Goal: Communication & Community: Share content

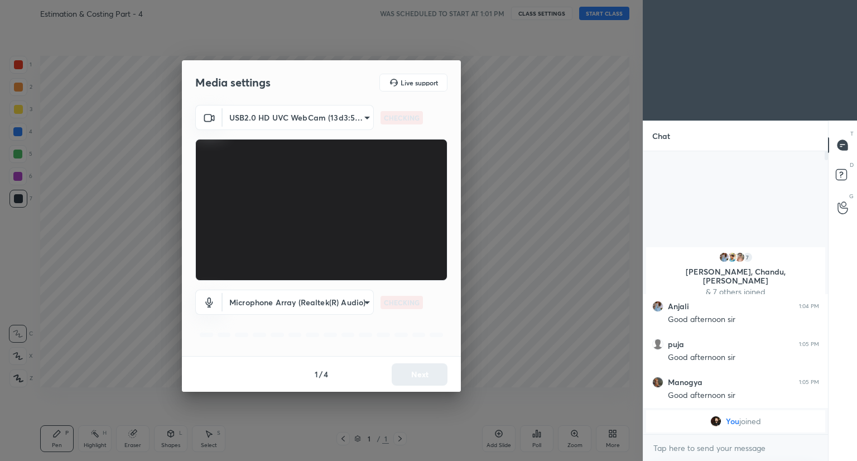
scroll to position [187, 181]
click at [420, 367] on button "Next" at bounding box center [420, 374] width 56 height 22
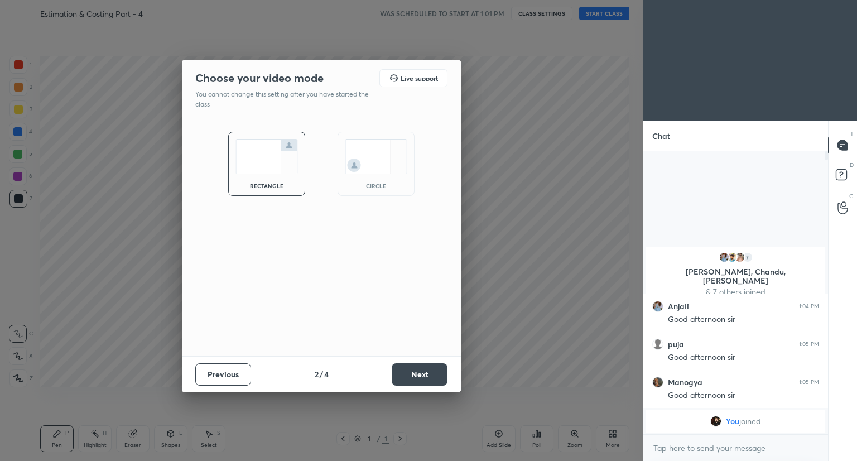
click at [420, 367] on button "Next" at bounding box center [420, 374] width 56 height 22
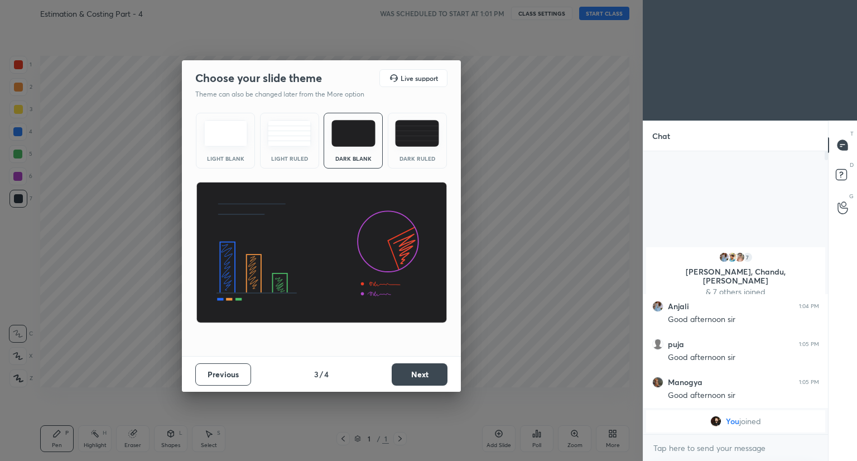
click at [420, 367] on button "Next" at bounding box center [420, 374] width 56 height 22
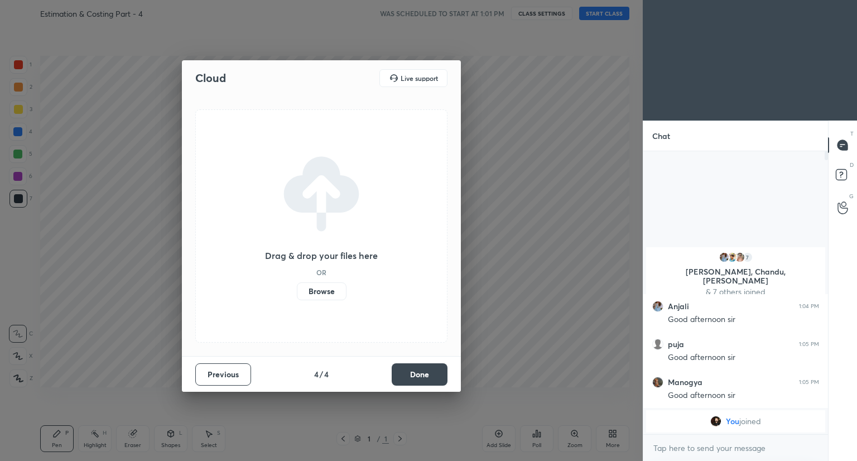
click at [420, 367] on button "Done" at bounding box center [420, 374] width 56 height 22
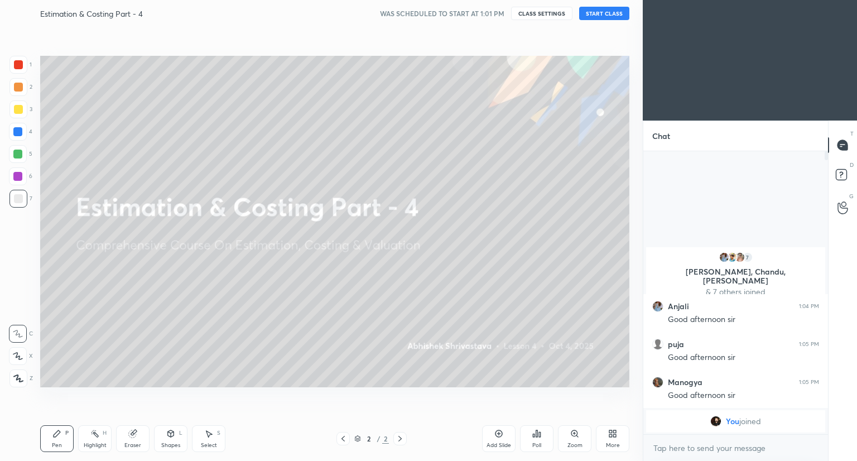
click at [593, 12] on button "START CLASS" at bounding box center [604, 13] width 50 height 13
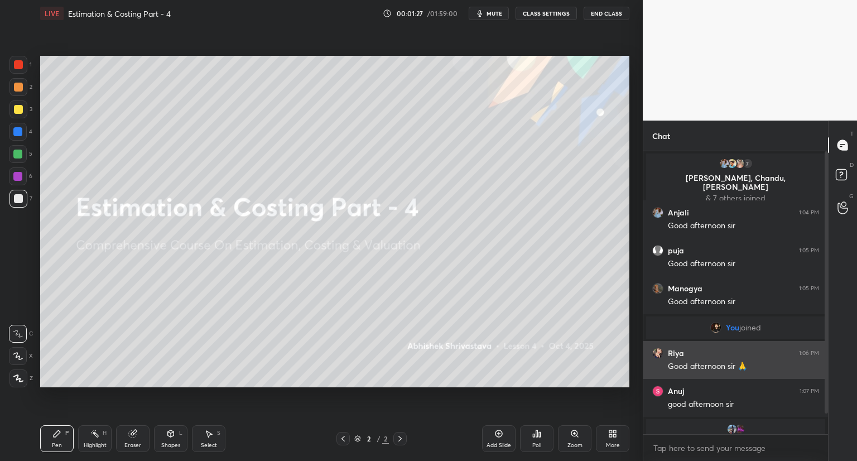
scroll to position [22, 0]
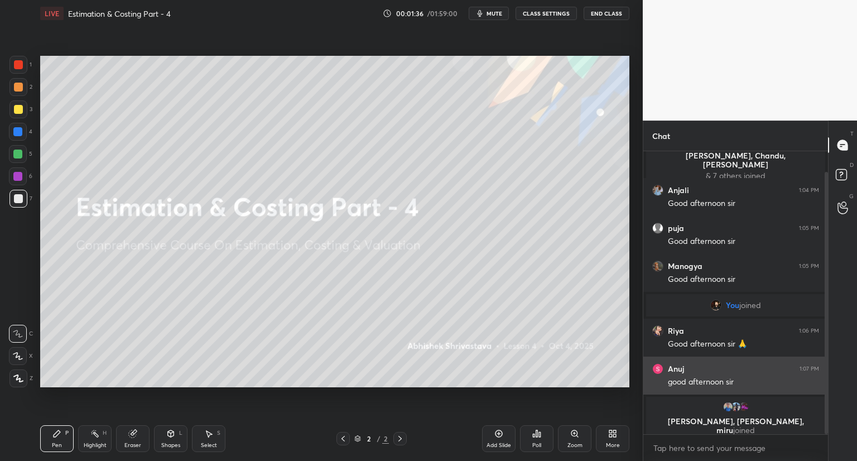
click at [584, 7] on button "End Class" at bounding box center [607, 13] width 46 height 13
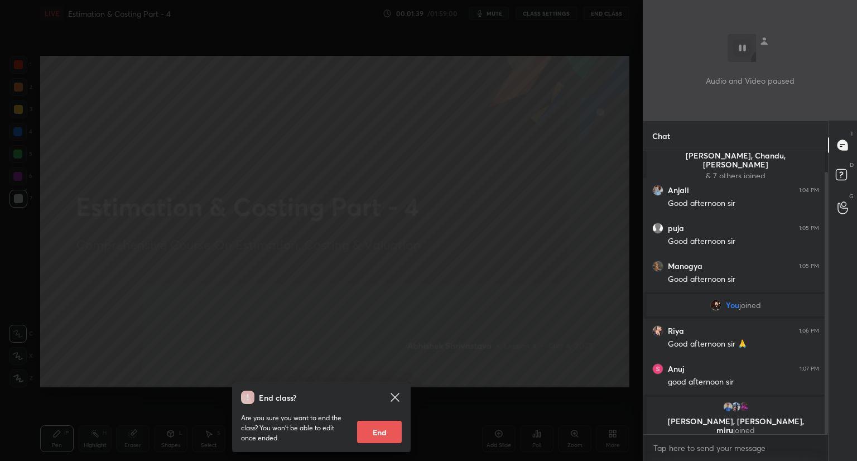
click at [391, 394] on icon at bounding box center [394, 397] width 13 height 13
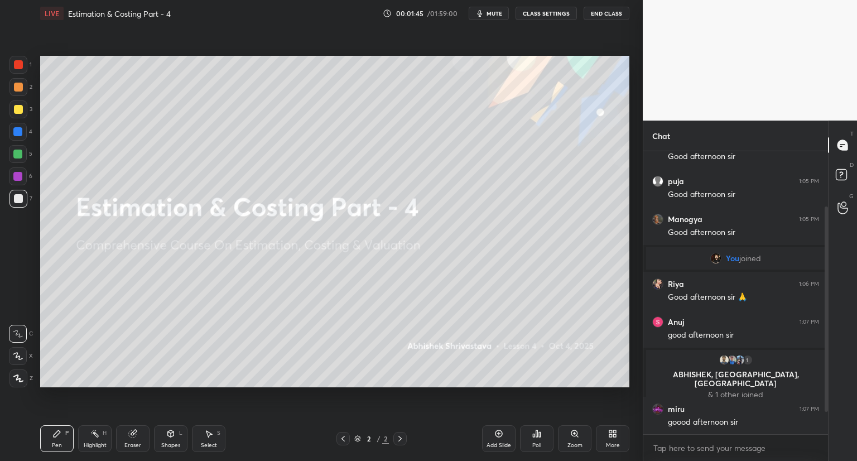
scroll to position [107, 0]
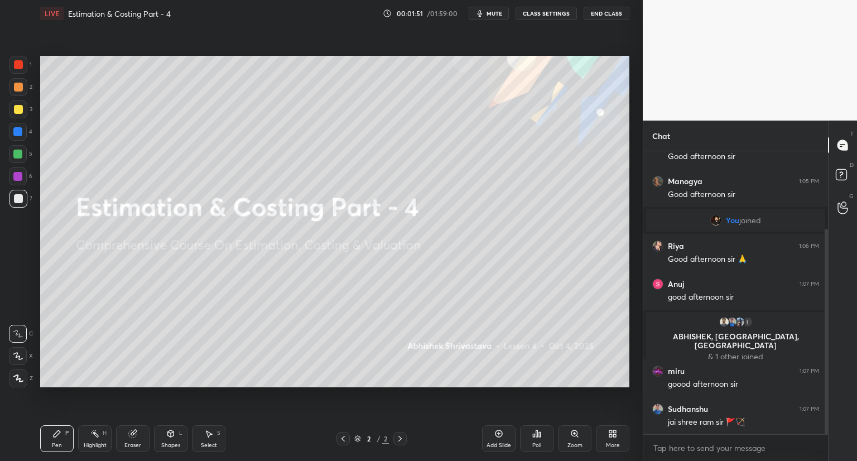
click at [609, 440] on div "More" at bounding box center [612, 438] width 33 height 27
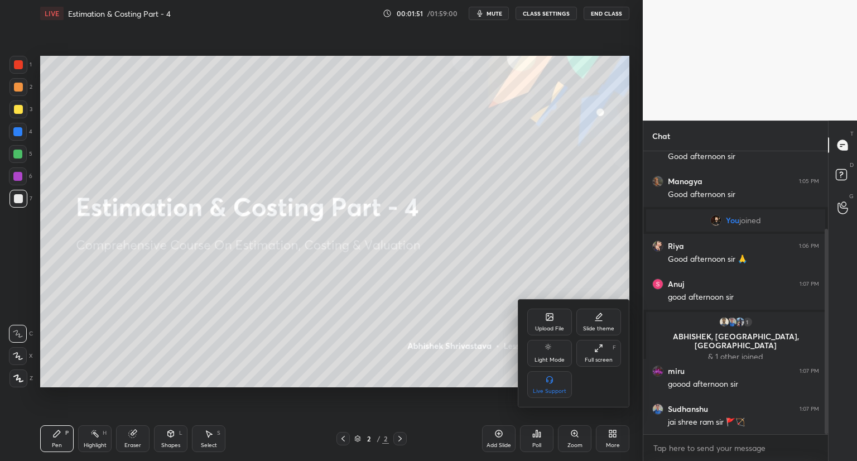
scroll to position [145, 0]
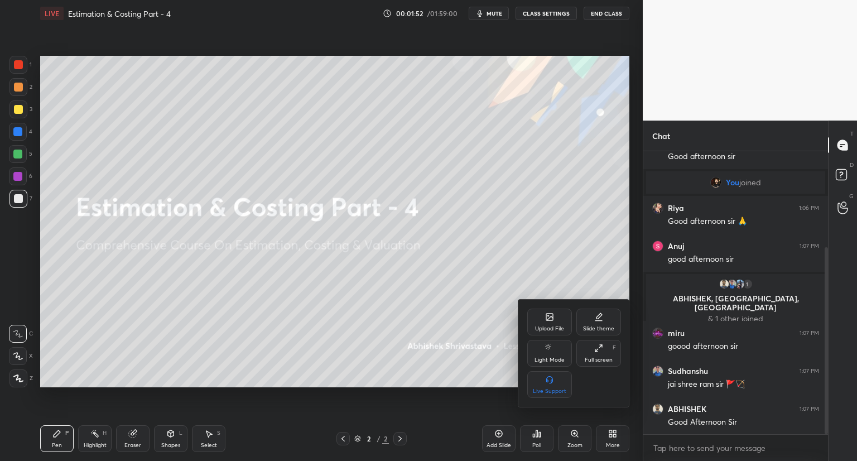
click at [542, 319] on div "Upload File" at bounding box center [549, 322] width 45 height 27
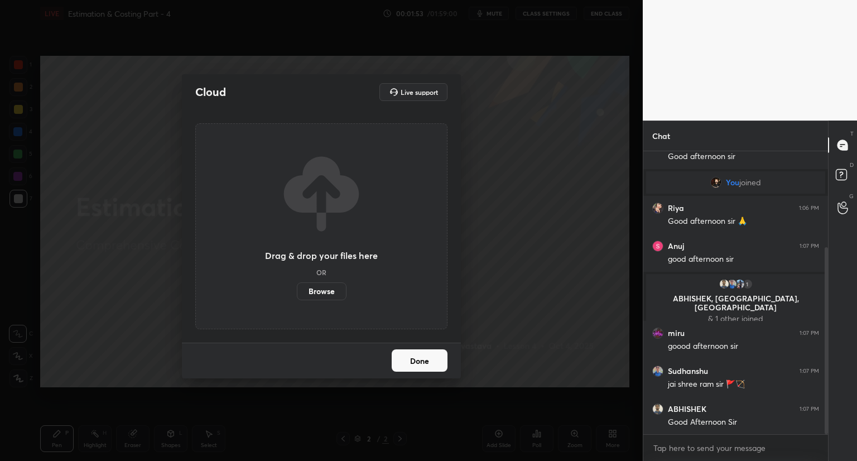
scroll to position [185, 0]
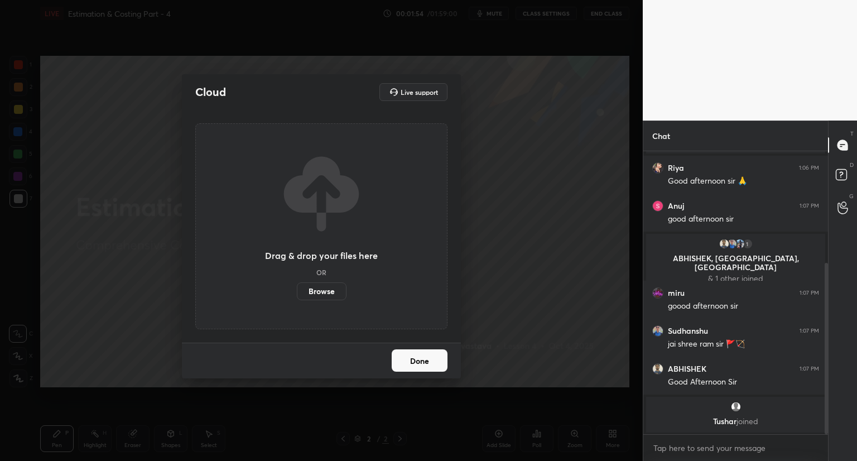
click at [328, 288] on label "Browse" at bounding box center [322, 291] width 50 height 18
click at [297, 288] on input "Browse" at bounding box center [297, 291] width 0 height 18
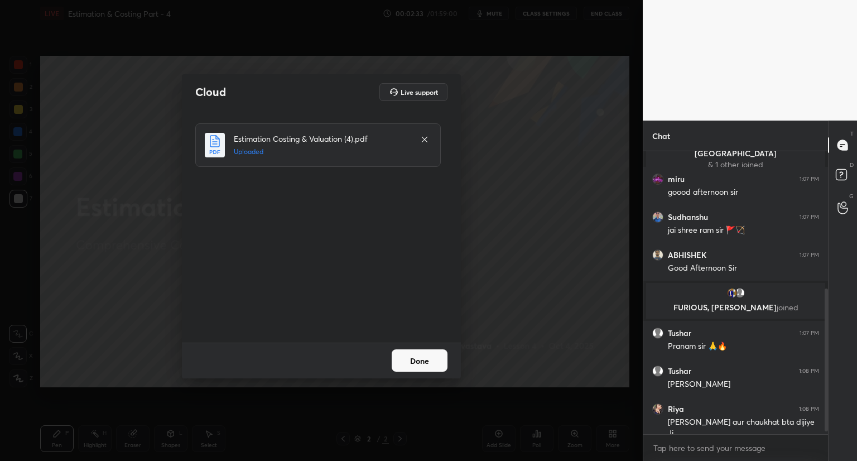
scroll to position [279, 0]
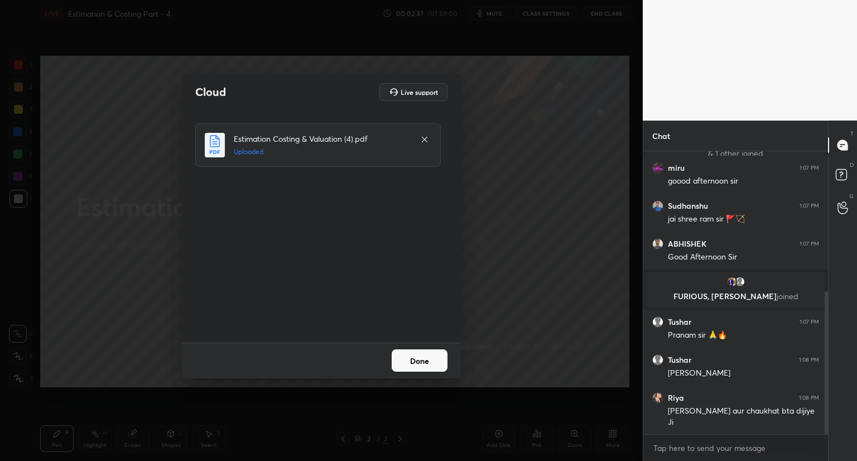
click at [404, 360] on button "Done" at bounding box center [420, 360] width 56 height 22
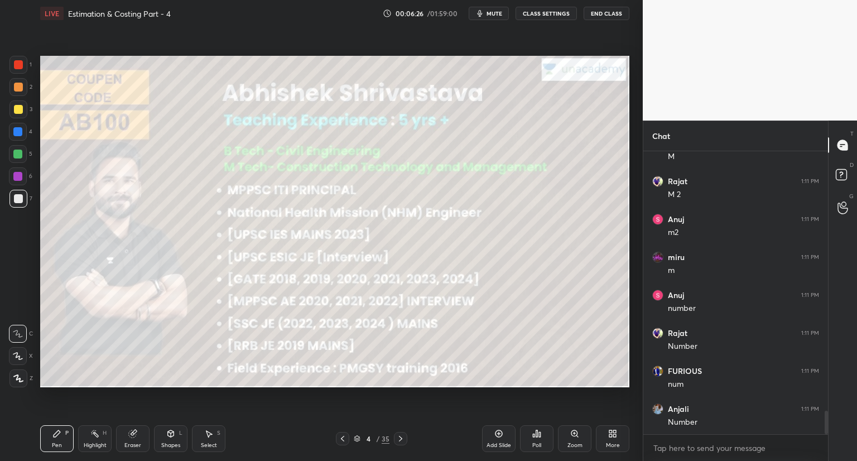
scroll to position [3151, 0]
click at [401, 438] on icon at bounding box center [400, 438] width 9 height 9
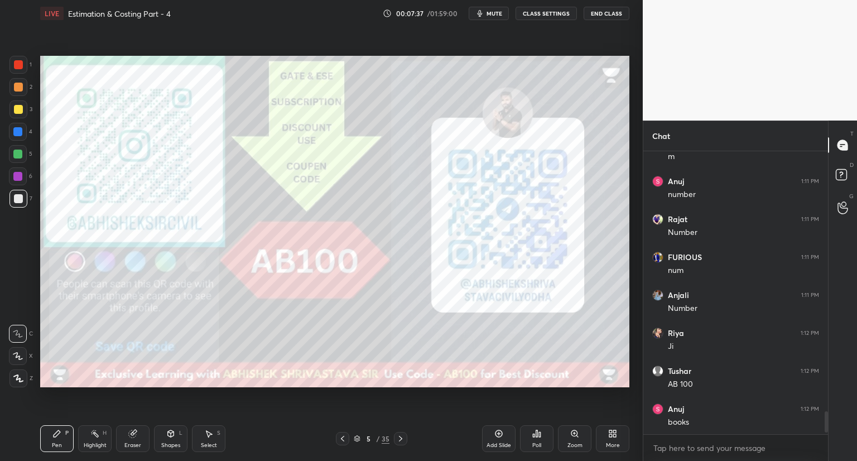
scroll to position [280, 181]
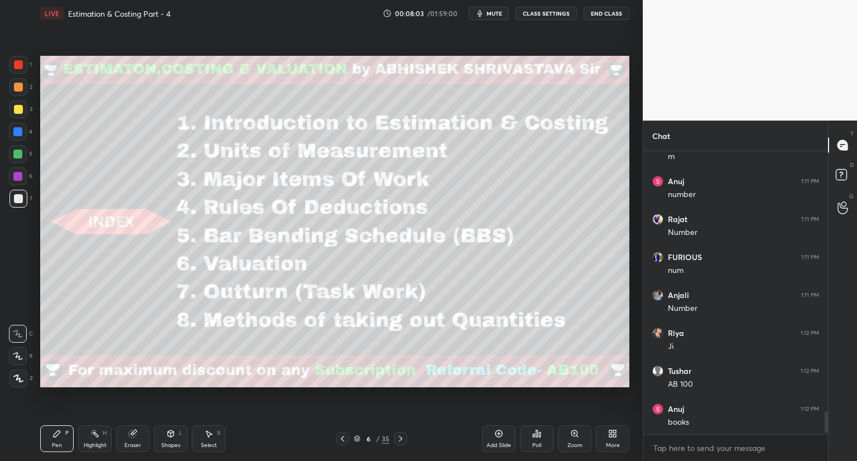
click at [402, 440] on icon at bounding box center [400, 438] width 9 height 9
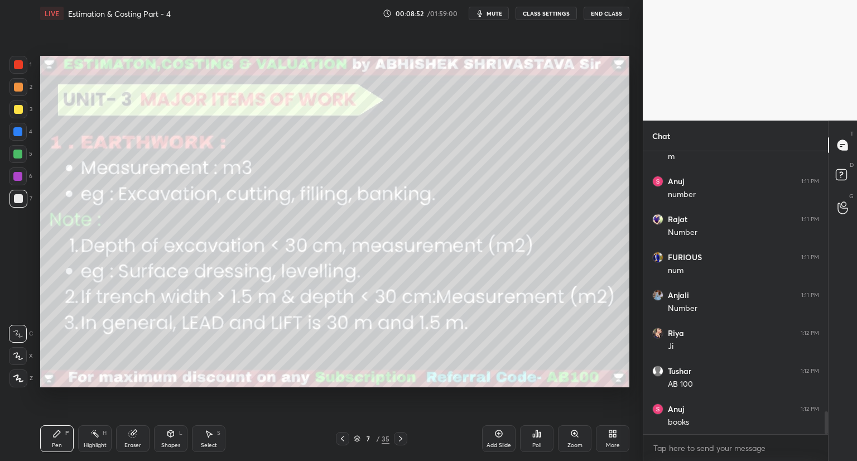
scroll to position [3265, 0]
click at [166, 440] on div "Shapes L" at bounding box center [170, 438] width 33 height 27
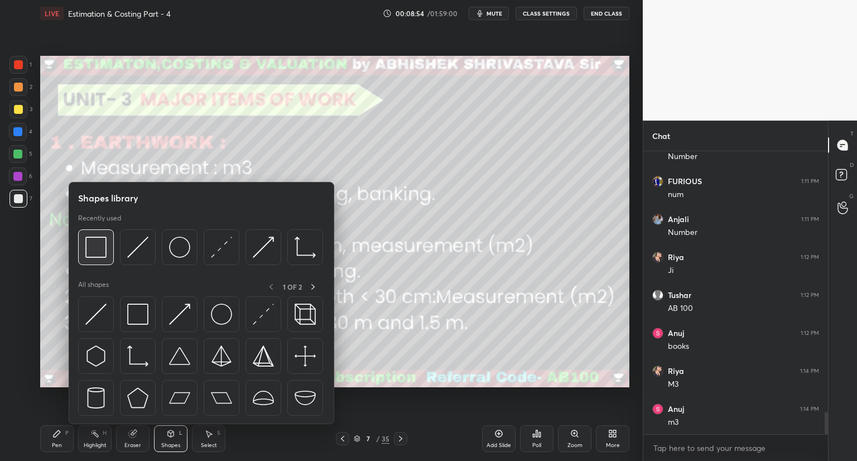
scroll to position [3341, 0]
click at [105, 256] on img at bounding box center [95, 247] width 21 height 21
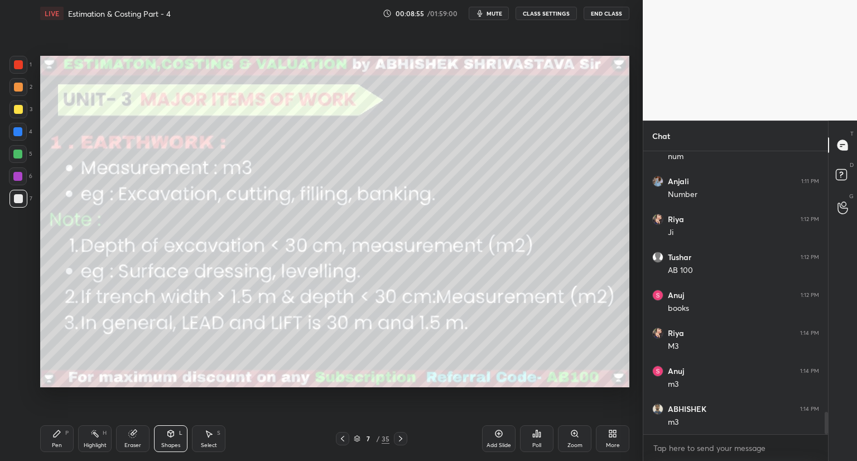
click at [18, 63] on div at bounding box center [18, 64] width 9 height 9
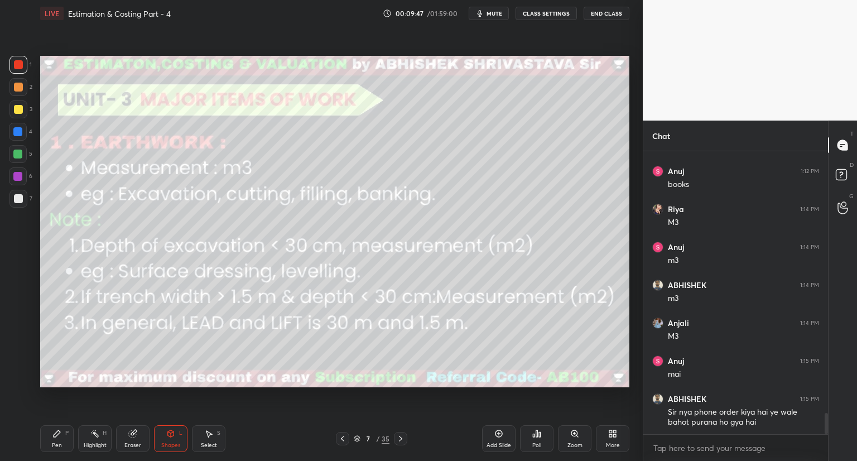
click at [62, 440] on div "Pen P" at bounding box center [56, 438] width 33 height 27
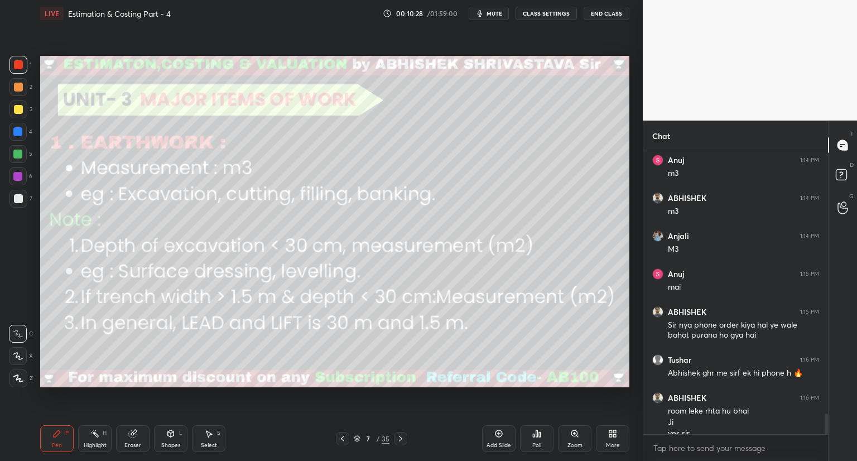
scroll to position [3563, 0]
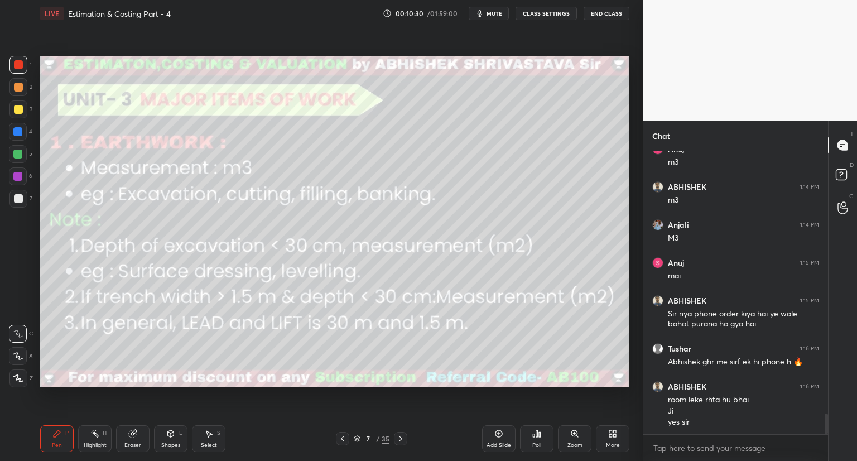
click at [400, 440] on icon at bounding box center [400, 438] width 9 height 9
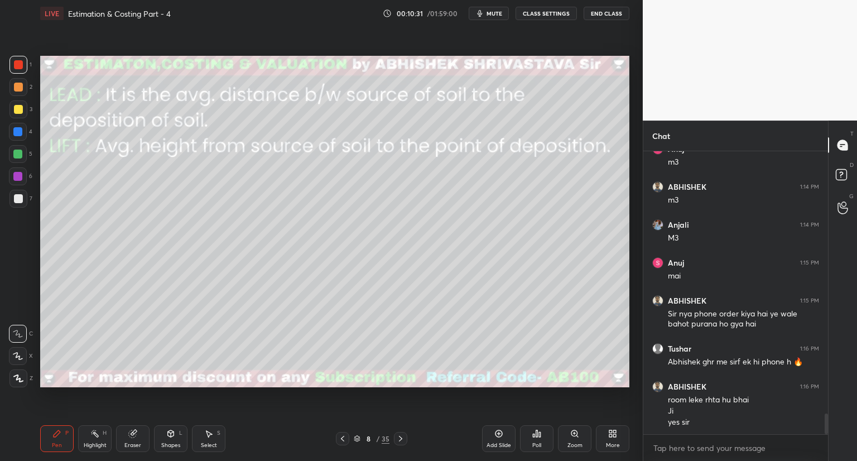
click at [404, 438] on icon at bounding box center [400, 438] width 9 height 9
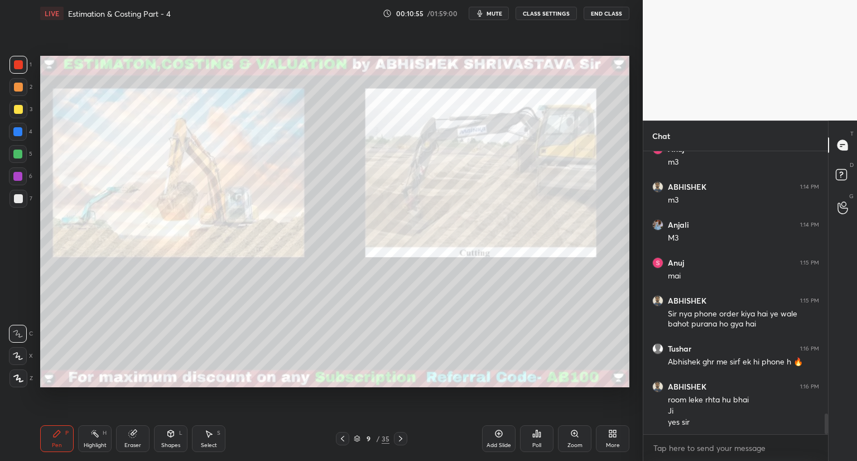
click at [398, 438] on icon at bounding box center [400, 438] width 9 height 9
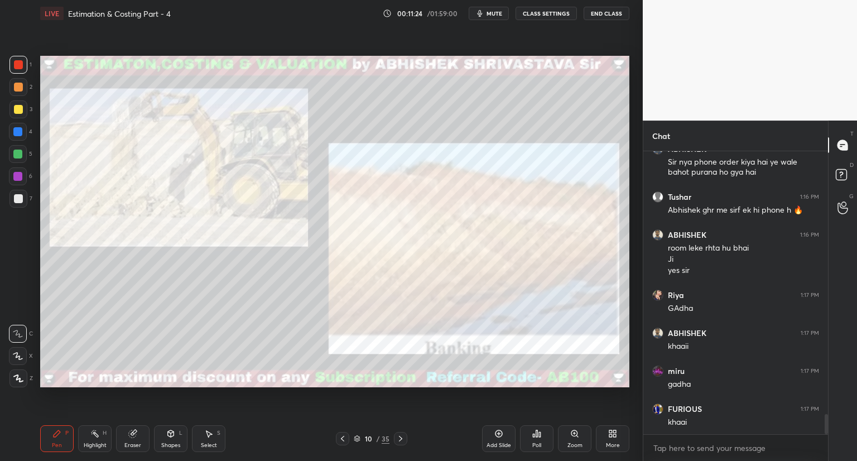
scroll to position [3753, 0]
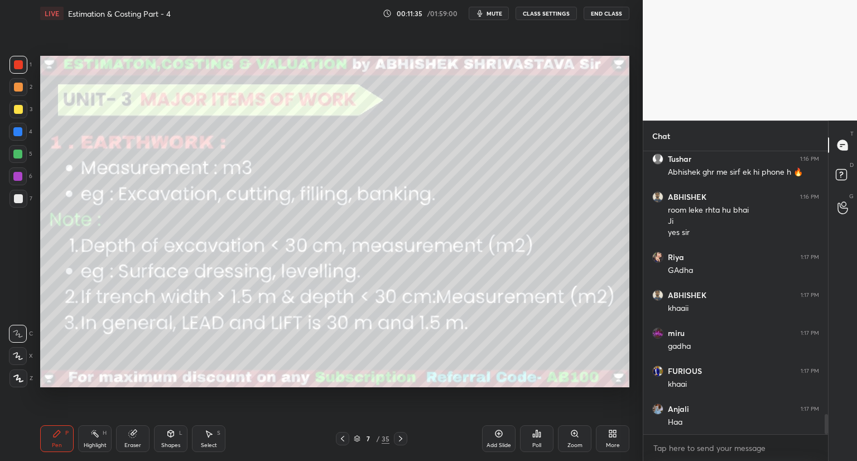
click at [169, 437] on icon at bounding box center [170, 433] width 9 height 9
drag, startPoint x: 67, startPoint y: 442, endPoint x: 65, endPoint y: 424, distance: 18.5
click at [67, 442] on div "Pen P" at bounding box center [56, 438] width 33 height 27
click at [18, 358] on icon at bounding box center [18, 356] width 10 height 8
click at [168, 436] on icon at bounding box center [170, 433] width 9 height 9
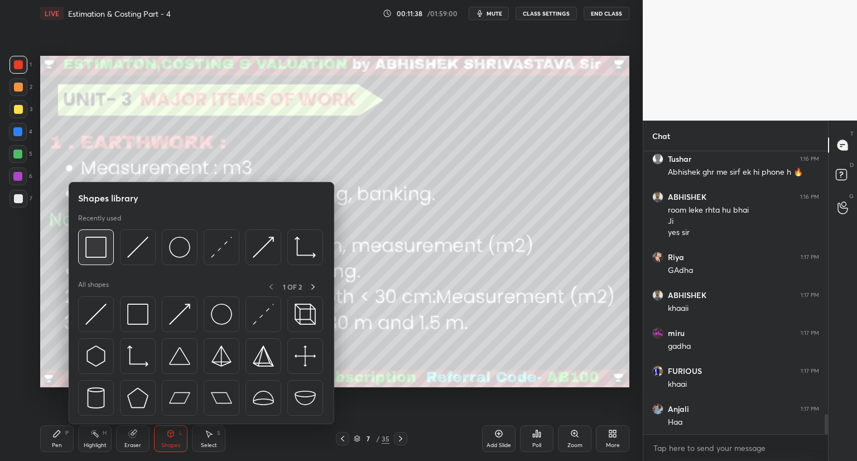
click at [106, 249] on img at bounding box center [95, 247] width 21 height 21
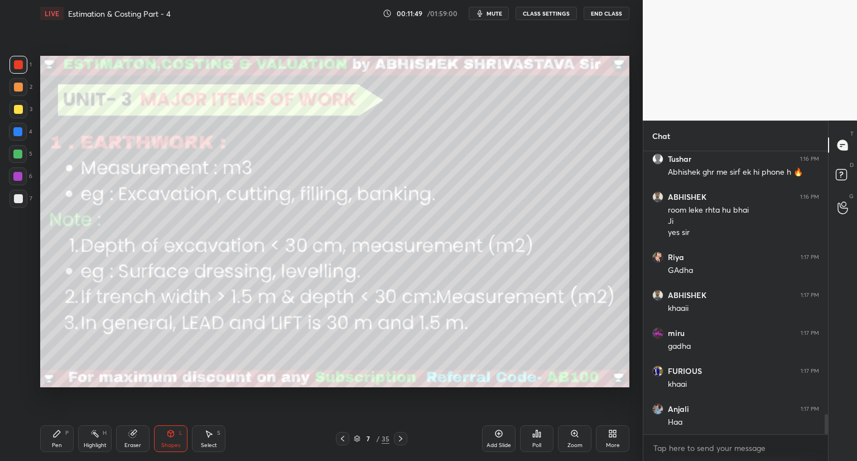
click at [55, 442] on div "Pen" at bounding box center [57, 445] width 10 height 6
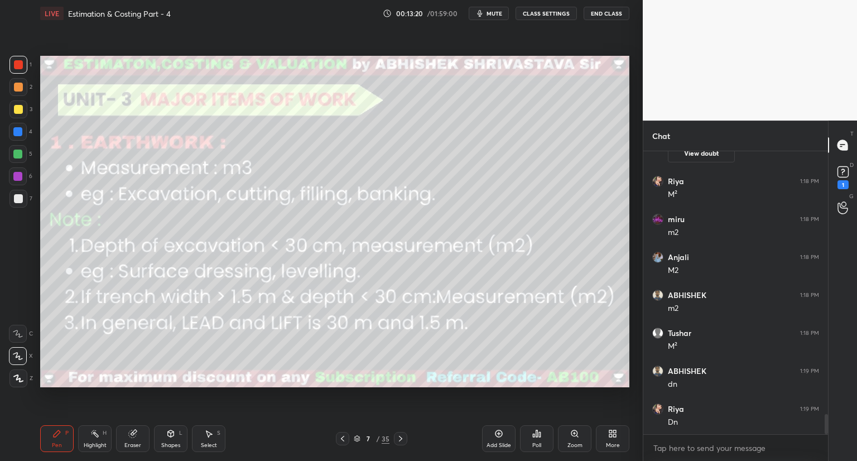
scroll to position [3771, 0]
click at [170, 444] on div "Shapes" at bounding box center [170, 445] width 19 height 6
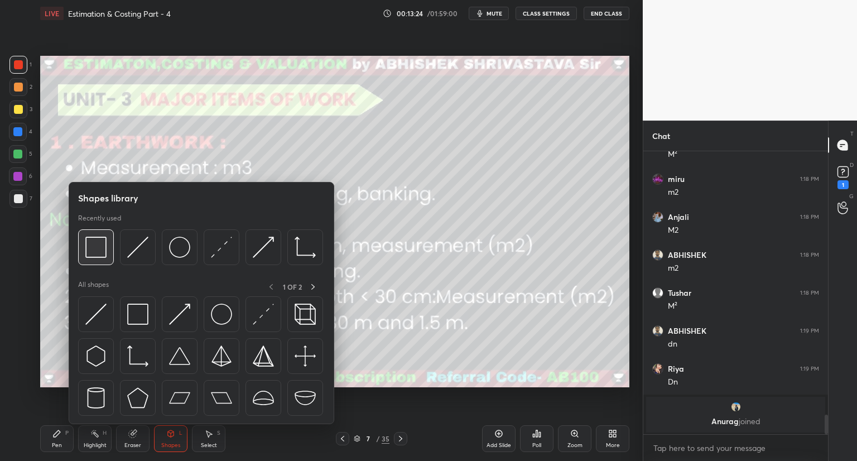
click at [100, 255] on img at bounding box center [95, 247] width 21 height 21
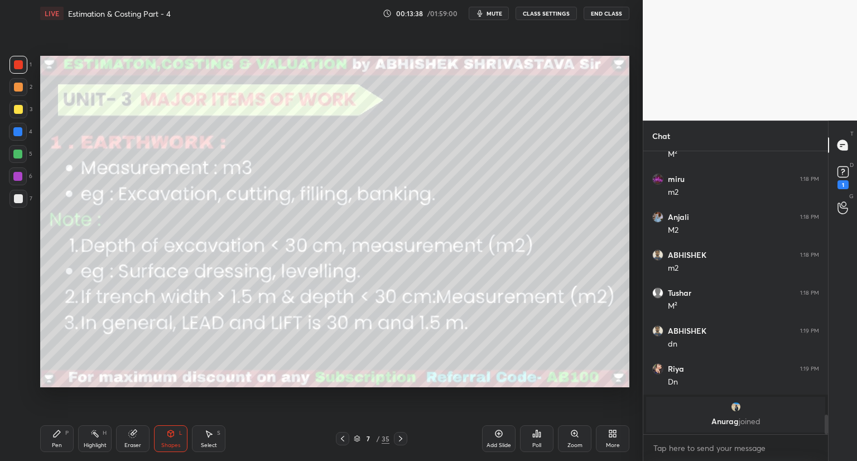
drag, startPoint x: 62, startPoint y: 438, endPoint x: 75, endPoint y: 426, distance: 17.0
click at [64, 438] on div "Pen P" at bounding box center [56, 438] width 33 height 27
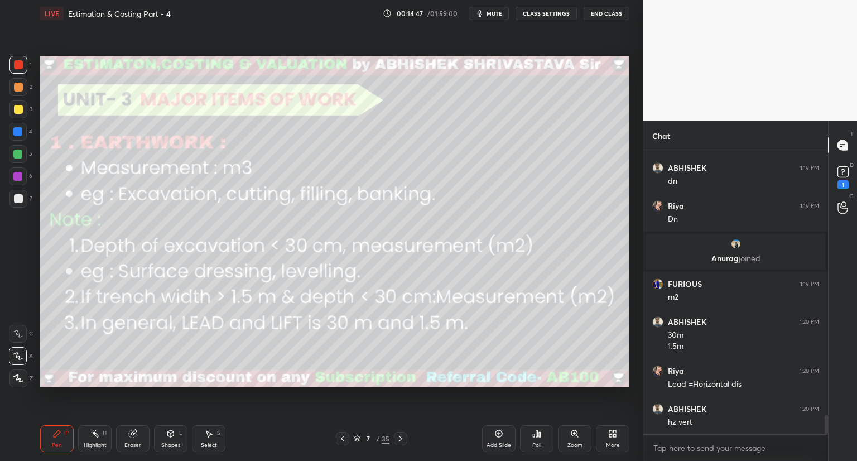
scroll to position [3901, 0]
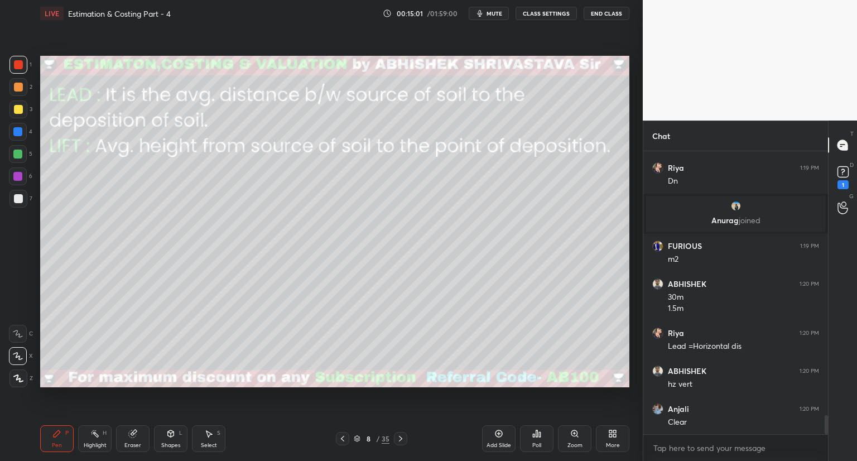
click at [17, 382] on icon at bounding box center [18, 378] width 10 height 8
click at [163, 435] on div "Shapes L" at bounding box center [170, 438] width 33 height 27
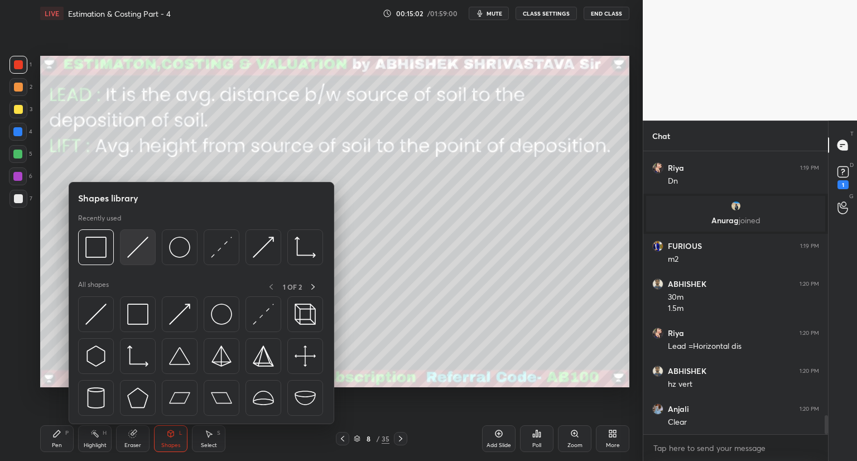
click at [143, 254] on img at bounding box center [137, 247] width 21 height 21
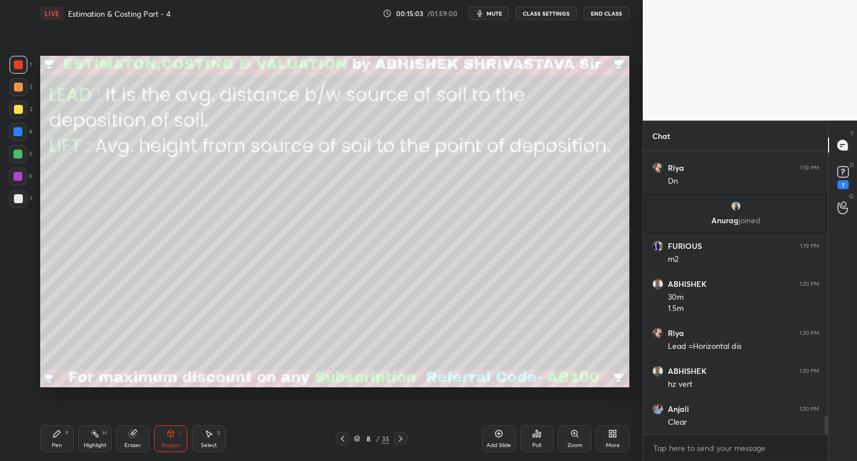
click at [17, 110] on div at bounding box center [18, 109] width 9 height 9
click at [127, 433] on div "Eraser" at bounding box center [132, 438] width 33 height 27
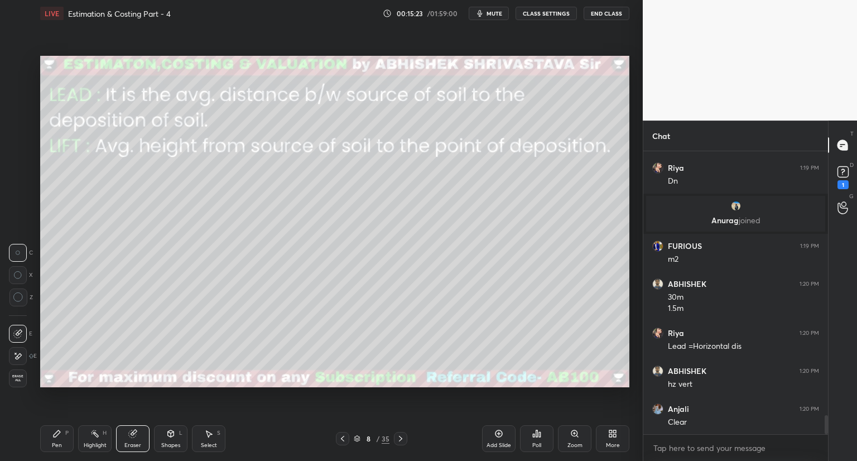
drag, startPoint x: 56, startPoint y: 440, endPoint x: 59, endPoint y: 429, distance: 12.0
click at [57, 440] on div "Pen P" at bounding box center [56, 438] width 33 height 27
click at [18, 204] on div at bounding box center [18, 199] width 18 height 18
drag, startPoint x: 18, startPoint y: 331, endPoint x: 37, endPoint y: 298, distance: 38.3
click at [21, 327] on div at bounding box center [18, 334] width 18 height 18
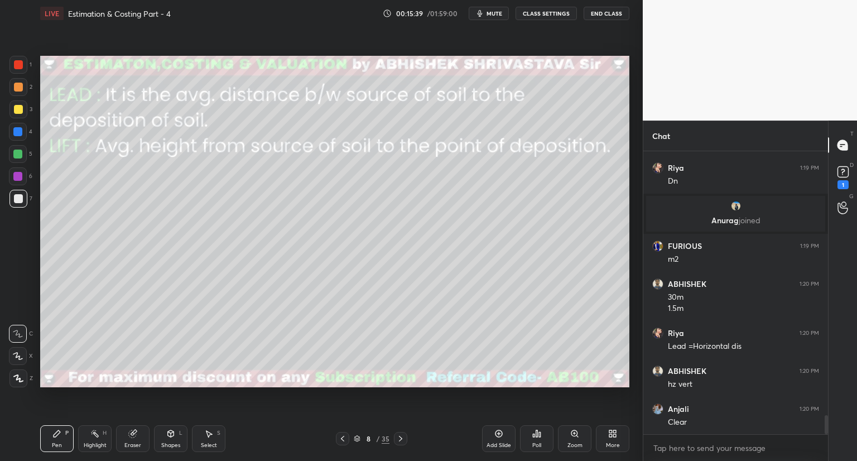
drag, startPoint x: 18, startPoint y: 112, endPoint x: 23, endPoint y: 133, distance: 21.8
click at [19, 112] on div at bounding box center [18, 109] width 9 height 9
drag, startPoint x: 176, startPoint y: 438, endPoint x: 172, endPoint y: 425, distance: 13.4
click at [176, 438] on div "Shapes L" at bounding box center [170, 438] width 33 height 27
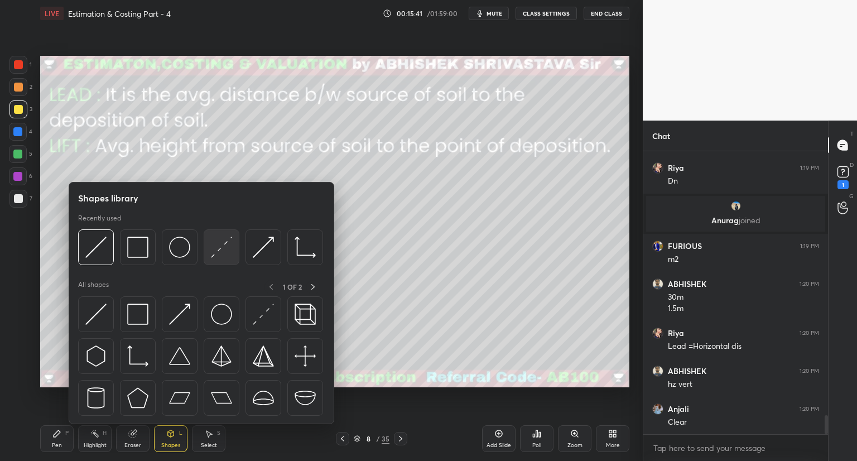
click at [218, 253] on img at bounding box center [221, 247] width 21 height 21
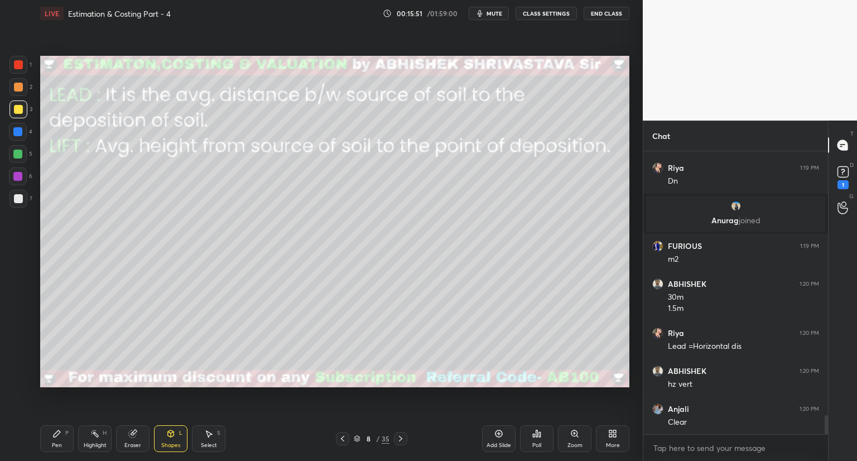
click at [53, 437] on div "Pen P" at bounding box center [56, 438] width 33 height 27
click at [170, 441] on div "Shapes L" at bounding box center [170, 438] width 33 height 27
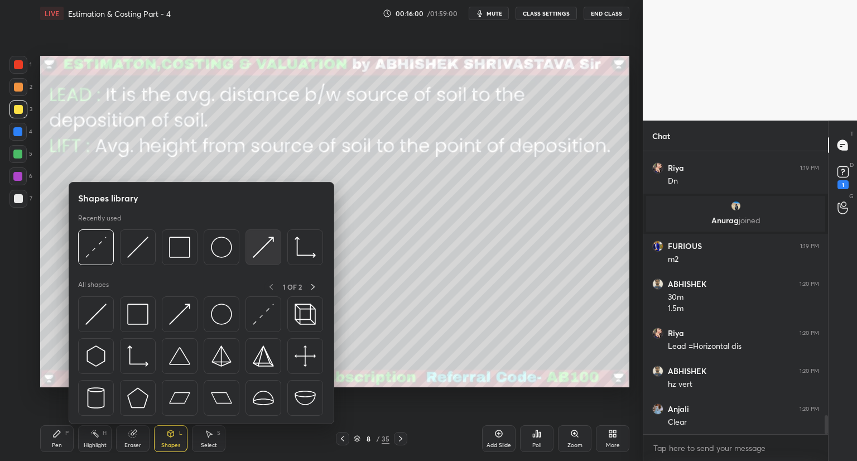
click at [263, 254] on img at bounding box center [263, 247] width 21 height 21
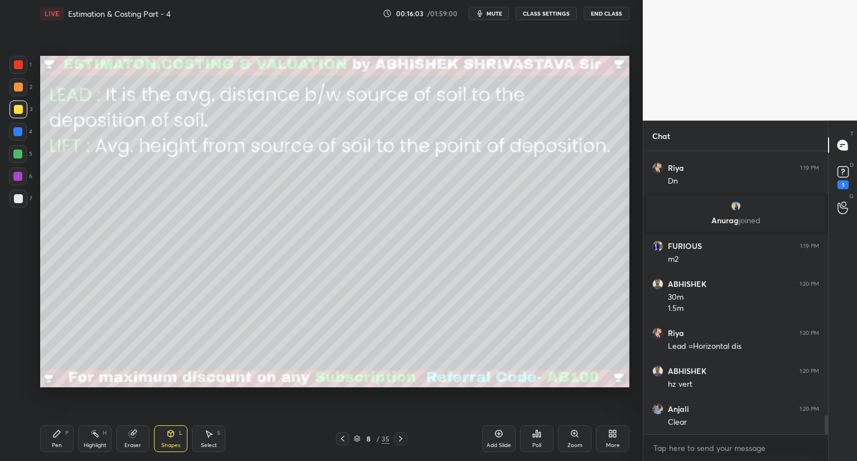
drag, startPoint x: 54, startPoint y: 440, endPoint x: 53, endPoint y: 400, distance: 40.2
click at [54, 438] on div "Pen P" at bounding box center [56, 438] width 33 height 27
drag, startPoint x: 15, startPoint y: 382, endPoint x: 14, endPoint y: 373, distance: 9.6
click at [14, 375] on div at bounding box center [18, 378] width 18 height 18
drag, startPoint x: 16, startPoint y: 200, endPoint x: 27, endPoint y: 213, distance: 17.0
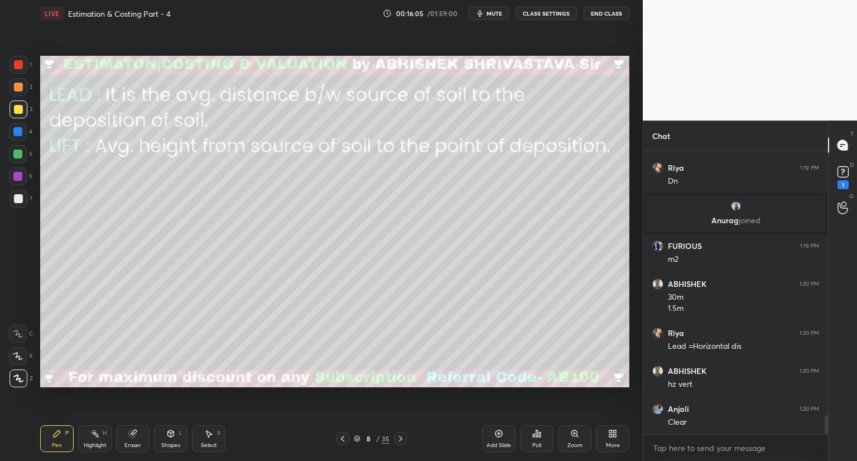
click at [16, 203] on div at bounding box center [18, 199] width 18 height 18
click at [166, 435] on icon at bounding box center [170, 433] width 9 height 9
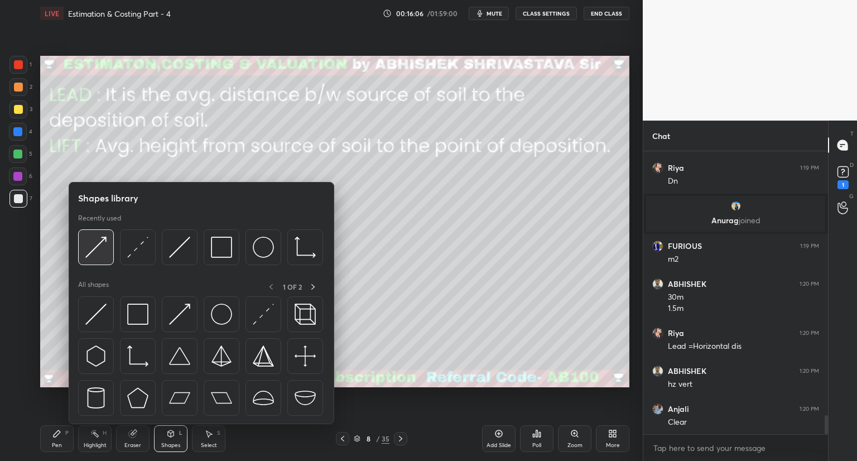
click at [105, 256] on img at bounding box center [95, 247] width 21 height 21
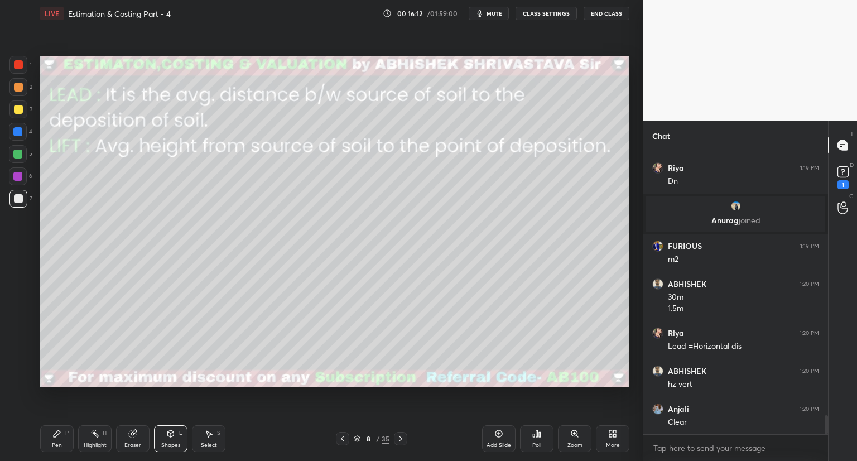
drag, startPoint x: 64, startPoint y: 442, endPoint x: 100, endPoint y: 417, distance: 44.4
click at [65, 442] on div "Pen P" at bounding box center [56, 438] width 33 height 27
drag, startPoint x: 168, startPoint y: 441, endPoint x: 172, endPoint y: 430, distance: 12.4
click at [168, 440] on div "Shapes L" at bounding box center [170, 438] width 33 height 27
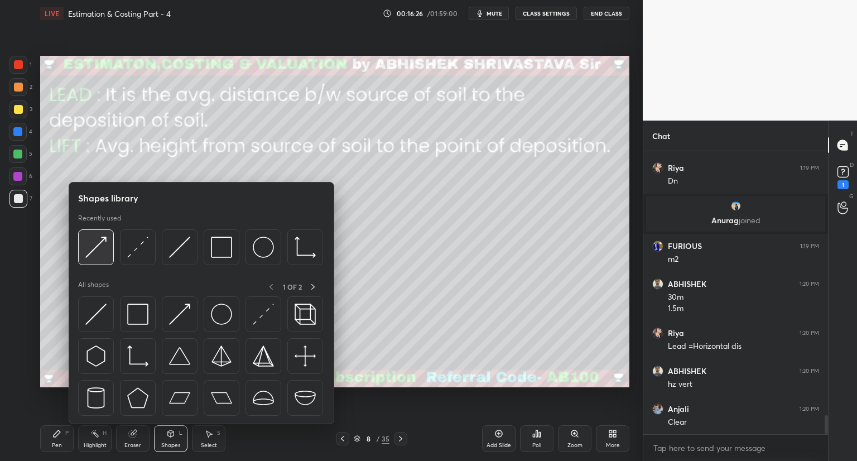
click at [98, 256] on img at bounding box center [95, 247] width 21 height 21
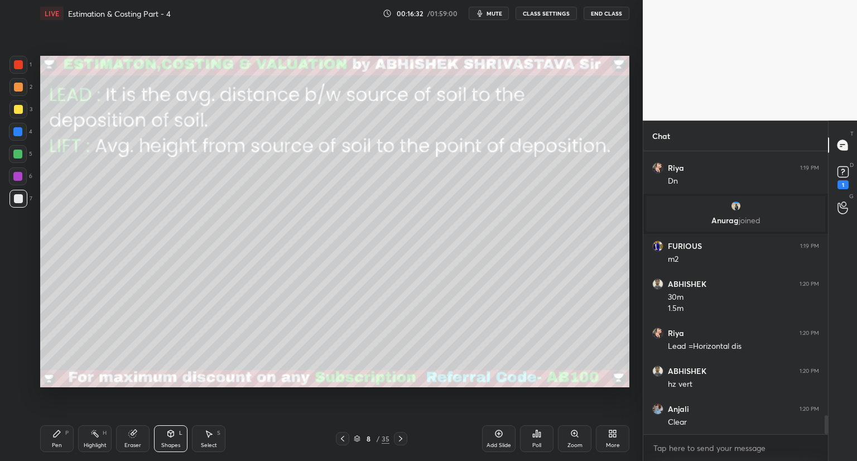
drag, startPoint x: 172, startPoint y: 437, endPoint x: 172, endPoint y: 431, distance: 6.7
click at [172, 436] on icon at bounding box center [170, 433] width 9 height 9
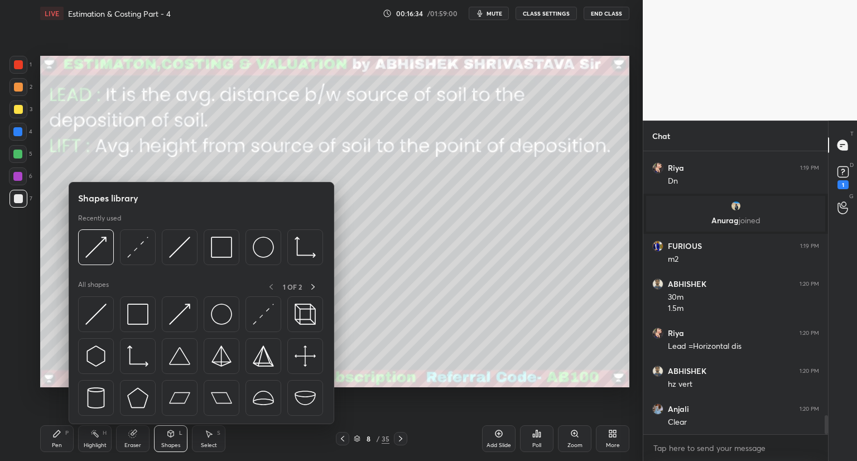
click at [18, 109] on div at bounding box center [18, 109] width 9 height 9
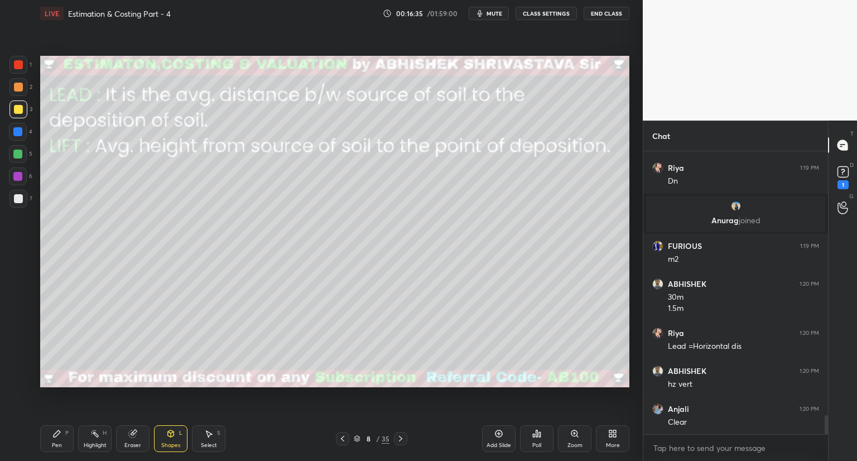
drag, startPoint x: 54, startPoint y: 434, endPoint x: 122, endPoint y: 391, distance: 79.7
click at [61, 431] on icon at bounding box center [56, 433] width 9 height 9
drag, startPoint x: 20, startPoint y: 203, endPoint x: 29, endPoint y: 204, distance: 9.0
click at [22, 204] on div at bounding box center [18, 199] width 18 height 18
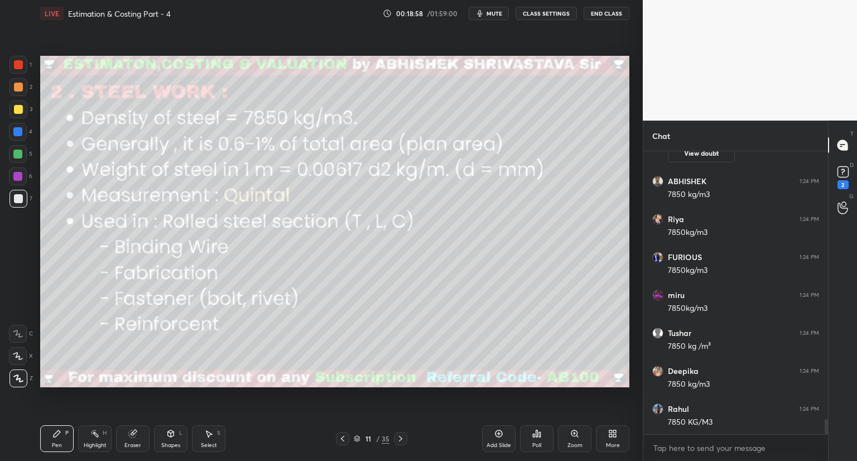
scroll to position [4947, 0]
click at [17, 108] on div at bounding box center [18, 109] width 9 height 9
click at [17, 357] on icon at bounding box center [17, 356] width 9 height 7
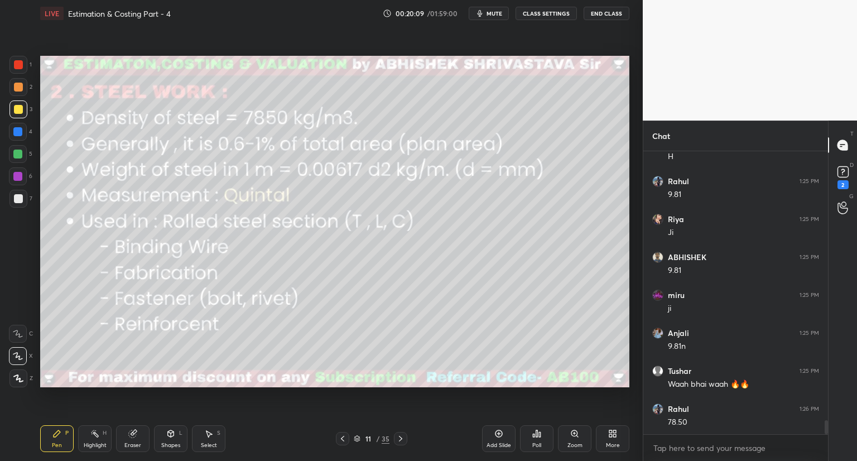
scroll to position [5592, 0]
drag, startPoint x: 166, startPoint y: 440, endPoint x: 172, endPoint y: 429, distance: 12.0
click at [166, 440] on div "Shapes L" at bounding box center [170, 438] width 33 height 27
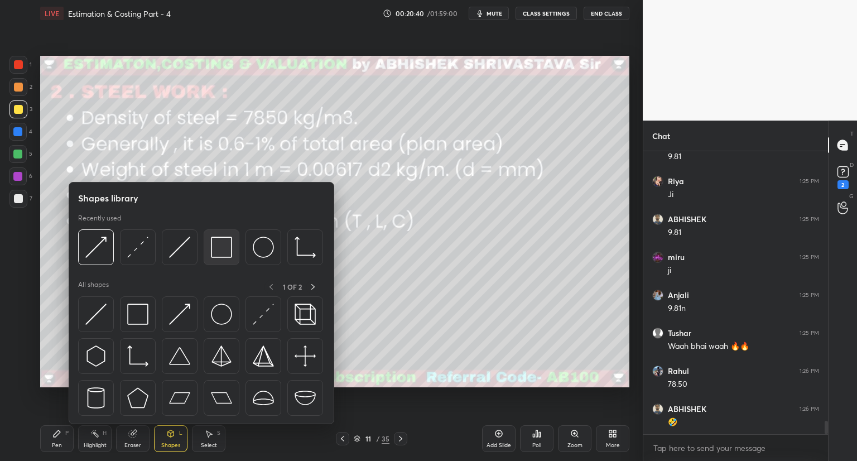
click at [212, 253] on img at bounding box center [221, 247] width 21 height 21
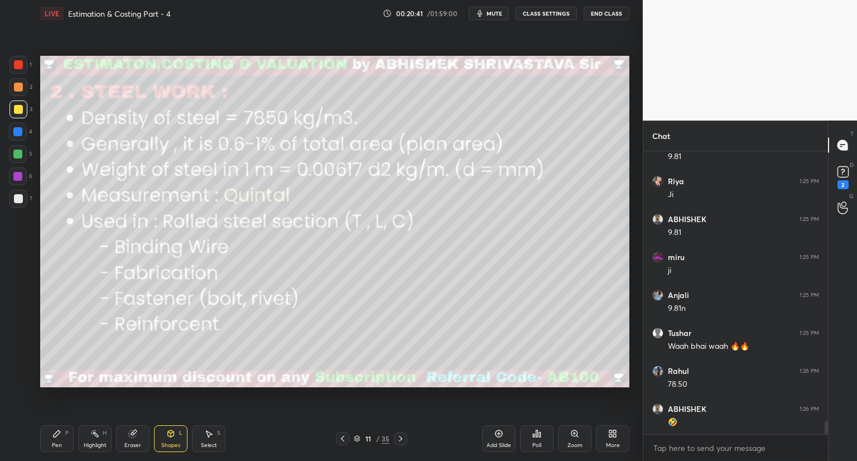
drag, startPoint x: 13, startPoint y: 62, endPoint x: 28, endPoint y: 66, distance: 15.6
click at [14, 63] on div at bounding box center [18, 65] width 18 height 18
click at [176, 445] on div "Shapes" at bounding box center [170, 445] width 19 height 6
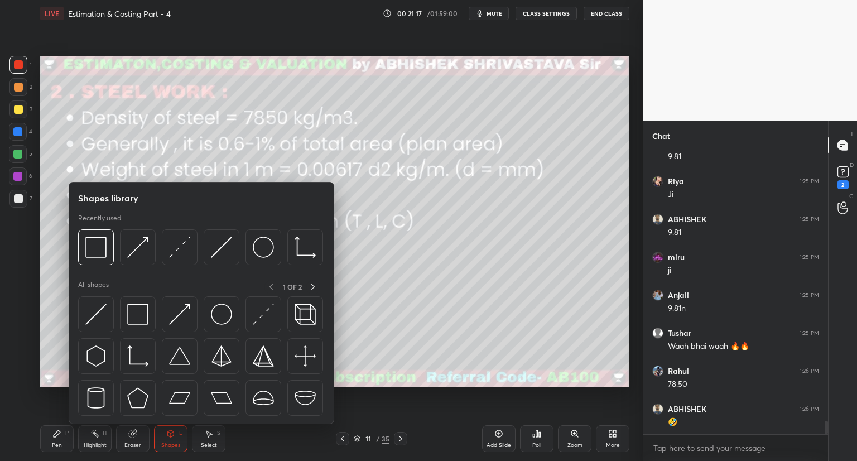
click at [55, 439] on div "Pen P" at bounding box center [56, 438] width 33 height 27
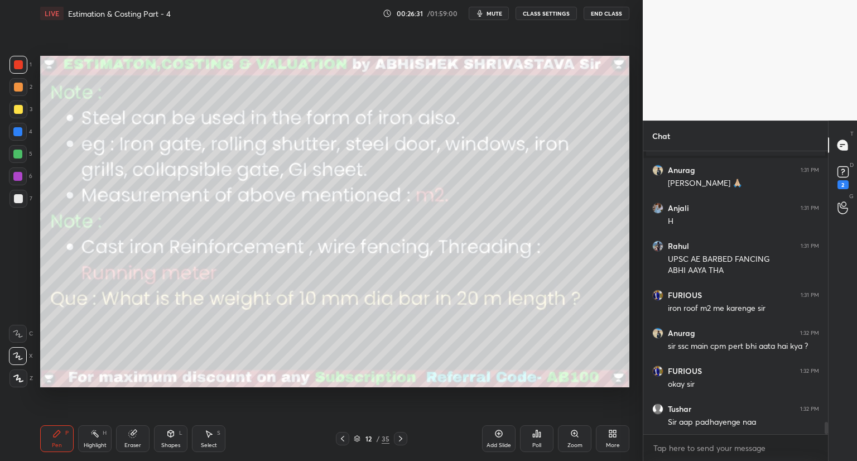
scroll to position [6372, 0]
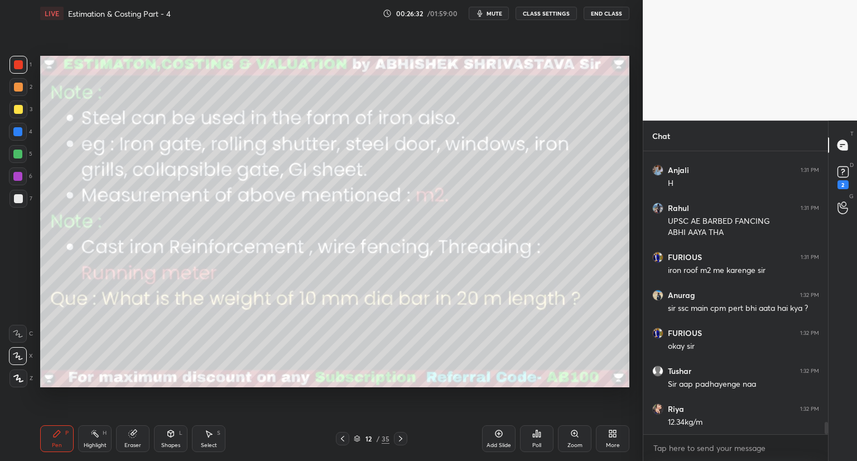
click at [19, 199] on div at bounding box center [18, 198] width 9 height 9
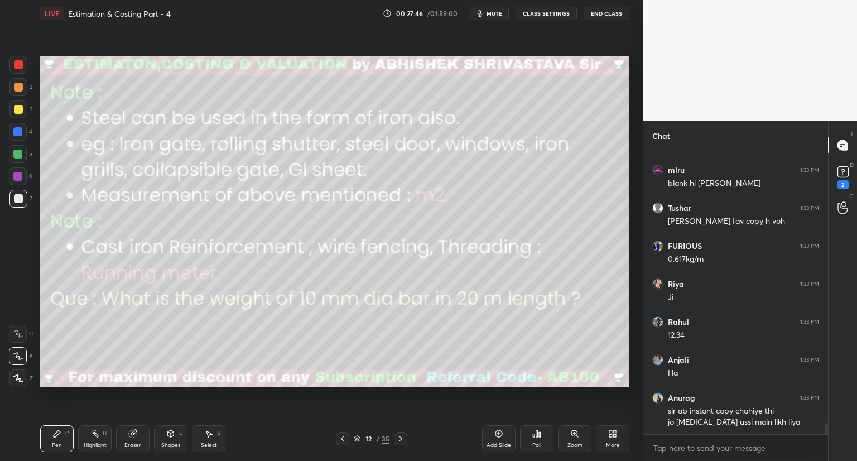
scroll to position [6876, 0]
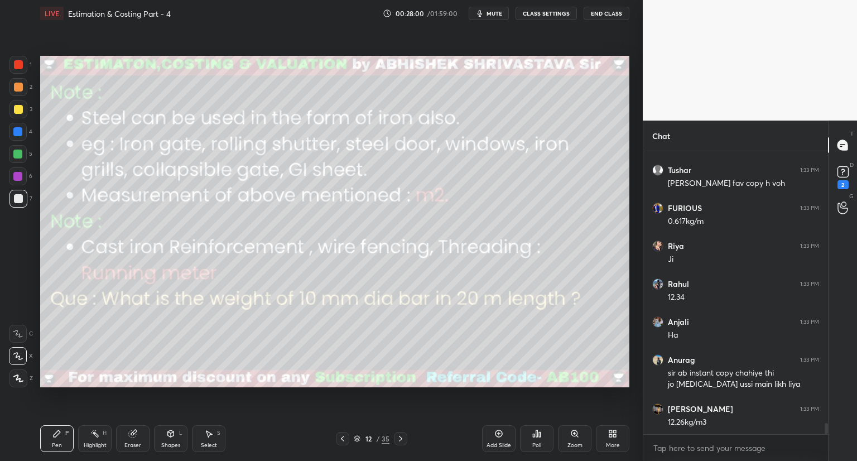
drag, startPoint x: 135, startPoint y: 444, endPoint x: 214, endPoint y: 411, distance: 85.8
click at [142, 440] on div "Eraser" at bounding box center [132, 438] width 33 height 27
drag, startPoint x: 60, startPoint y: 441, endPoint x: 89, endPoint y: 420, distance: 35.2
click at [61, 442] on div "Pen P" at bounding box center [56, 438] width 33 height 27
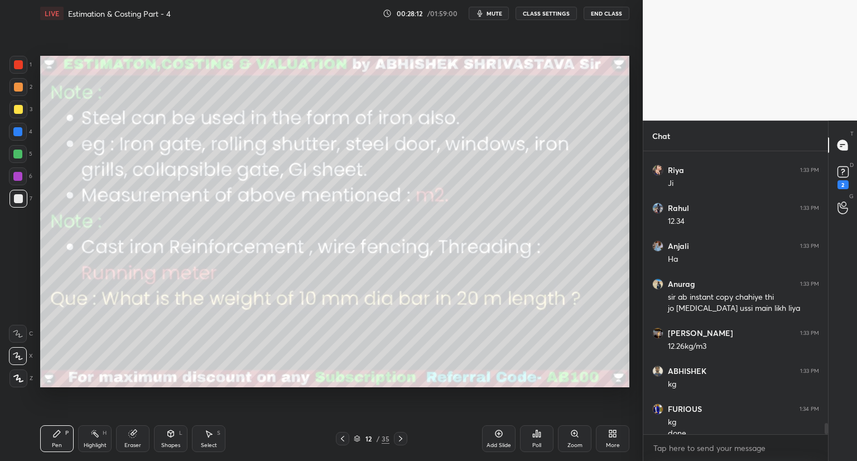
scroll to position [6963, 0]
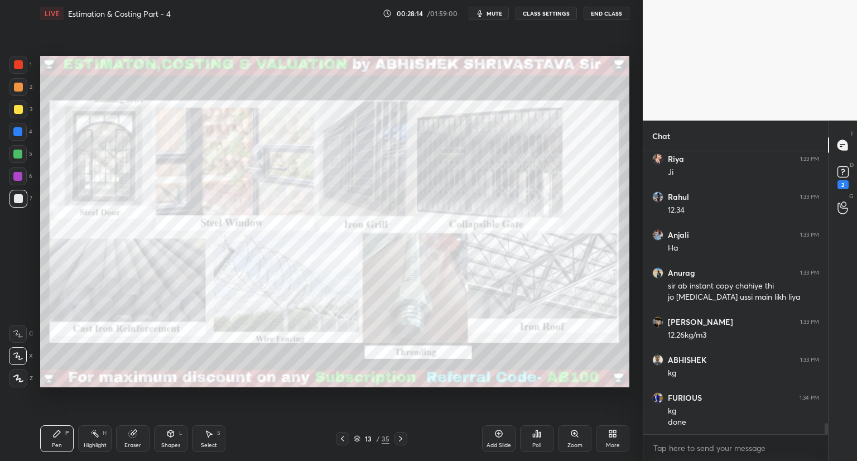
click at [574, 440] on div "Zoom" at bounding box center [574, 438] width 33 height 27
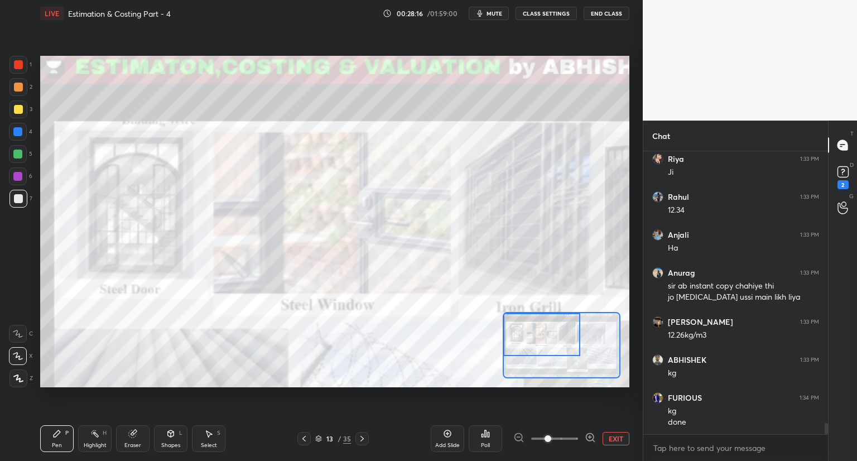
click at [498, 325] on div "Setting up your live class Poll for secs No correct answer Start poll" at bounding box center [334, 221] width 589 height 331
click at [18, 67] on div at bounding box center [18, 64] width 9 height 9
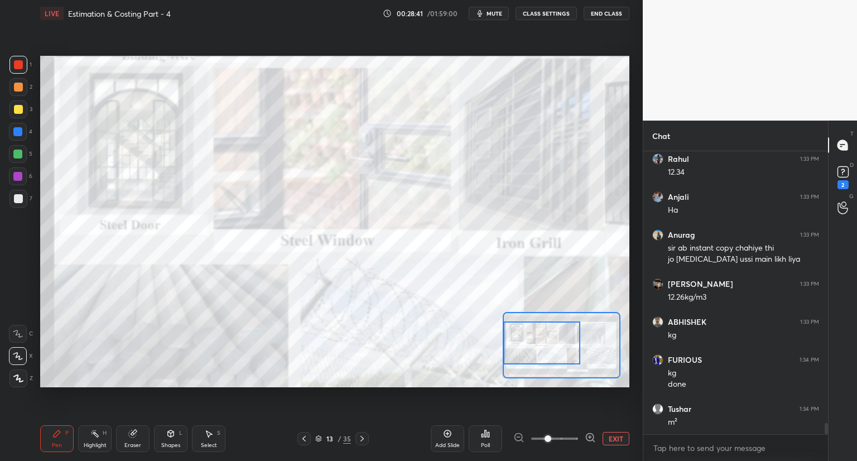
drag, startPoint x: 548, startPoint y: 346, endPoint x: 548, endPoint y: 338, distance: 8.9
click at [545, 355] on div at bounding box center [541, 342] width 77 height 43
click at [506, 55] on div "Setting up your live class Poll for secs No correct answer Start poll" at bounding box center [335, 221] width 598 height 389
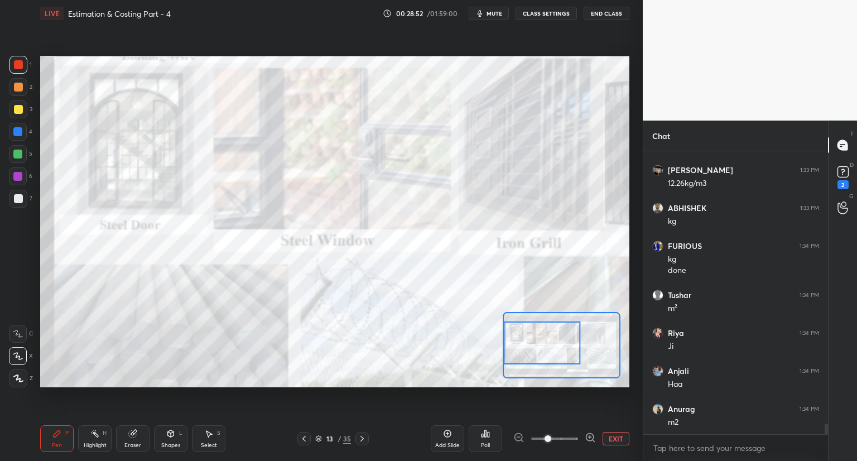
scroll to position [7153, 0]
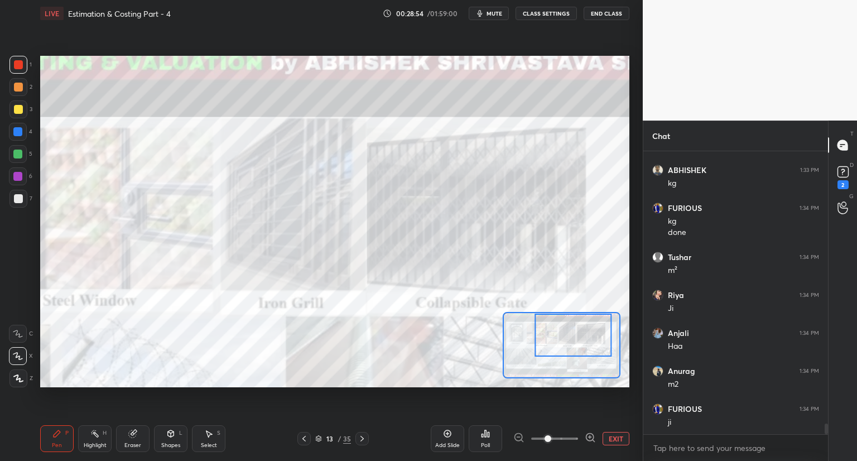
drag, startPoint x: 576, startPoint y: 355, endPoint x: 604, endPoint y: 345, distance: 30.2
click at [605, 349] on div at bounding box center [573, 335] width 77 height 43
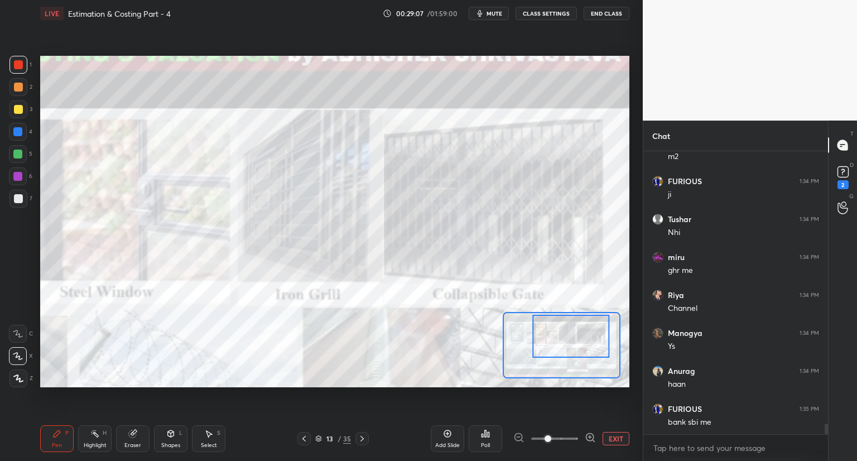
scroll to position [7418, 0]
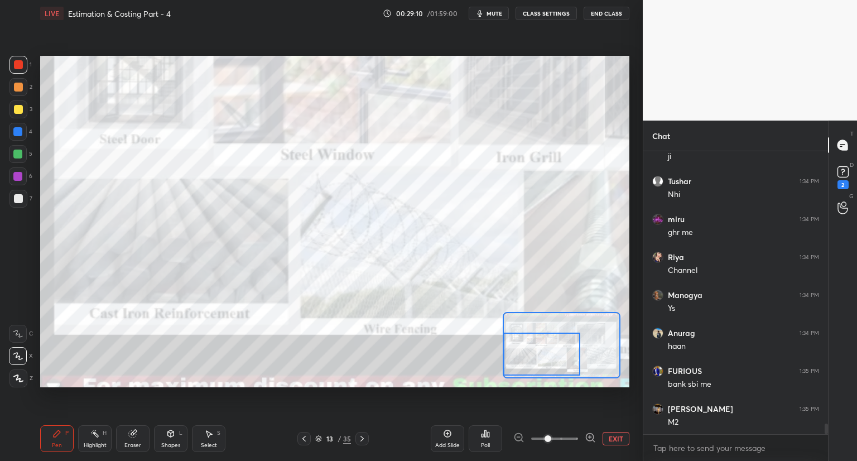
drag, startPoint x: 552, startPoint y: 355, endPoint x: 524, endPoint y: 373, distance: 33.1
click at [524, 373] on div at bounding box center [541, 354] width 77 height 43
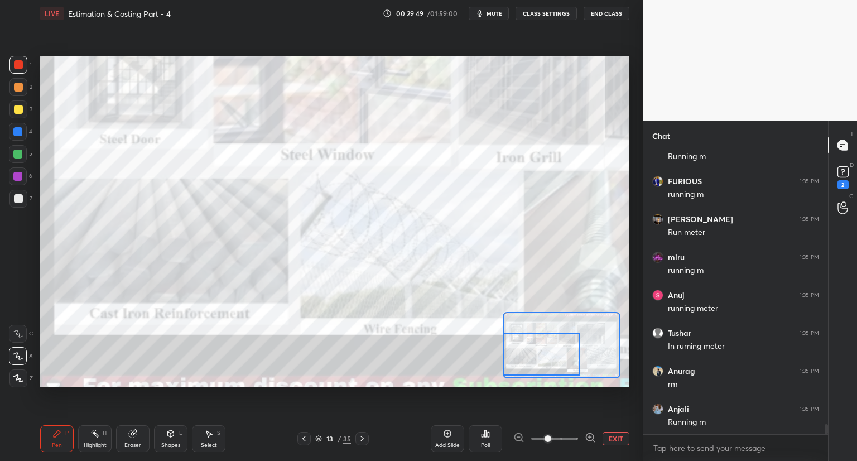
scroll to position [7912, 0]
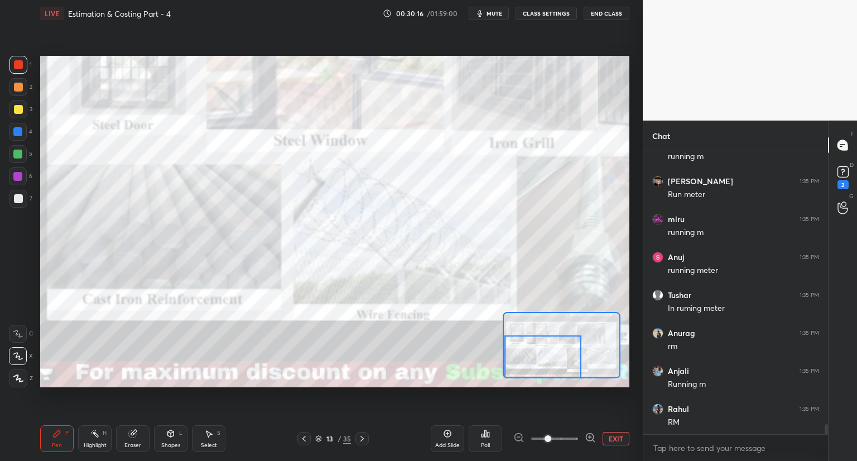
click at [572, 365] on div at bounding box center [542, 356] width 77 height 43
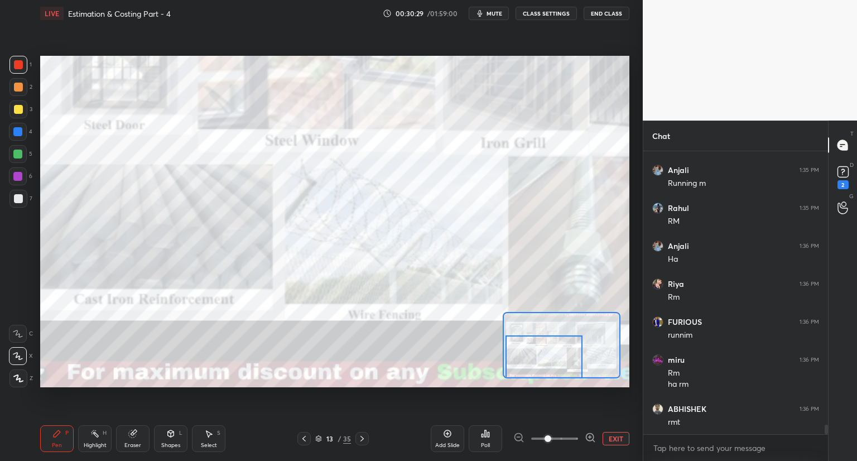
scroll to position [8150, 0]
drag, startPoint x: 568, startPoint y: 351, endPoint x: 570, endPoint y: 357, distance: 6.5
click at [569, 364] on div at bounding box center [543, 356] width 77 height 43
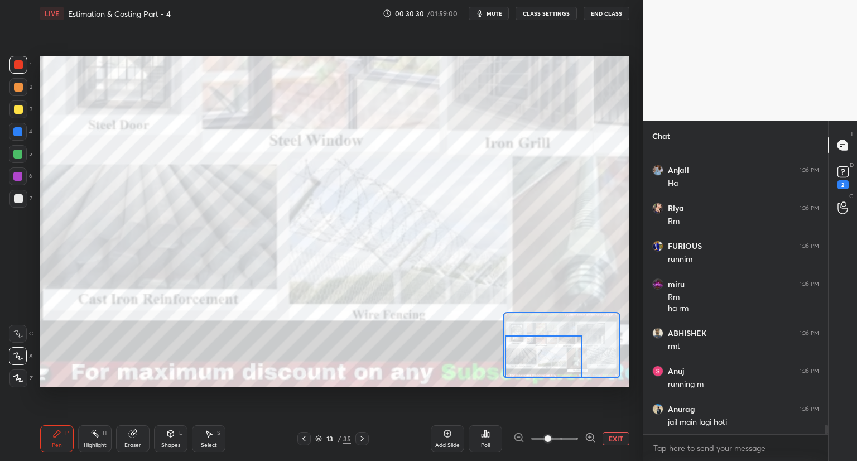
scroll to position [8226, 0]
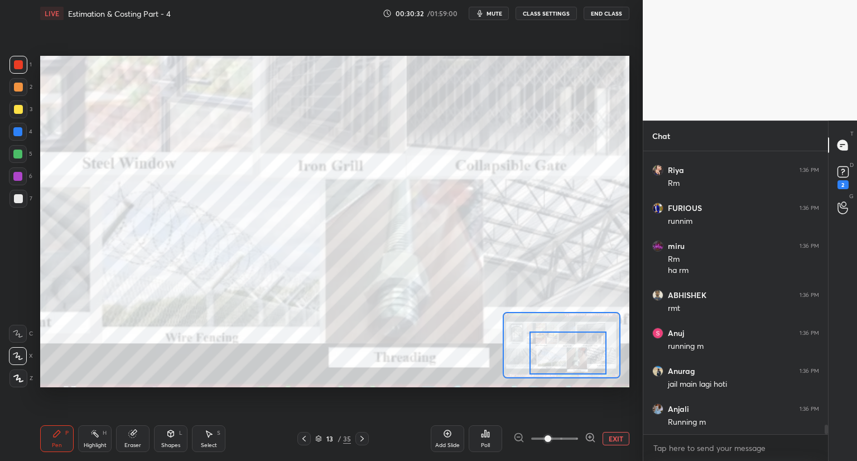
drag, startPoint x: 569, startPoint y: 357, endPoint x: 594, endPoint y: 353, distance: 24.9
click at [594, 353] on div at bounding box center [567, 352] width 77 height 43
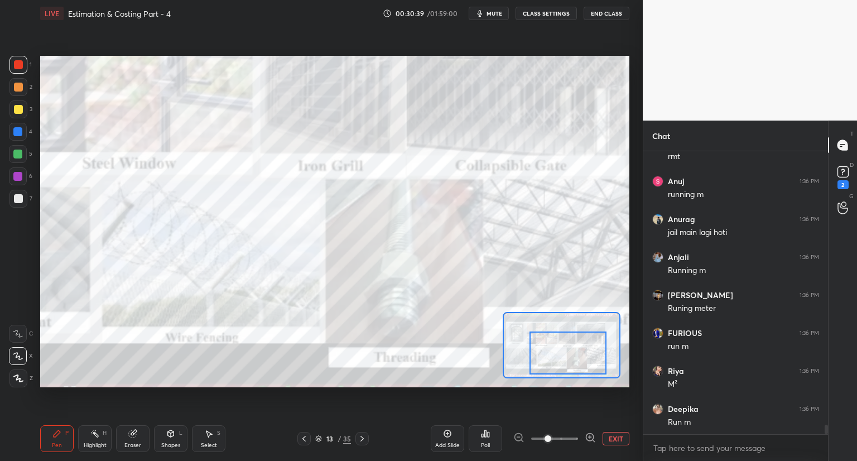
scroll to position [8454, 0]
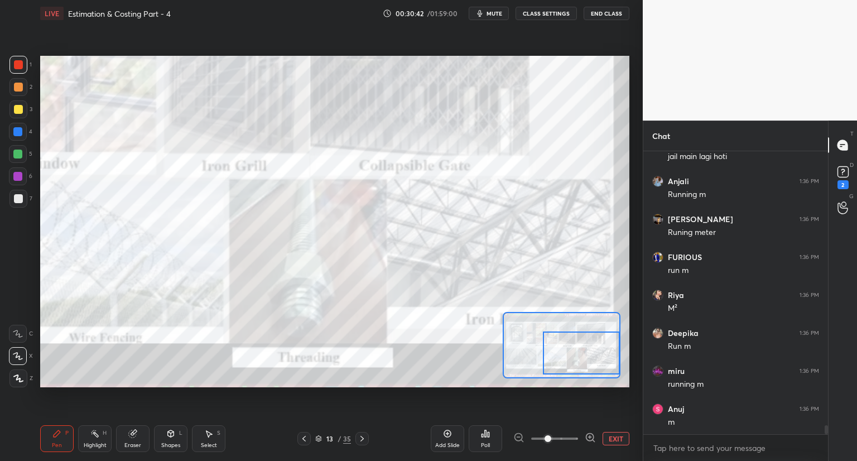
drag, startPoint x: 557, startPoint y: 346, endPoint x: 583, endPoint y: 351, distance: 26.1
click at [584, 351] on div at bounding box center [581, 352] width 77 height 43
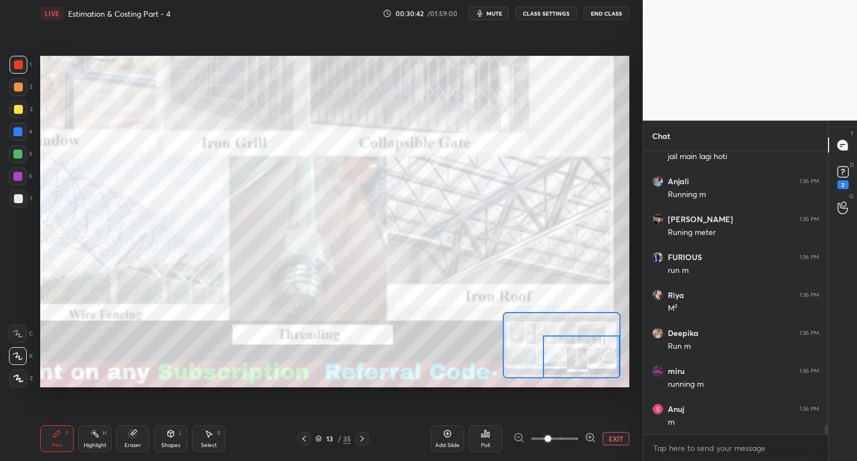
scroll to position [8492, 0]
drag, startPoint x: 580, startPoint y: 349, endPoint x: 580, endPoint y: 358, distance: 8.9
click at [580, 358] on div at bounding box center [581, 356] width 77 height 43
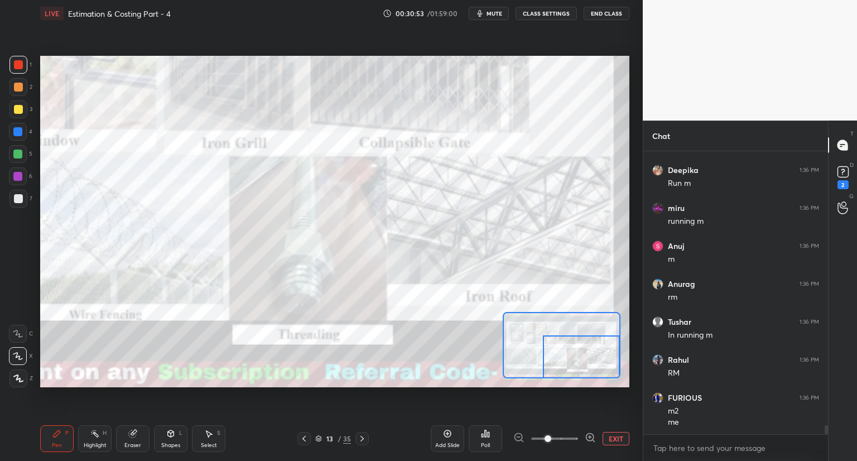
click at [305, 437] on icon at bounding box center [303, 439] width 3 height 6
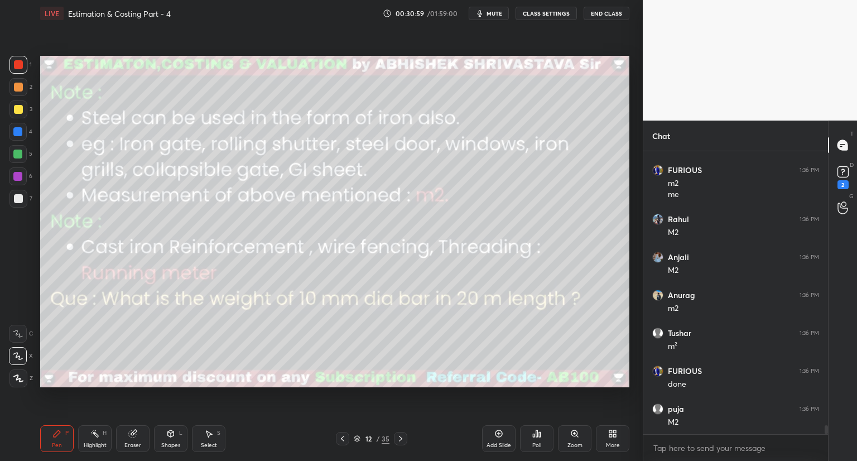
scroll to position [8882, 0]
click at [399, 436] on icon at bounding box center [400, 438] width 9 height 9
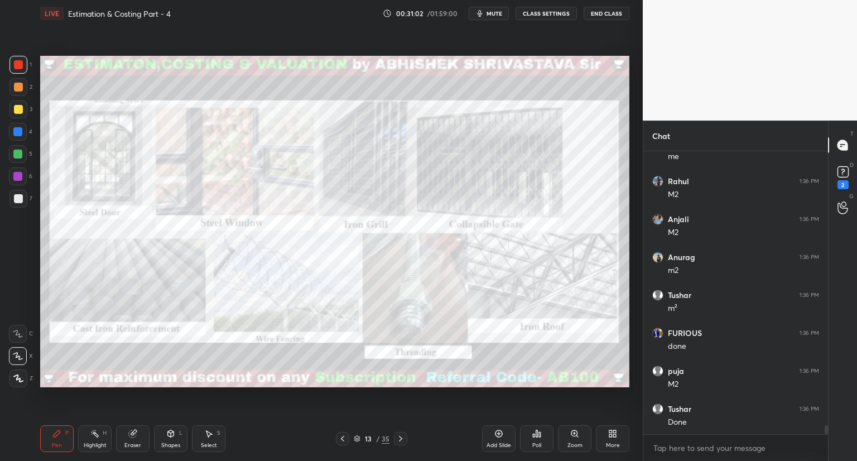
click at [401, 437] on icon at bounding box center [400, 438] width 9 height 9
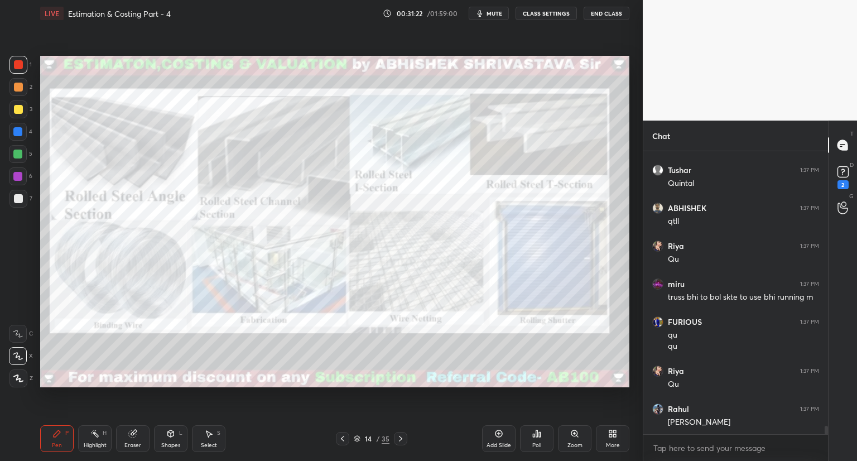
scroll to position [9197, 0]
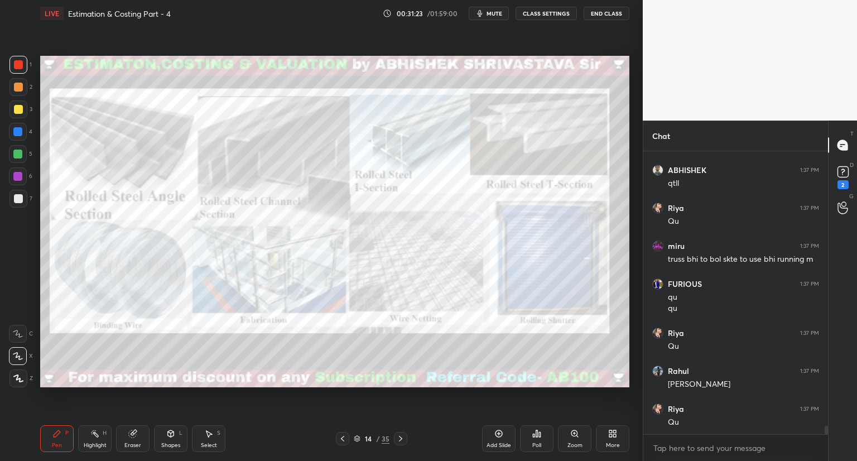
click at [572, 436] on icon at bounding box center [574, 433] width 6 height 6
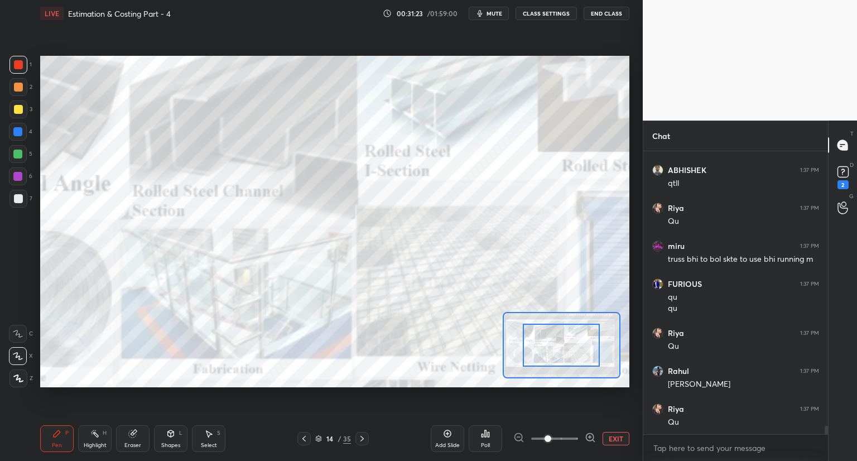
scroll to position [9235, 0]
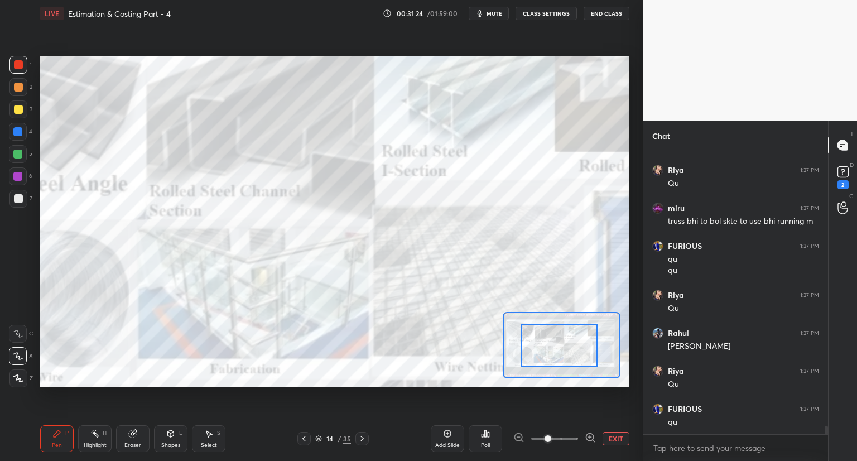
drag, startPoint x: 567, startPoint y: 349, endPoint x: 540, endPoint y: 346, distance: 26.9
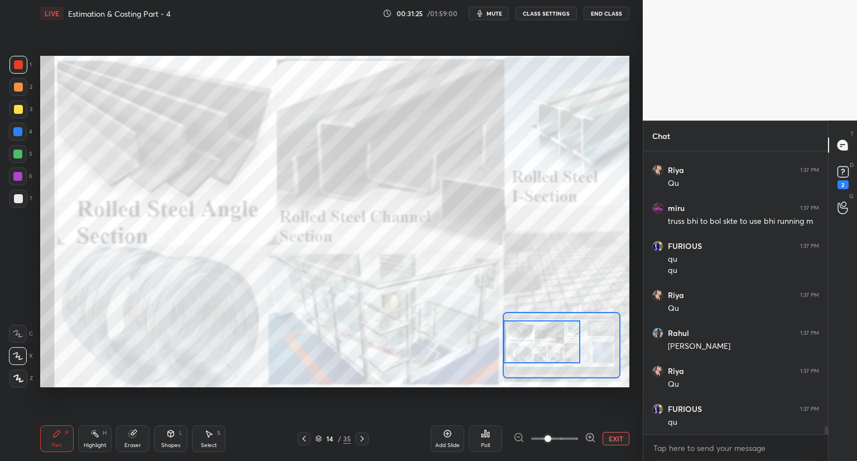
click at [532, 344] on div at bounding box center [541, 341] width 77 height 43
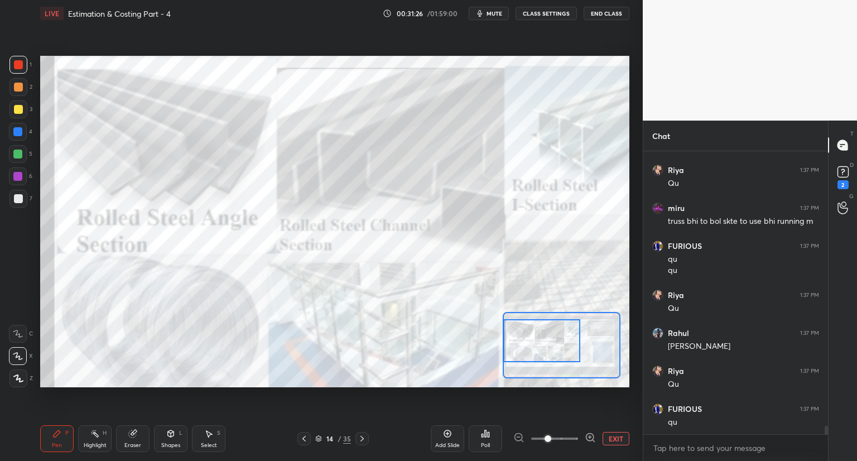
drag, startPoint x: 548, startPoint y: 348, endPoint x: 542, endPoint y: 347, distance: 6.2
click at [542, 347] on div at bounding box center [541, 340] width 77 height 43
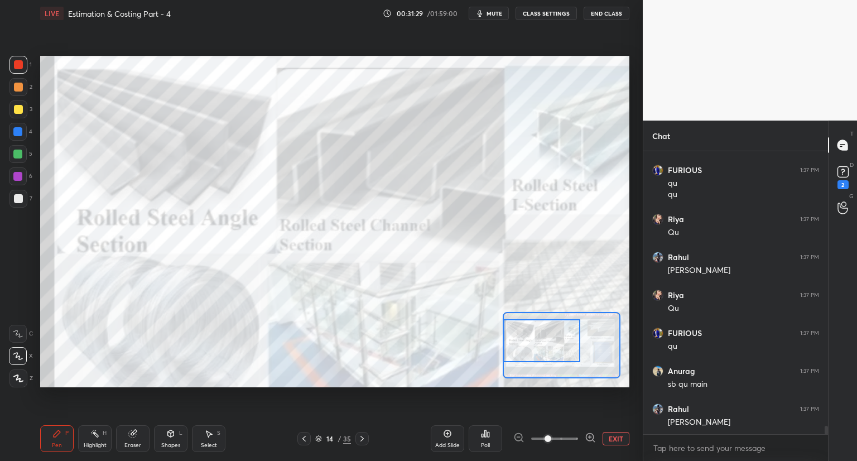
scroll to position [9349, 0]
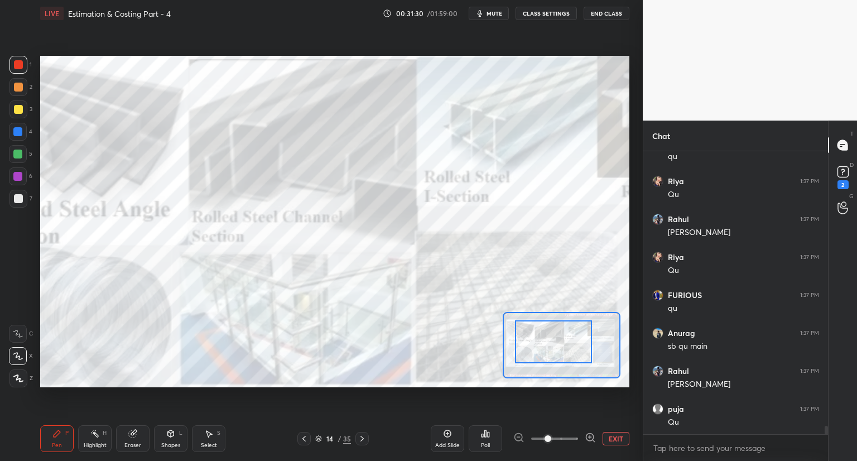
drag, startPoint x: 546, startPoint y: 341, endPoint x: 556, endPoint y: 342, distance: 10.1
click at [556, 342] on div at bounding box center [553, 341] width 77 height 43
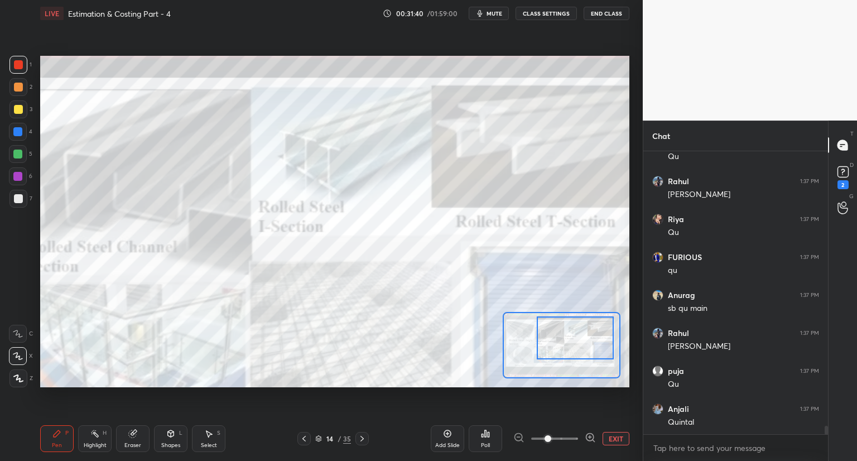
drag, startPoint x: 569, startPoint y: 353, endPoint x: 595, endPoint y: 351, distance: 26.3
click at [595, 351] on div at bounding box center [575, 337] width 77 height 43
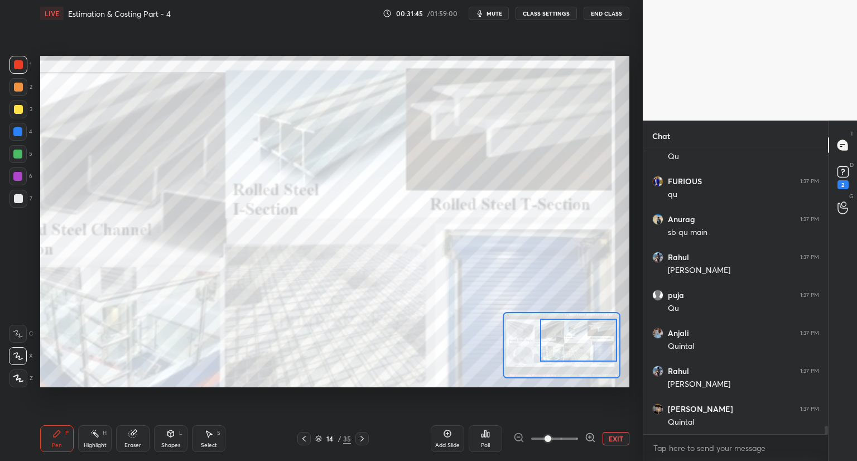
scroll to position [9501, 0]
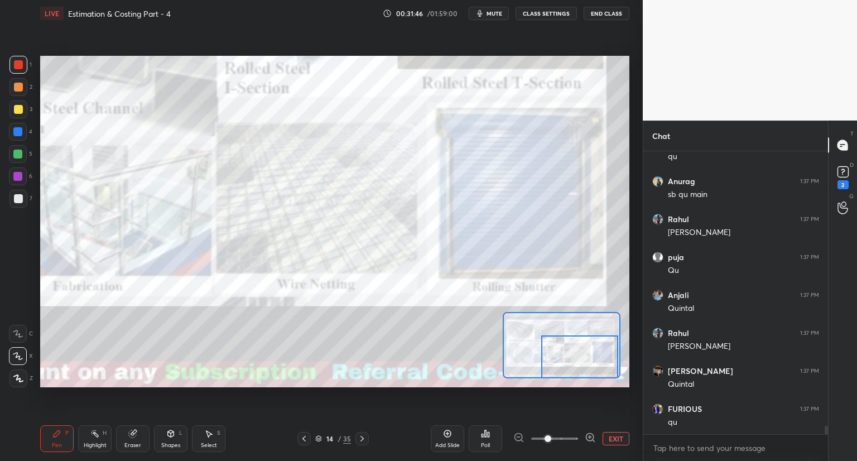
drag, startPoint x: 551, startPoint y: 351, endPoint x: 551, endPoint y: 372, distance: 21.2
click at [552, 373] on div at bounding box center [579, 356] width 77 height 43
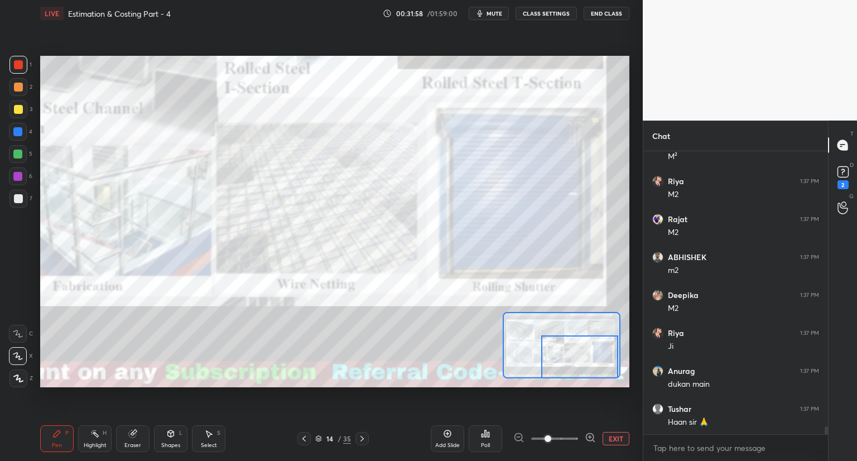
scroll to position [9956, 0]
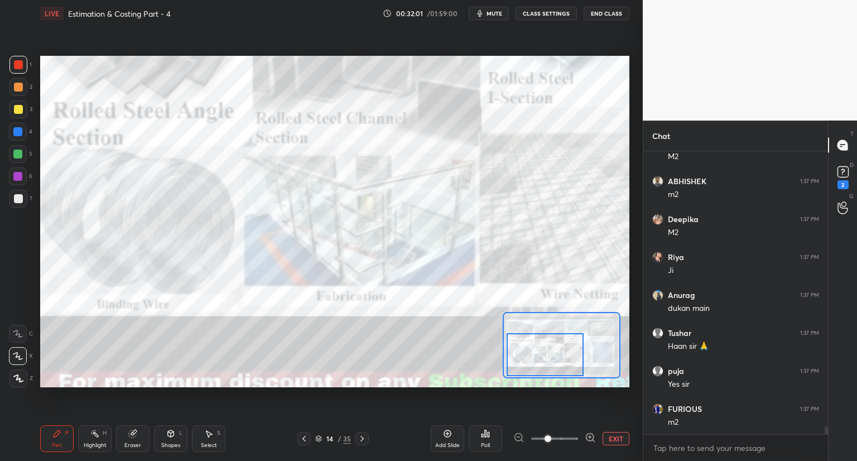
drag, startPoint x: 562, startPoint y: 352, endPoint x: 526, endPoint y: 344, distance: 37.1
click at [528, 348] on div at bounding box center [545, 354] width 77 height 43
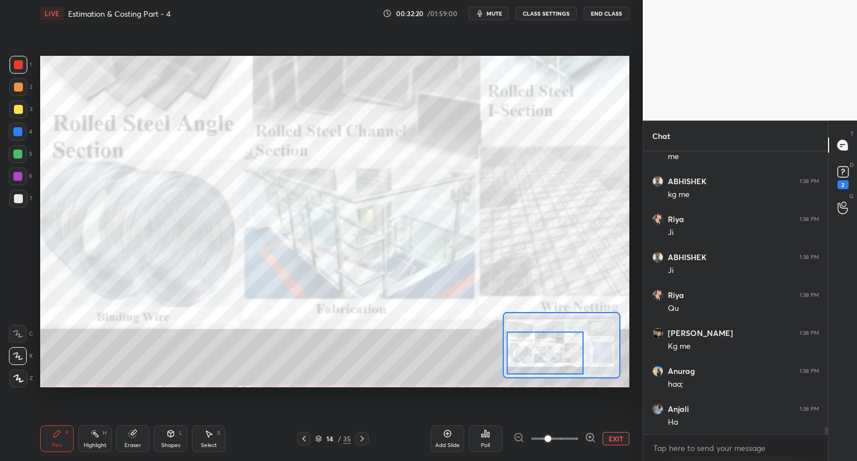
scroll to position [10373, 0]
click at [612, 438] on button "EXIT" at bounding box center [616, 438] width 27 height 13
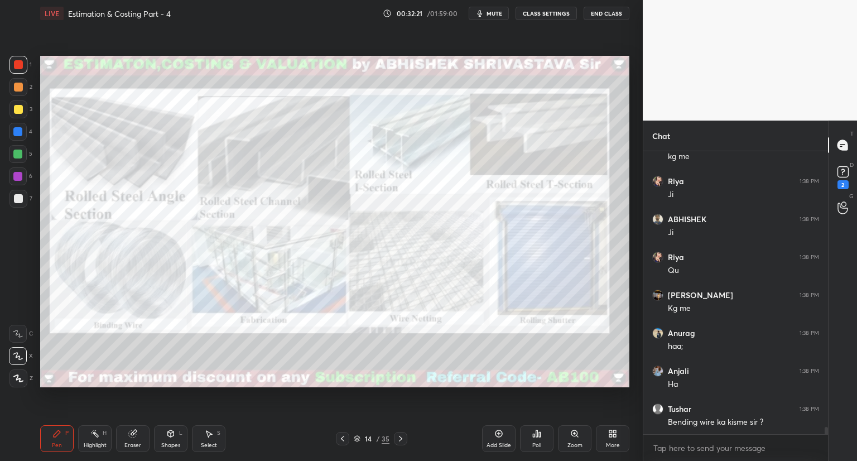
click at [400, 437] on icon at bounding box center [400, 439] width 3 height 6
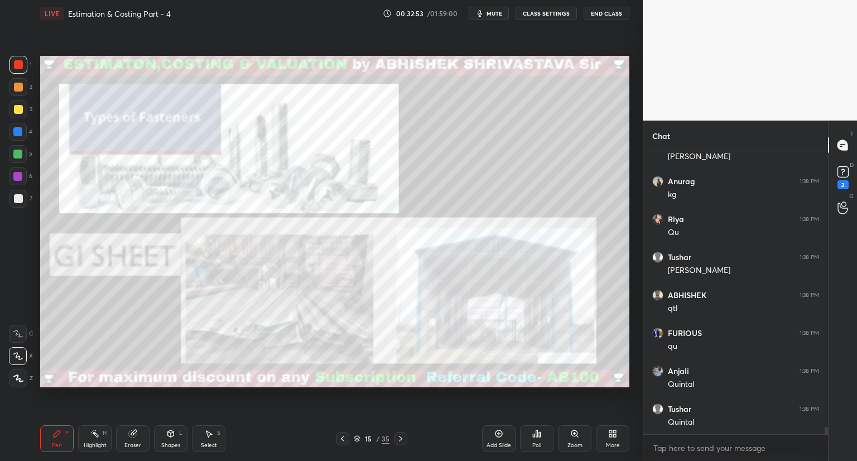
scroll to position [10867, 0]
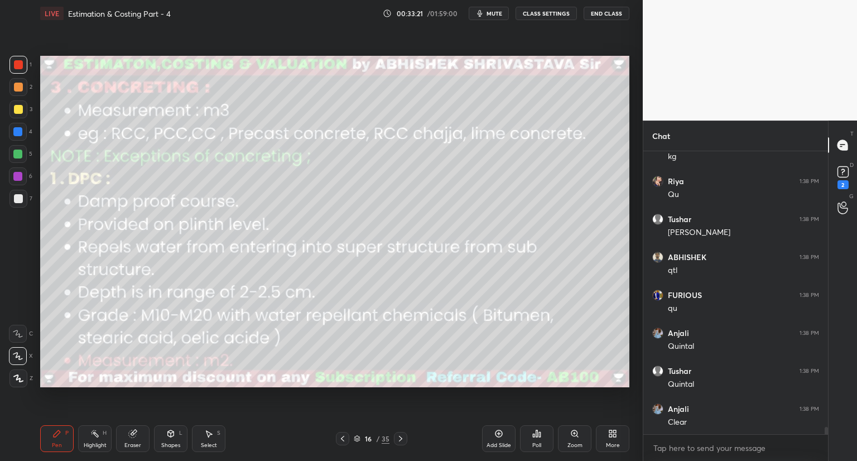
click at [167, 442] on div "Shapes" at bounding box center [170, 445] width 19 height 6
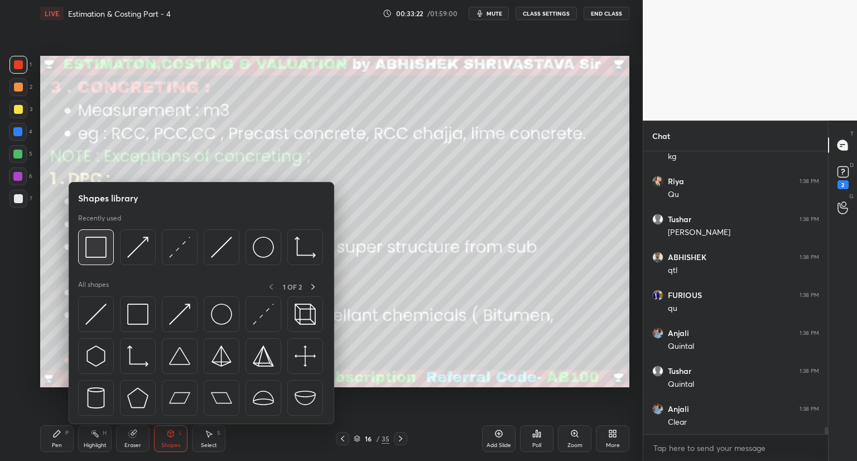
click at [107, 255] on div at bounding box center [96, 247] width 36 height 36
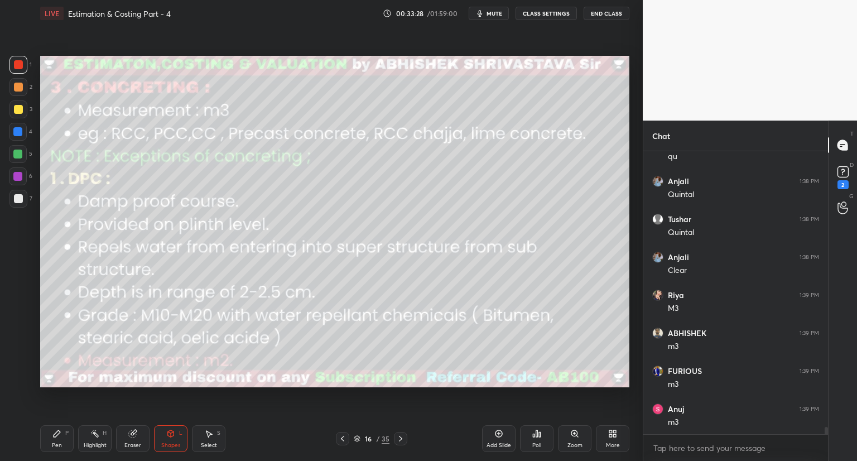
scroll to position [11056, 0]
click at [55, 439] on div "Pen P" at bounding box center [56, 438] width 33 height 27
click at [361, 438] on div "16 / 35" at bounding box center [372, 439] width 36 height 10
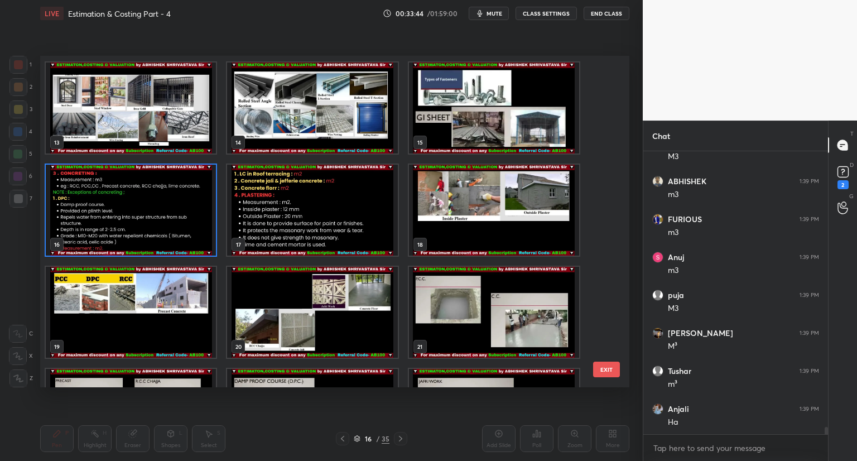
scroll to position [420, 0]
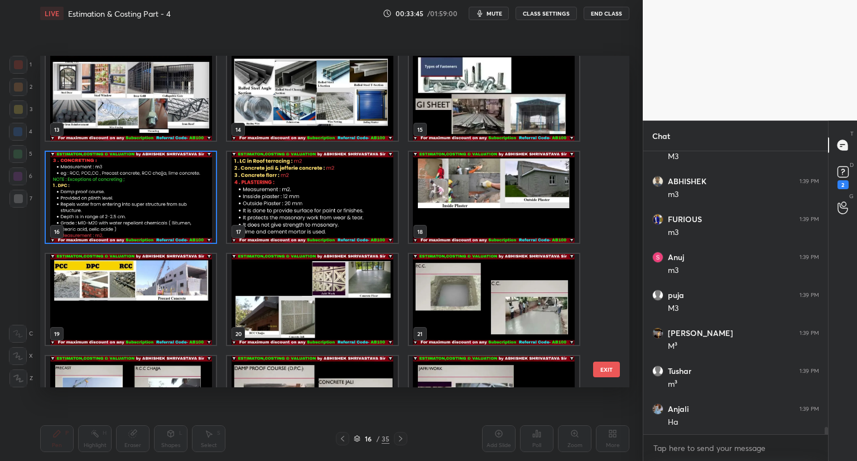
click at [470, 314] on img "grid" at bounding box center [494, 299] width 170 height 91
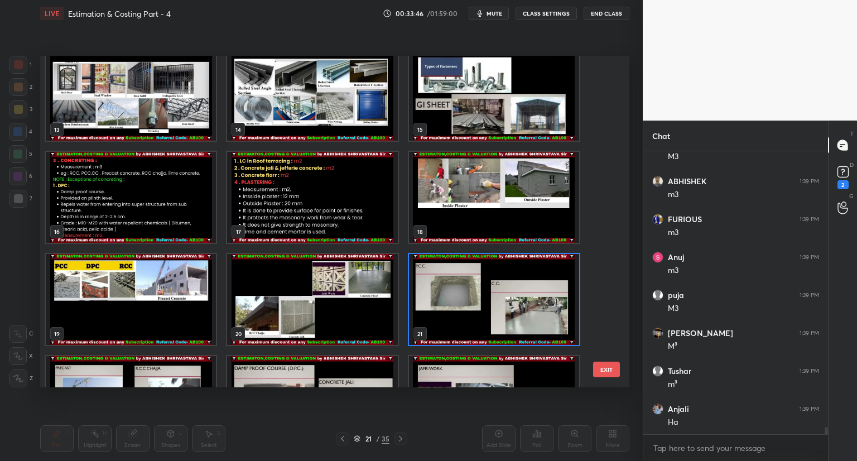
click at [473, 313] on img "grid" at bounding box center [494, 299] width 170 height 91
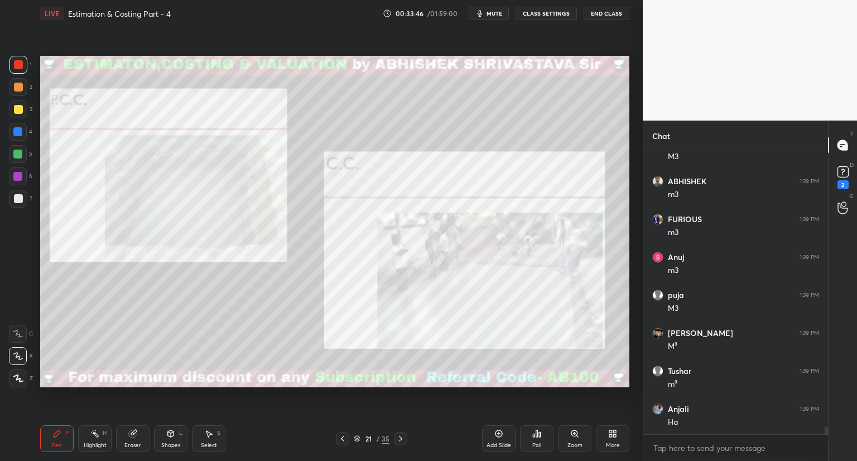
drag, startPoint x: 473, startPoint y: 310, endPoint x: 474, endPoint y: 303, distance: 6.8
click at [474, 310] on img "grid" at bounding box center [494, 299] width 170 height 91
drag, startPoint x: 402, startPoint y: 437, endPoint x: 402, endPoint y: 427, distance: 10.6
click at [402, 436] on icon at bounding box center [400, 438] width 9 height 9
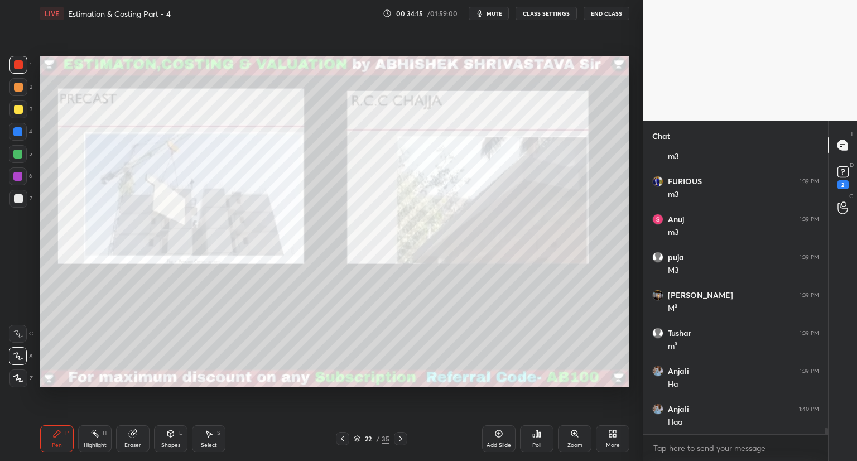
scroll to position [11246, 0]
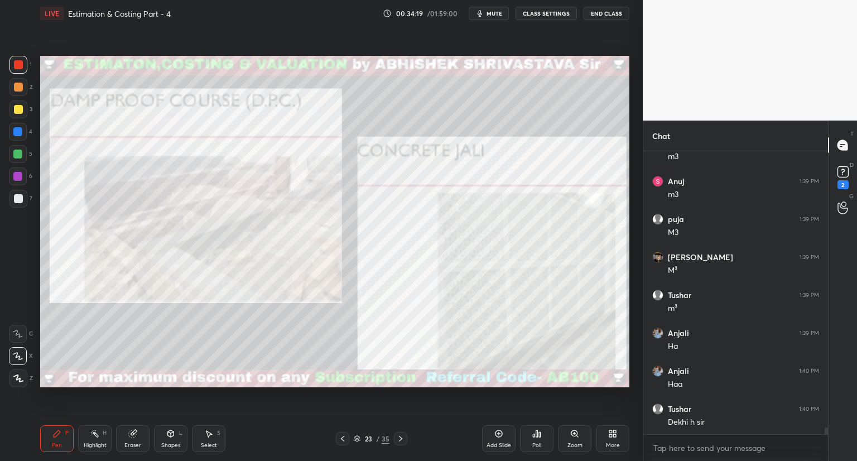
click at [343, 440] on icon at bounding box center [342, 438] width 9 height 9
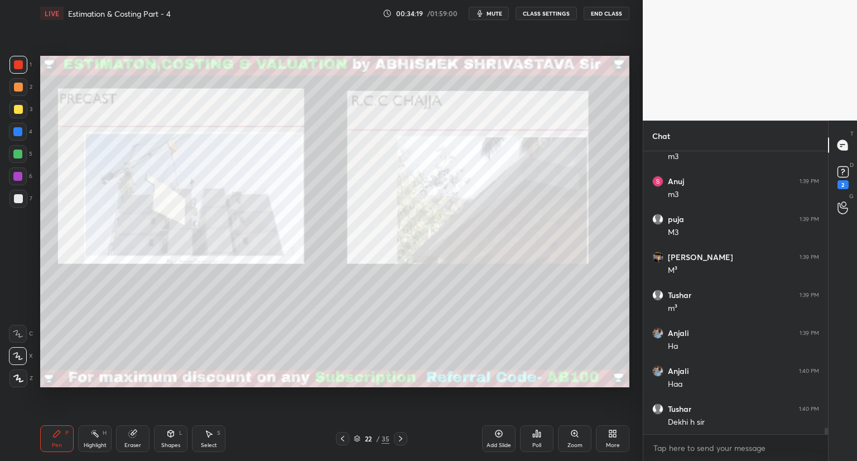
click at [344, 440] on icon at bounding box center [342, 438] width 9 height 9
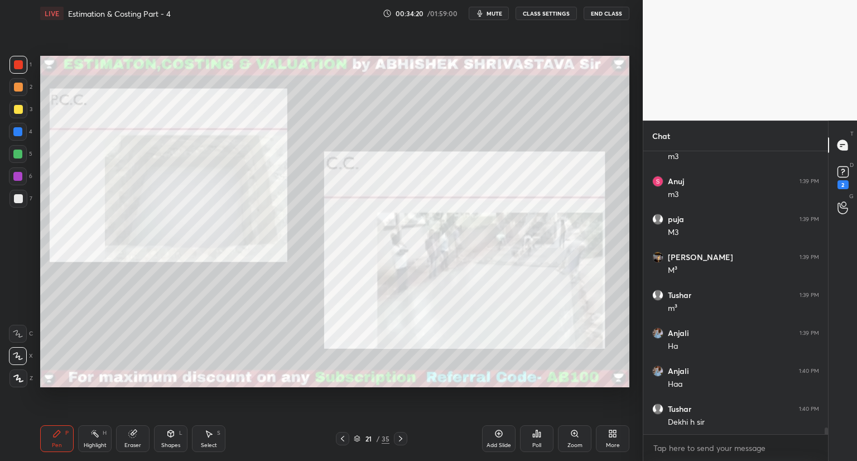
click at [343, 440] on icon at bounding box center [342, 438] width 9 height 9
click at [344, 440] on icon at bounding box center [342, 438] width 9 height 9
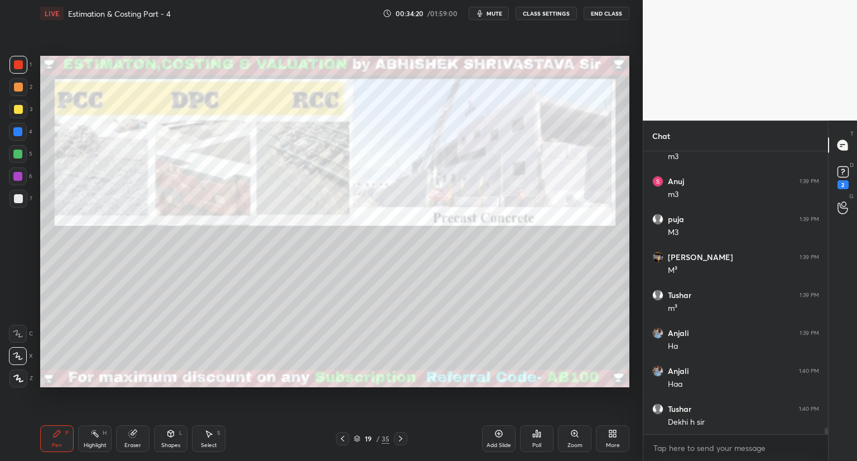
click at [344, 440] on icon at bounding box center [342, 438] width 9 height 9
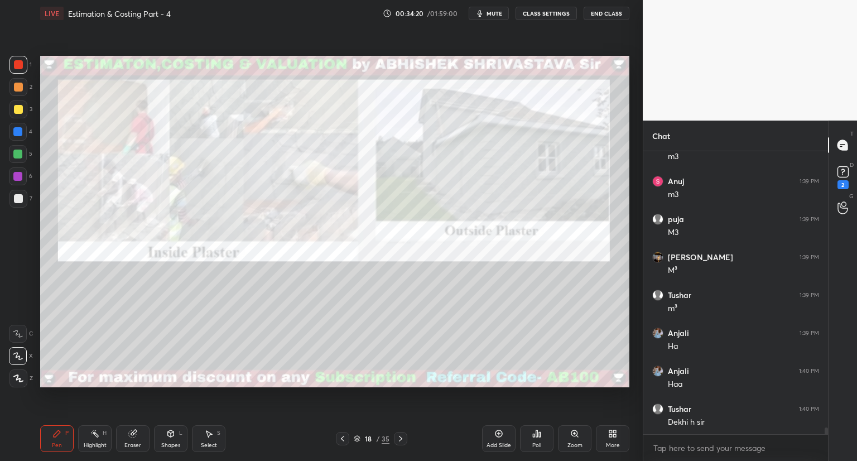
click at [344, 440] on icon at bounding box center [342, 438] width 9 height 9
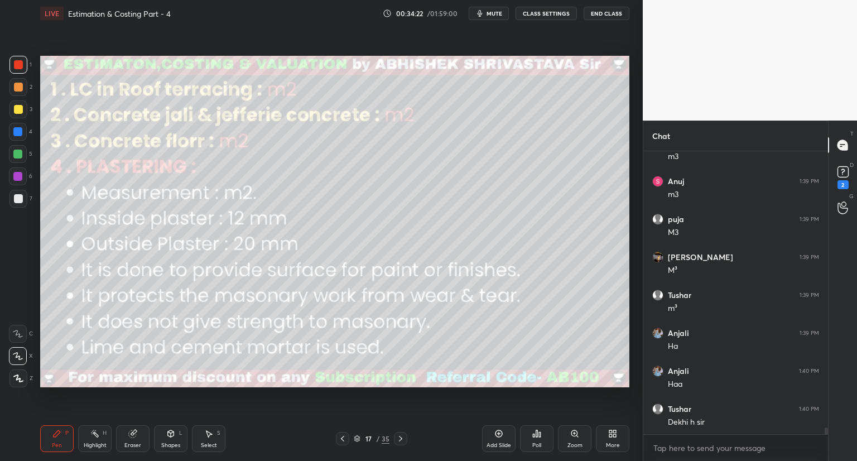
click at [339, 437] on icon at bounding box center [342, 438] width 9 height 9
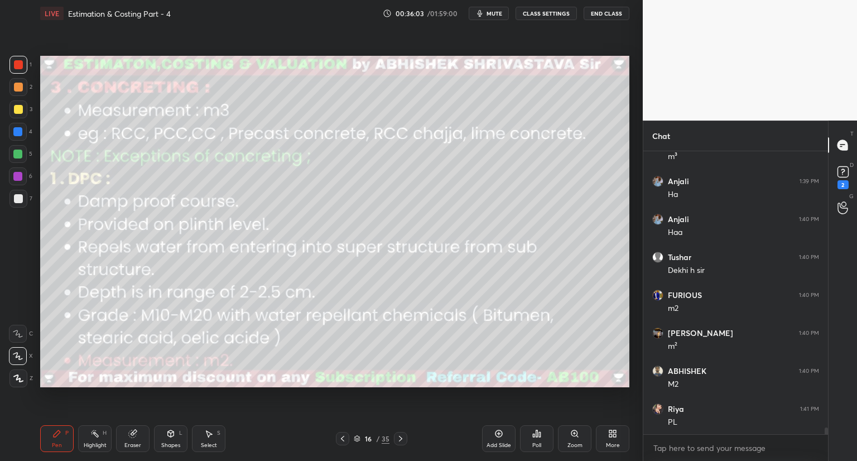
scroll to position [11436, 0]
click at [172, 440] on div "Shapes L" at bounding box center [170, 438] width 33 height 27
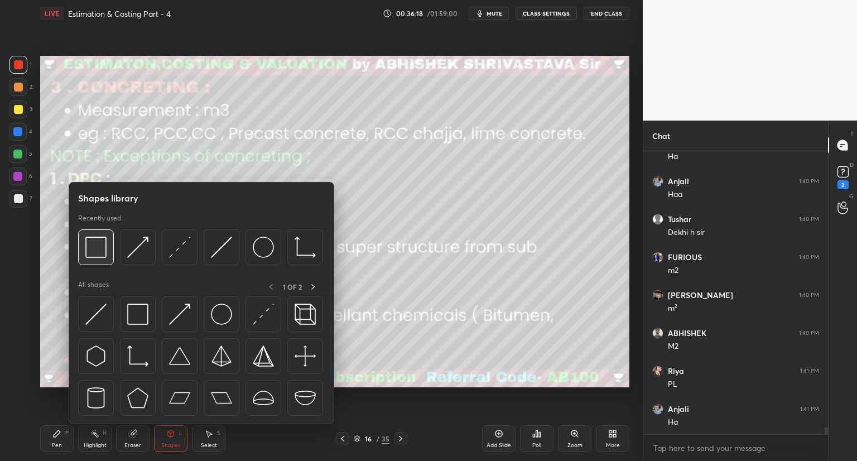
click at [107, 254] on div at bounding box center [96, 247] width 36 height 36
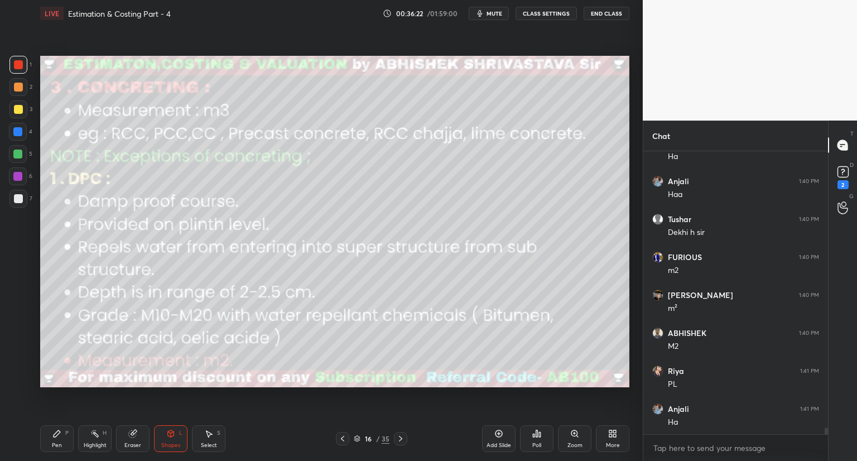
drag, startPoint x: 64, startPoint y: 440, endPoint x: 83, endPoint y: 421, distance: 26.8
click at [64, 440] on div "Pen P" at bounding box center [56, 438] width 33 height 27
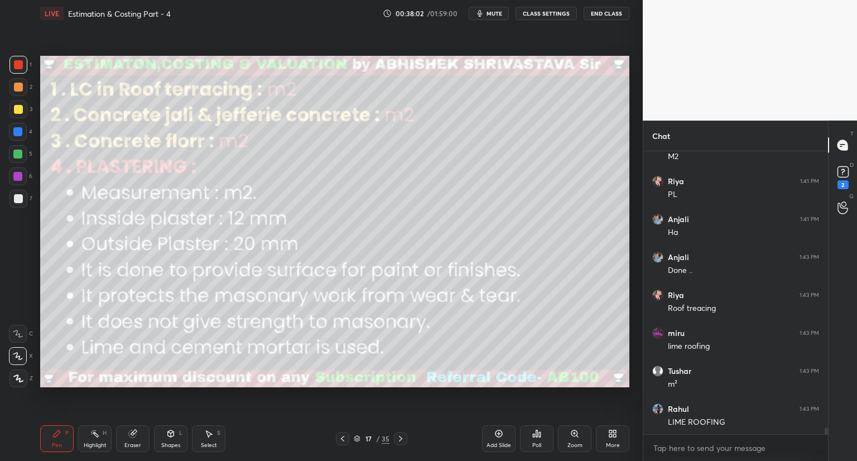
scroll to position [11663, 0]
click at [344, 438] on icon at bounding box center [342, 438] width 9 height 9
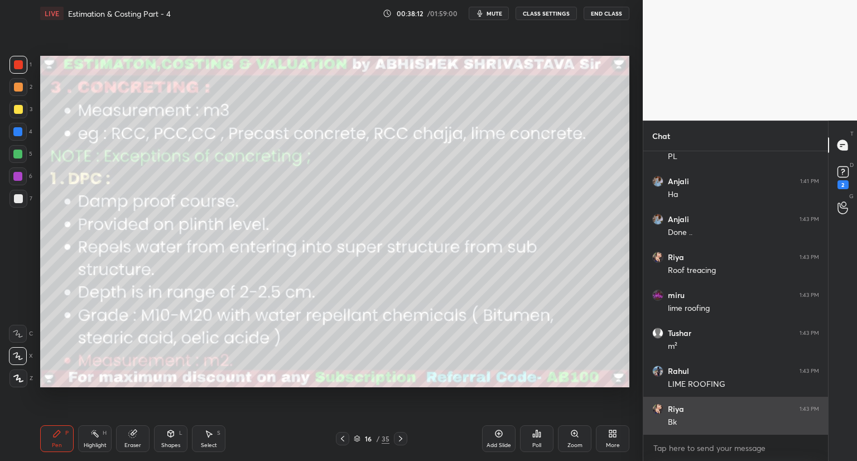
click at [659, 409] on img "grid" at bounding box center [657, 408] width 11 height 11
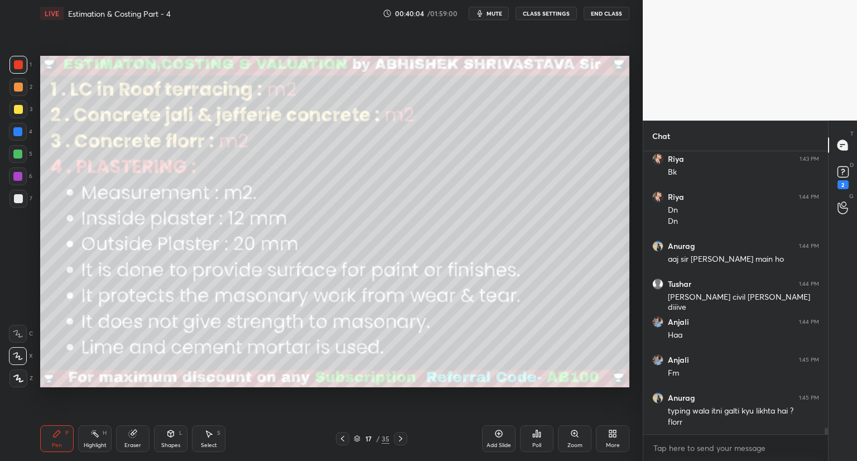
scroll to position [11951, 0]
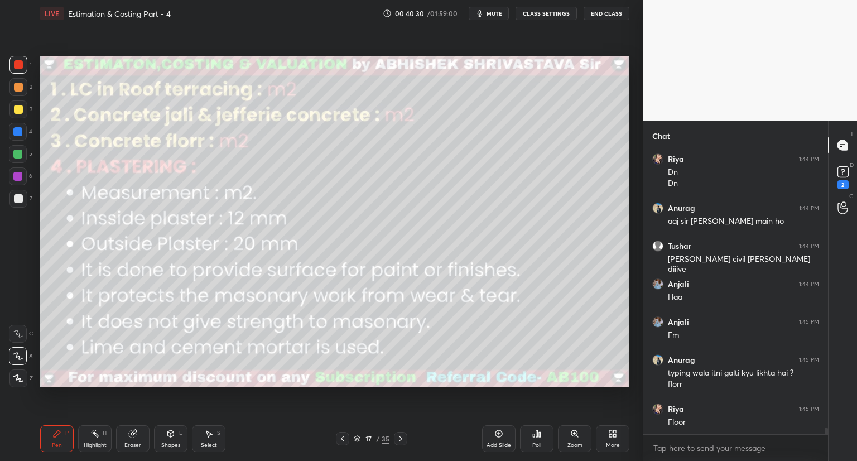
click at [399, 436] on icon at bounding box center [400, 438] width 9 height 9
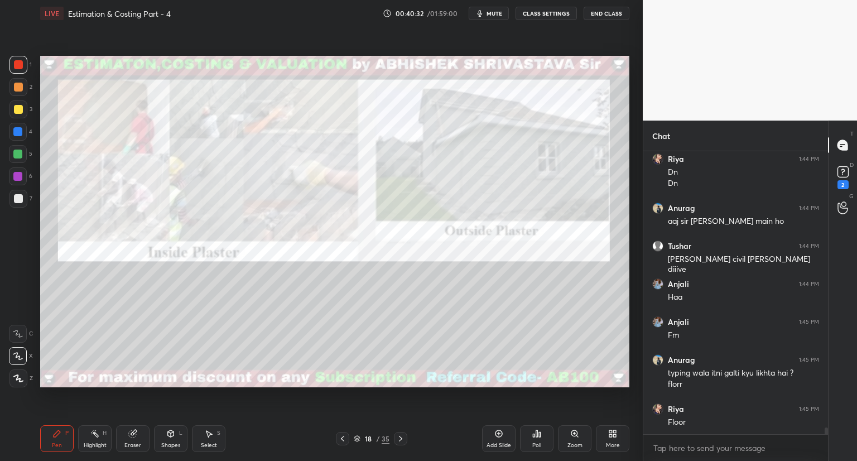
click at [398, 437] on icon at bounding box center [400, 438] width 9 height 9
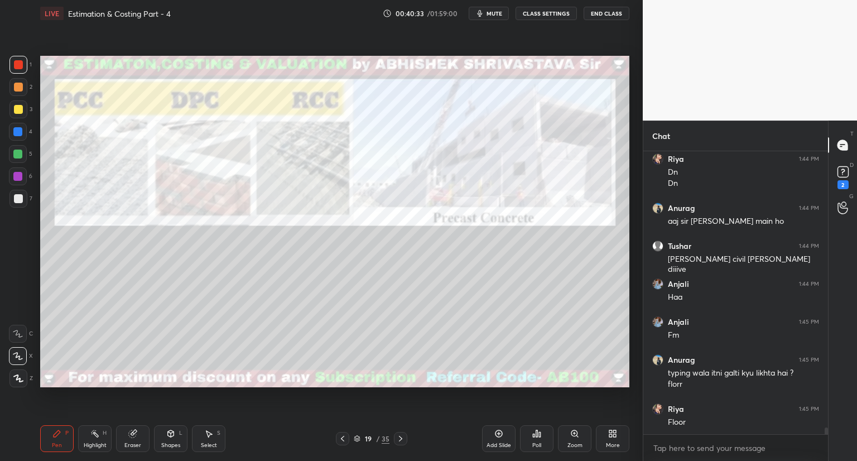
click at [395, 434] on div at bounding box center [400, 438] width 13 height 13
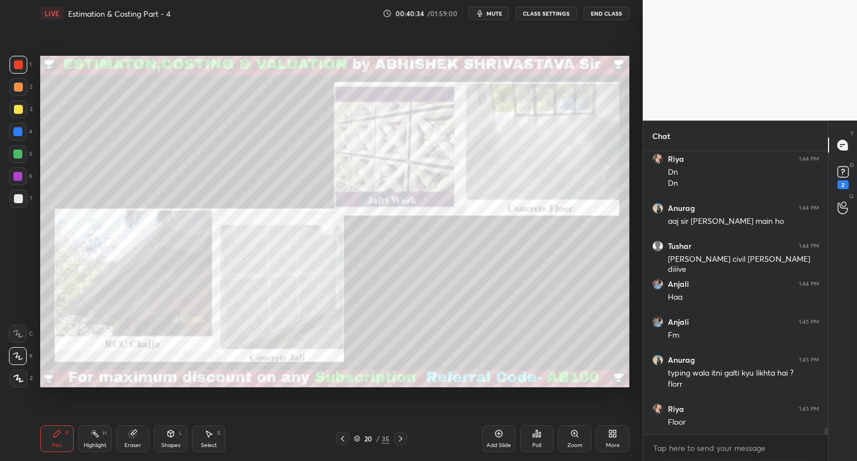
click at [340, 436] on icon at bounding box center [342, 438] width 9 height 9
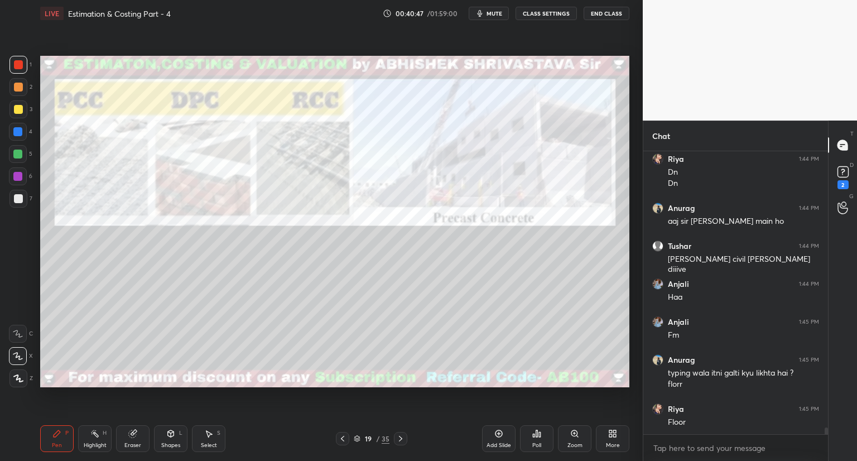
scroll to position [11989, 0]
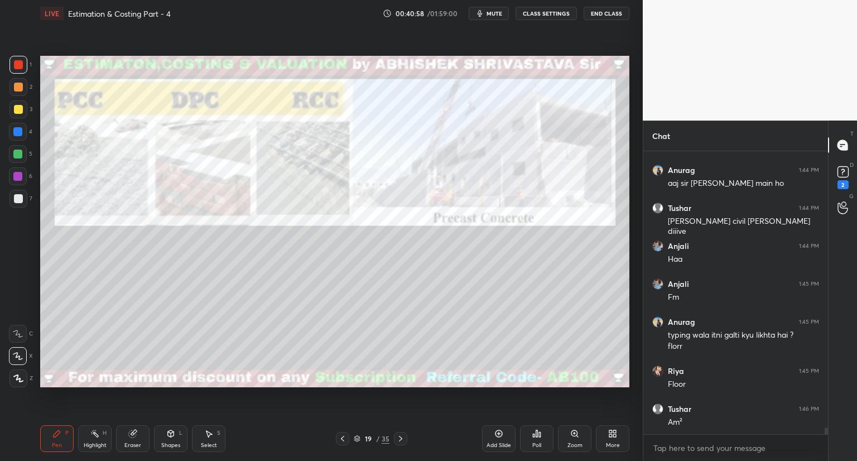
click at [397, 439] on icon at bounding box center [400, 438] width 9 height 9
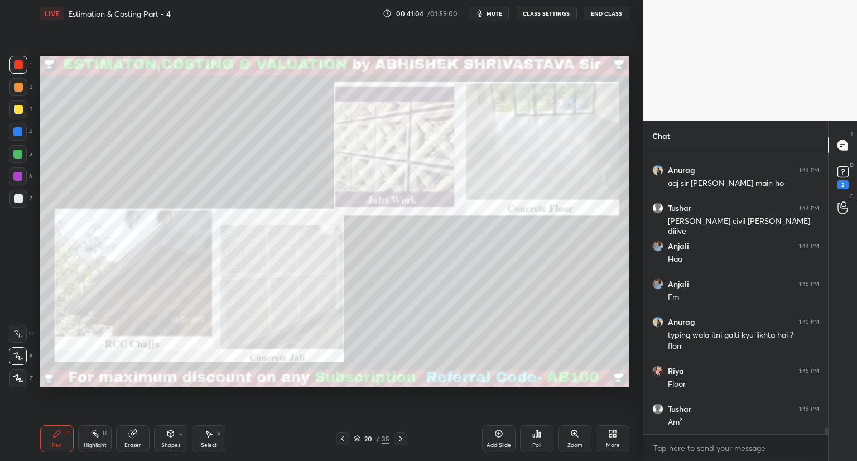
click at [575, 438] on icon at bounding box center [574, 433] width 9 height 9
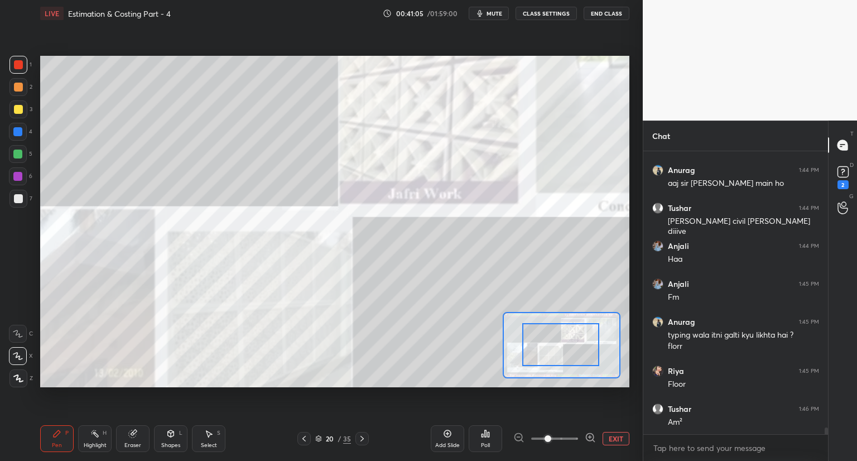
drag, startPoint x: 568, startPoint y: 356, endPoint x: 569, endPoint y: 338, distance: 18.4
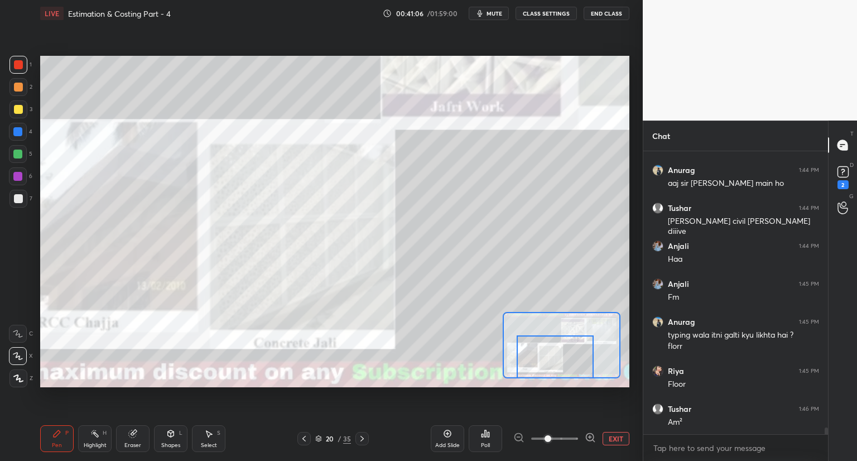
drag, startPoint x: 565, startPoint y: 349, endPoint x: 547, endPoint y: 348, distance: 17.3
click at [562, 358] on div at bounding box center [555, 356] width 77 height 43
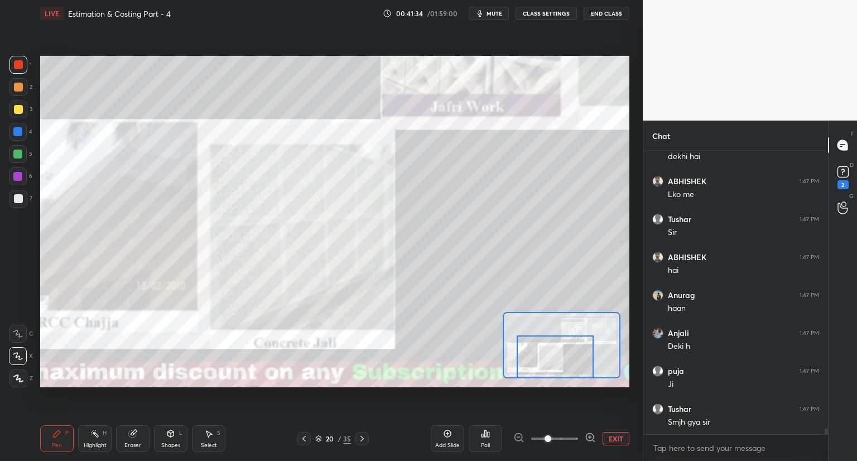
scroll to position [12634, 0]
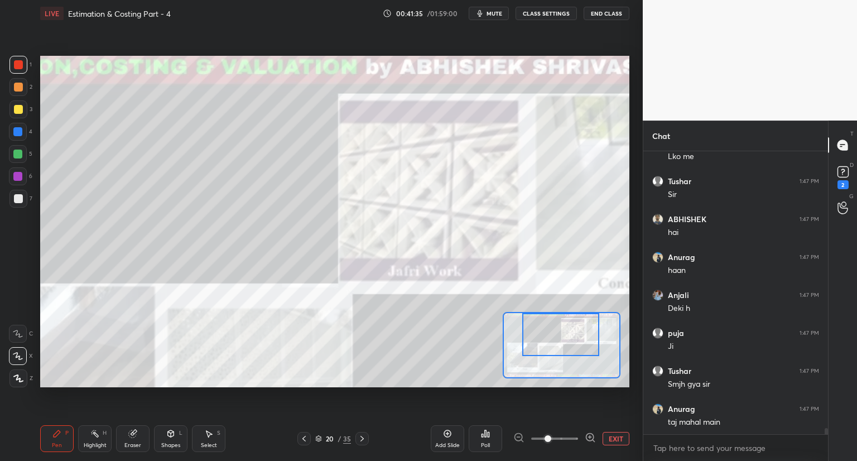
drag, startPoint x: 567, startPoint y: 358, endPoint x: 571, endPoint y: 319, distance: 39.3
click at [573, 322] on div at bounding box center [560, 334] width 77 height 43
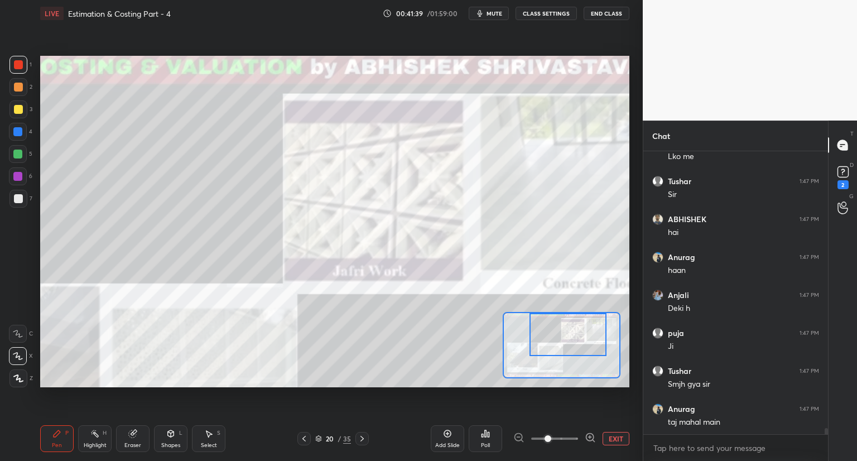
drag, startPoint x: 570, startPoint y: 344, endPoint x: 576, endPoint y: 340, distance: 7.5
click at [578, 342] on div at bounding box center [567, 334] width 77 height 43
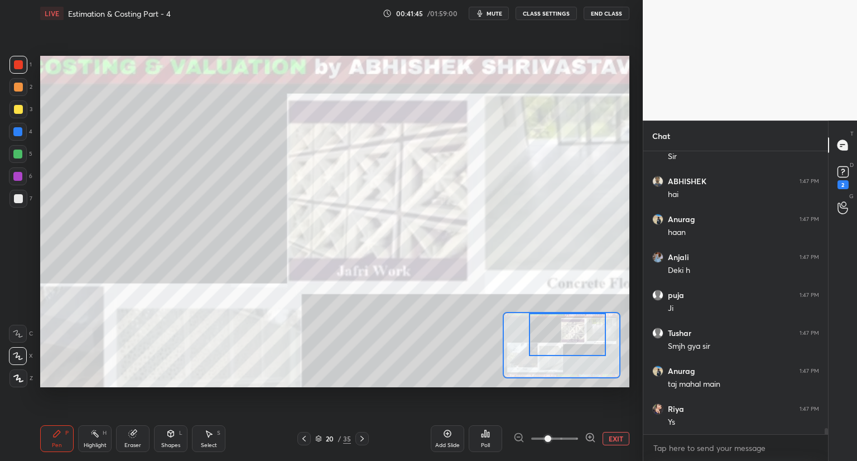
scroll to position [12710, 0]
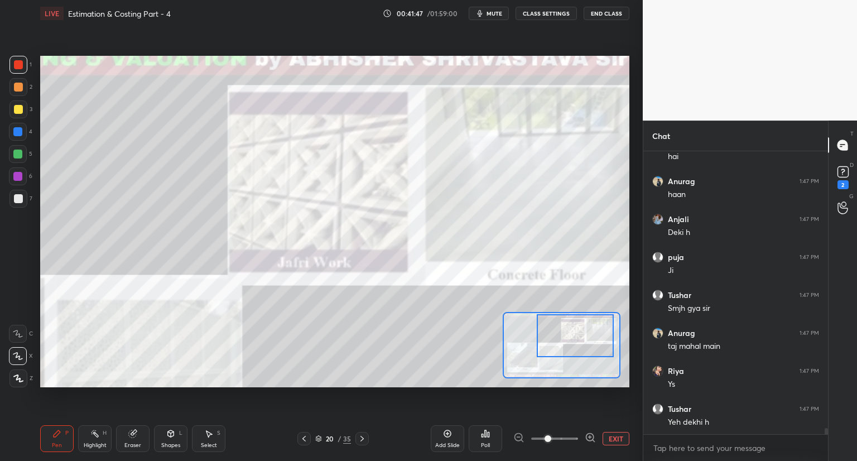
drag, startPoint x: 576, startPoint y: 350, endPoint x: 587, endPoint y: 352, distance: 10.7
click at [588, 353] on div at bounding box center [575, 335] width 77 height 43
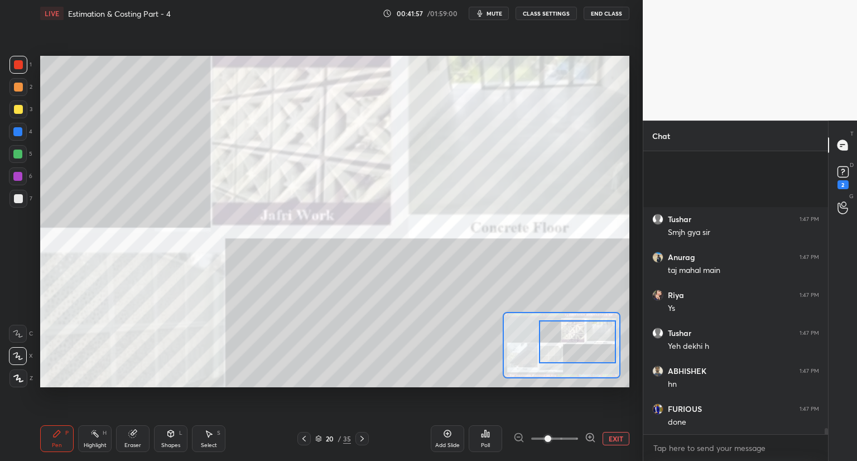
scroll to position [12900, 0]
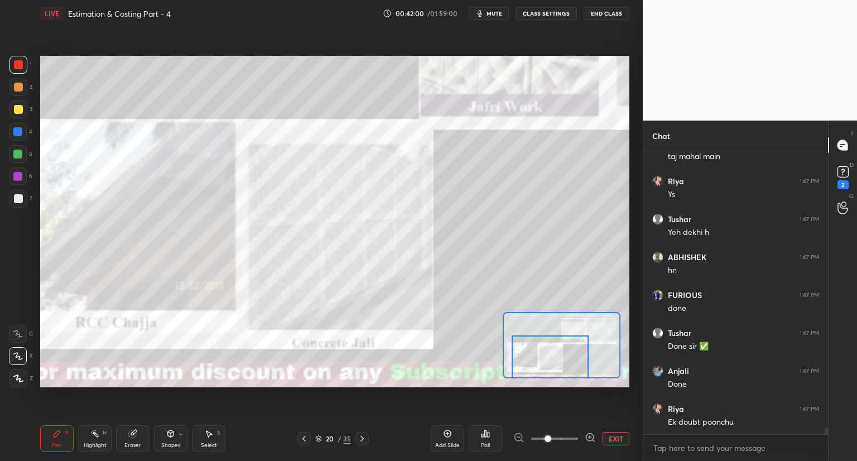
drag, startPoint x: 569, startPoint y: 339, endPoint x: 535, endPoint y: 360, distance: 40.1
click at [536, 361] on div at bounding box center [550, 356] width 77 height 43
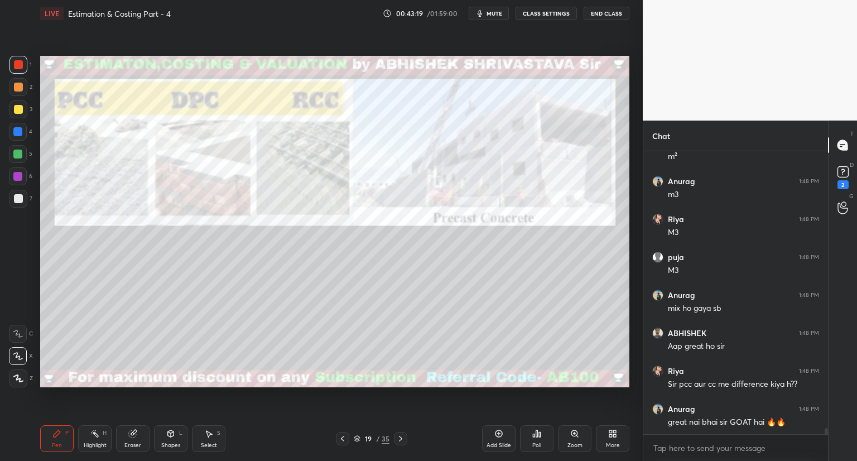
scroll to position [13279, 0]
click at [402, 440] on icon at bounding box center [400, 438] width 9 height 9
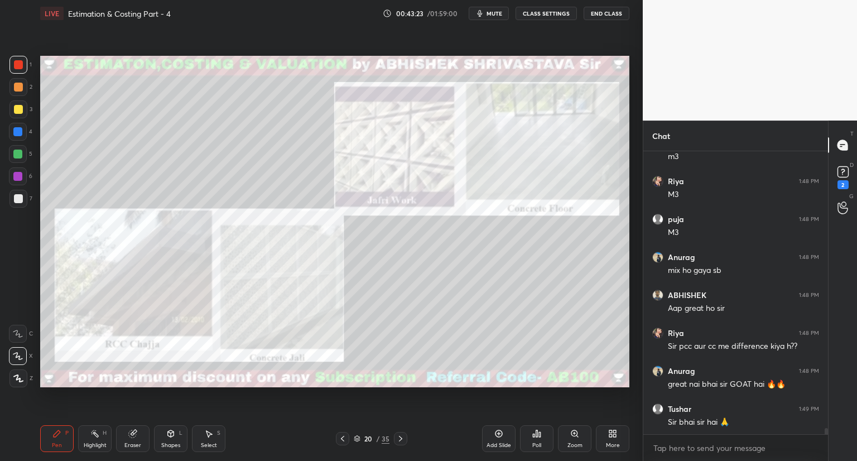
click at [399, 441] on icon at bounding box center [400, 438] width 9 height 9
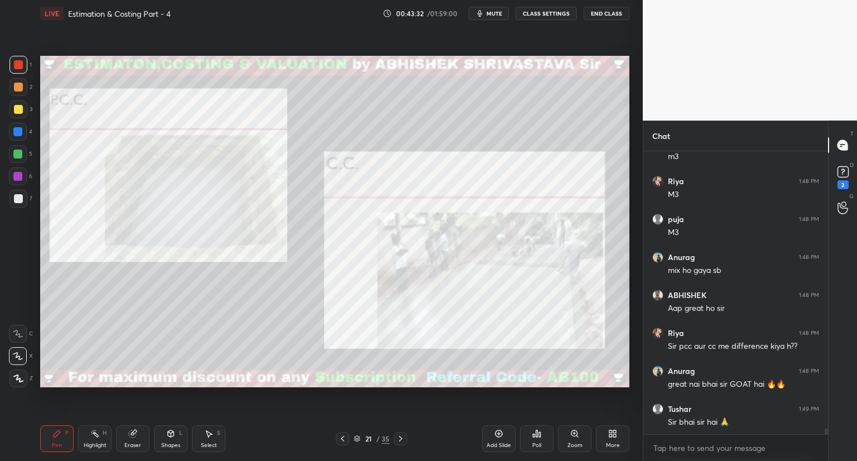
scroll to position [13317, 0]
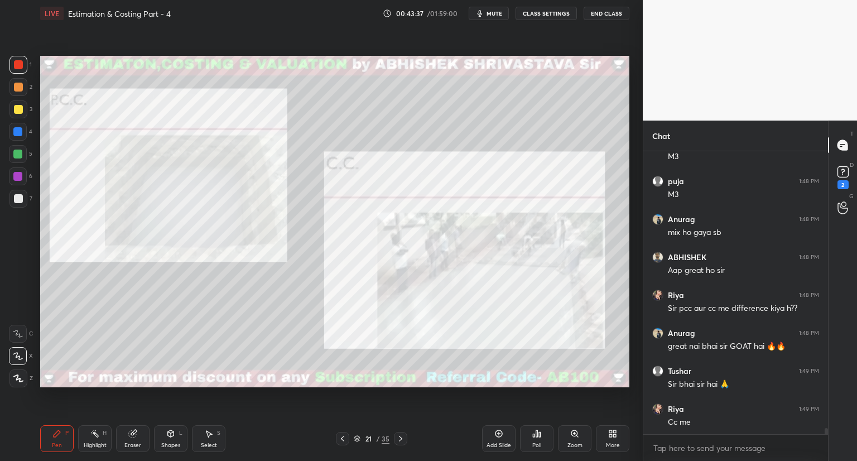
click at [338, 440] on icon at bounding box center [342, 438] width 9 height 9
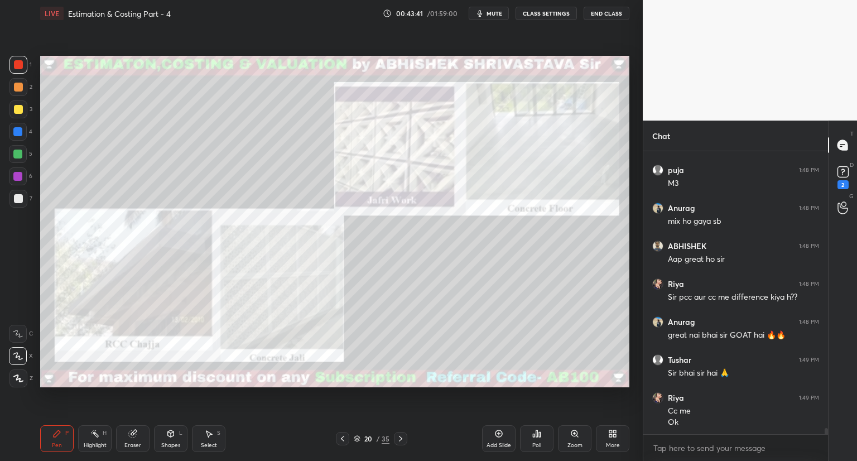
scroll to position [13366, 0]
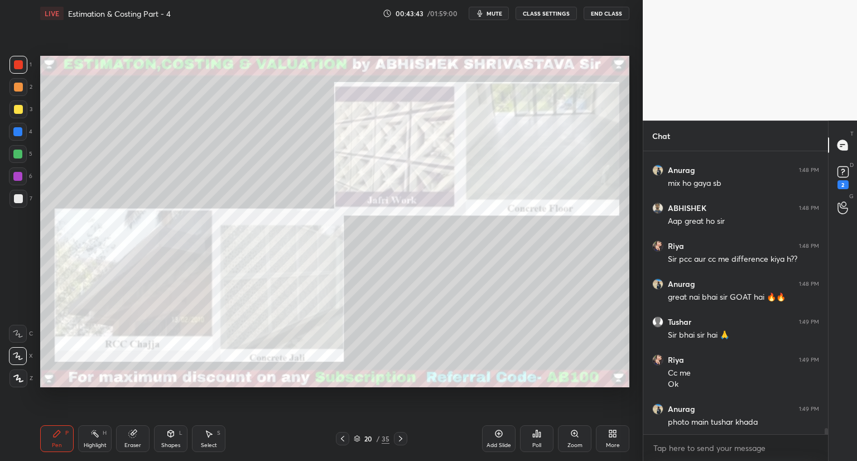
click at [399, 440] on icon at bounding box center [400, 438] width 9 height 9
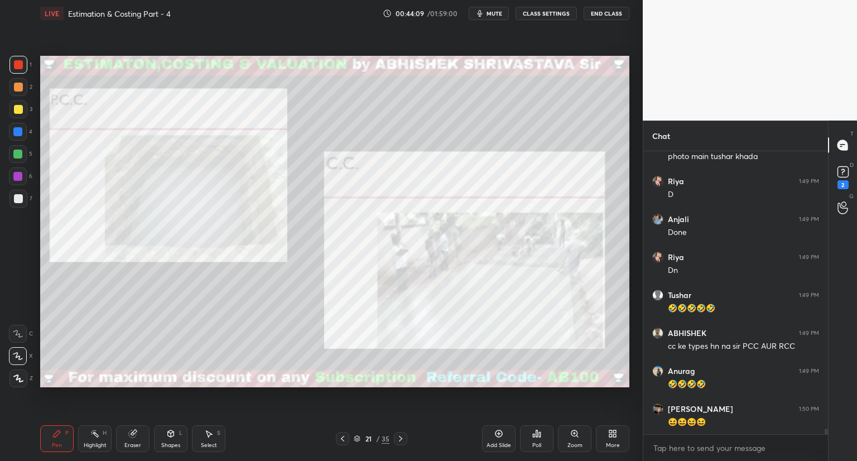
scroll to position [13670, 0]
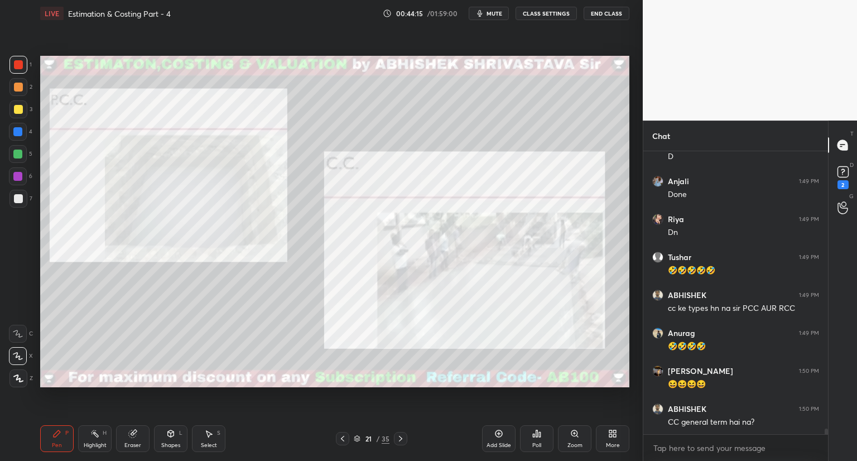
click at [400, 436] on icon at bounding box center [400, 438] width 9 height 9
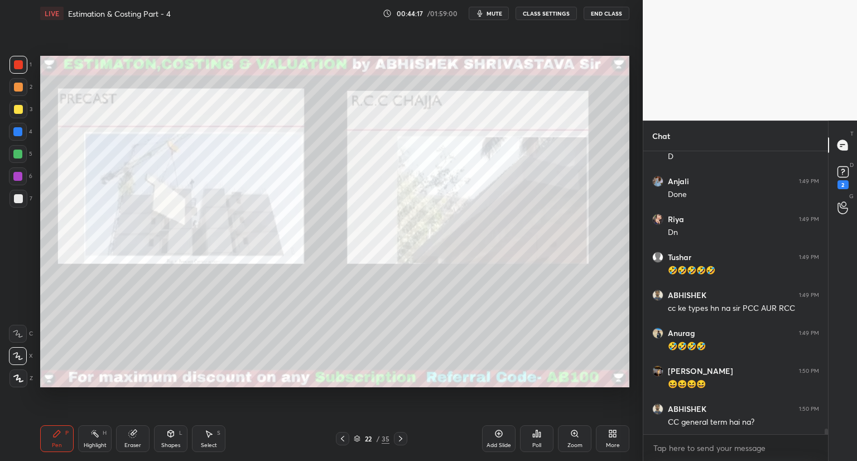
click at [341, 437] on icon at bounding box center [342, 438] width 9 height 9
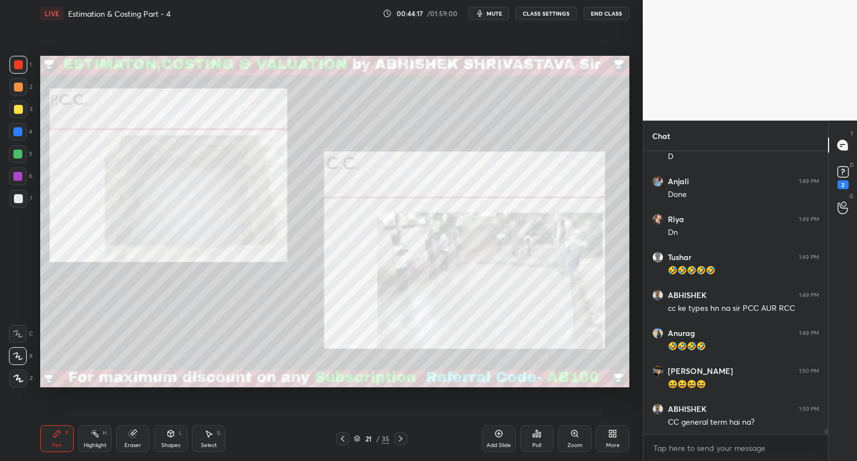
click at [341, 438] on icon at bounding box center [342, 438] width 9 height 9
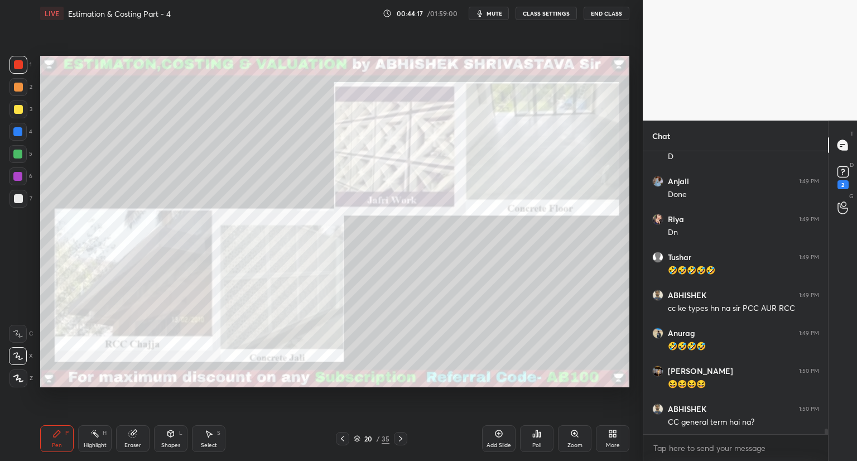
click at [342, 440] on icon at bounding box center [342, 439] width 3 height 6
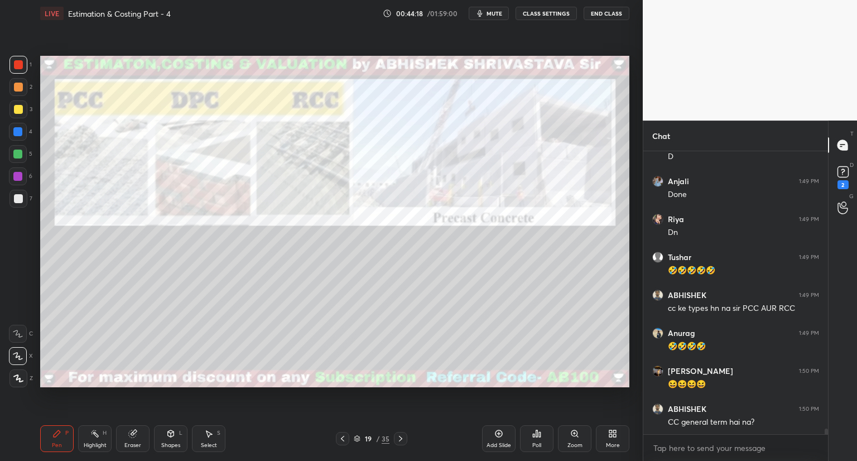
click at [344, 438] on icon at bounding box center [342, 438] width 9 height 9
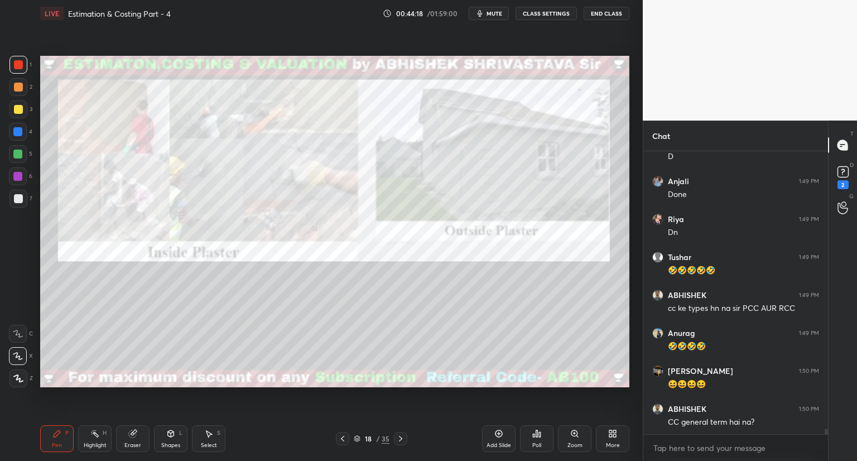
click at [346, 437] on icon at bounding box center [342, 438] width 9 height 9
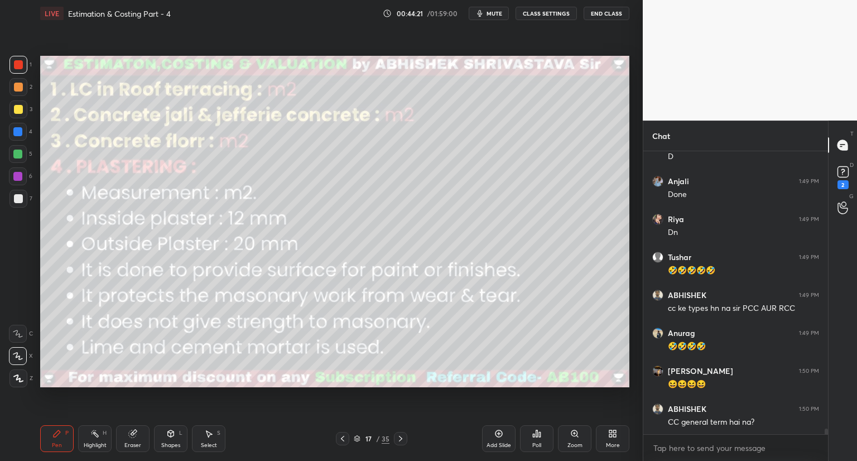
scroll to position [13708, 0]
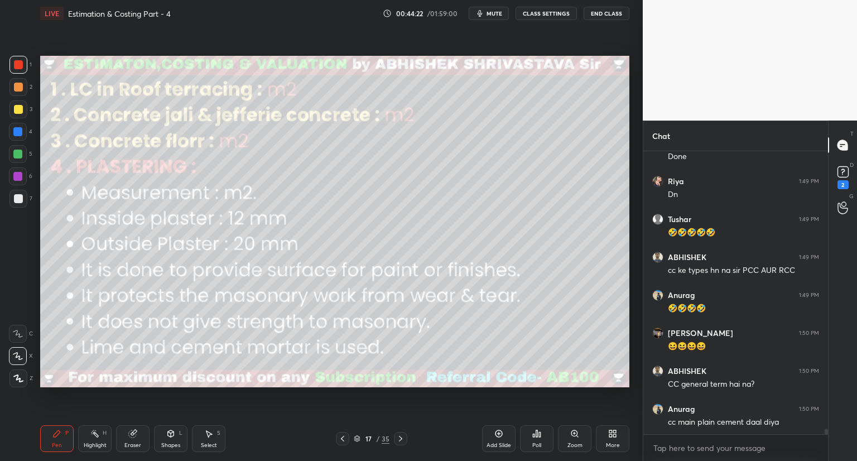
click at [170, 445] on div "Shapes" at bounding box center [170, 445] width 19 height 6
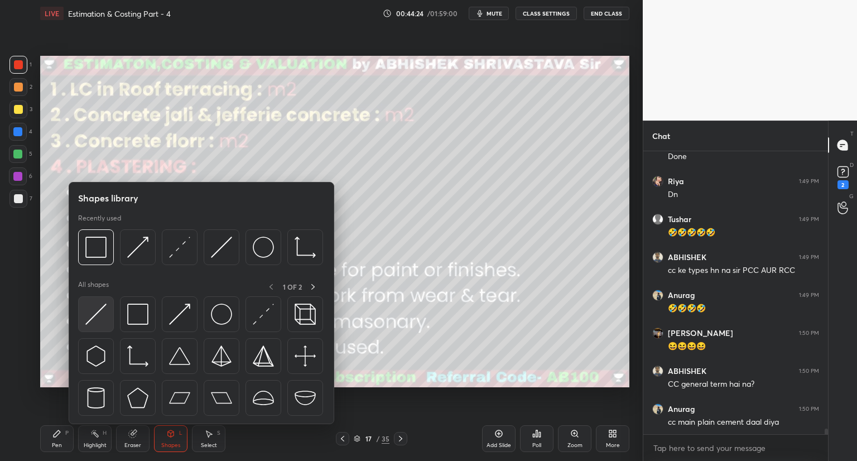
scroll to position [13746, 0]
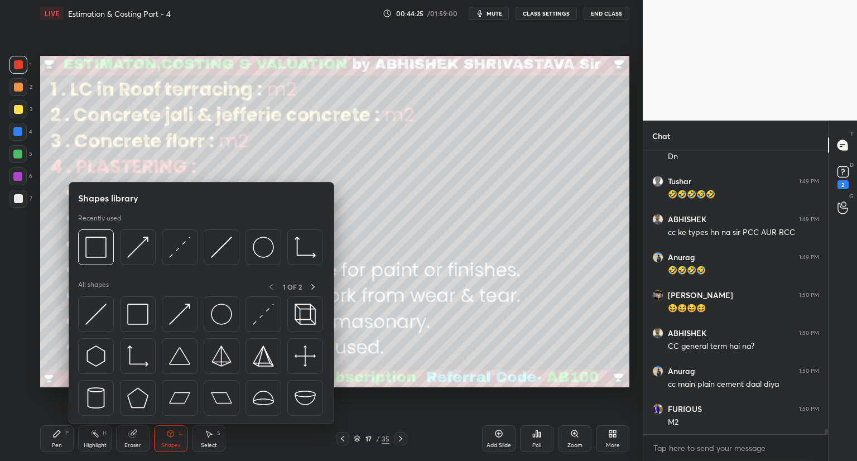
click at [60, 442] on div "Pen" at bounding box center [57, 445] width 10 height 6
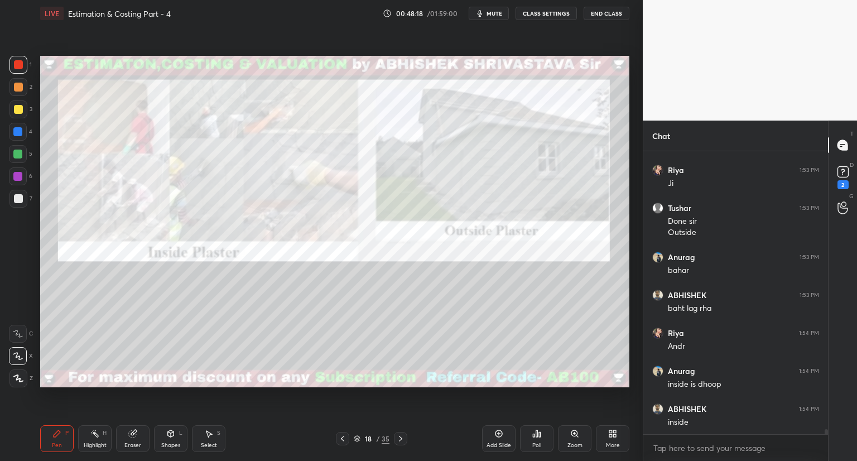
scroll to position [15058, 0]
click at [403, 435] on icon at bounding box center [400, 438] width 9 height 9
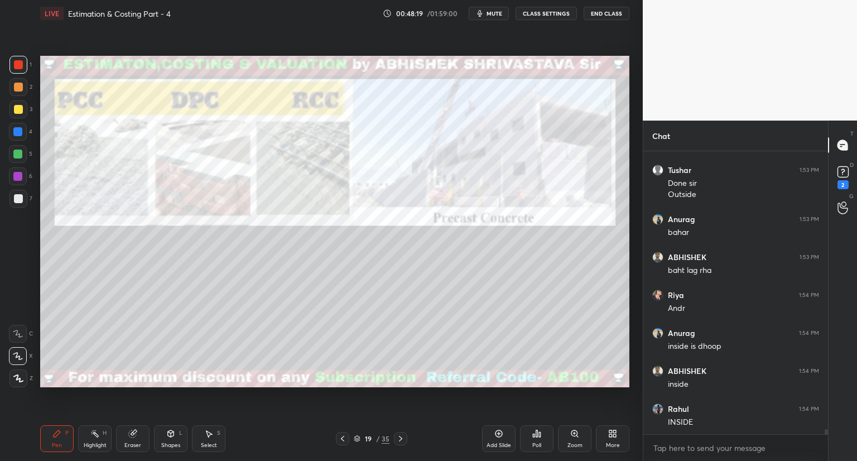
click at [403, 438] on icon at bounding box center [400, 438] width 9 height 9
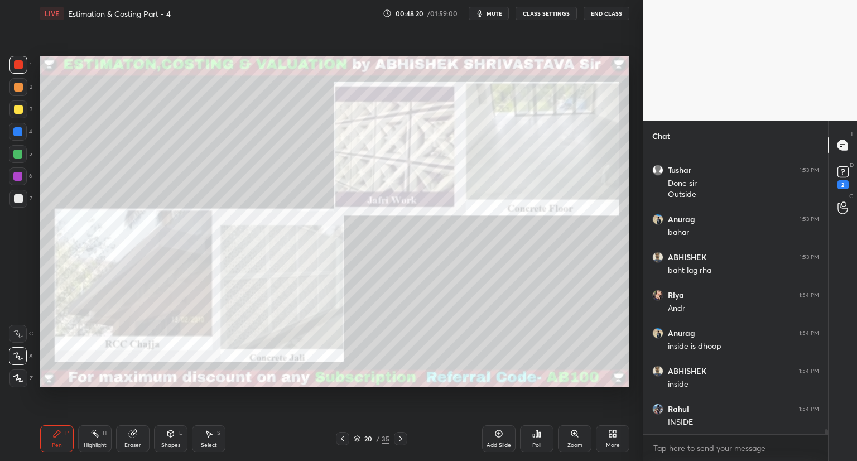
click at [403, 438] on icon at bounding box center [400, 438] width 9 height 9
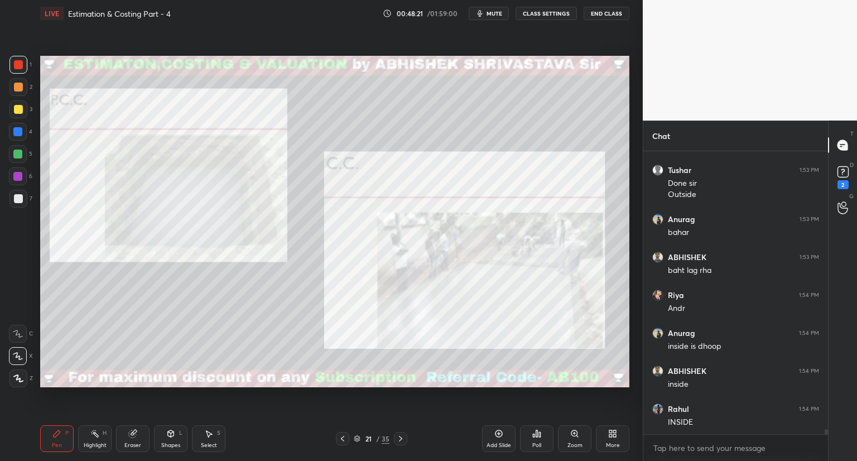
click at [403, 439] on icon at bounding box center [400, 438] width 9 height 9
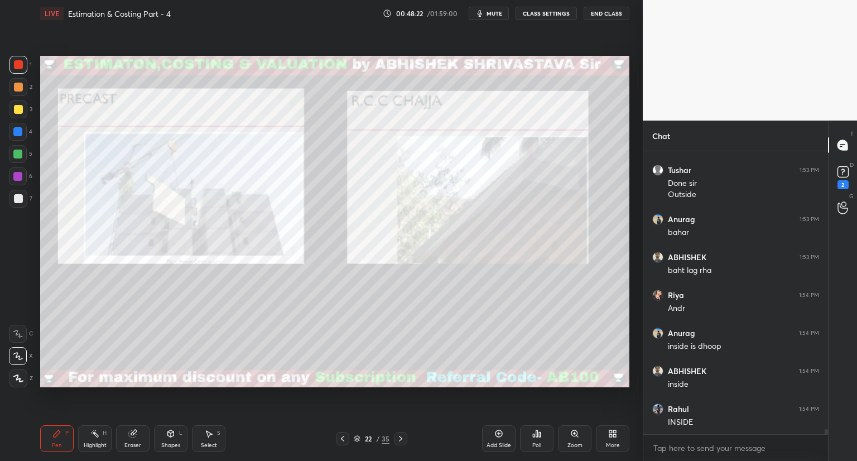
click at [402, 439] on icon at bounding box center [400, 439] width 3 height 6
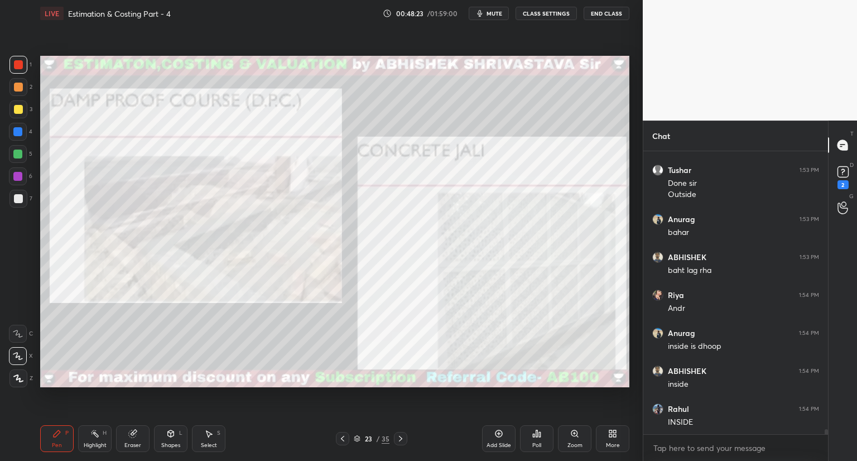
click at [401, 439] on icon at bounding box center [400, 439] width 3 height 6
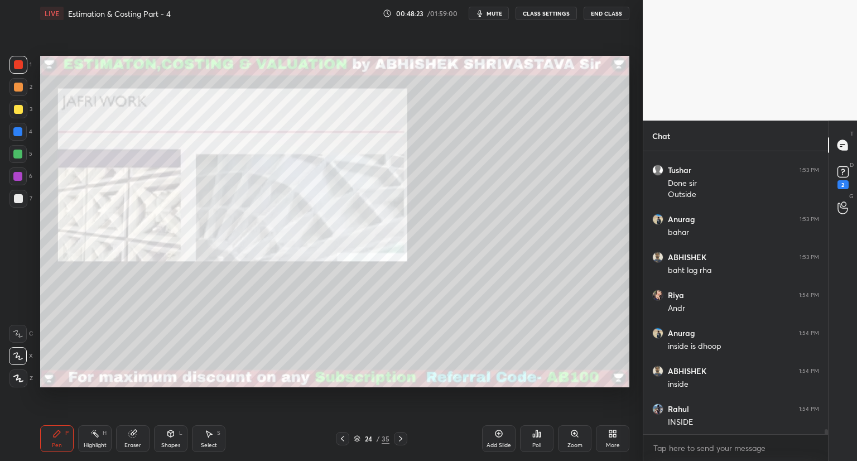
scroll to position [15069, 0]
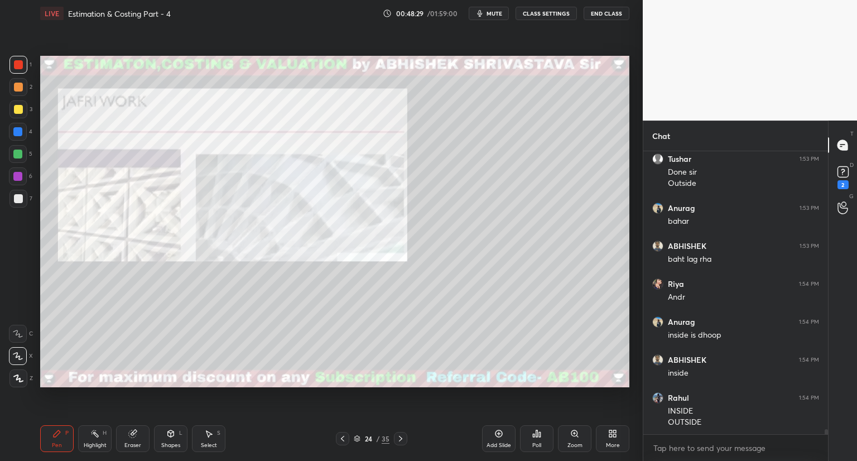
click at [397, 438] on icon at bounding box center [400, 438] width 9 height 9
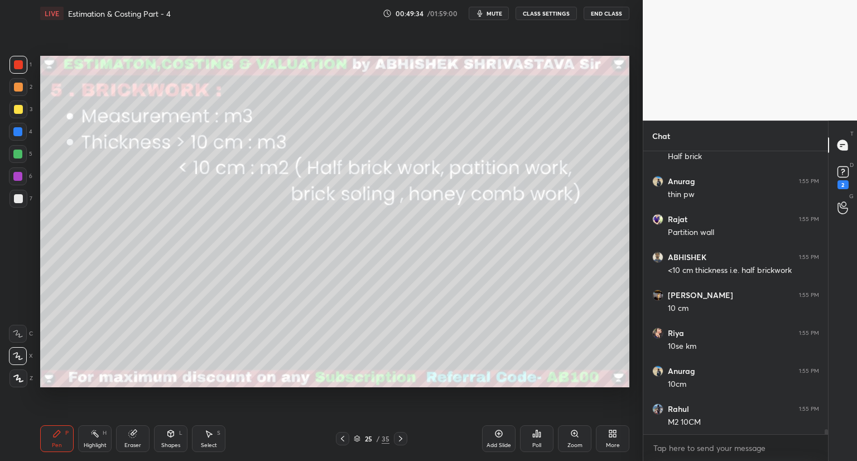
scroll to position [15600, 0]
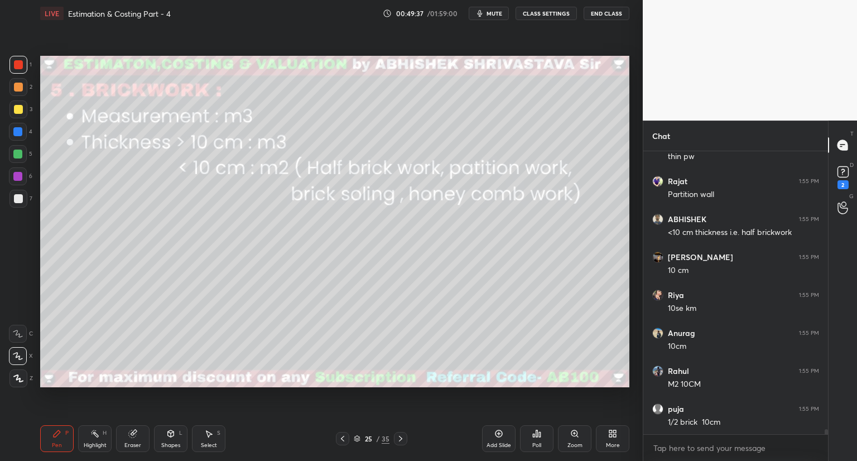
drag, startPoint x: 16, startPoint y: 199, endPoint x: 26, endPoint y: 195, distance: 10.8
click at [18, 199] on div at bounding box center [18, 198] width 9 height 9
click at [20, 66] on div at bounding box center [18, 64] width 9 height 9
click at [139, 439] on div "Eraser" at bounding box center [132, 438] width 33 height 27
click at [57, 442] on div "Pen" at bounding box center [57, 445] width 10 height 6
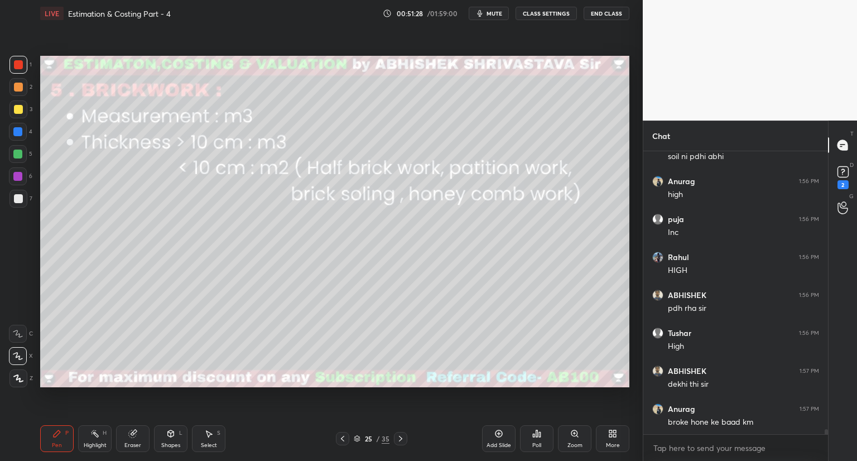
scroll to position [16207, 0]
drag, startPoint x: 136, startPoint y: 438, endPoint x: 157, endPoint y: 425, distance: 25.1
click at [146, 434] on div "Eraser" at bounding box center [132, 438] width 33 height 27
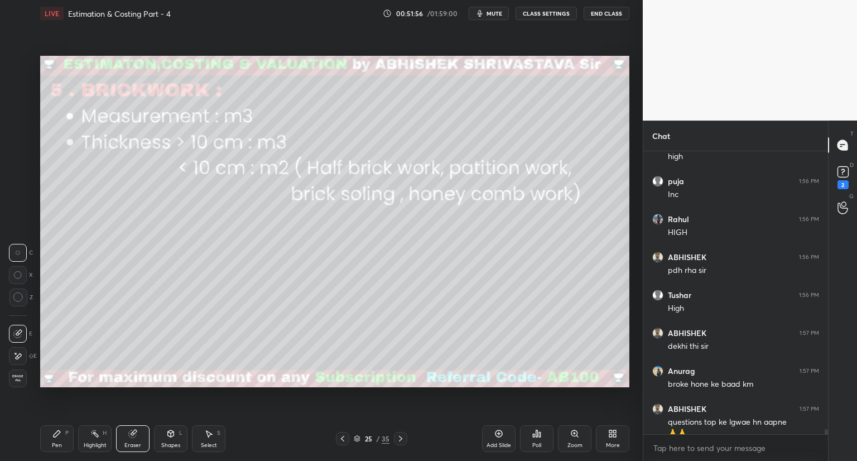
scroll to position [16218, 0]
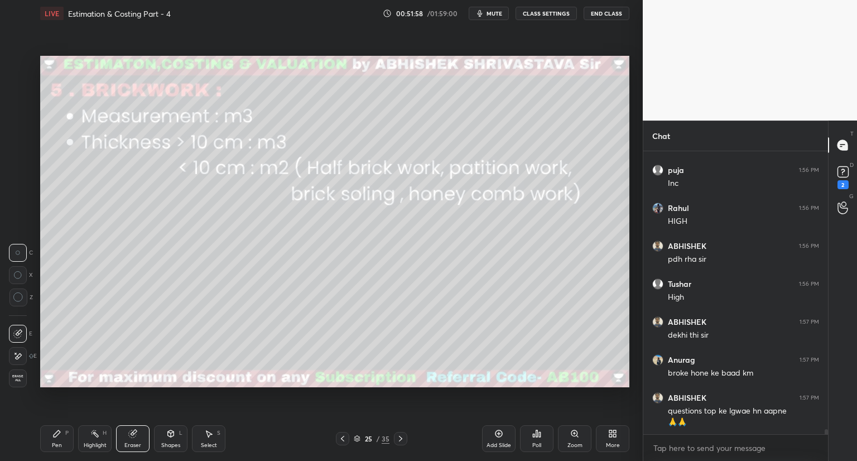
click at [55, 438] on div "Pen P" at bounding box center [56, 438] width 33 height 27
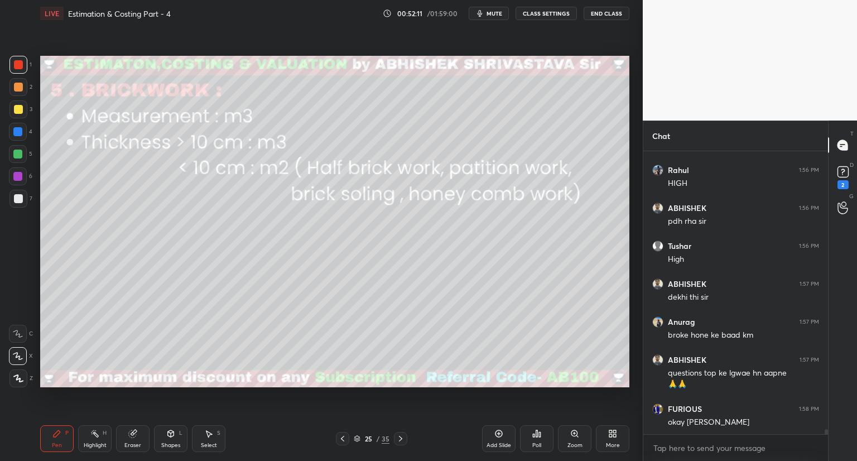
click at [401, 439] on icon at bounding box center [400, 438] width 9 height 9
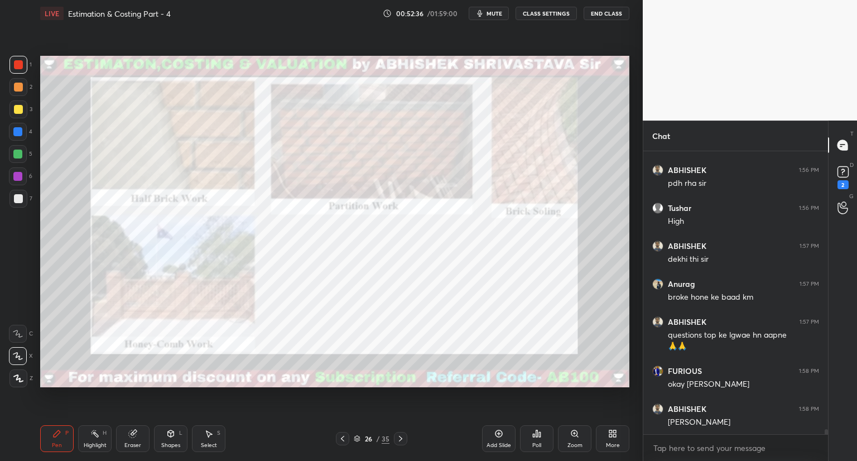
scroll to position [16332, 0]
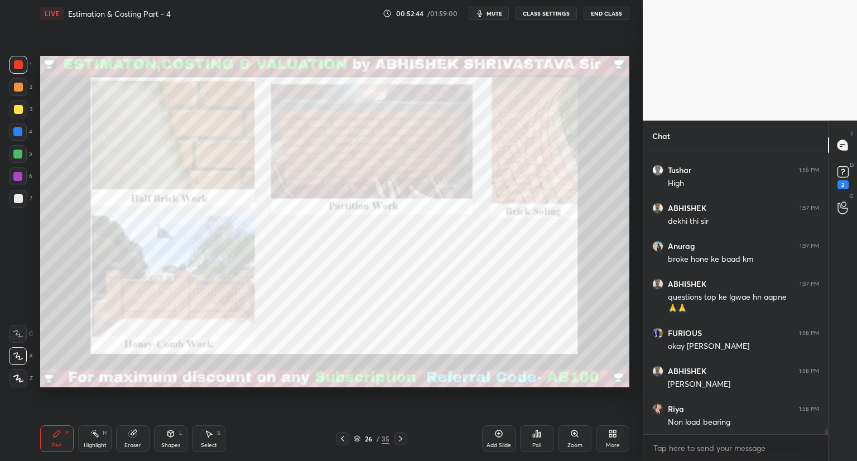
click at [574, 436] on div "Zoom" at bounding box center [574, 438] width 33 height 27
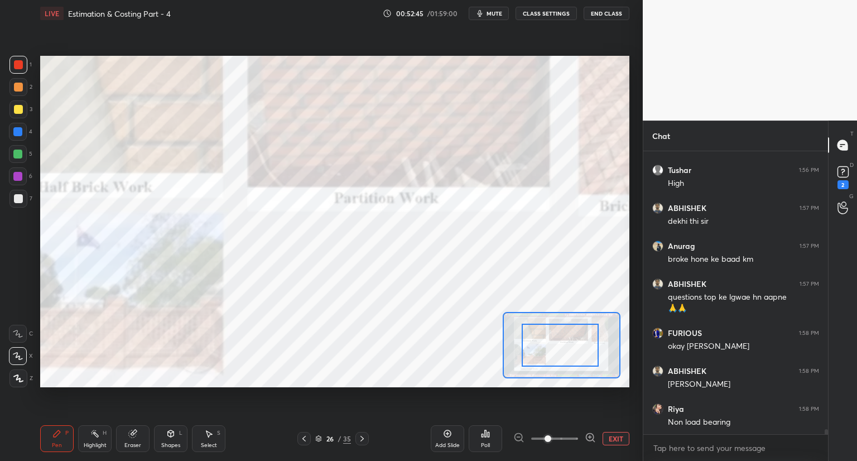
drag, startPoint x: 564, startPoint y: 344, endPoint x: 538, endPoint y: 351, distance: 26.5
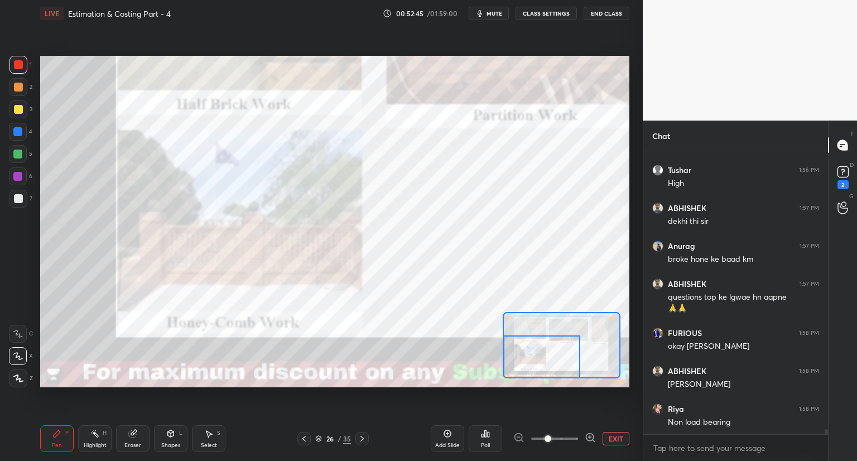
drag, startPoint x: 550, startPoint y: 351, endPoint x: 533, endPoint y: 357, distance: 17.3
click at [531, 362] on div at bounding box center [541, 356] width 77 height 43
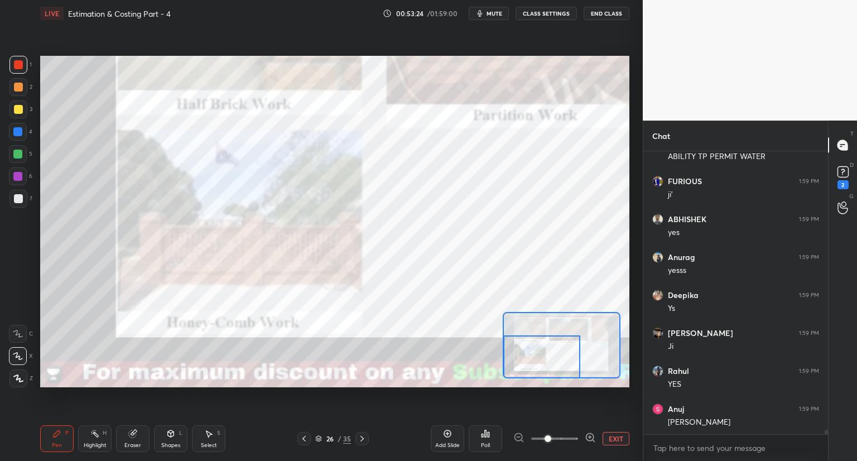
scroll to position [17129, 0]
click at [320, 438] on icon at bounding box center [319, 437] width 6 height 3
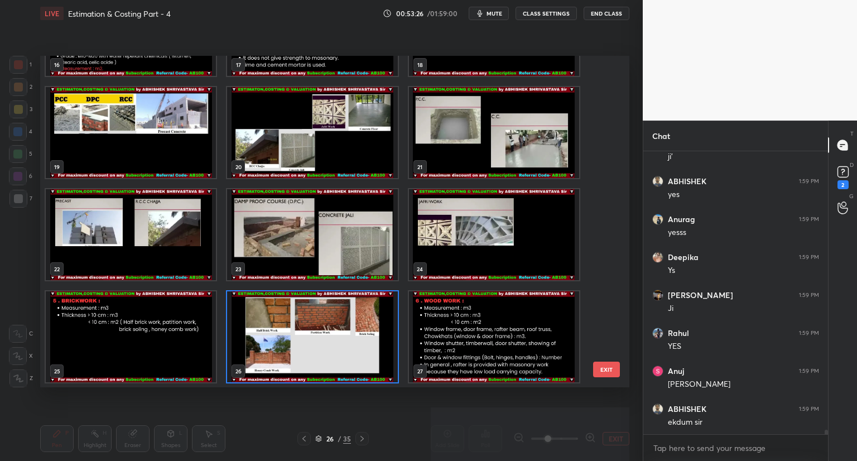
scroll to position [17167, 0]
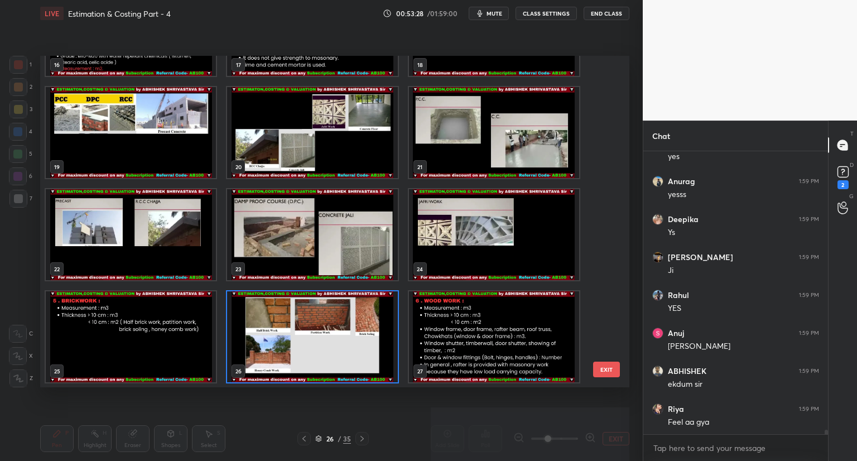
click at [466, 352] on img "grid" at bounding box center [494, 336] width 170 height 91
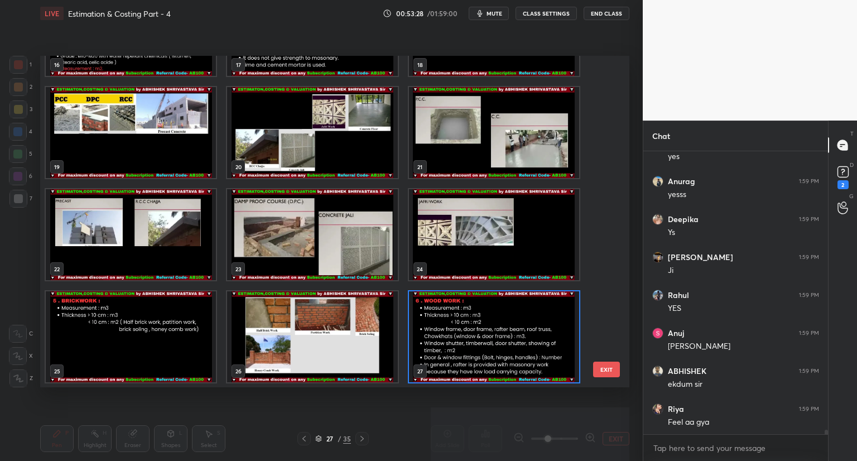
click at [468, 353] on img "grid" at bounding box center [494, 336] width 170 height 91
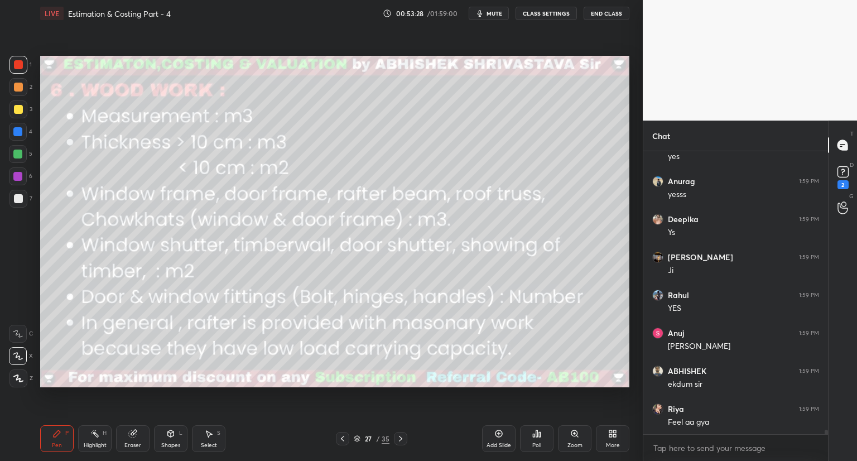
click at [470, 353] on img "grid" at bounding box center [494, 336] width 170 height 91
drag, startPoint x: 20, startPoint y: 106, endPoint x: 38, endPoint y: 102, distance: 18.9
click at [22, 106] on div at bounding box center [18, 109] width 9 height 9
drag, startPoint x: 20, startPoint y: 199, endPoint x: 25, endPoint y: 193, distance: 7.6
click at [18, 200] on div at bounding box center [18, 198] width 9 height 9
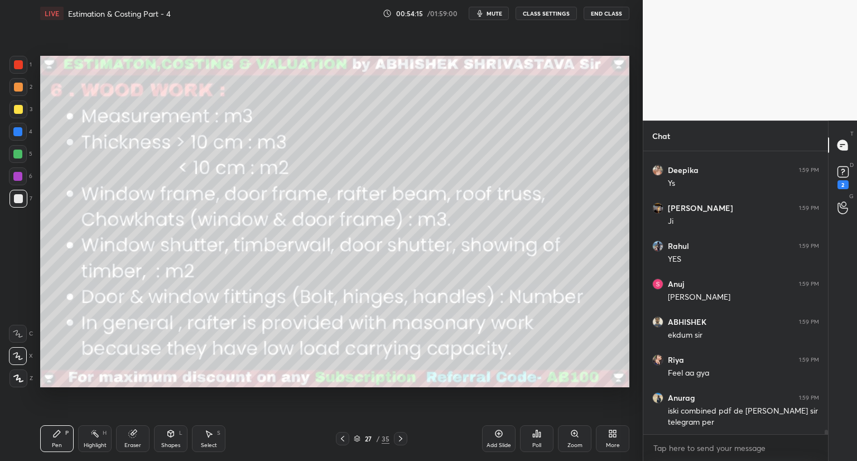
scroll to position [17254, 0]
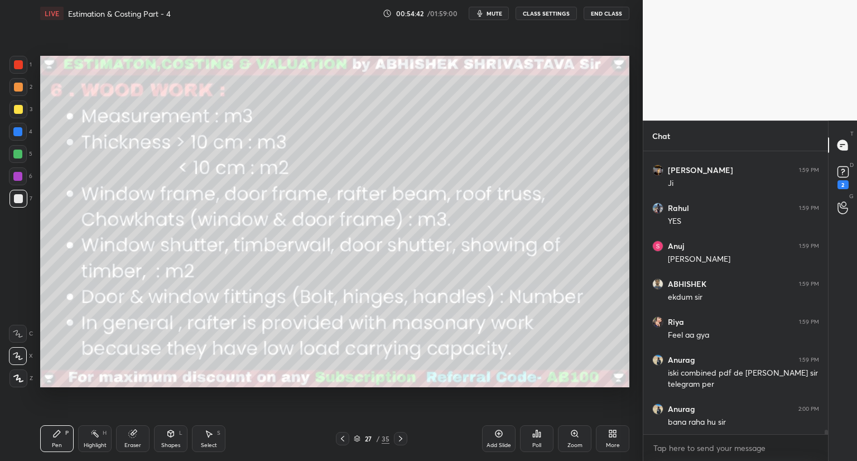
drag, startPoint x: 18, startPoint y: 109, endPoint x: 22, endPoint y: 119, distance: 11.0
click at [19, 110] on div at bounding box center [18, 109] width 9 height 9
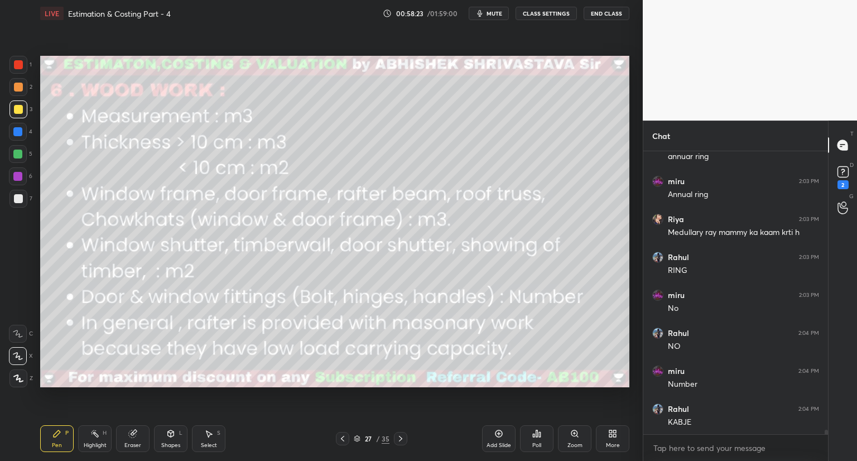
scroll to position [18149, 0]
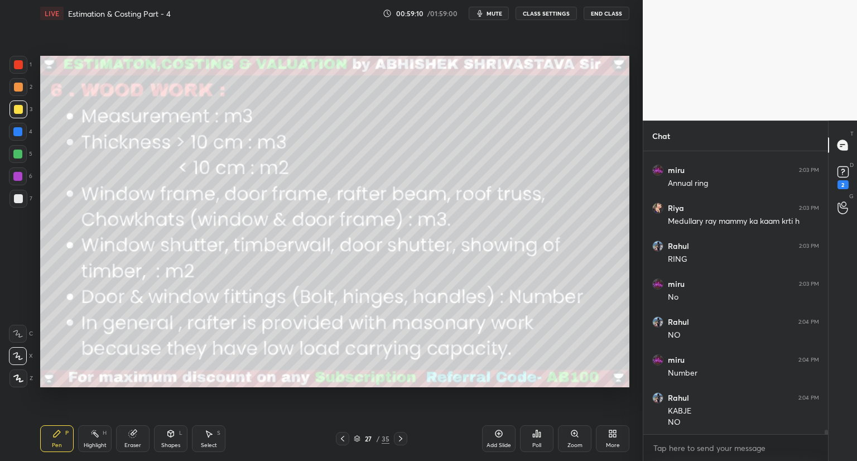
click at [356, 437] on icon at bounding box center [357, 438] width 7 height 7
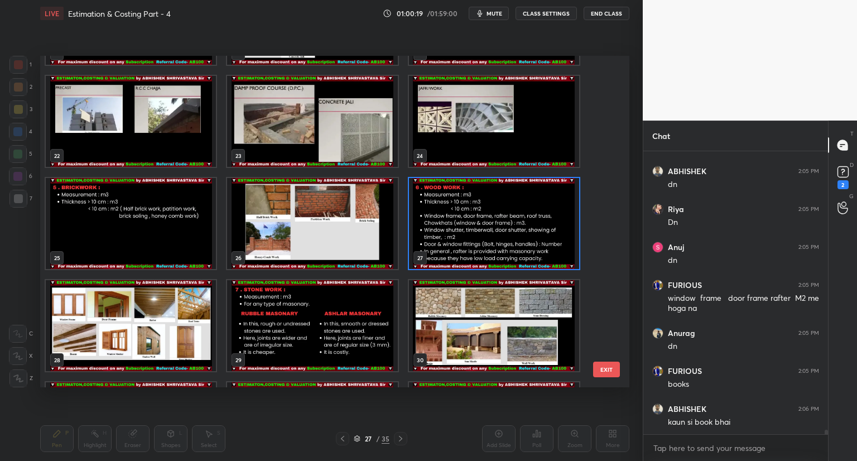
scroll to position [18500, 0]
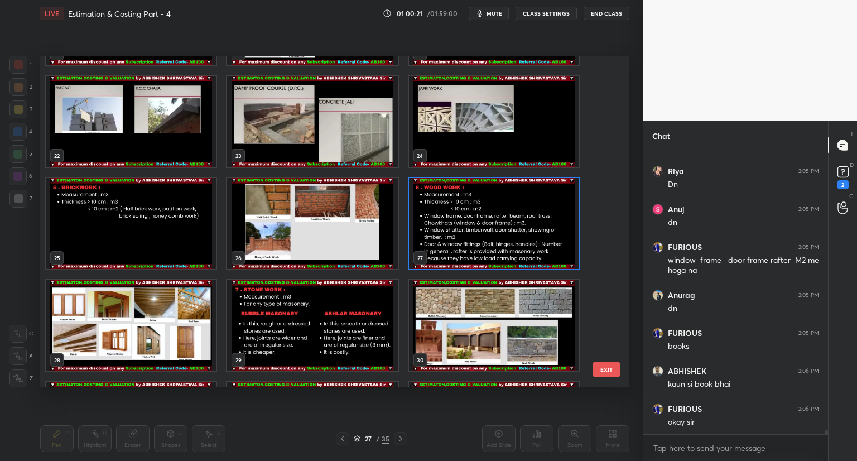
click at [131, 332] on img "grid" at bounding box center [131, 325] width 170 height 91
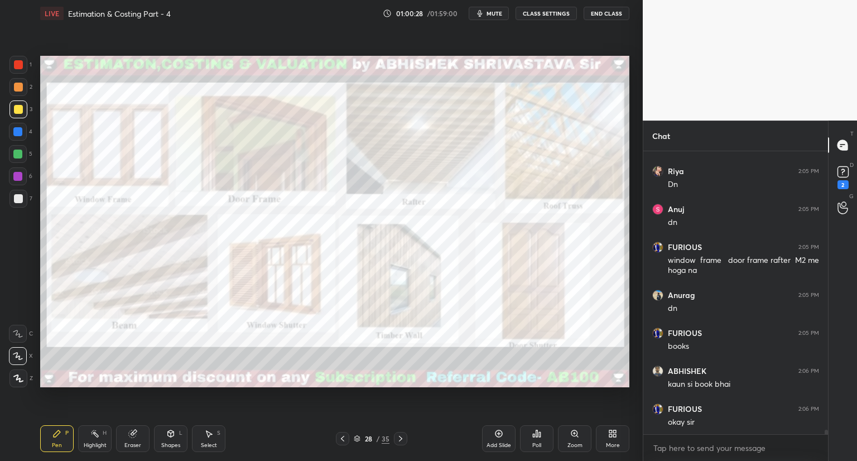
click at [20, 64] on div at bounding box center [18, 64] width 9 height 9
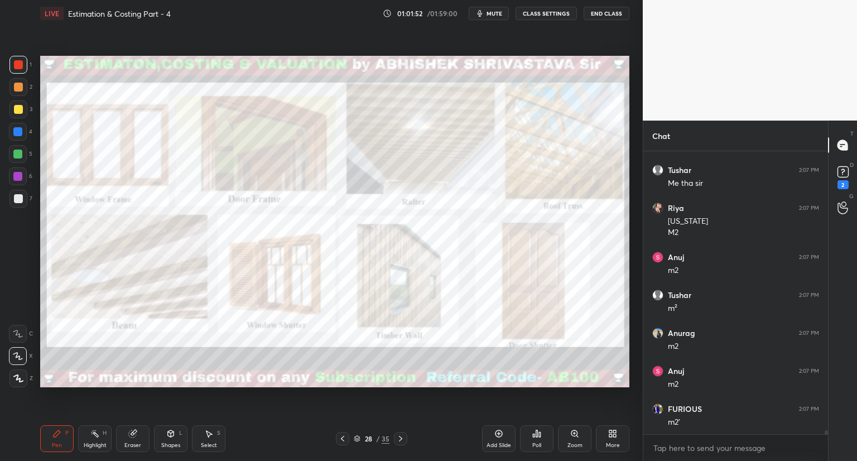
scroll to position [19346, 0]
click at [359, 437] on icon at bounding box center [357, 438] width 7 height 7
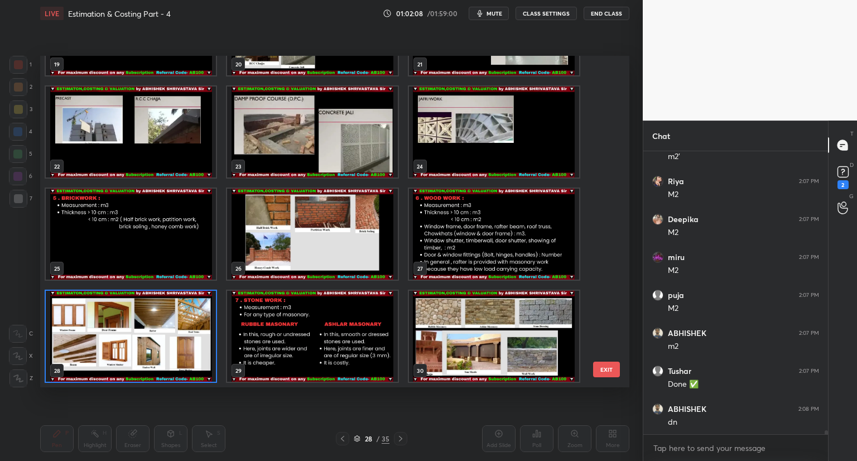
scroll to position [19612, 0]
click at [297, 350] on img "grid" at bounding box center [312, 336] width 170 height 91
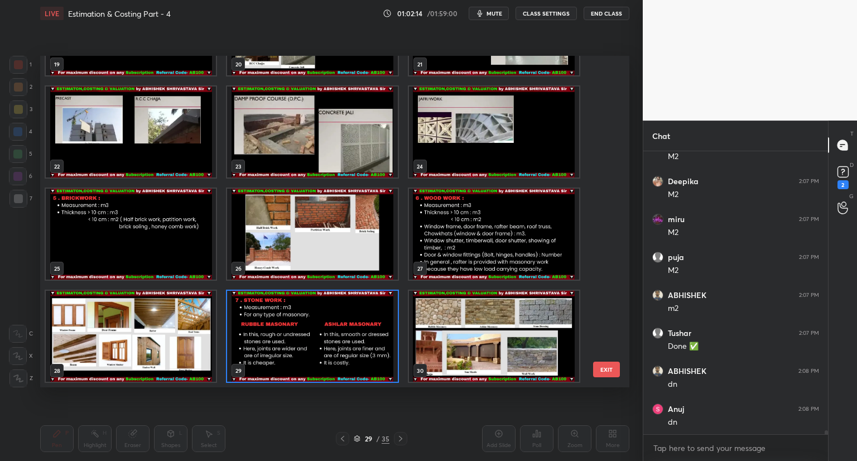
click at [297, 353] on img "grid" at bounding box center [312, 336] width 170 height 91
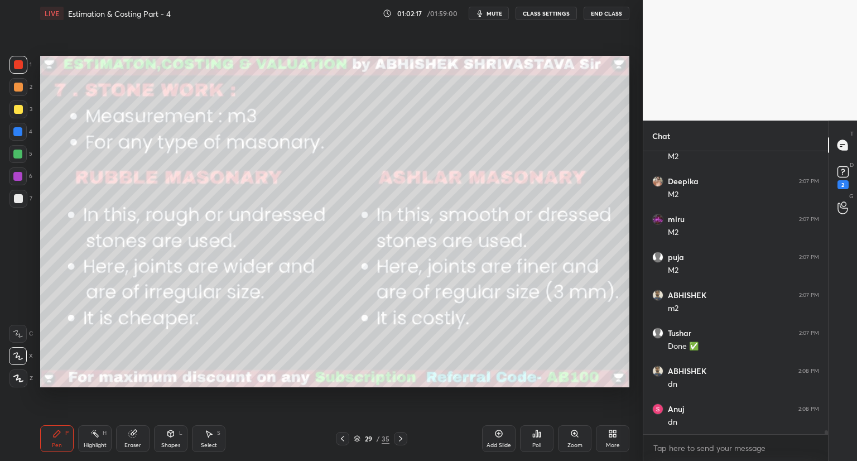
scroll to position [19650, 0]
click at [170, 442] on div "Shapes" at bounding box center [170, 445] width 19 height 6
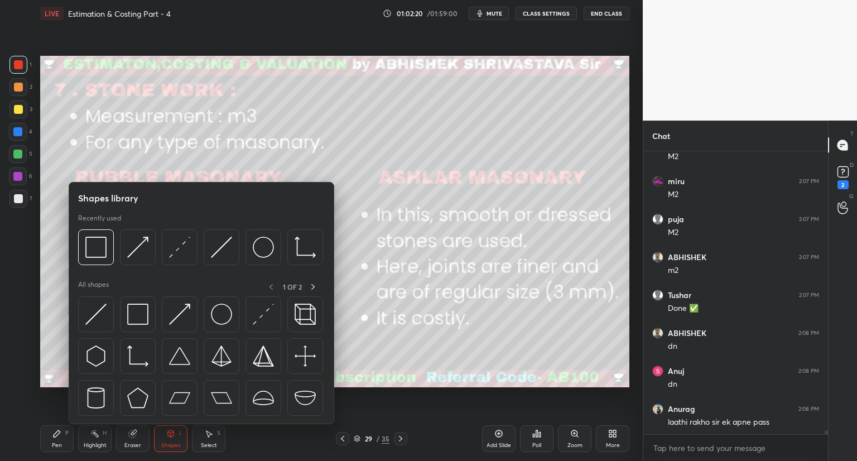
drag, startPoint x: 58, startPoint y: 444, endPoint x: 57, endPoint y: 435, distance: 9.6
click at [56, 443] on div "Pen" at bounding box center [57, 445] width 10 height 6
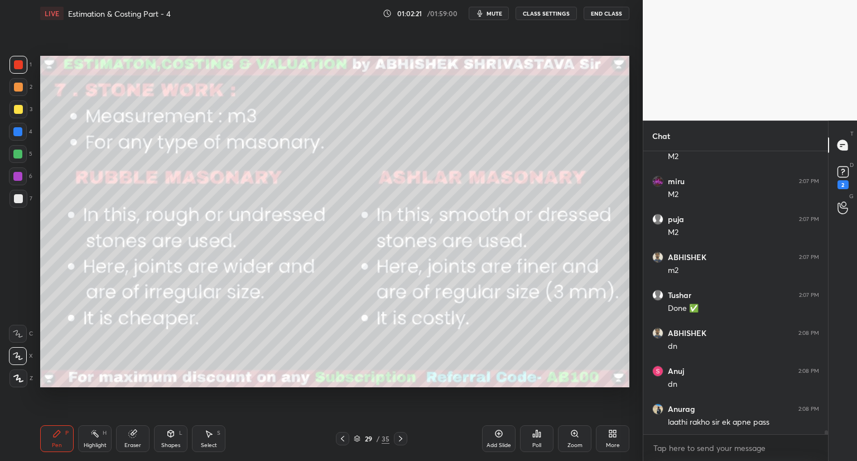
drag, startPoint x: 19, startPoint y: 382, endPoint x: 31, endPoint y: 388, distance: 13.5
click at [19, 383] on div at bounding box center [18, 378] width 18 height 18
drag, startPoint x: 17, startPoint y: 105, endPoint x: 27, endPoint y: 108, distance: 10.4
click at [18, 108] on div at bounding box center [18, 109] width 9 height 9
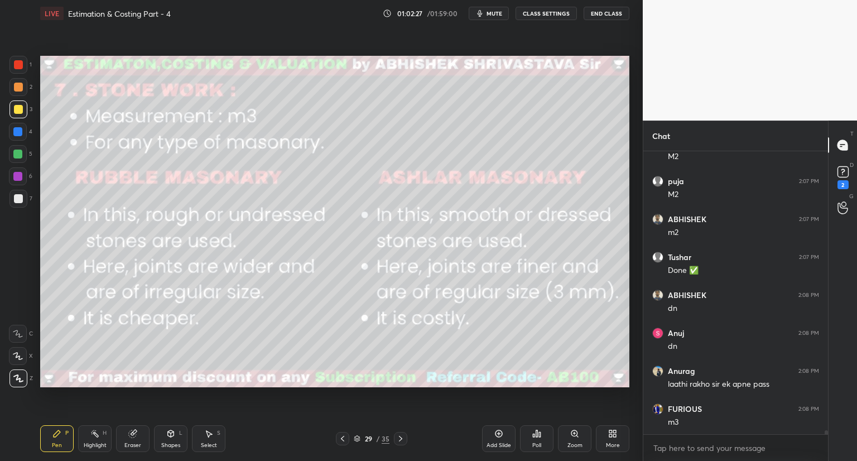
scroll to position [19764, 0]
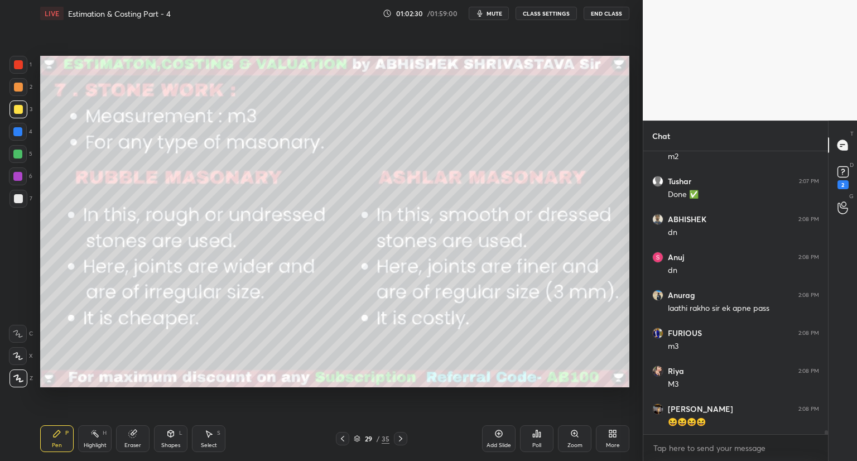
drag, startPoint x: 170, startPoint y: 440, endPoint x: 176, endPoint y: 427, distance: 14.7
click at [171, 439] on div "Shapes L" at bounding box center [170, 438] width 33 height 27
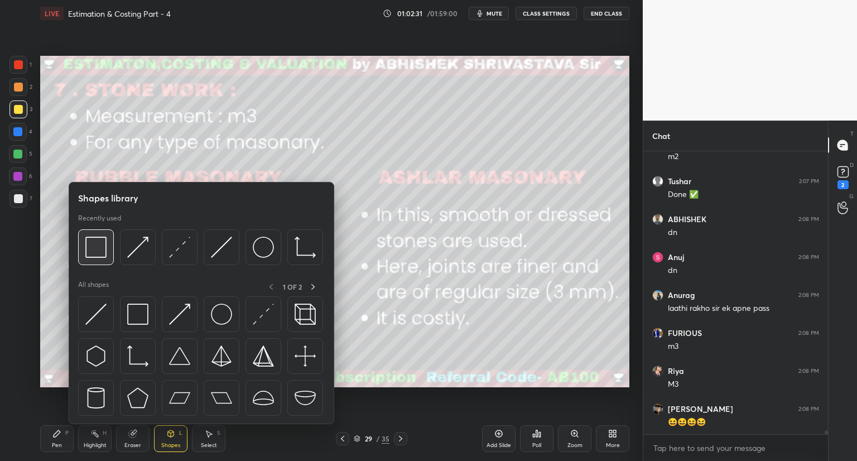
click at [90, 253] on img at bounding box center [95, 247] width 21 height 21
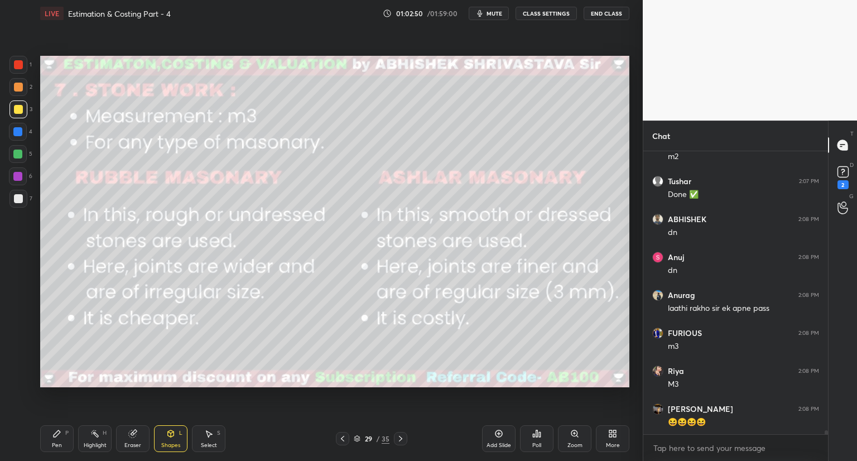
click at [49, 445] on div "Pen P" at bounding box center [56, 438] width 33 height 27
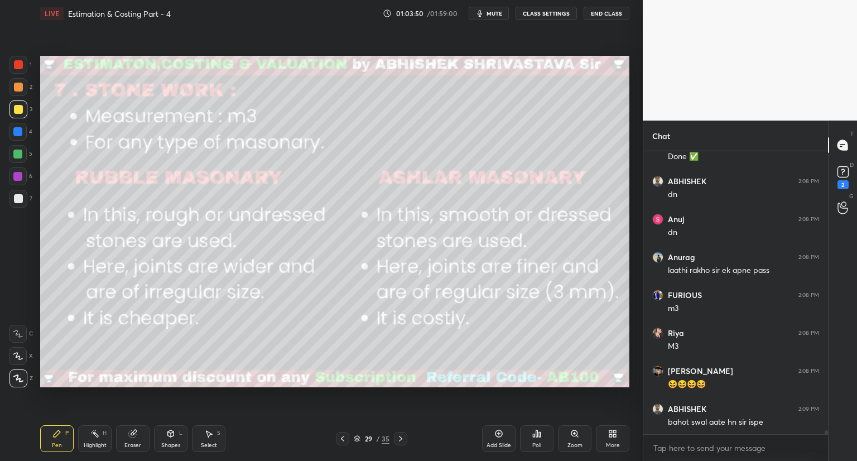
scroll to position [19839, 0]
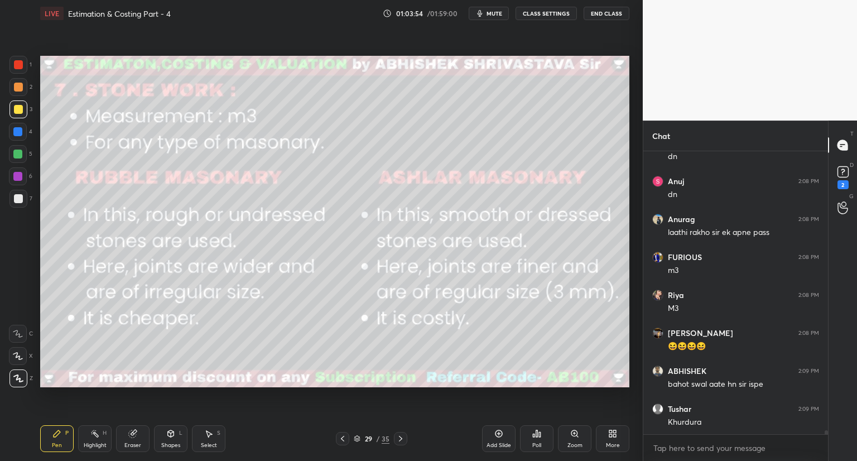
click at [498, 15] on span "mute" at bounding box center [495, 13] width 16 height 8
click at [498, 15] on span "unmute" at bounding box center [494, 13] width 24 height 8
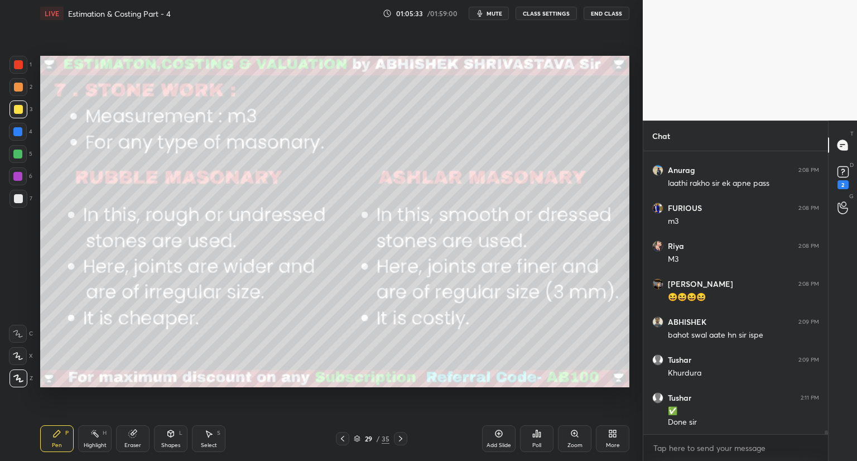
scroll to position [19926, 0]
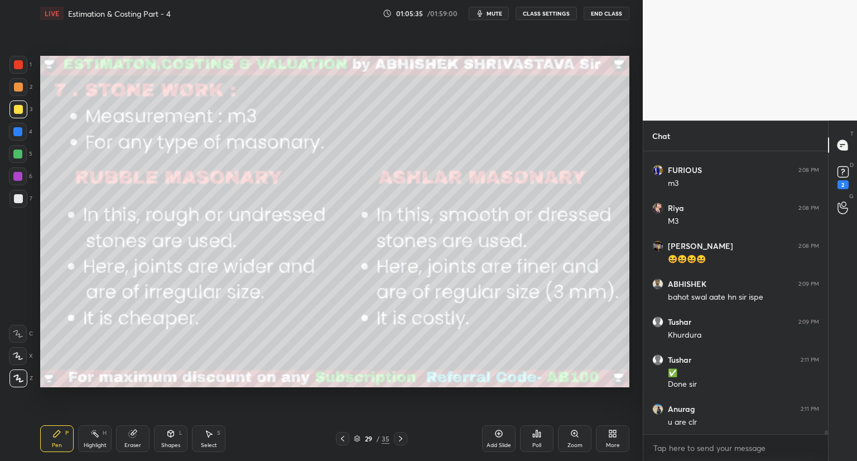
click at [357, 438] on icon at bounding box center [357, 437] width 6 height 3
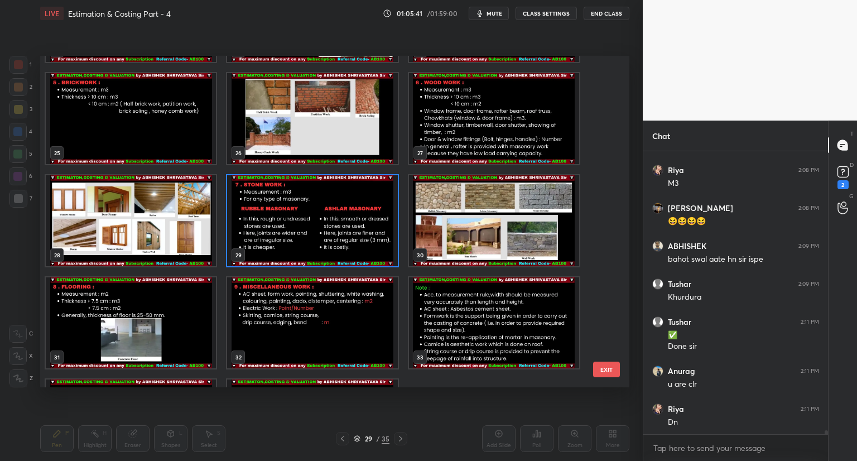
scroll to position [20002, 0]
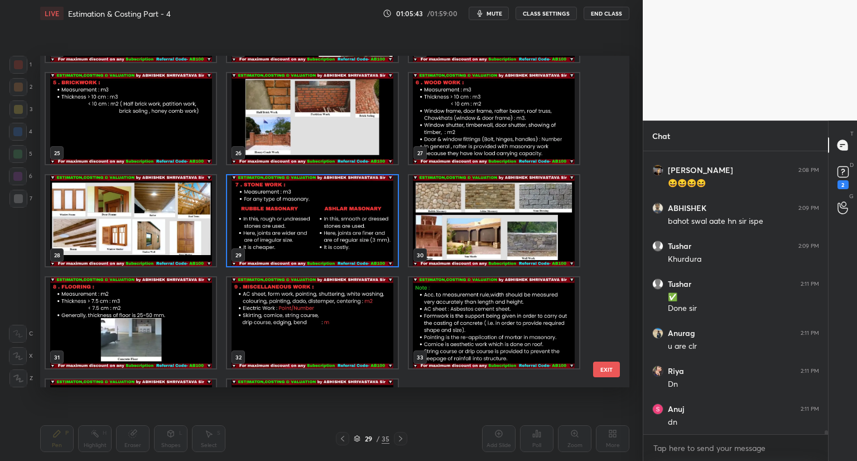
click at [533, 248] on img "grid" at bounding box center [494, 220] width 170 height 91
click at [533, 250] on img "grid" at bounding box center [494, 220] width 170 height 91
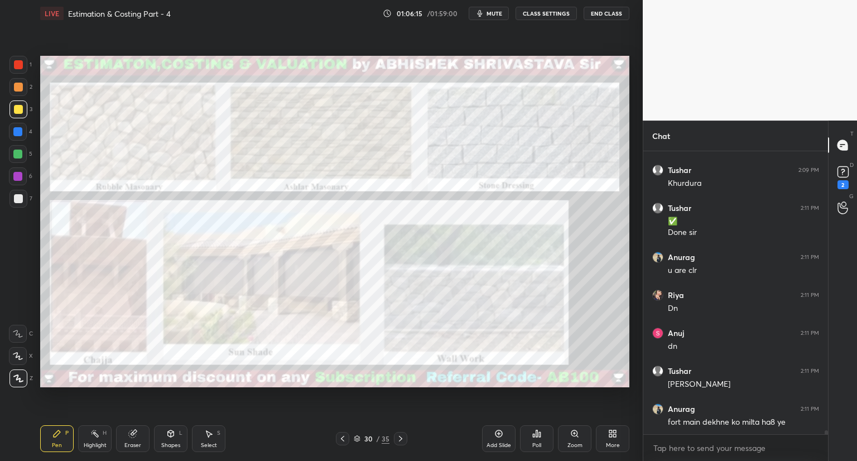
scroll to position [20116, 0]
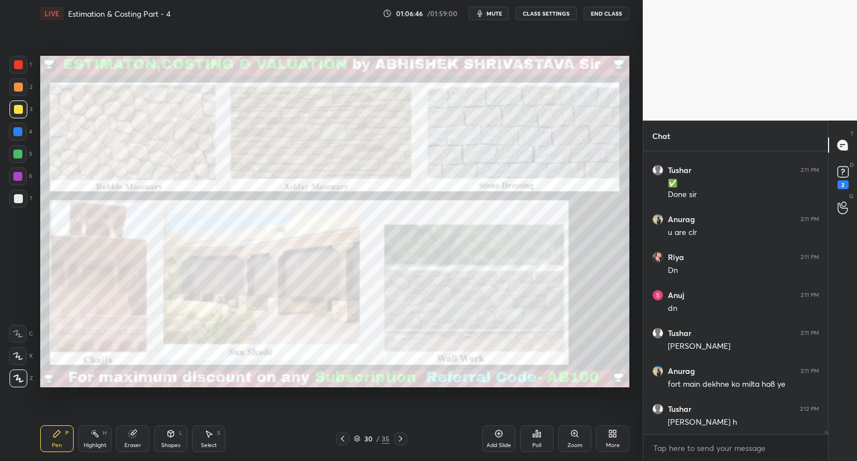
click at [495, 440] on div "Add Slide" at bounding box center [498, 438] width 33 height 27
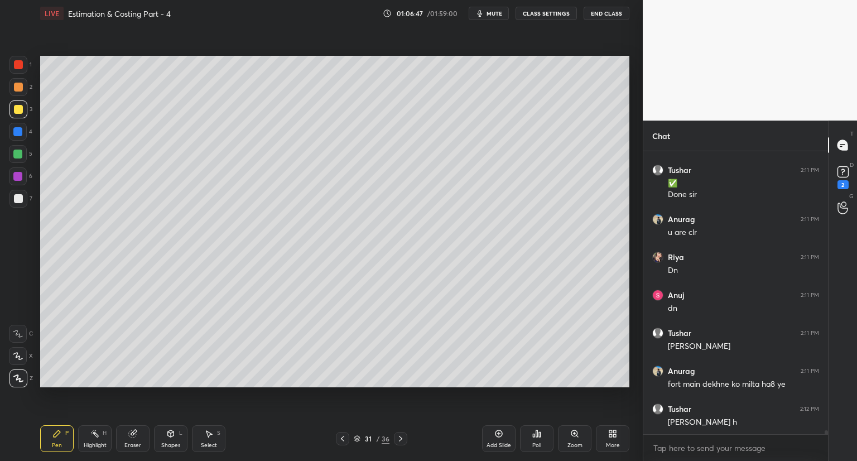
click at [166, 447] on div "Shapes" at bounding box center [170, 445] width 19 height 6
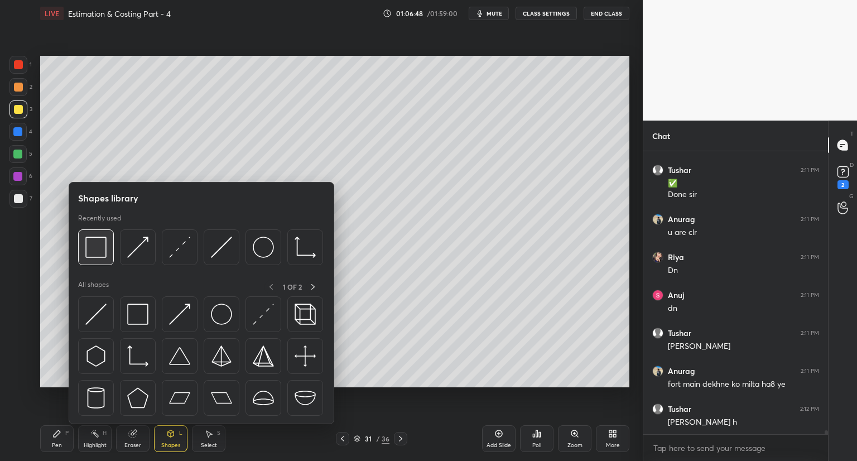
click at [98, 247] on img at bounding box center [95, 247] width 21 height 21
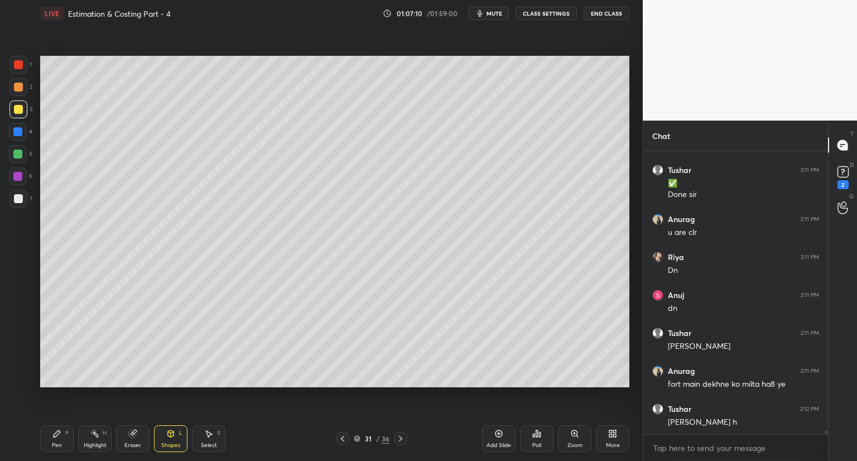
click at [59, 436] on icon at bounding box center [56, 433] width 9 height 9
click at [18, 357] on icon at bounding box center [18, 356] width 10 height 8
click at [20, 65] on div at bounding box center [18, 64] width 9 height 9
click at [171, 435] on icon at bounding box center [171, 433] width 6 height 7
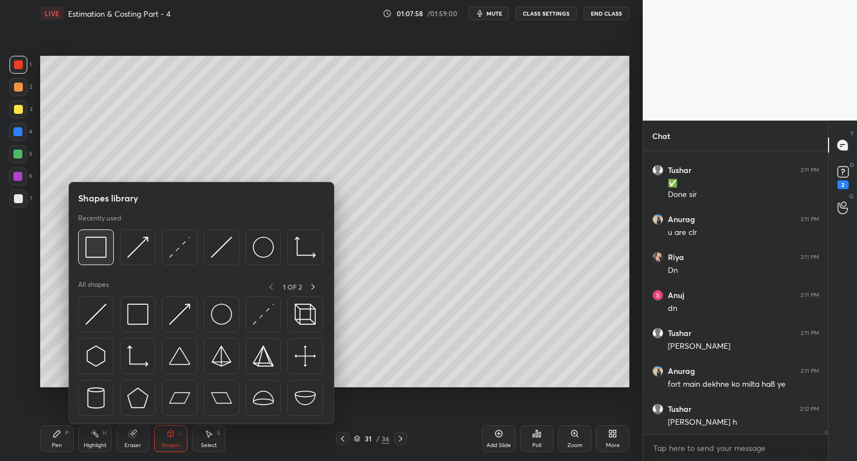
click at [100, 248] on img at bounding box center [95, 247] width 21 height 21
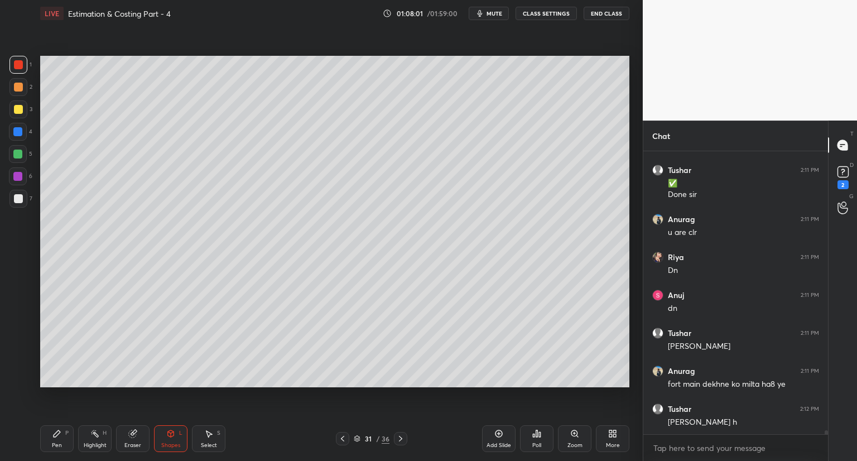
click at [16, 107] on div at bounding box center [18, 109] width 9 height 9
click at [20, 201] on div at bounding box center [18, 198] width 9 height 9
click at [55, 435] on icon at bounding box center [57, 433] width 7 height 7
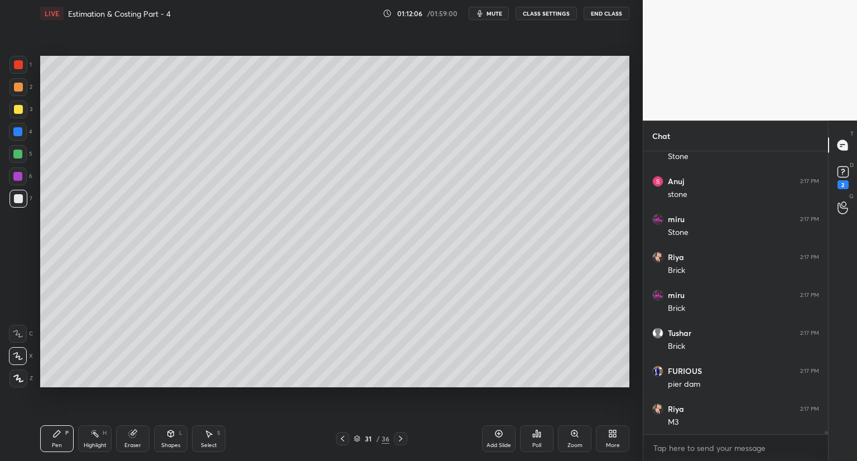
scroll to position [21998, 0]
click at [16, 59] on div at bounding box center [18, 65] width 18 height 18
click at [344, 439] on icon at bounding box center [342, 438] width 9 height 9
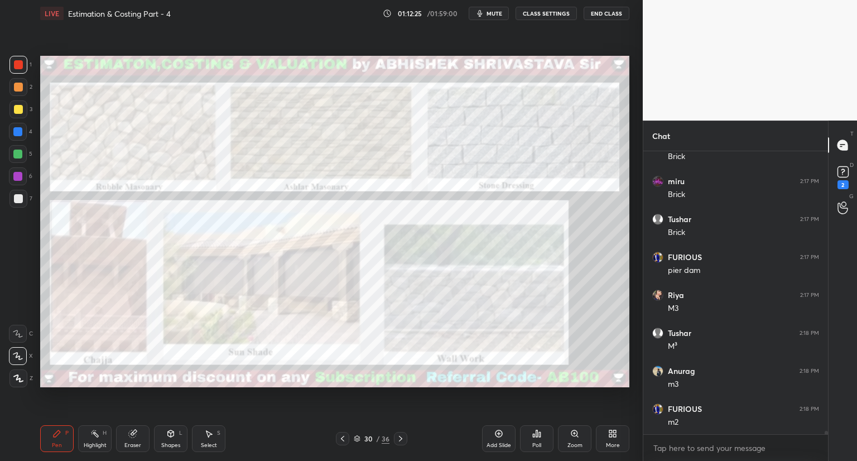
scroll to position [22111, 0]
click at [399, 438] on icon at bounding box center [400, 438] width 9 height 9
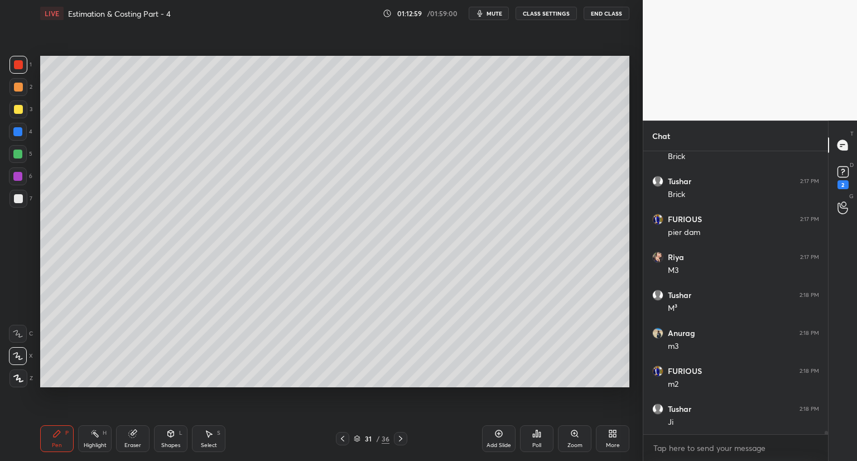
click at [132, 435] on div "Eraser" at bounding box center [132, 438] width 33 height 27
click at [55, 434] on icon at bounding box center [56, 433] width 9 height 9
drag, startPoint x: 407, startPoint y: 391, endPoint x: 400, endPoint y: 388, distance: 7.8
click at [411, 394] on div "Setting up your live class Poll for secs No correct answer Start poll" at bounding box center [335, 221] width 598 height 389
click at [418, 387] on div "Setting up your live class Poll for secs No correct answer Start poll" at bounding box center [335, 221] width 598 height 389
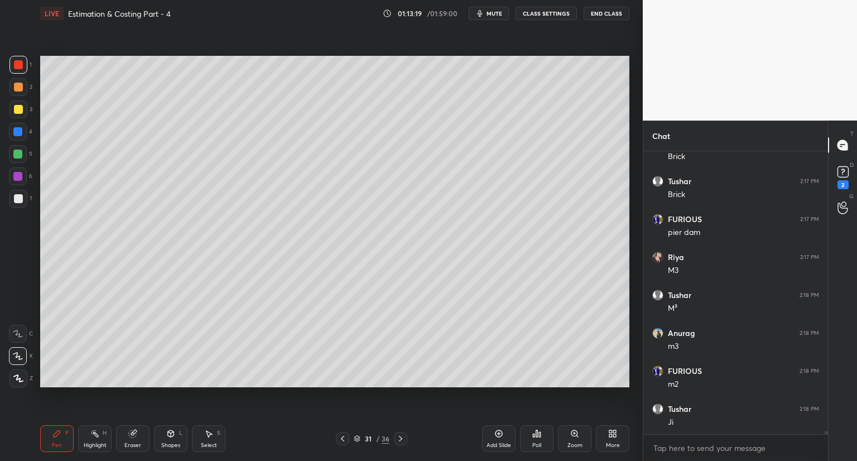
drag, startPoint x: 21, startPoint y: 197, endPoint x: 33, endPoint y: 206, distance: 15.6
click at [21, 197] on div at bounding box center [18, 198] width 9 height 9
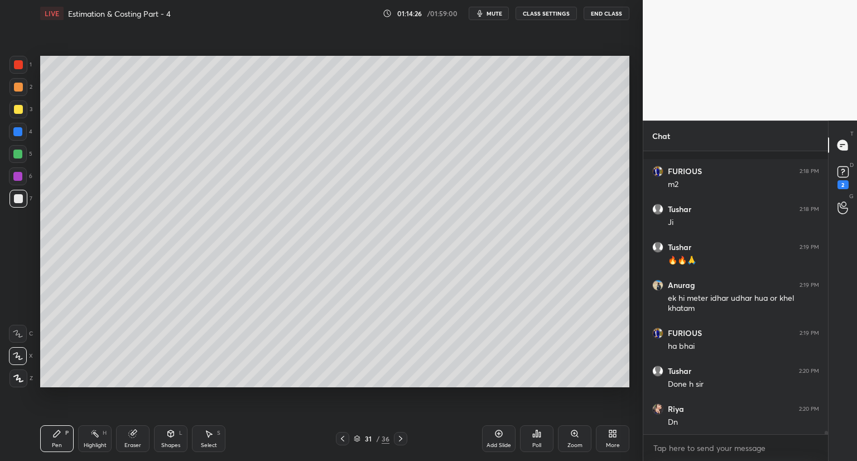
scroll to position [22387, 0]
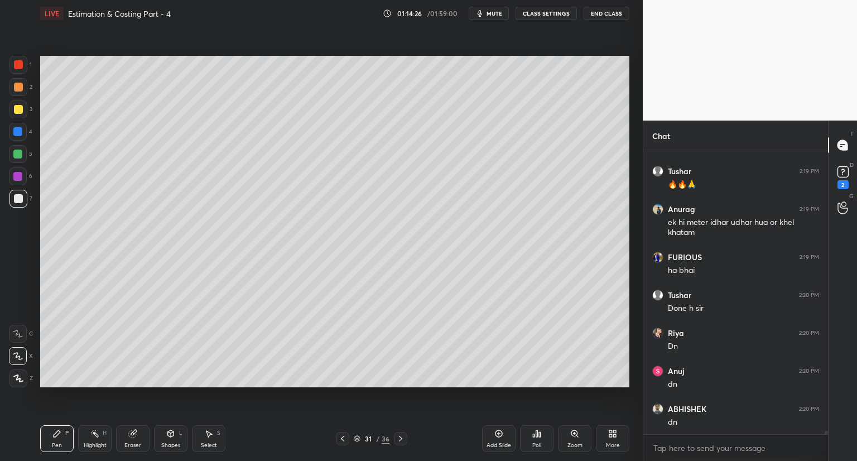
click at [133, 436] on icon at bounding box center [132, 433] width 7 height 7
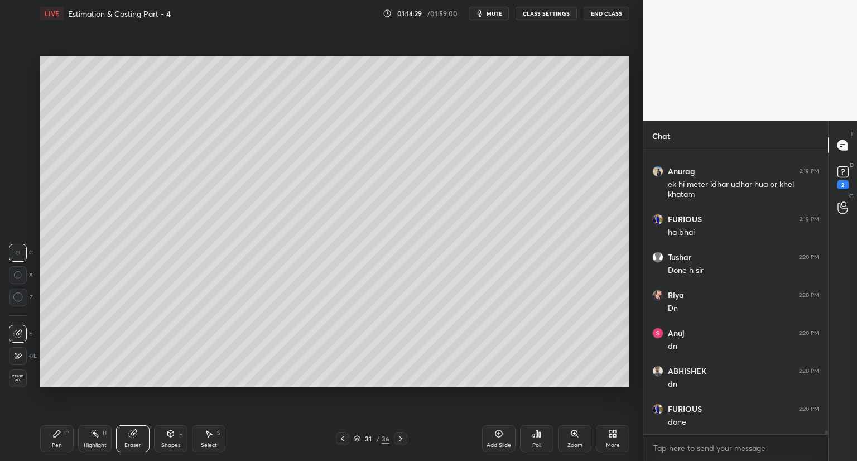
drag, startPoint x: 56, startPoint y: 437, endPoint x: 84, endPoint y: 404, distance: 43.2
click at [58, 436] on icon at bounding box center [56, 433] width 9 height 9
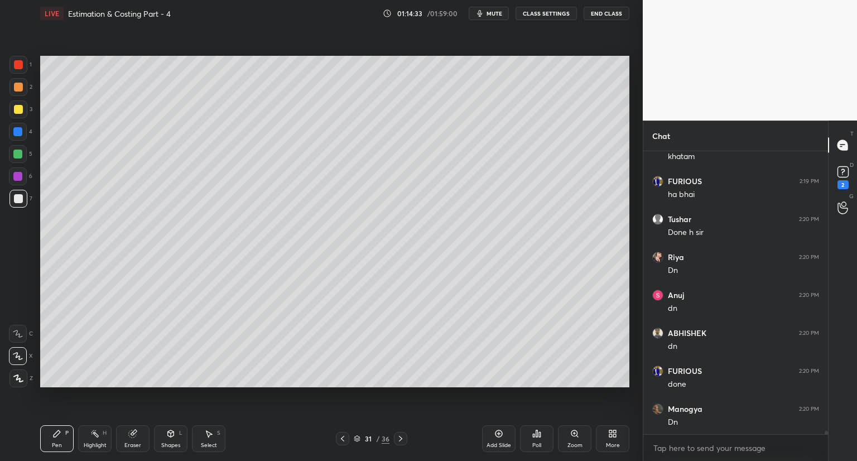
click at [344, 439] on icon at bounding box center [342, 438] width 9 height 9
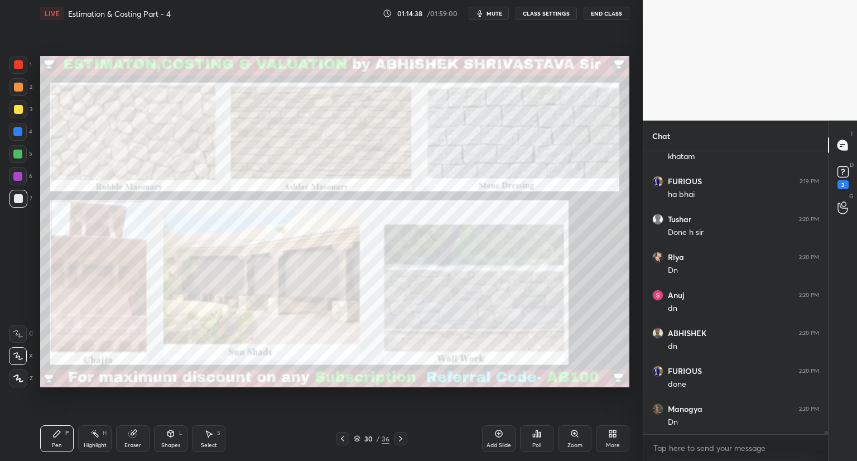
drag, startPoint x: 21, startPoint y: 67, endPoint x: 36, endPoint y: 73, distance: 15.5
click at [21, 69] on div at bounding box center [18, 65] width 18 height 18
click at [401, 440] on icon at bounding box center [400, 438] width 9 height 9
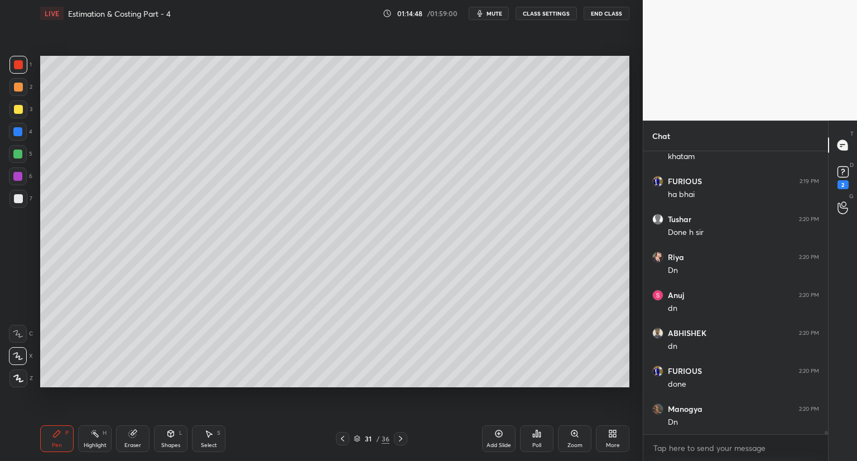
click at [401, 440] on icon at bounding box center [400, 438] width 9 height 9
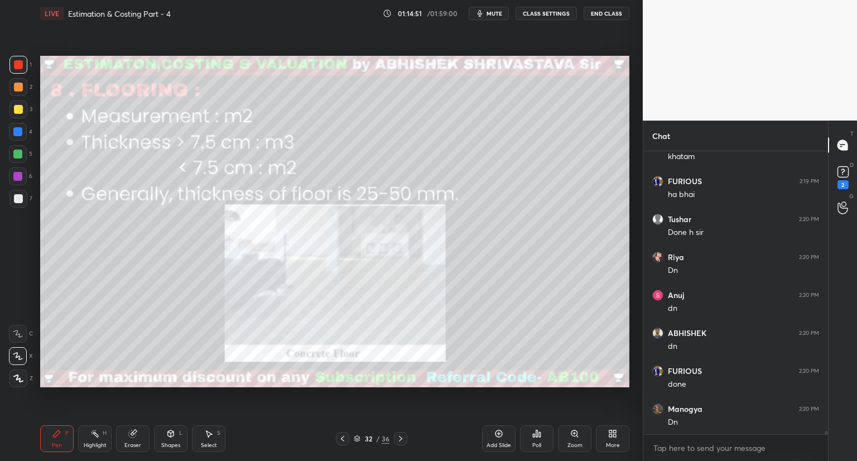
scroll to position [22501, 0]
drag, startPoint x: 18, startPoint y: 200, endPoint x: 31, endPoint y: 194, distance: 15.0
click at [19, 200] on div at bounding box center [18, 198] width 9 height 9
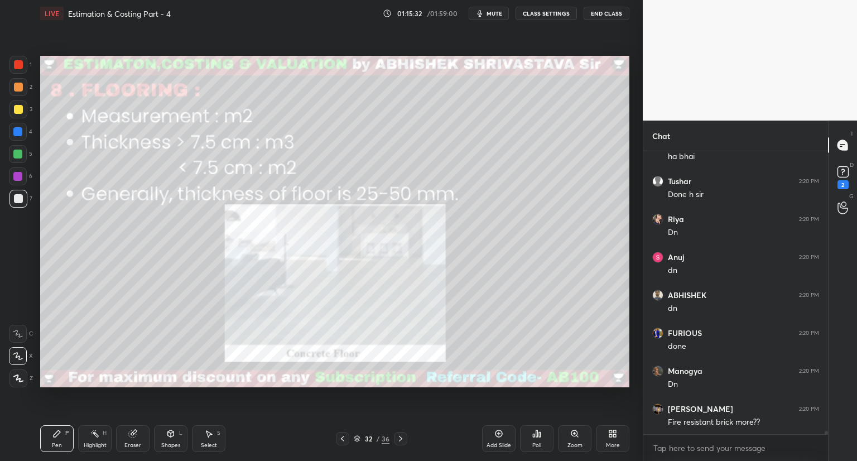
scroll to position [22539, 0]
click at [172, 442] on div "Shapes" at bounding box center [170, 445] width 19 height 6
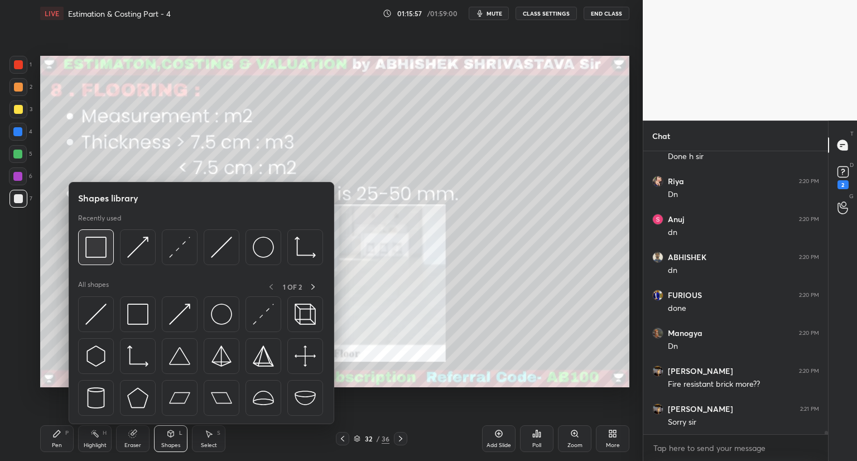
click at [95, 245] on img at bounding box center [95, 247] width 21 height 21
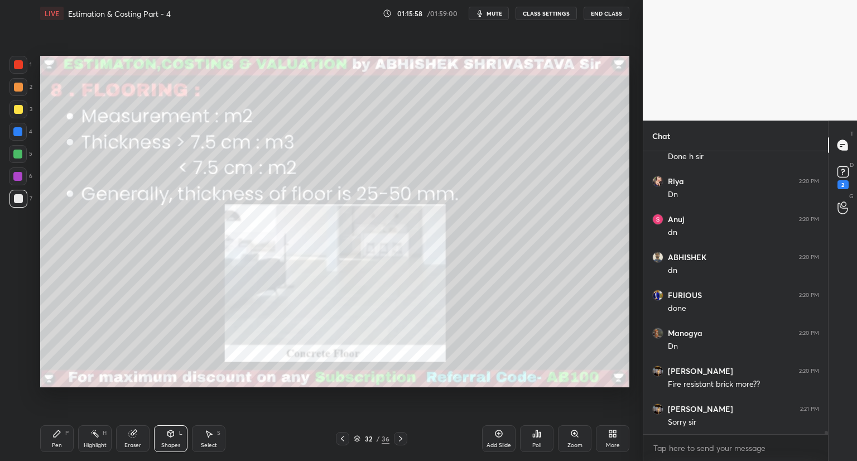
drag, startPoint x: 16, startPoint y: 61, endPoint x: 36, endPoint y: 68, distance: 21.2
click at [17, 63] on div at bounding box center [18, 64] width 9 height 9
drag, startPoint x: 51, startPoint y: 440, endPoint x: 76, endPoint y: 408, distance: 40.1
click at [51, 440] on div "Pen P" at bounding box center [56, 438] width 33 height 27
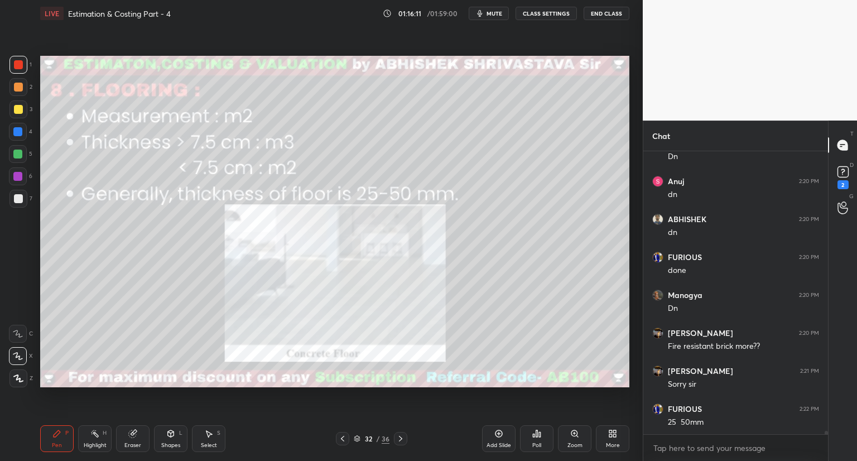
click at [398, 441] on icon at bounding box center [400, 438] width 9 height 9
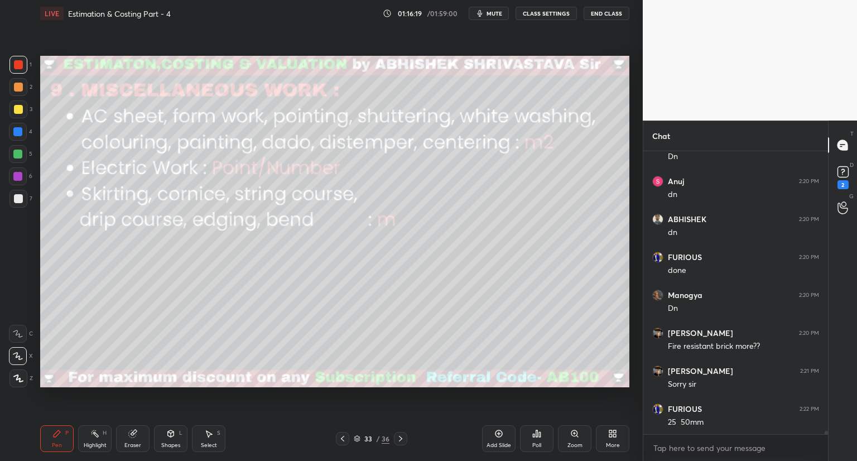
scroll to position [22615, 0]
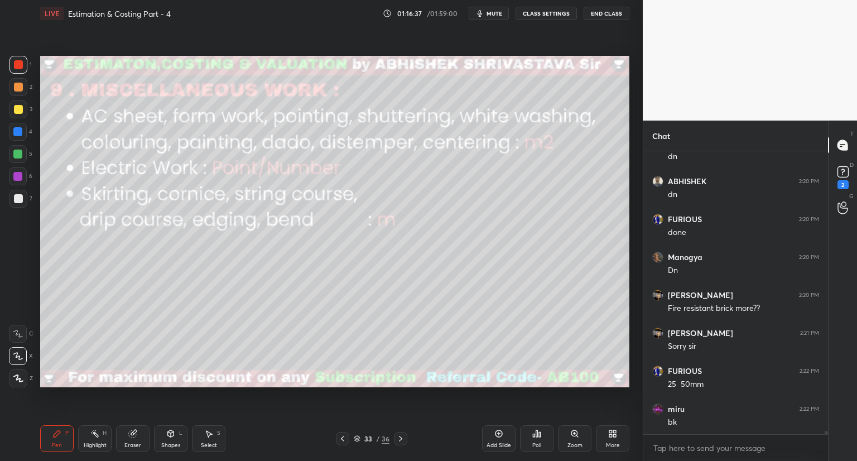
drag, startPoint x: 18, startPoint y: 108, endPoint x: 36, endPoint y: 108, distance: 17.3
click at [21, 108] on div at bounding box center [18, 109] width 9 height 9
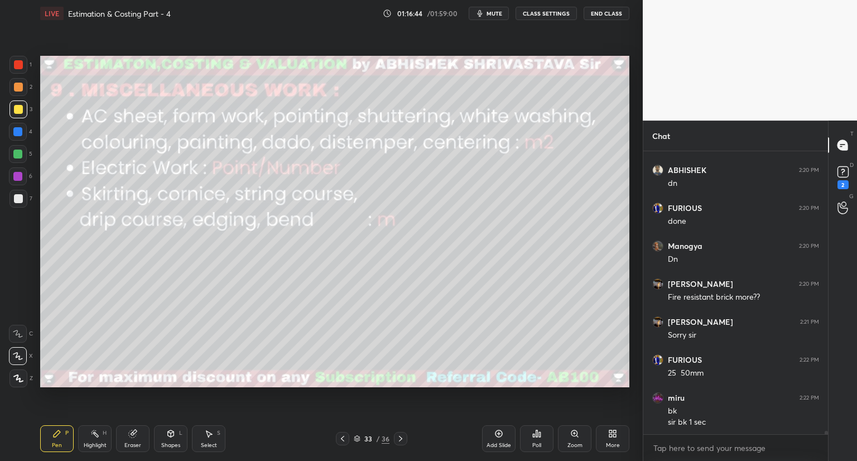
click at [343, 439] on icon at bounding box center [342, 438] width 9 height 9
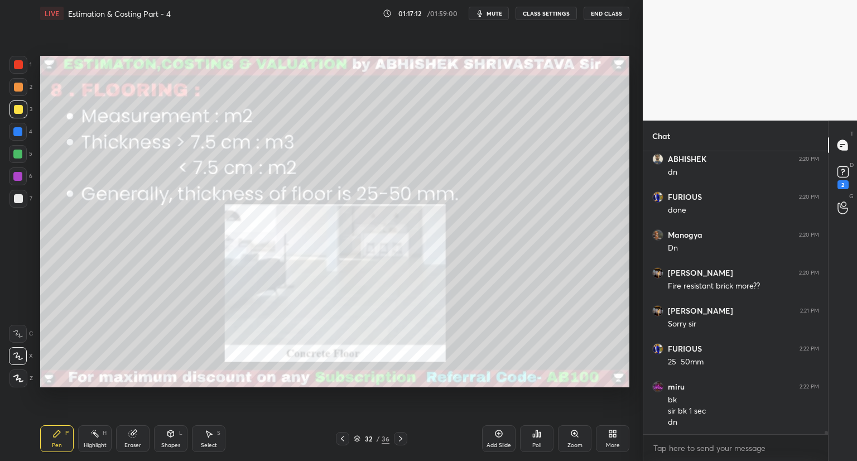
scroll to position [22675, 0]
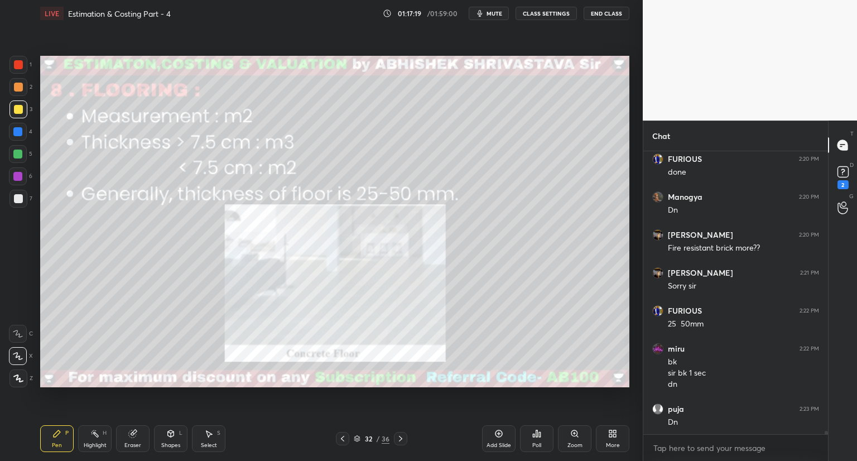
click at [402, 437] on icon at bounding box center [400, 438] width 9 height 9
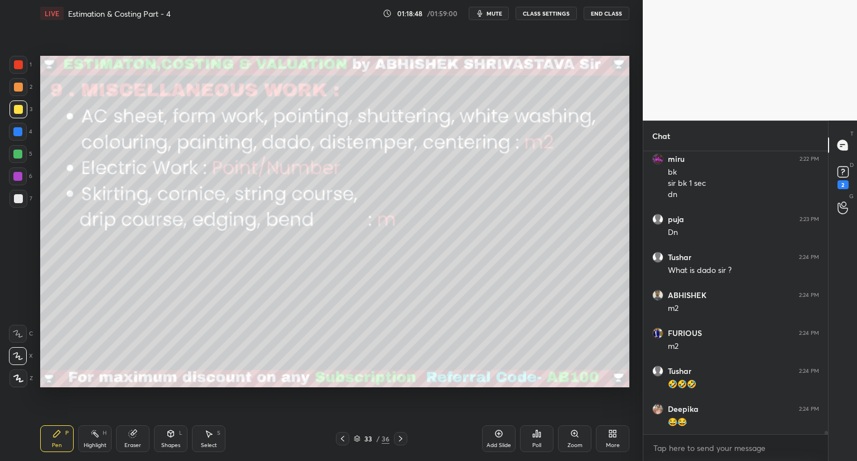
scroll to position [22903, 0]
click at [357, 437] on icon at bounding box center [357, 438] width 7 height 7
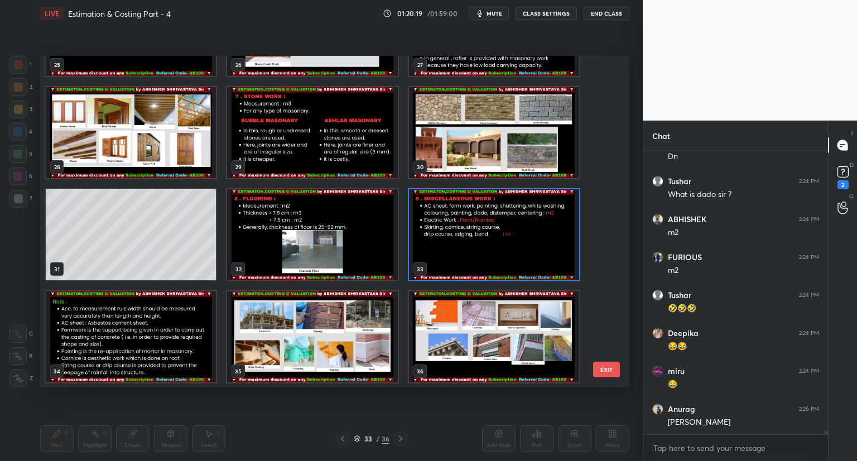
scroll to position [22978, 0]
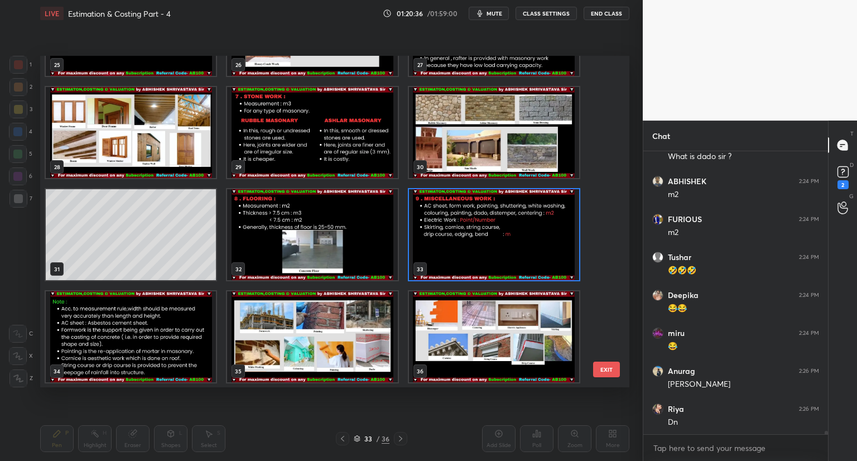
click at [126, 352] on img "grid" at bounding box center [131, 336] width 170 height 91
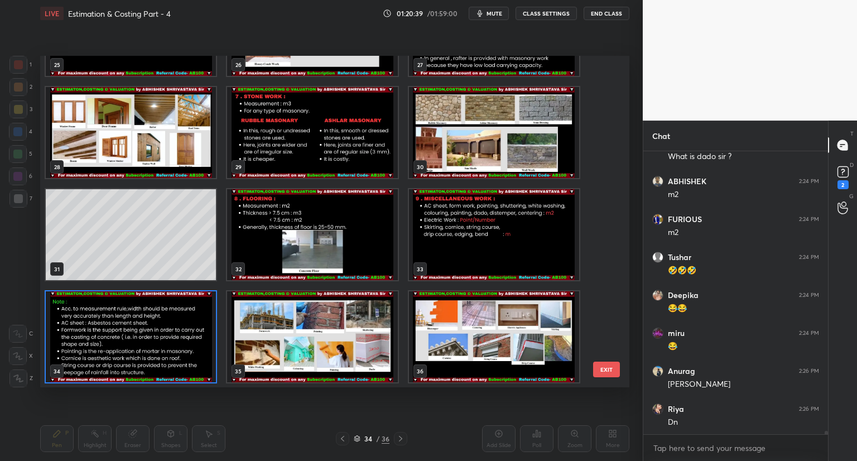
click at [132, 348] on img "grid" at bounding box center [131, 336] width 170 height 91
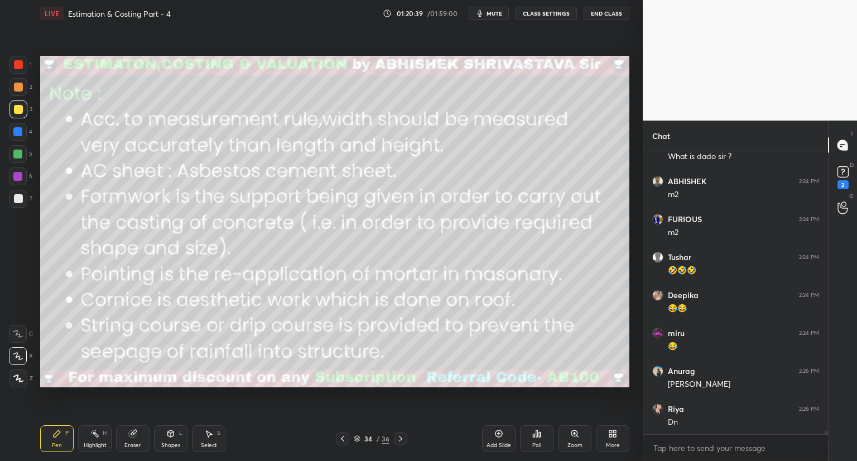
click at [132, 349] on img "grid" at bounding box center [131, 336] width 170 height 91
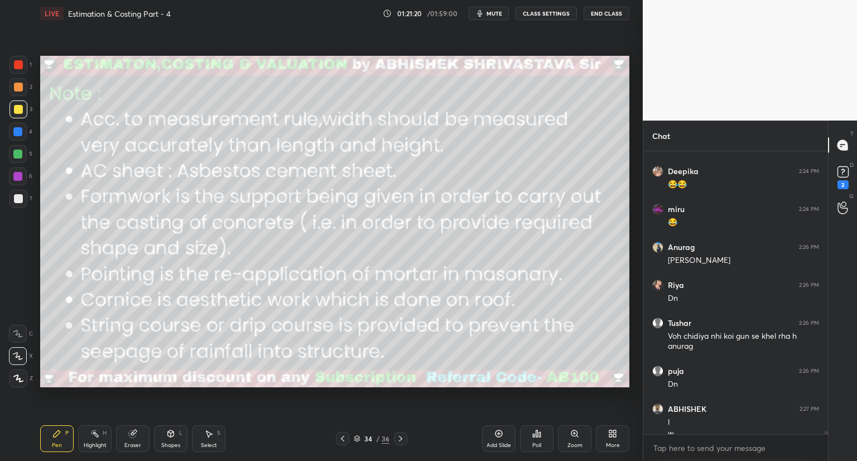
scroll to position [23113, 0]
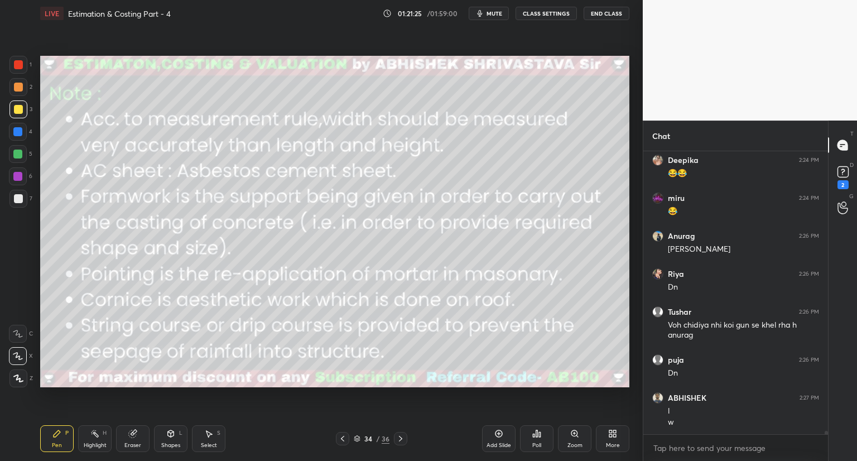
click at [161, 437] on div "Shapes L" at bounding box center [170, 438] width 33 height 27
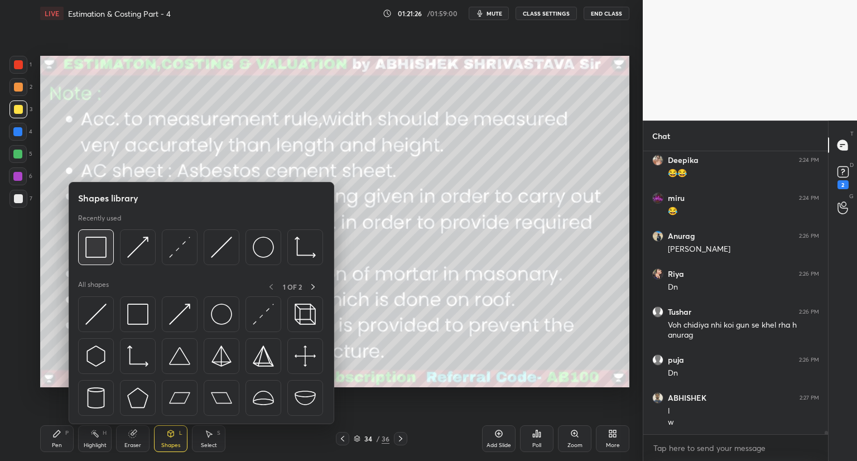
click at [102, 249] on img at bounding box center [95, 247] width 21 height 21
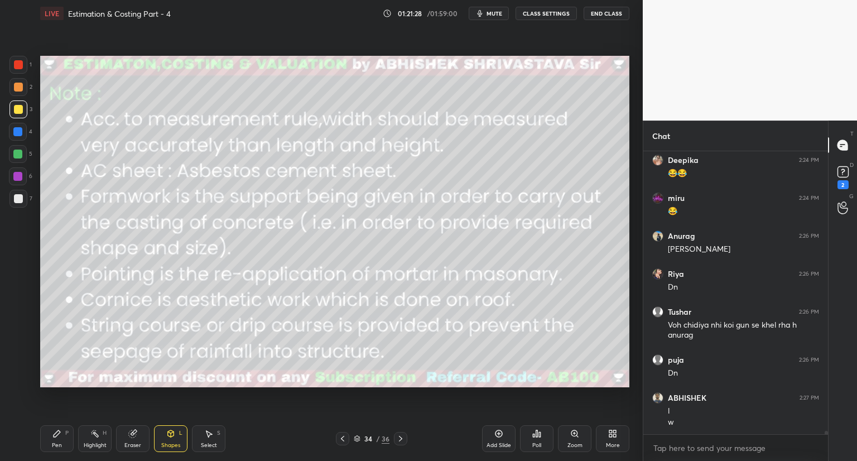
click at [23, 67] on div at bounding box center [18, 65] width 18 height 18
drag, startPoint x: 18, startPoint y: 63, endPoint x: 35, endPoint y: 63, distance: 16.7
click at [18, 63] on div at bounding box center [18, 64] width 9 height 9
click at [64, 437] on div "Pen P" at bounding box center [56, 438] width 33 height 27
click at [132, 442] on div "Eraser" at bounding box center [132, 445] width 17 height 6
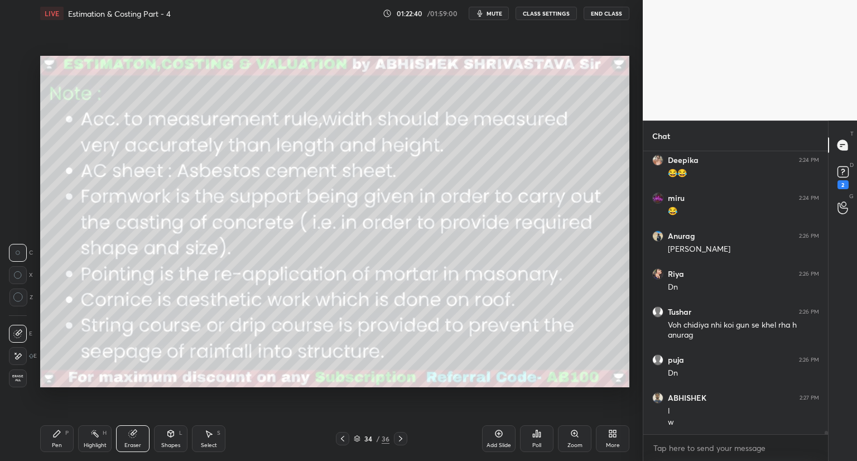
click at [54, 447] on div "Pen" at bounding box center [57, 445] width 10 height 6
click at [132, 438] on div "Eraser" at bounding box center [132, 438] width 33 height 27
click at [177, 442] on div "Shapes" at bounding box center [170, 445] width 19 height 6
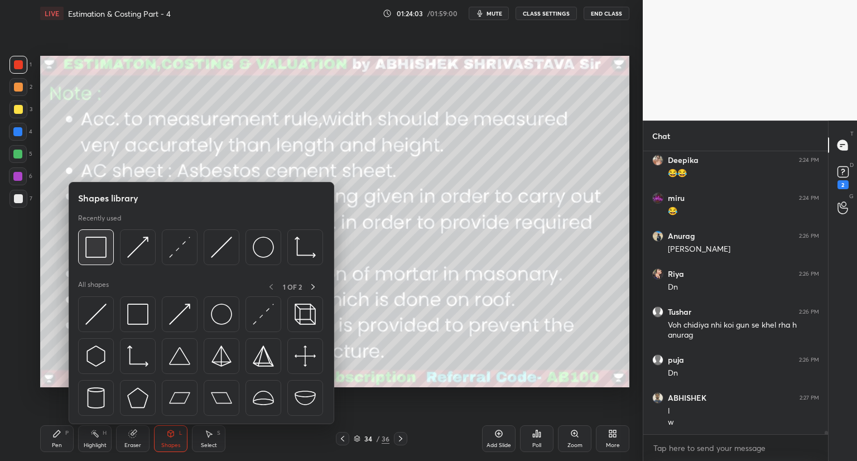
click at [108, 255] on div at bounding box center [96, 247] width 36 height 36
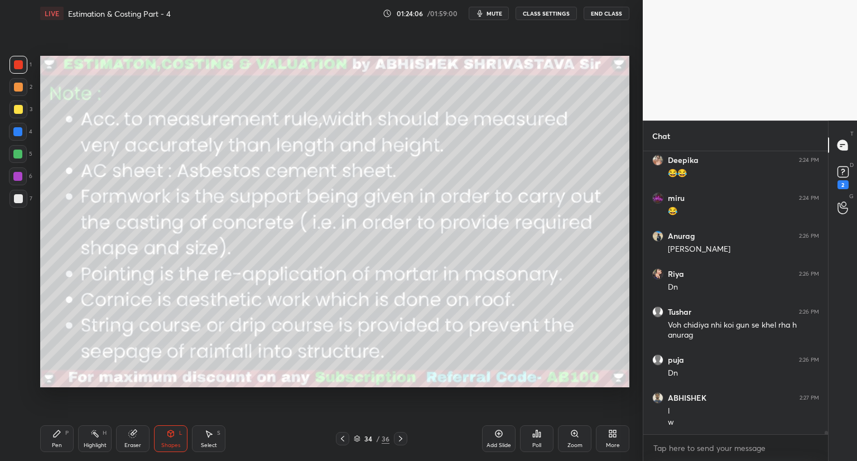
drag, startPoint x: 55, startPoint y: 437, endPoint x: 60, endPoint y: 426, distance: 12.2
click at [55, 437] on icon at bounding box center [56, 433] width 9 height 9
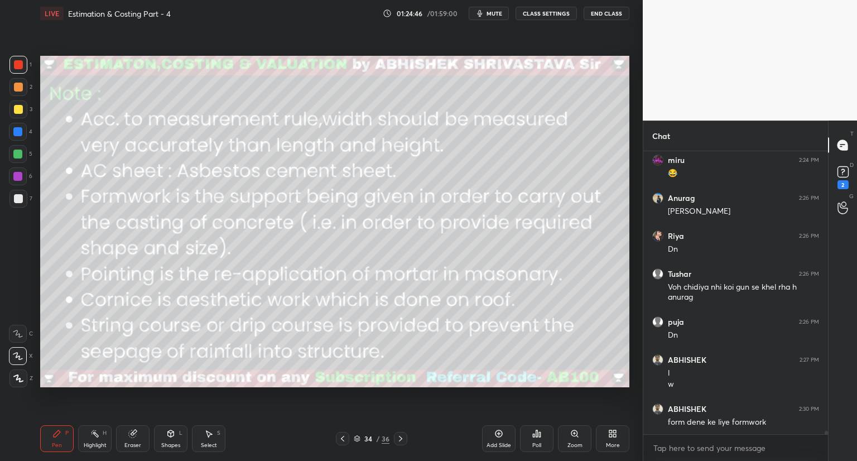
click at [175, 437] on div "Shapes L" at bounding box center [170, 438] width 33 height 27
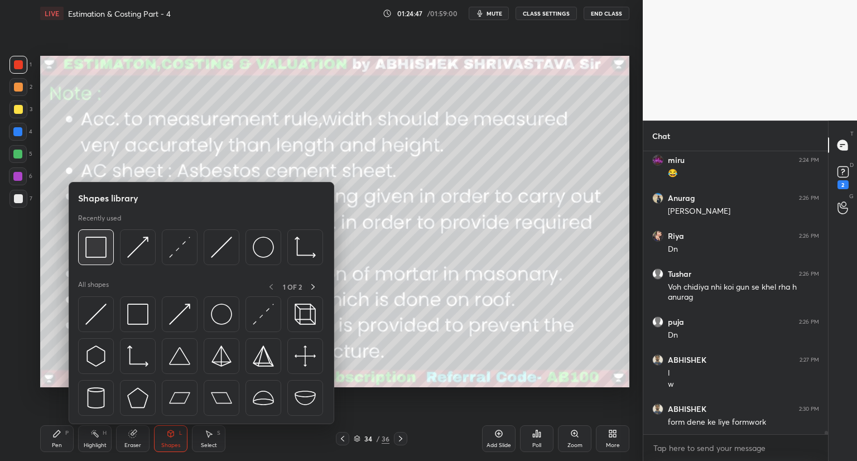
click at [103, 251] on img at bounding box center [95, 247] width 21 height 21
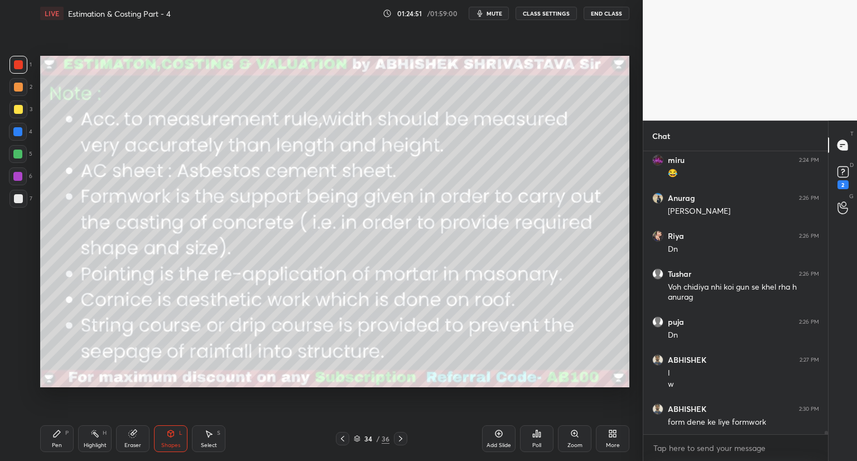
click at [60, 436] on div "Pen P" at bounding box center [56, 438] width 33 height 27
drag, startPoint x: 175, startPoint y: 439, endPoint x: 174, endPoint y: 432, distance: 6.2
click at [175, 438] on div "Shapes L" at bounding box center [170, 438] width 33 height 27
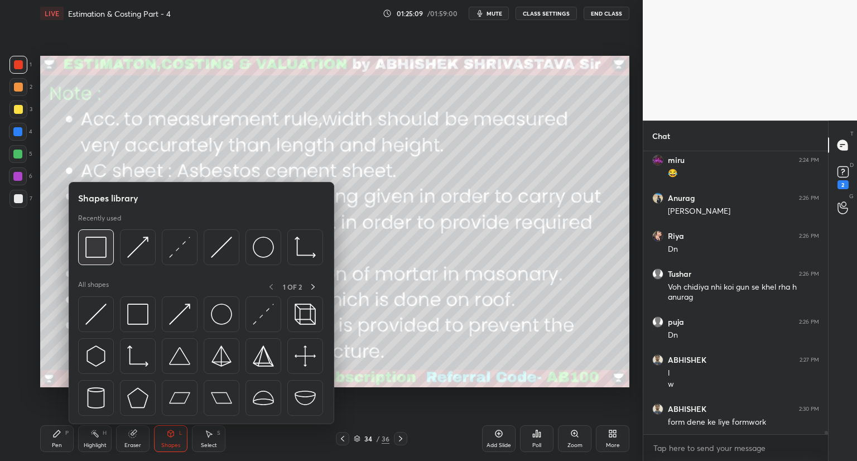
click at [104, 256] on img at bounding box center [95, 247] width 21 height 21
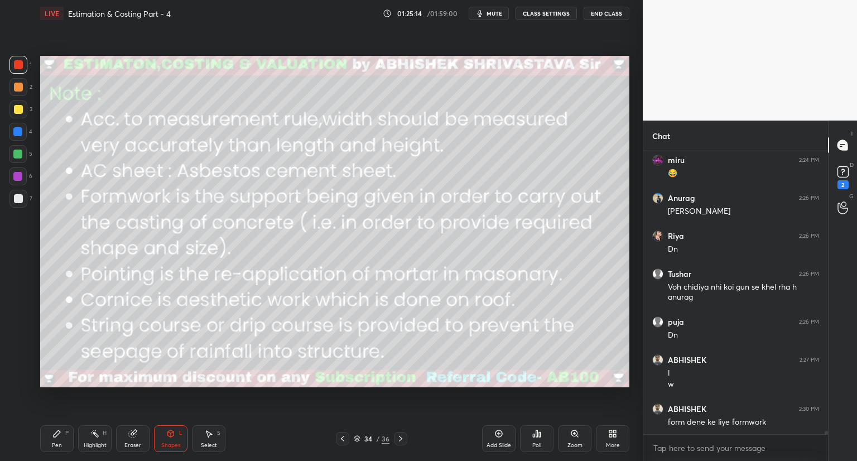
click at [59, 440] on div "Pen P" at bounding box center [56, 438] width 33 height 27
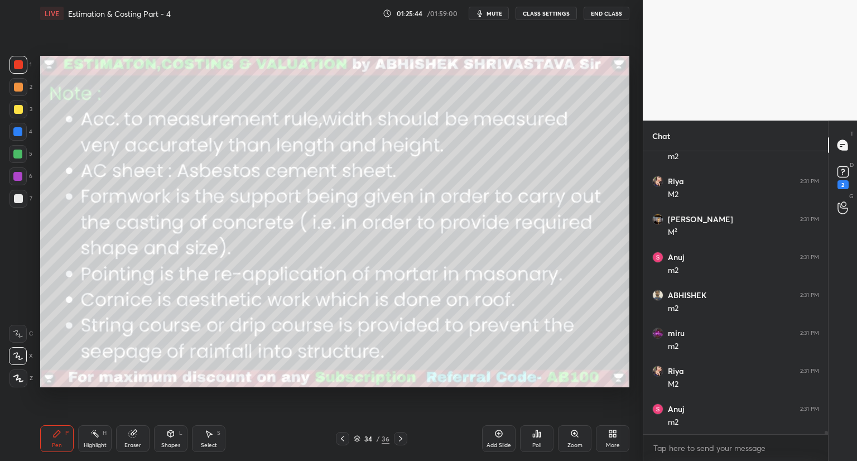
scroll to position [23683, 0]
drag, startPoint x: 167, startPoint y: 436, endPoint x: 167, endPoint y: 429, distance: 7.3
click at [167, 435] on icon at bounding box center [170, 433] width 9 height 9
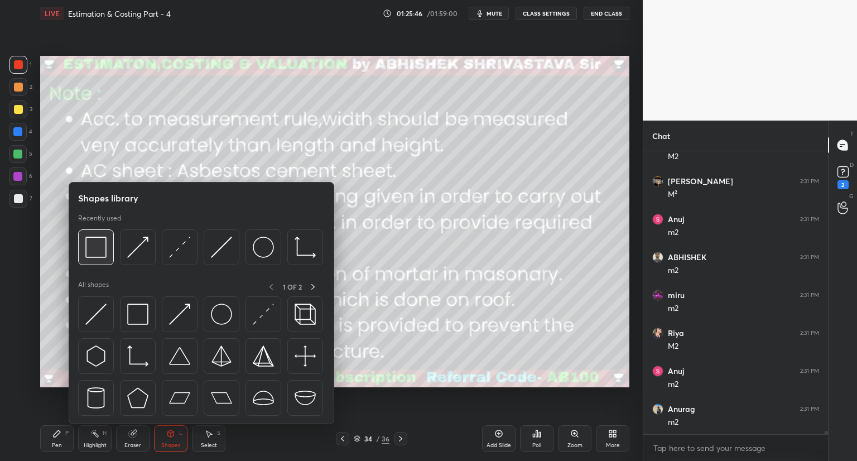
click at [100, 253] on img at bounding box center [95, 247] width 21 height 21
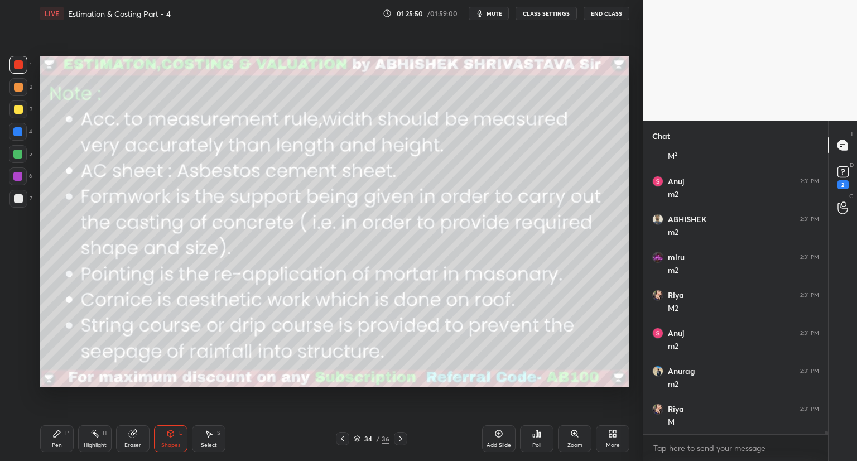
scroll to position [23758, 0]
click at [59, 439] on div "Pen P" at bounding box center [56, 438] width 33 height 27
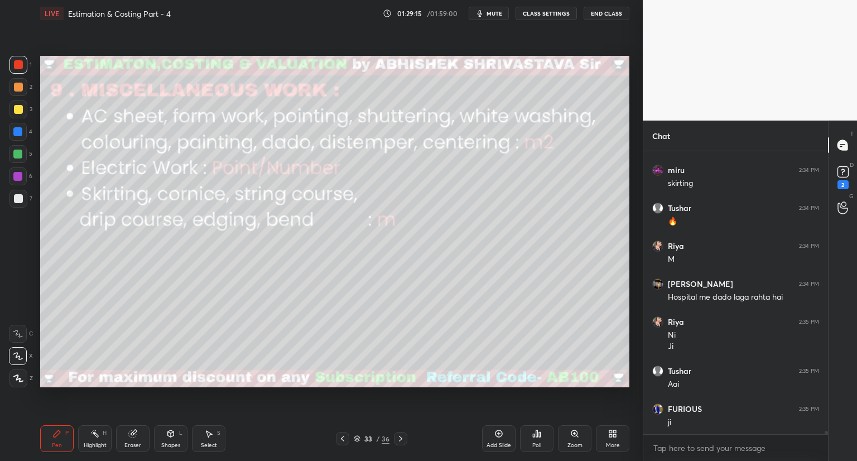
scroll to position [24576, 0]
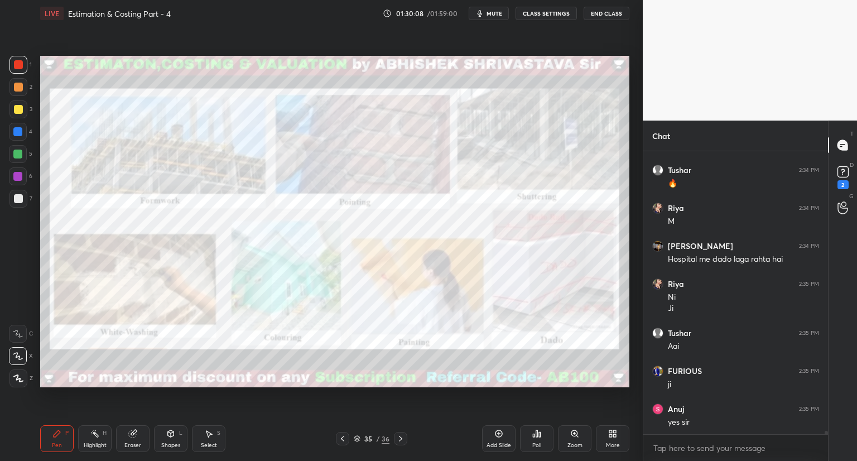
click at [577, 440] on div "Zoom" at bounding box center [574, 438] width 33 height 27
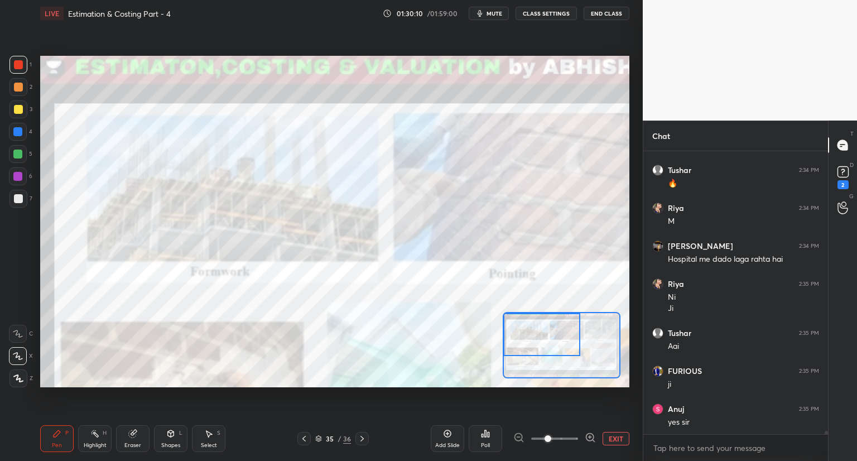
drag, startPoint x: 527, startPoint y: 344, endPoint x: 508, endPoint y: 330, distance: 23.9
click at [511, 332] on div at bounding box center [541, 334] width 77 height 43
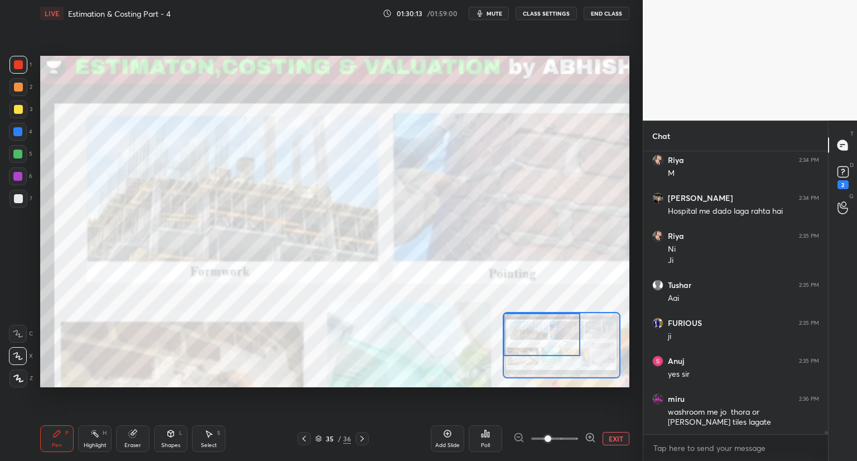
scroll to position [24672, 0]
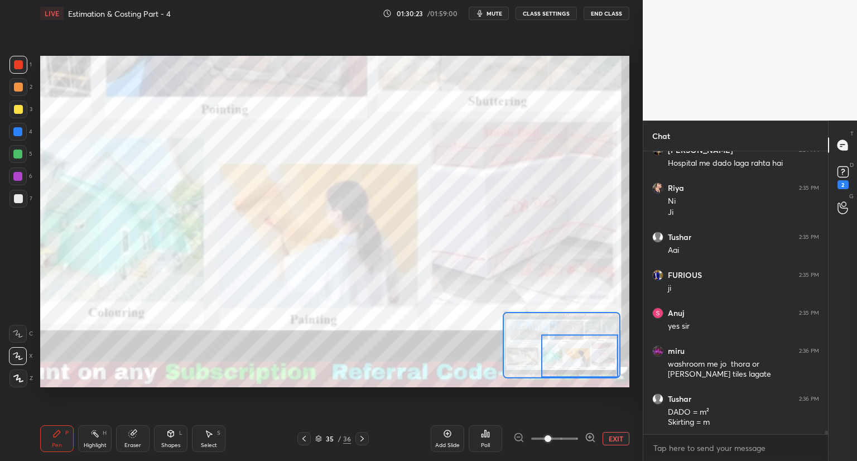
click at [569, 359] on div at bounding box center [579, 356] width 77 height 43
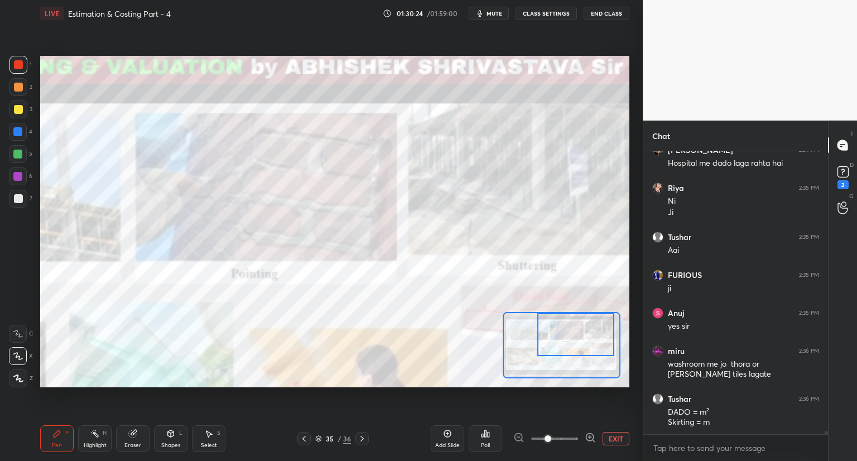
drag, startPoint x: 569, startPoint y: 359, endPoint x: 564, endPoint y: 333, distance: 26.7
click at [566, 333] on div at bounding box center [575, 334] width 77 height 43
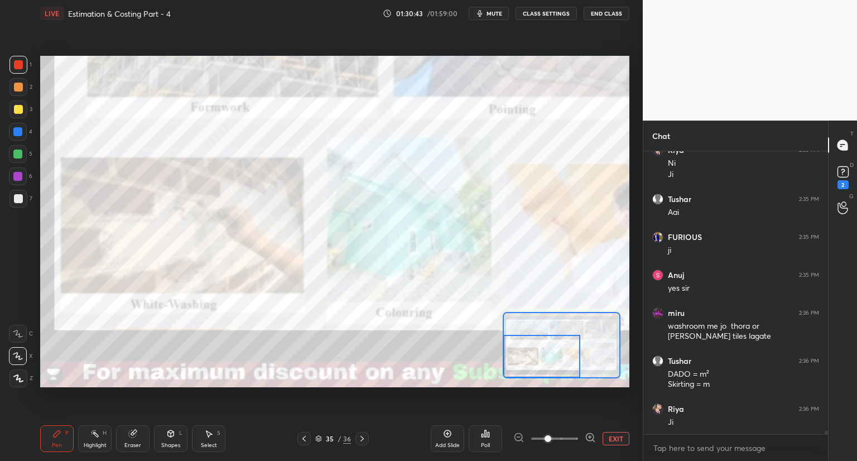
drag, startPoint x: 574, startPoint y: 345, endPoint x: 538, endPoint y: 367, distance: 41.8
click at [538, 367] on div at bounding box center [541, 356] width 77 height 43
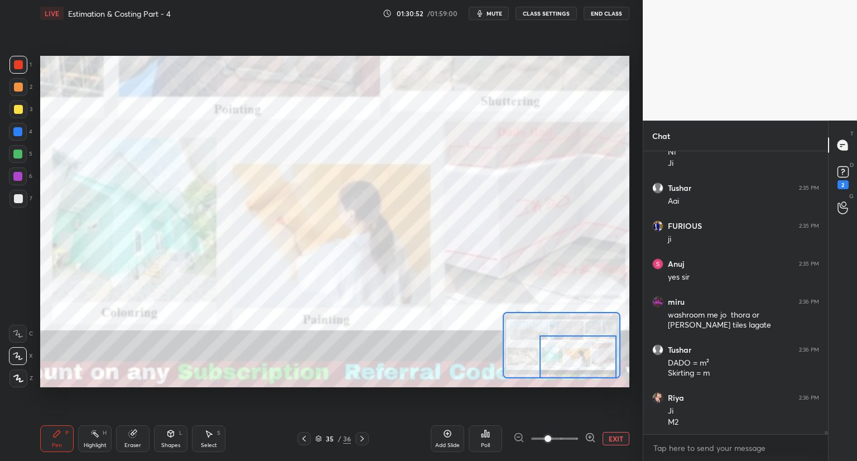
click at [593, 382] on div "Setting up your live class Poll for secs No correct answer Start poll" at bounding box center [334, 221] width 589 height 331
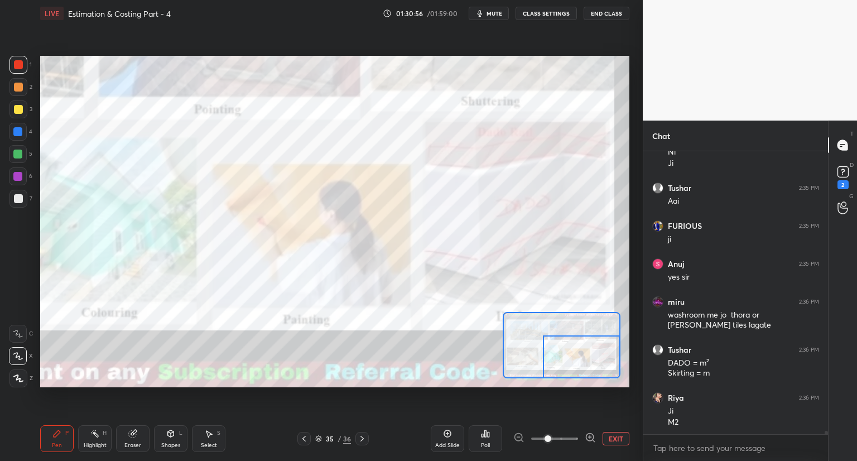
drag, startPoint x: 551, startPoint y: 342, endPoint x: 569, endPoint y: 360, distance: 24.9
click at [569, 360] on div at bounding box center [581, 356] width 77 height 43
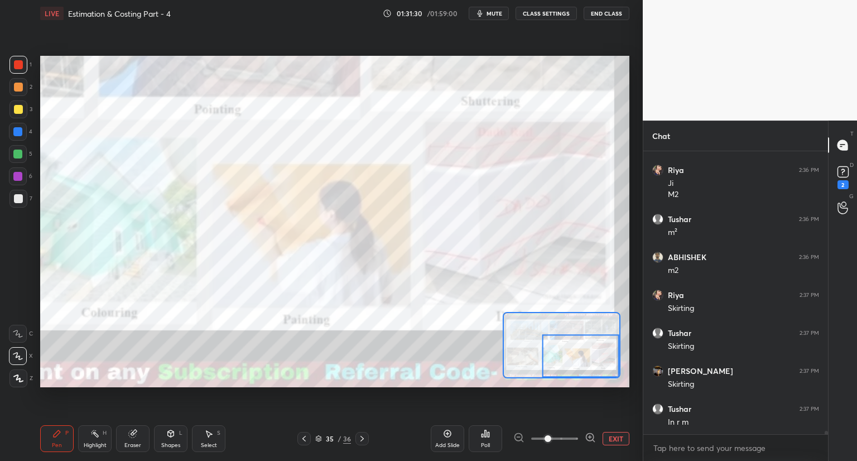
scroll to position [24987, 0]
drag, startPoint x: 141, startPoint y: 438, endPoint x: 155, endPoint y: 423, distance: 19.7
click at [148, 431] on div "Eraser" at bounding box center [132, 438] width 33 height 27
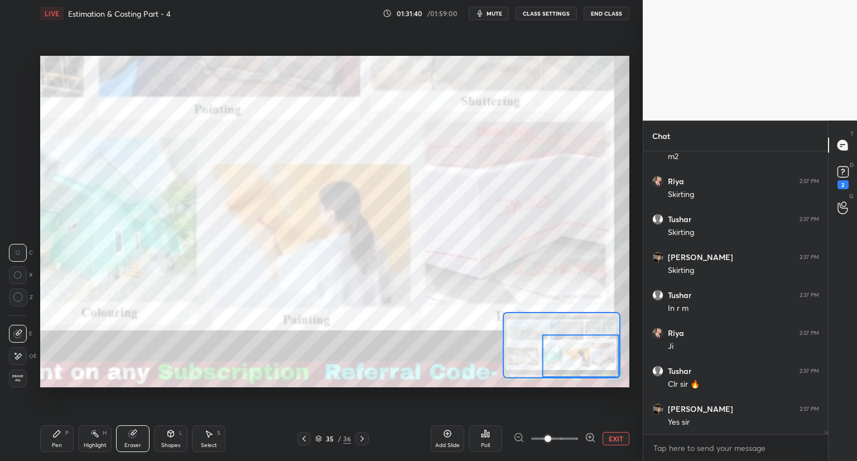
scroll to position [25101, 0]
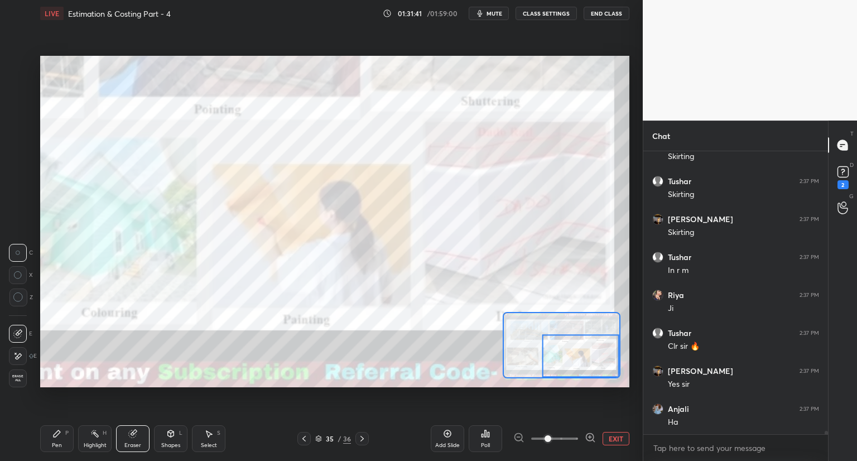
drag, startPoint x: 54, startPoint y: 439, endPoint x: 77, endPoint y: 407, distance: 39.5
click at [56, 435] on div "Pen P" at bounding box center [56, 438] width 33 height 27
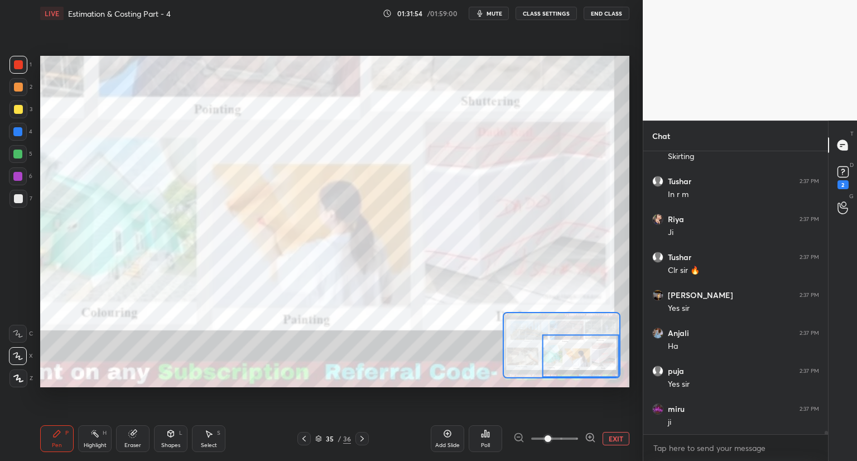
scroll to position [25215, 0]
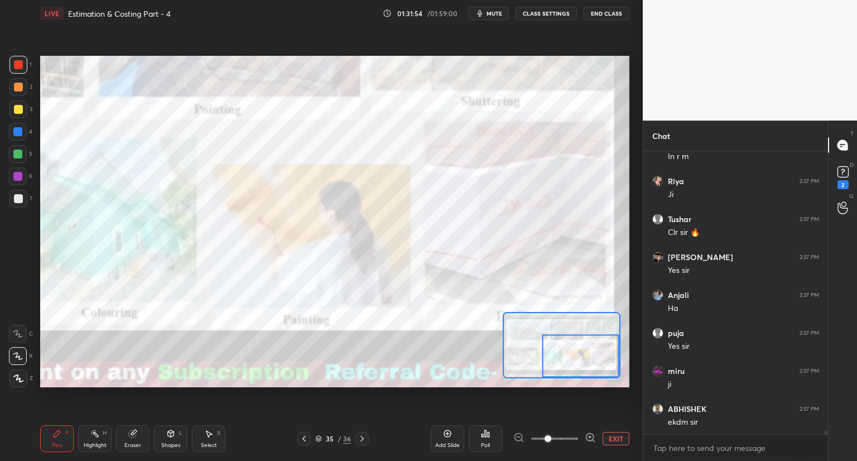
click at [320, 439] on icon at bounding box center [319, 440] width 6 height 2
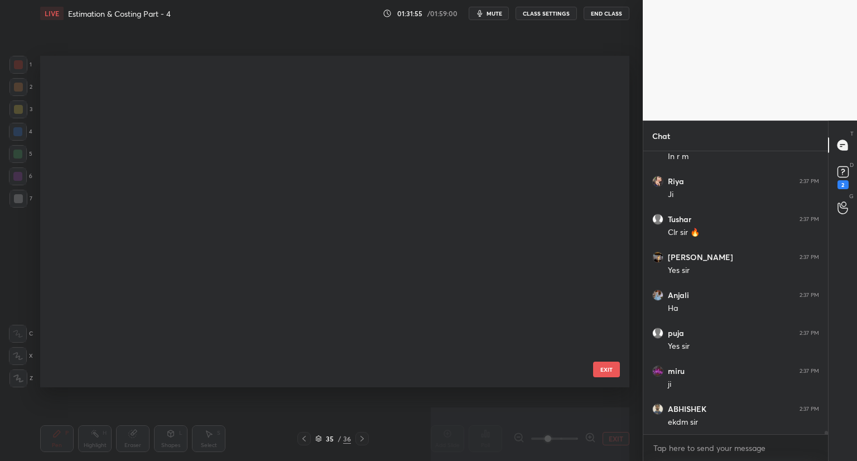
scroll to position [328, 584]
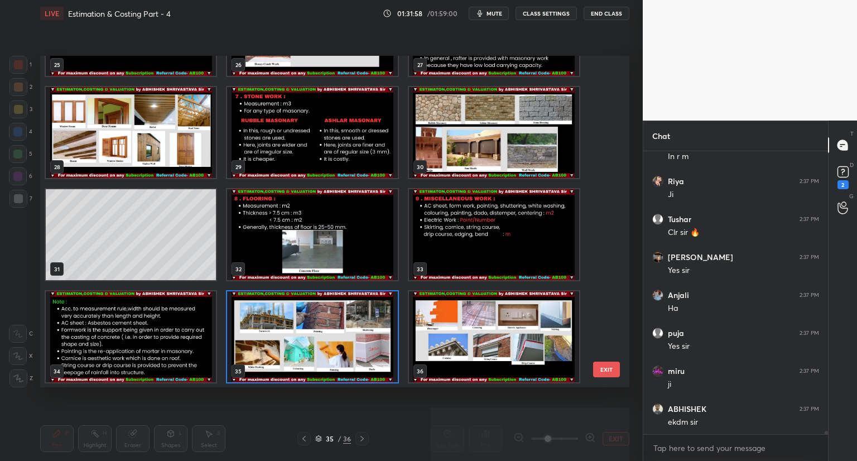
click at [454, 348] on img "grid" at bounding box center [494, 336] width 170 height 91
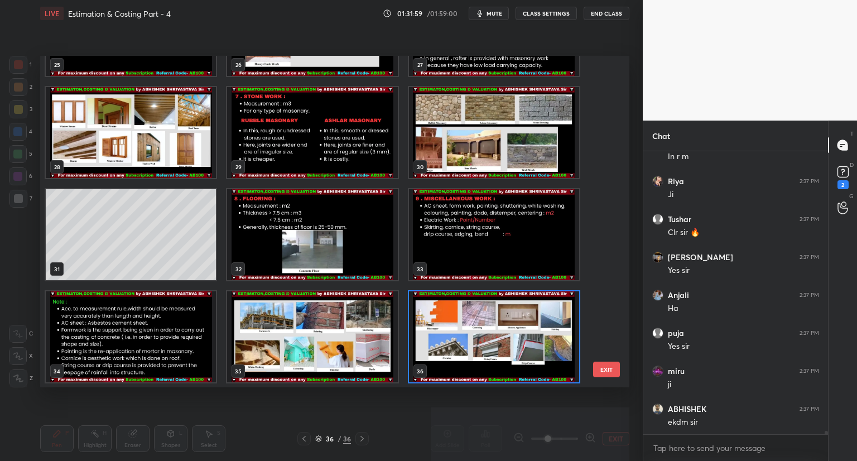
click at [454, 354] on img "grid" at bounding box center [494, 336] width 170 height 91
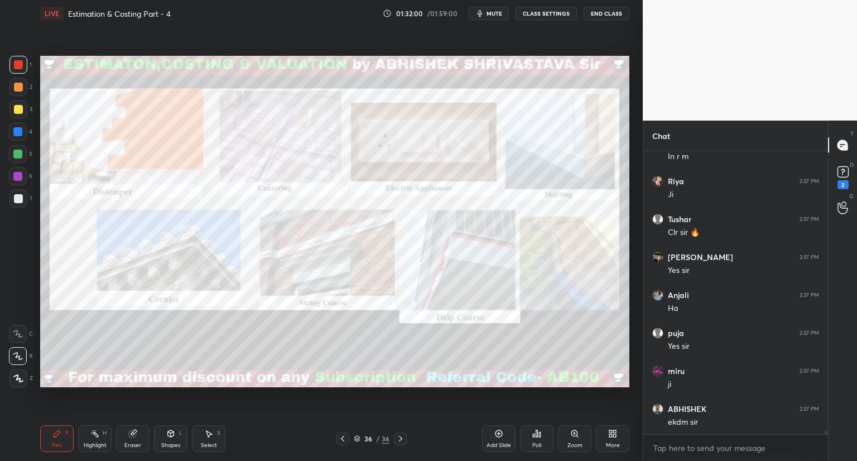
click at [573, 438] on div "Zoom" at bounding box center [574, 438] width 33 height 27
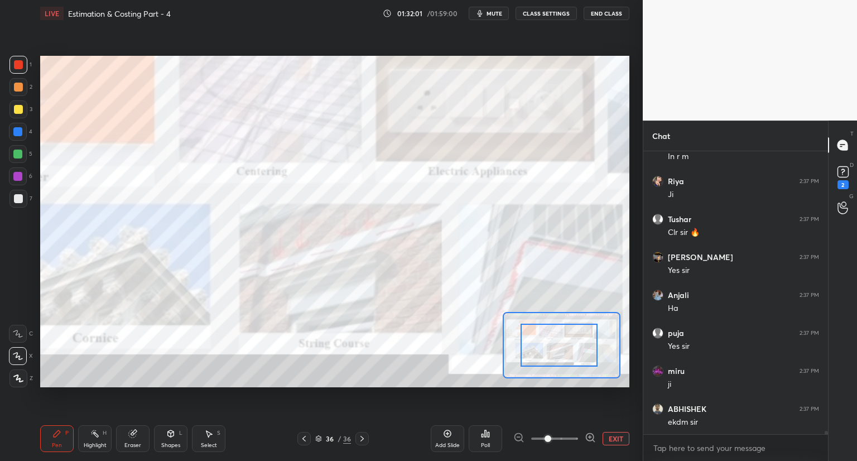
drag, startPoint x: 571, startPoint y: 349, endPoint x: 526, endPoint y: 325, distance: 51.2
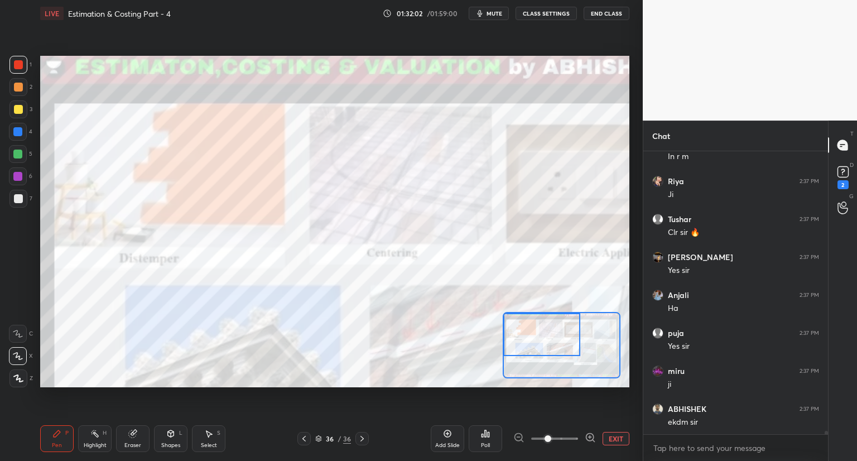
drag, startPoint x: 544, startPoint y: 340, endPoint x: 513, endPoint y: 315, distance: 39.6
click at [511, 315] on div at bounding box center [541, 334] width 77 height 43
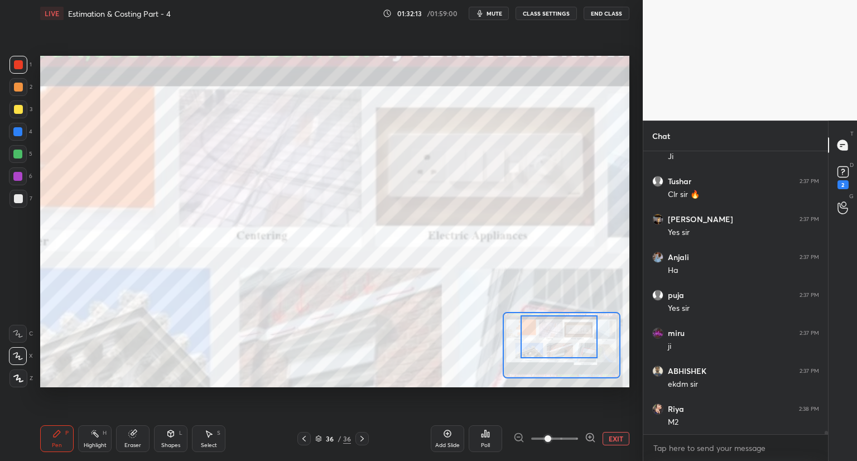
scroll to position [25291, 0]
drag, startPoint x: 574, startPoint y: 349, endPoint x: 590, endPoint y: 353, distance: 17.2
click at [593, 354] on div at bounding box center [559, 336] width 77 height 43
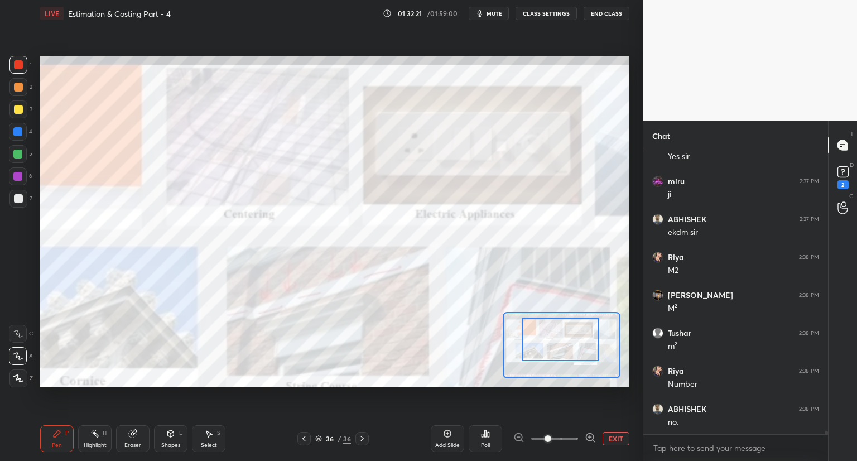
scroll to position [25480, 0]
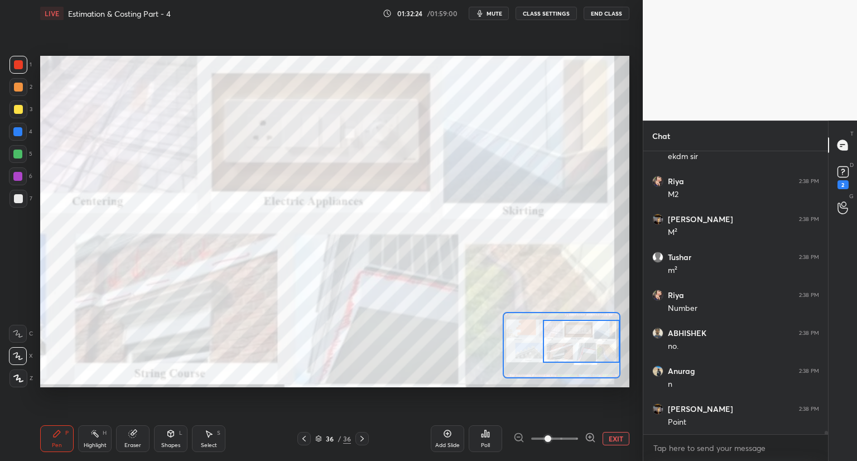
drag, startPoint x: 559, startPoint y: 345, endPoint x: 592, endPoint y: 349, distance: 33.7
click at [592, 349] on div at bounding box center [581, 341] width 77 height 43
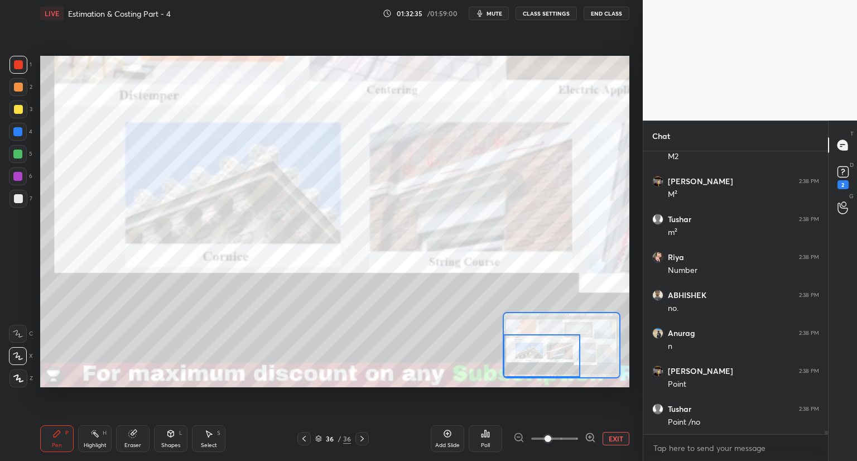
scroll to position [25556, 0]
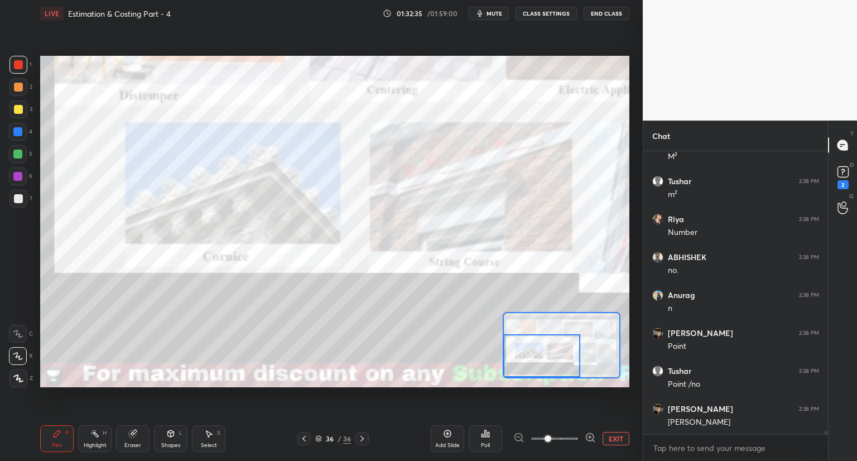
drag, startPoint x: 574, startPoint y: 346, endPoint x: 533, endPoint y: 358, distance: 41.8
click at [533, 359] on div at bounding box center [541, 355] width 77 height 43
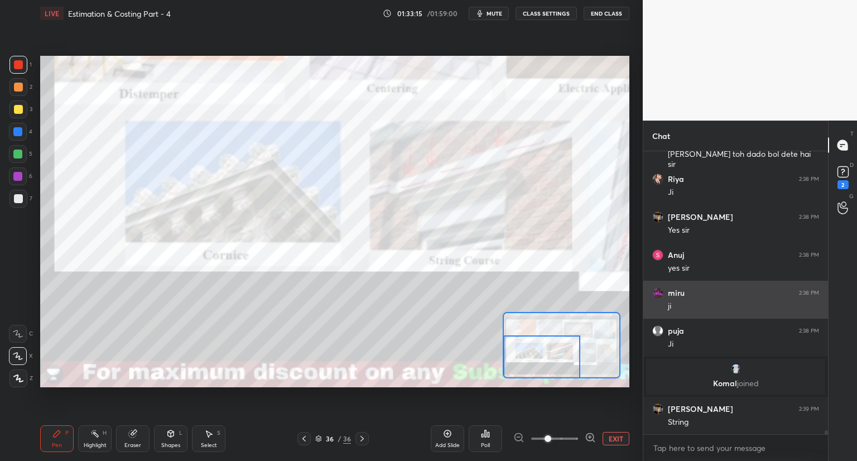
scroll to position [20490, 0]
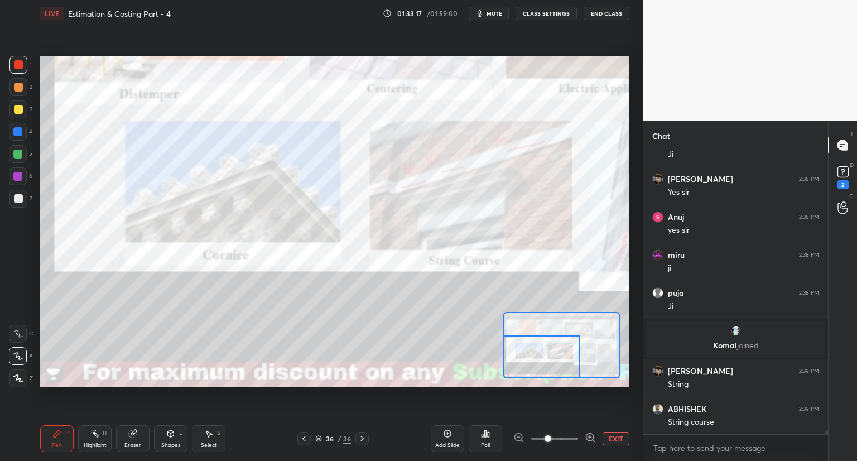
click at [734, 331] on img "grid" at bounding box center [735, 330] width 11 height 11
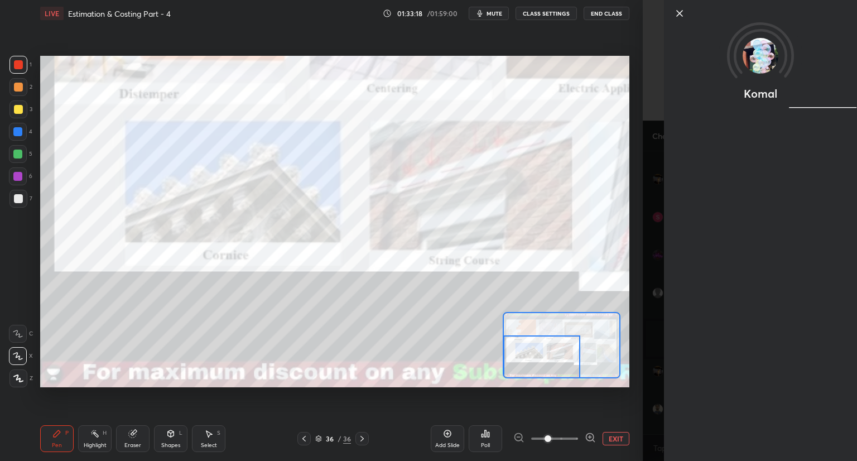
click at [596, 311] on div "Setting up your live class Poll for secs No correct answer Start poll" at bounding box center [334, 221] width 589 height 331
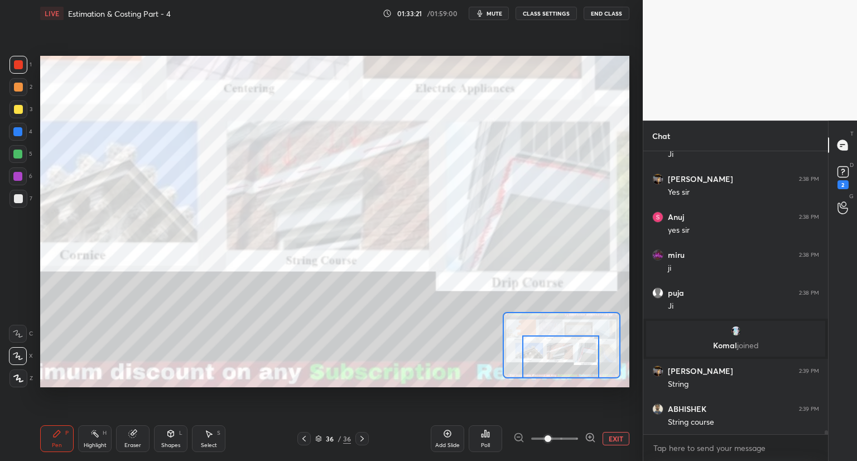
scroll to position [20528, 0]
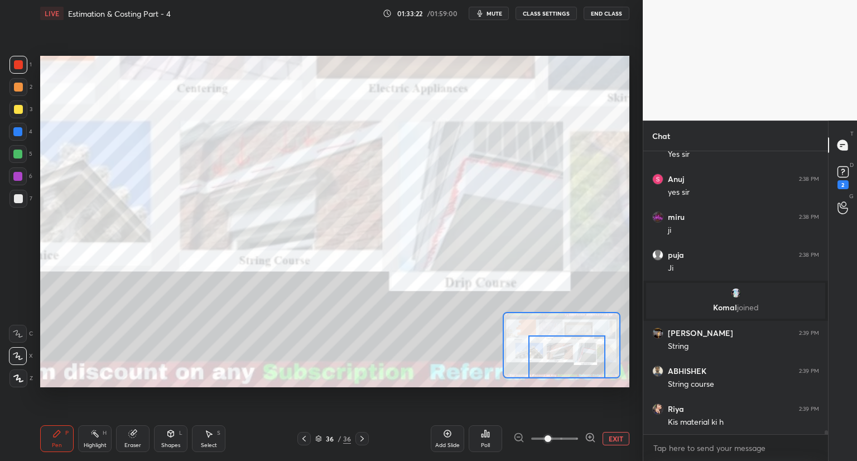
drag, startPoint x: 569, startPoint y: 353, endPoint x: 591, endPoint y: 349, distance: 22.8
click at [593, 357] on div at bounding box center [566, 356] width 77 height 43
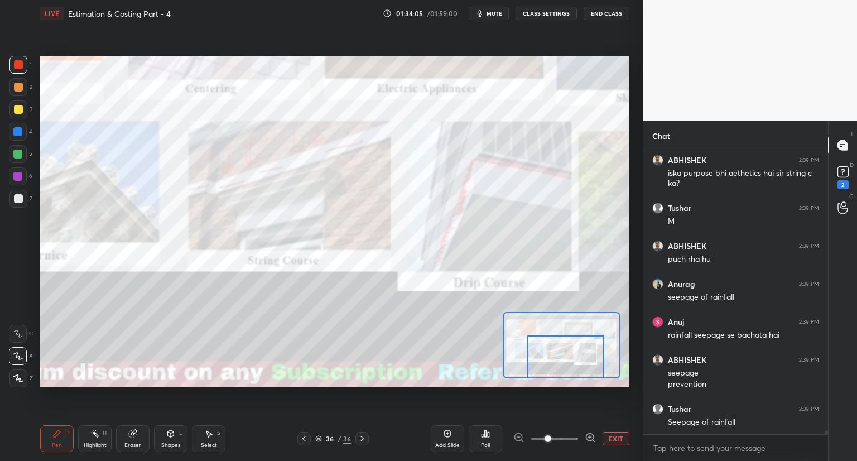
scroll to position [20853, 0]
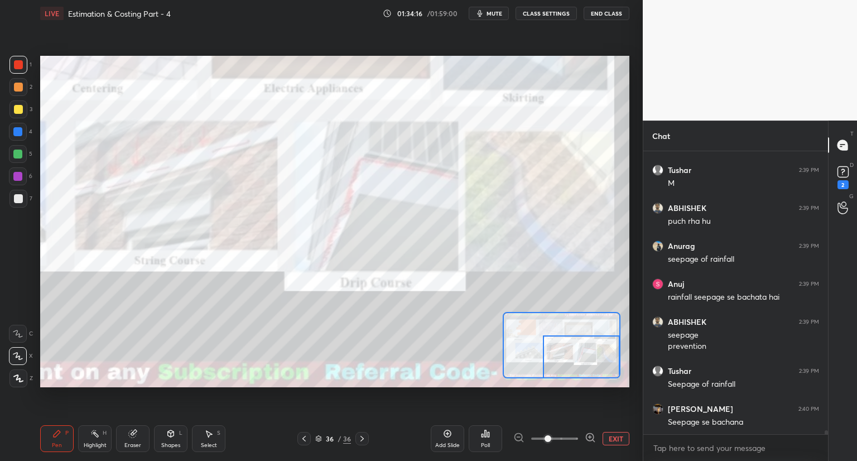
drag, startPoint x: 578, startPoint y: 357, endPoint x: 606, endPoint y: 360, distance: 28.6
click at [608, 363] on div at bounding box center [581, 356] width 77 height 43
click at [319, 439] on icon at bounding box center [318, 438] width 7 height 7
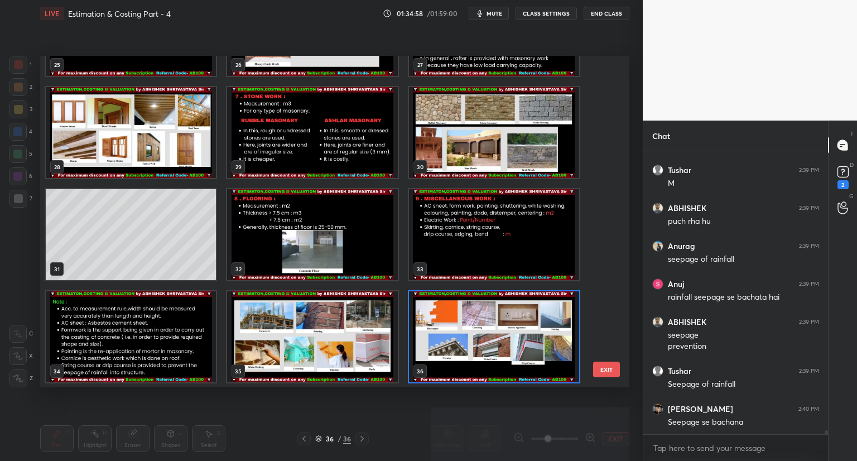
scroll to position [20891, 0]
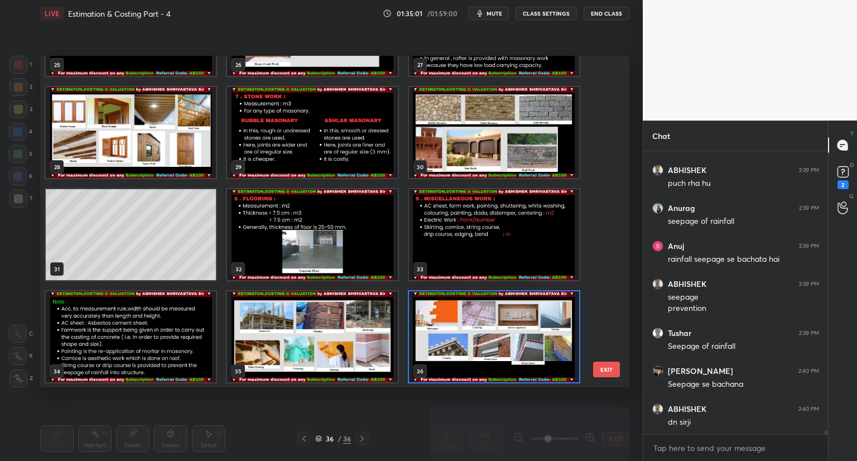
click at [185, 367] on img "grid" at bounding box center [131, 336] width 170 height 91
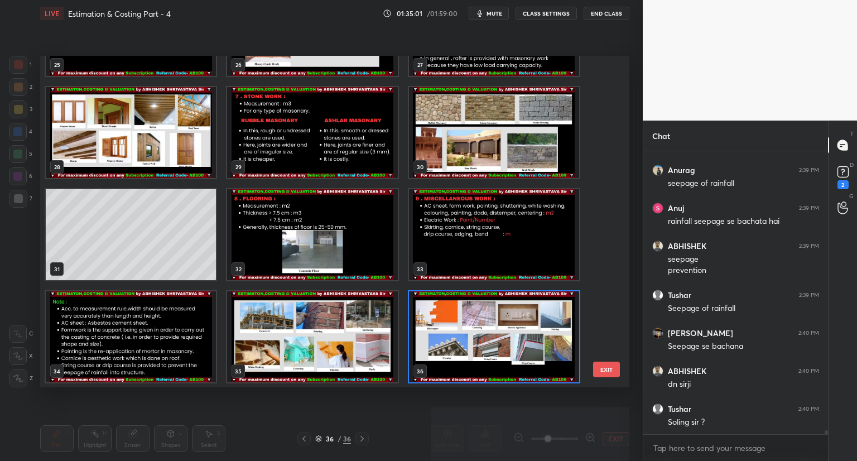
click at [190, 371] on img "grid" at bounding box center [131, 336] width 170 height 91
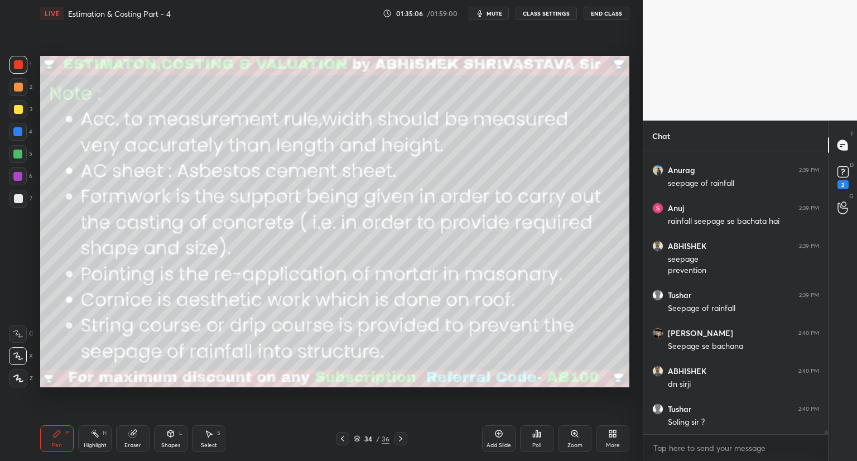
click at [399, 439] on icon at bounding box center [400, 438] width 9 height 9
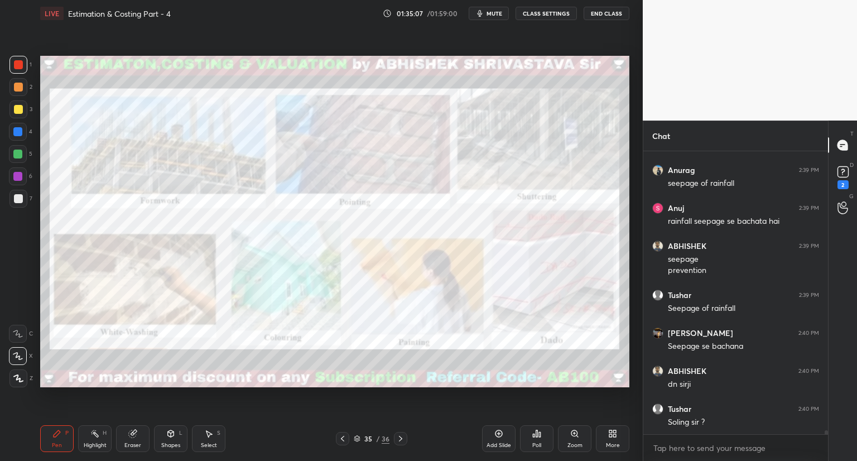
click at [402, 440] on icon at bounding box center [400, 438] width 9 height 9
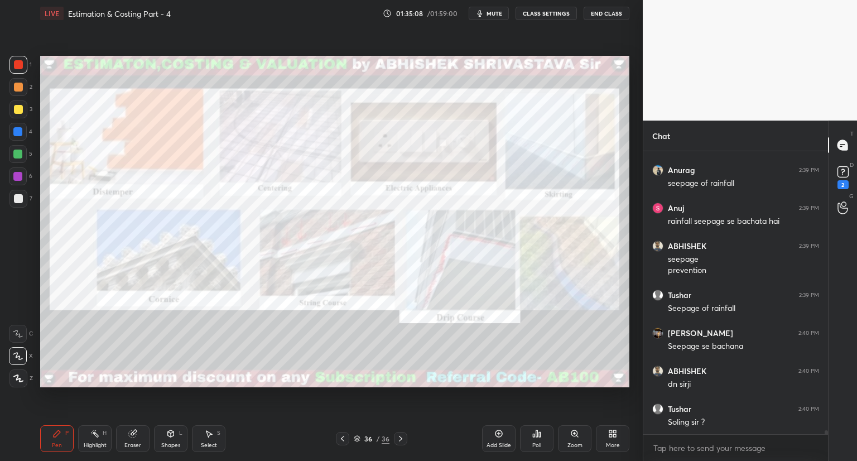
click at [402, 442] on icon at bounding box center [400, 438] width 9 height 9
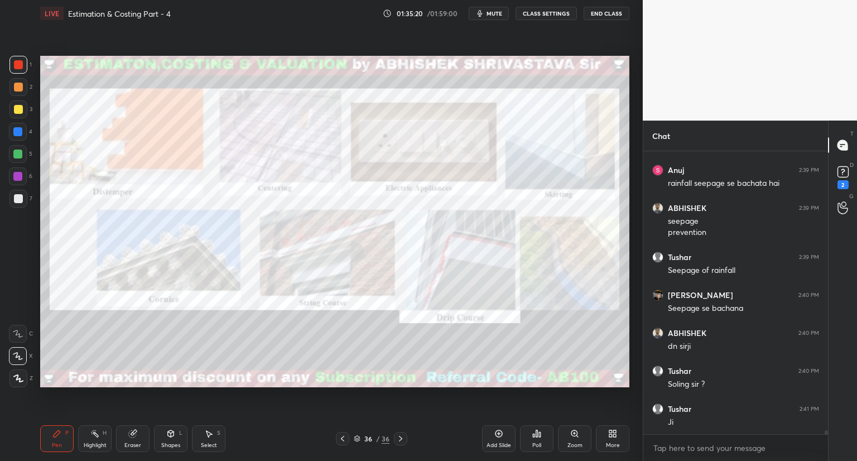
scroll to position [21004, 0]
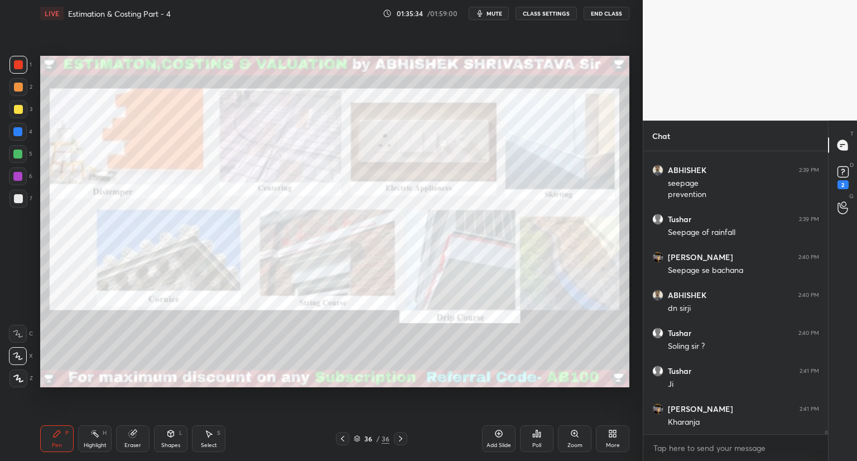
click at [343, 437] on icon at bounding box center [342, 439] width 3 height 6
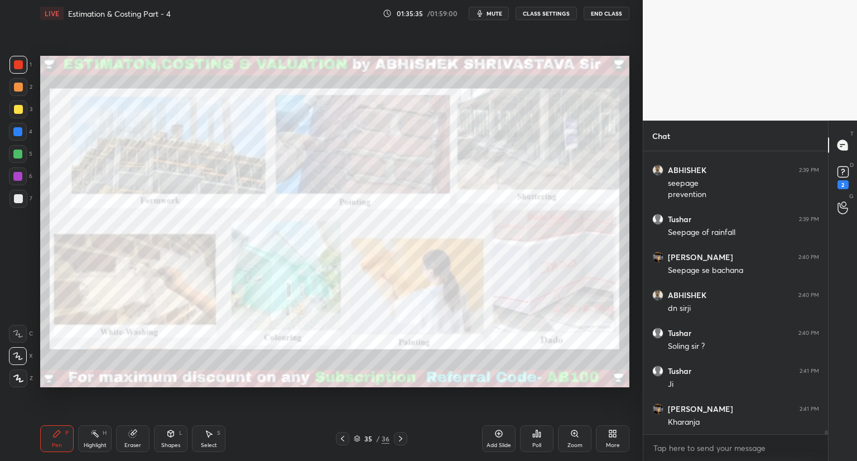
click at [343, 440] on icon at bounding box center [342, 439] width 3 height 6
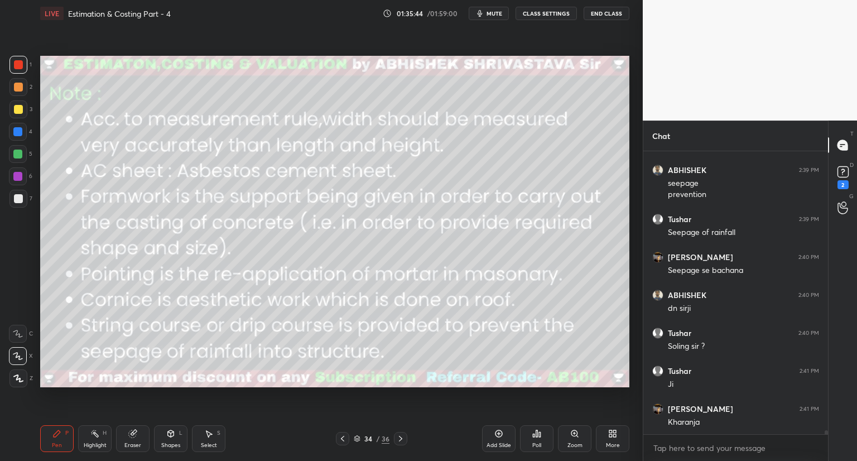
scroll to position [21016, 0]
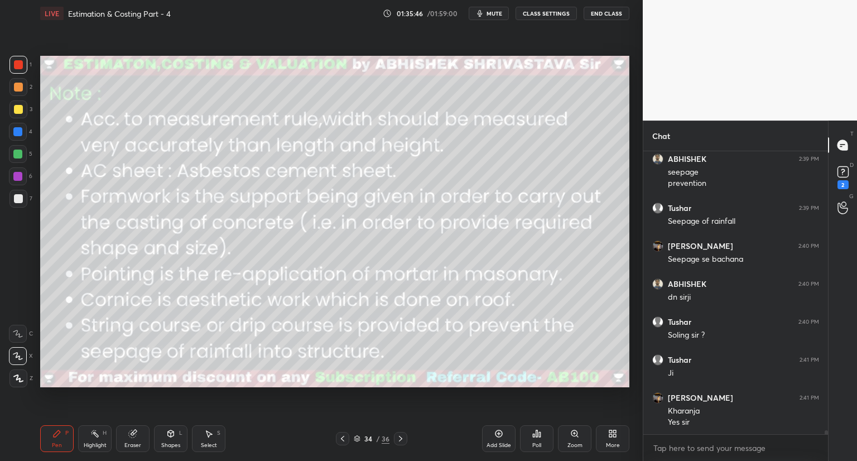
click at [358, 440] on icon at bounding box center [357, 438] width 7 height 7
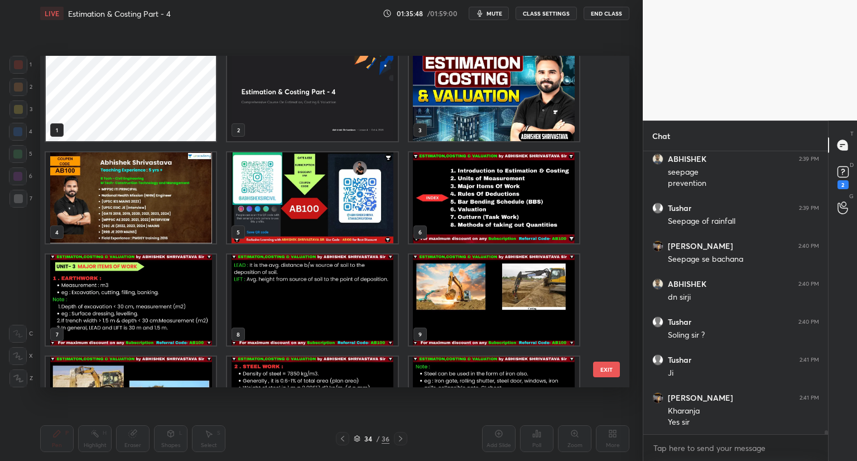
scroll to position [0, 0]
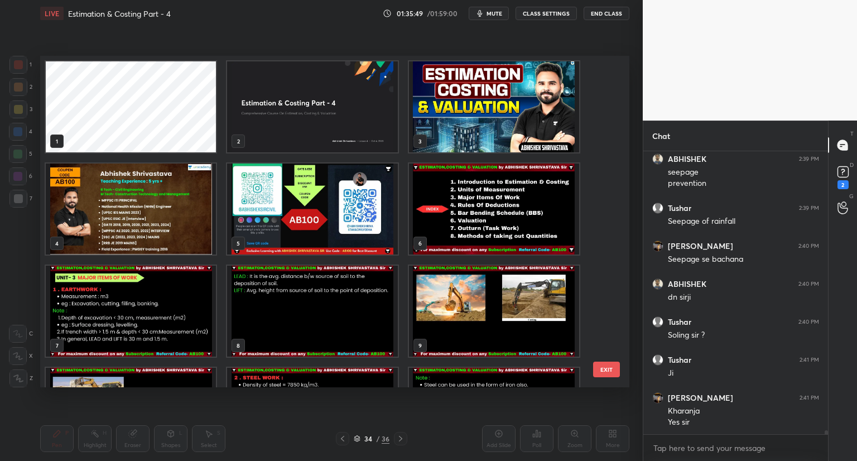
click at [533, 226] on img "grid" at bounding box center [494, 208] width 170 height 91
click at [536, 229] on img "grid" at bounding box center [494, 208] width 170 height 91
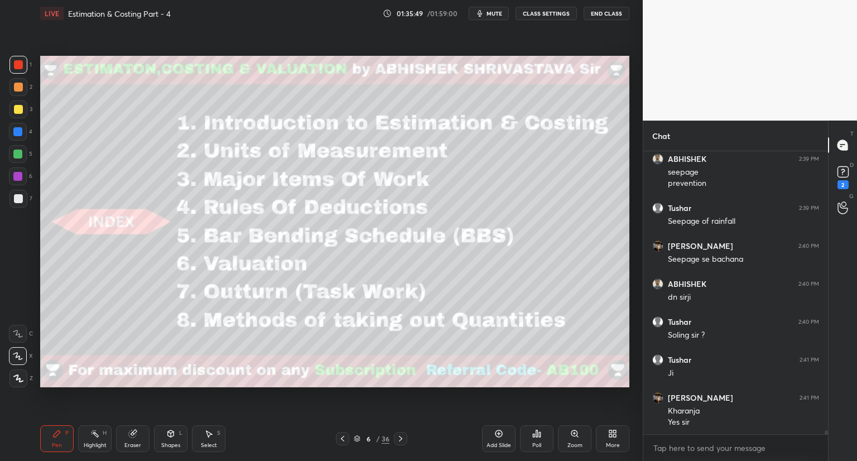
click at [537, 230] on img "grid" at bounding box center [494, 208] width 170 height 91
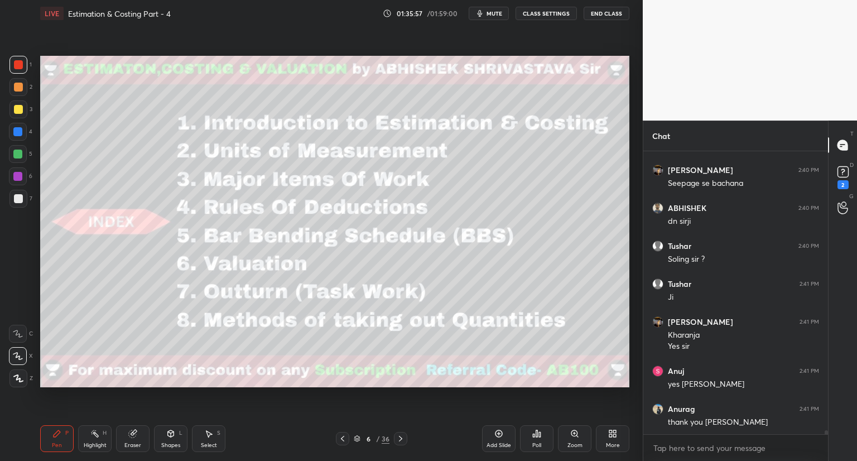
scroll to position [21129, 0]
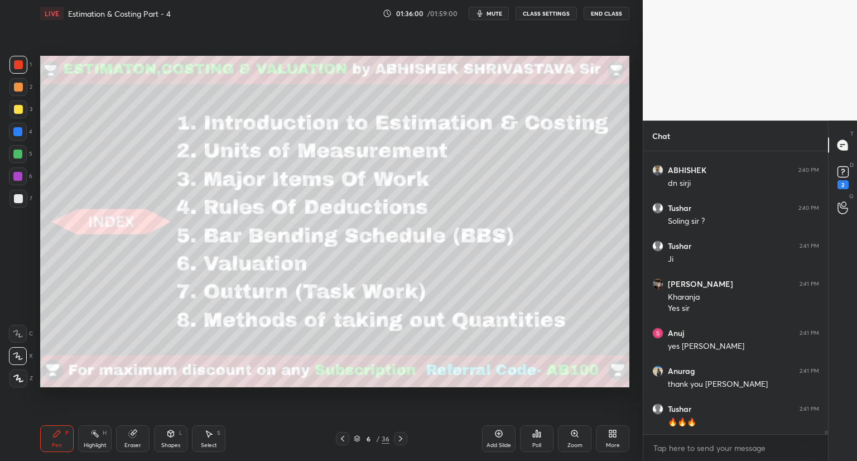
click at [359, 442] on icon at bounding box center [357, 438] width 7 height 7
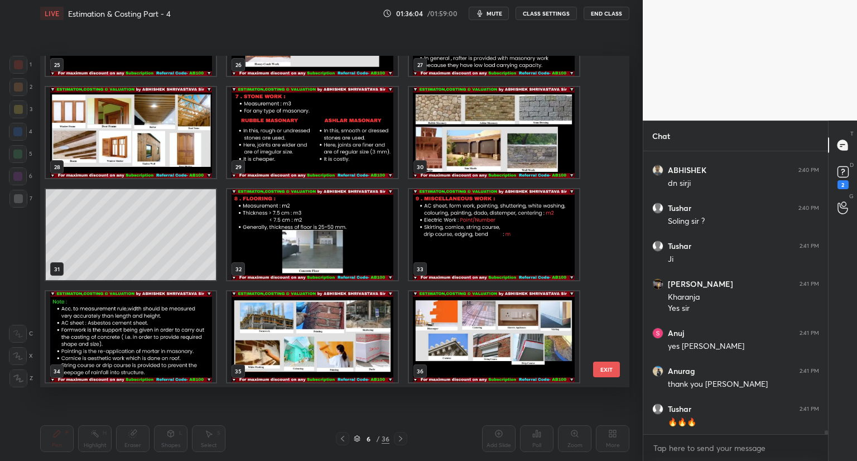
scroll to position [21167, 0]
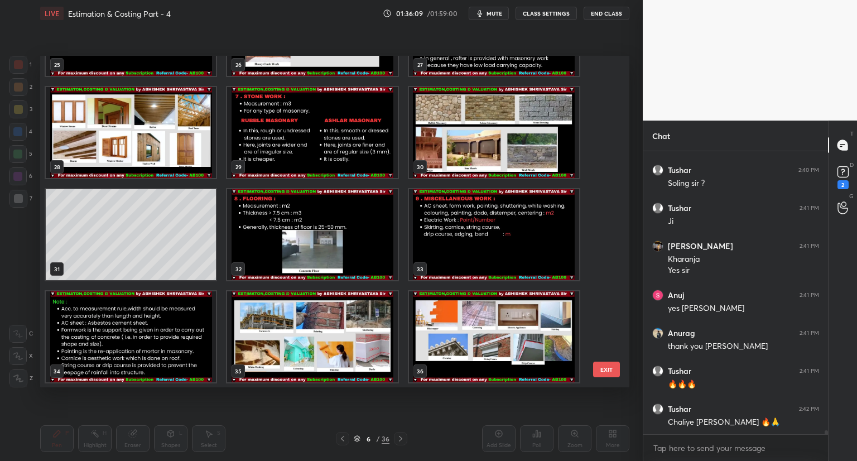
click at [524, 360] on img "grid" at bounding box center [494, 336] width 170 height 91
click at [524, 359] on img "grid" at bounding box center [494, 336] width 170 height 91
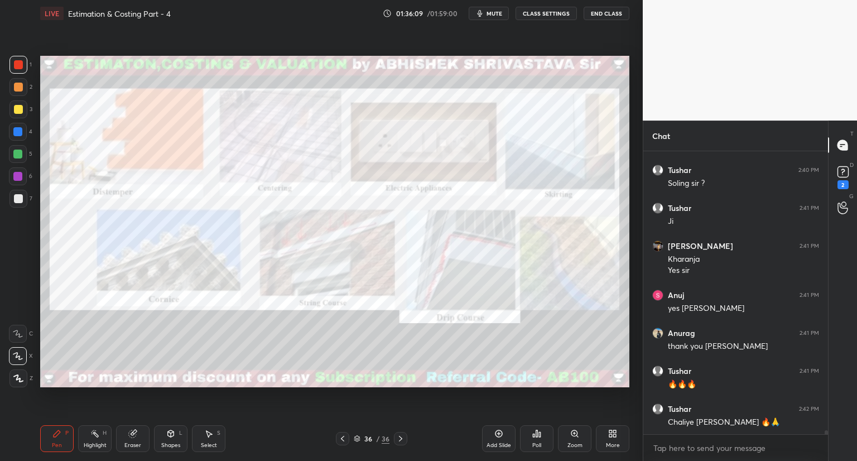
click at [527, 359] on img "grid" at bounding box center [494, 336] width 170 height 91
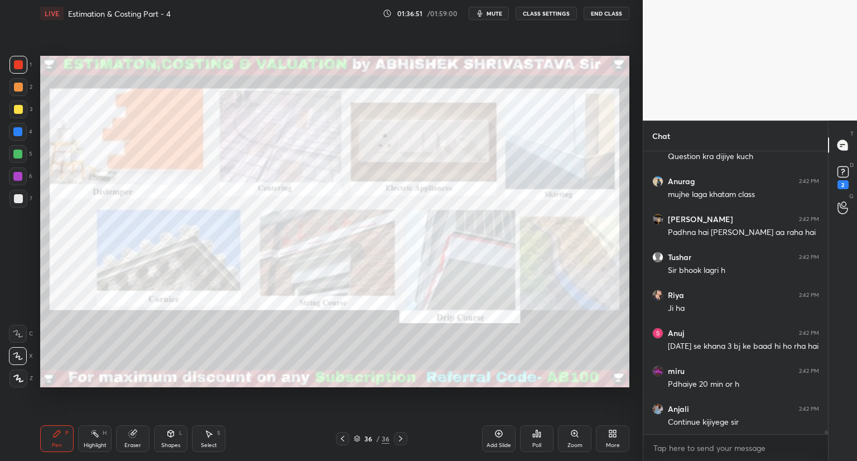
scroll to position [21558, 0]
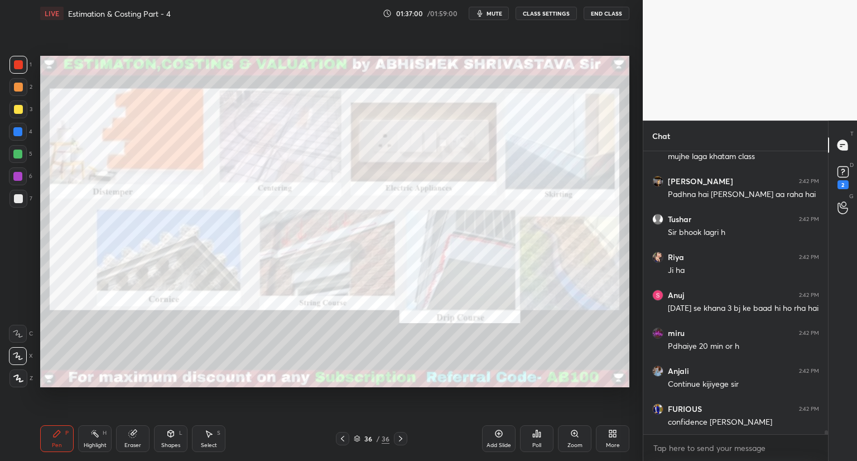
click at [499, 436] on icon at bounding box center [498, 433] width 7 height 7
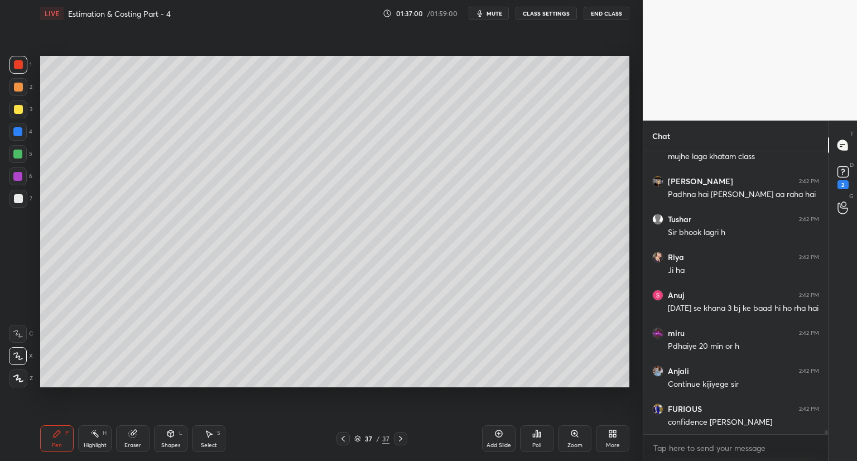
scroll to position [21596, 0]
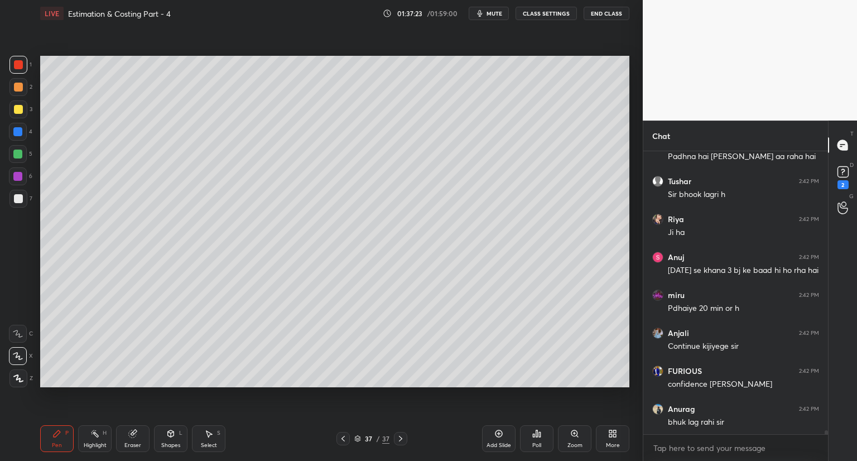
click at [139, 434] on div "Eraser" at bounding box center [132, 438] width 33 height 27
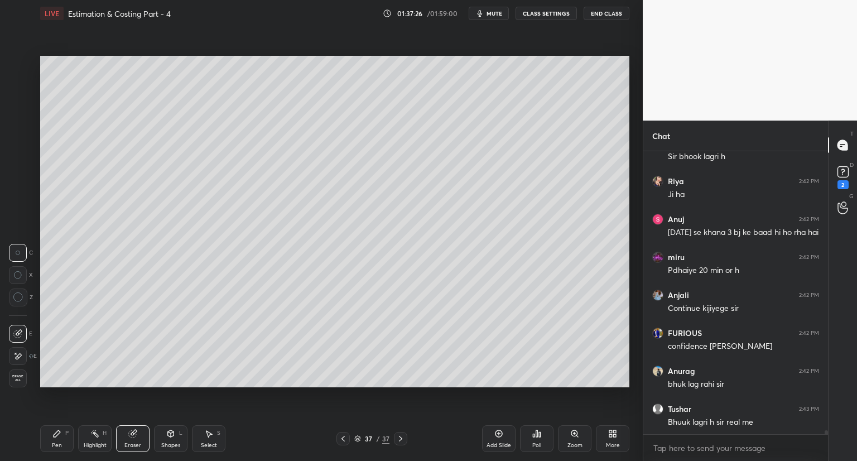
drag, startPoint x: 56, startPoint y: 438, endPoint x: 89, endPoint y: 398, distance: 51.5
click at [57, 436] on div "Pen P" at bounding box center [56, 438] width 33 height 27
drag, startPoint x: 200, startPoint y: 438, endPoint x: 200, endPoint y: 416, distance: 22.3
click at [200, 436] on div "Select S" at bounding box center [208, 438] width 33 height 27
click at [165, 440] on div "Shapes L" at bounding box center [170, 438] width 33 height 27
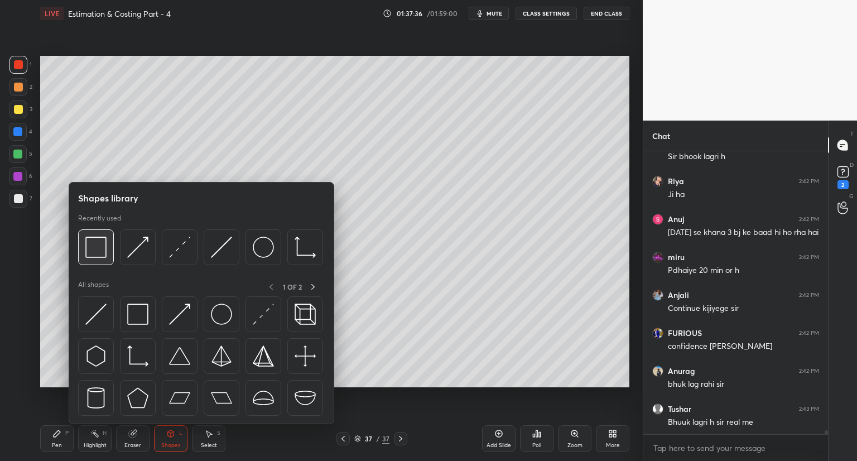
click at [107, 257] on div at bounding box center [96, 247] width 36 height 36
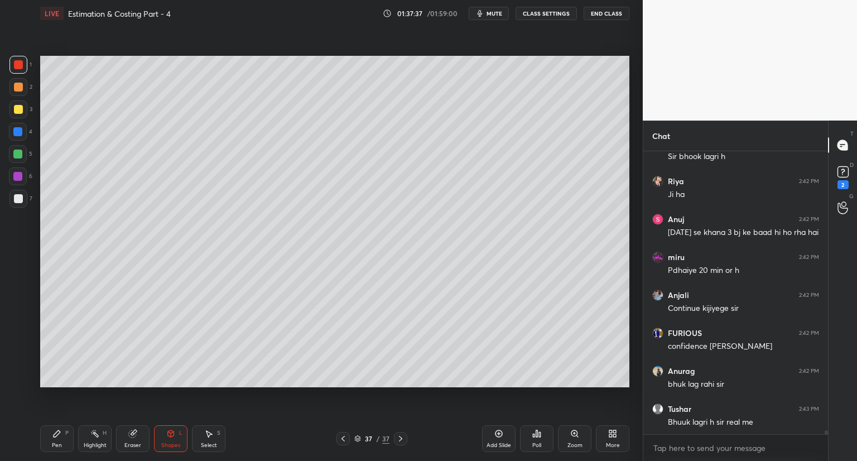
drag, startPoint x: 21, startPoint y: 109, endPoint x: 40, endPoint y: 96, distance: 22.8
click at [22, 108] on div at bounding box center [18, 109] width 9 height 9
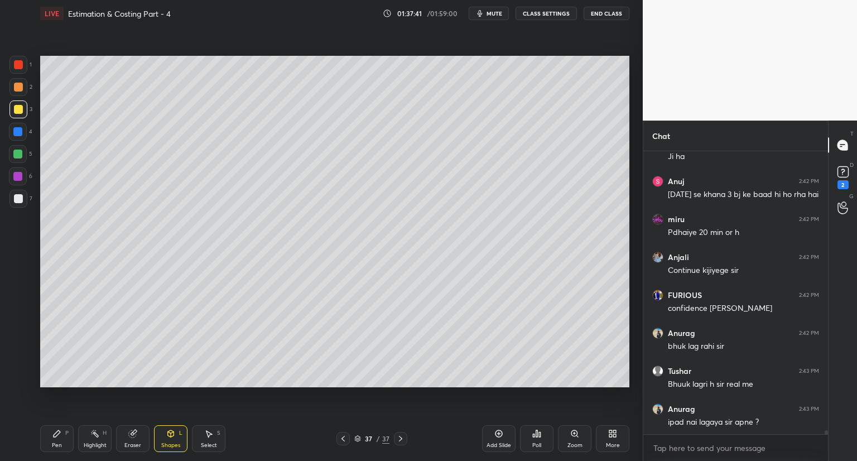
click at [56, 442] on div "Pen" at bounding box center [57, 445] width 10 height 6
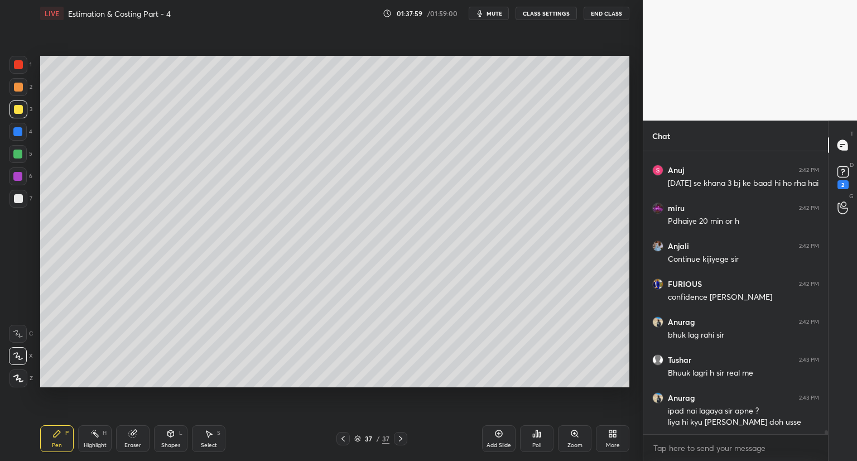
scroll to position [21721, 0]
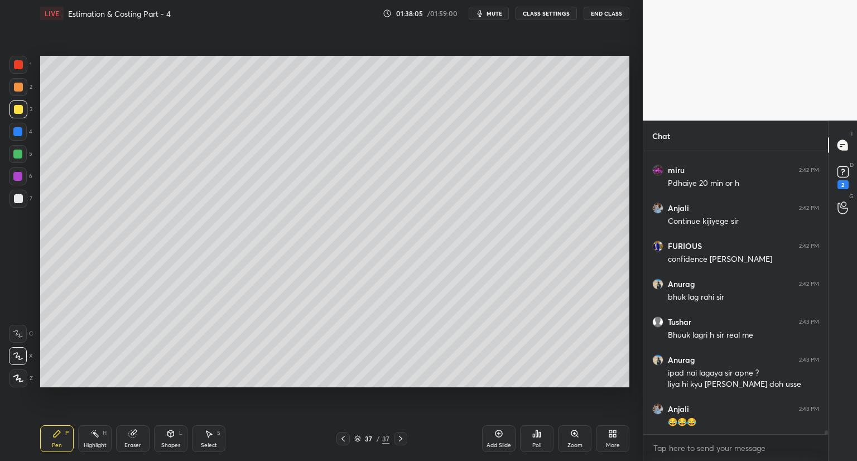
click at [19, 199] on div at bounding box center [18, 198] width 9 height 9
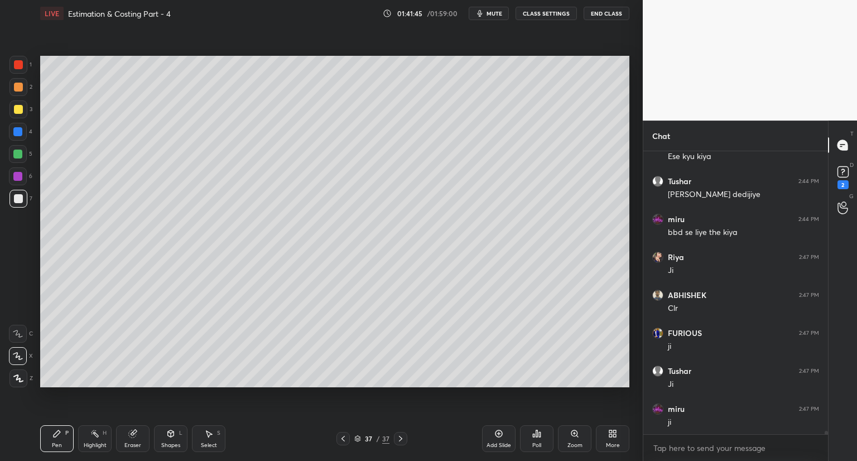
scroll to position [22062, 0]
click at [20, 90] on div at bounding box center [18, 87] width 9 height 9
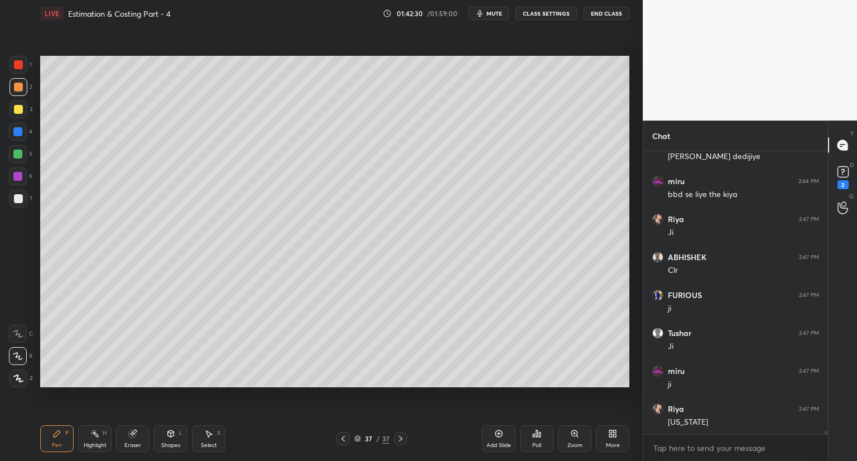
drag, startPoint x: 167, startPoint y: 446, endPoint x: 171, endPoint y: 431, distance: 15.7
click at [167, 445] on div "Shapes" at bounding box center [170, 445] width 19 height 6
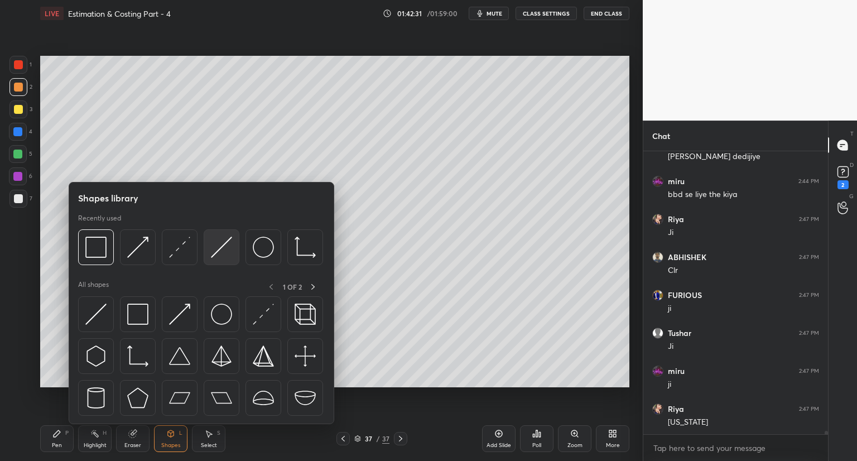
click at [219, 243] on img at bounding box center [221, 247] width 21 height 21
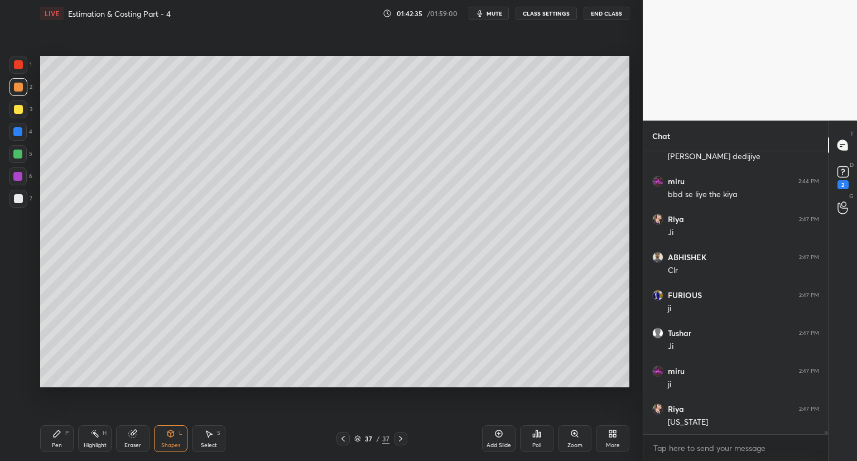
drag, startPoint x: 51, startPoint y: 446, endPoint x: 49, endPoint y: 405, distance: 41.4
click at [52, 444] on div "Pen" at bounding box center [57, 445] width 10 height 6
click at [16, 201] on div at bounding box center [18, 198] width 9 height 9
drag, startPoint x: 20, startPoint y: 59, endPoint x: 33, endPoint y: 64, distance: 15.0
click at [20, 60] on div at bounding box center [18, 65] width 18 height 18
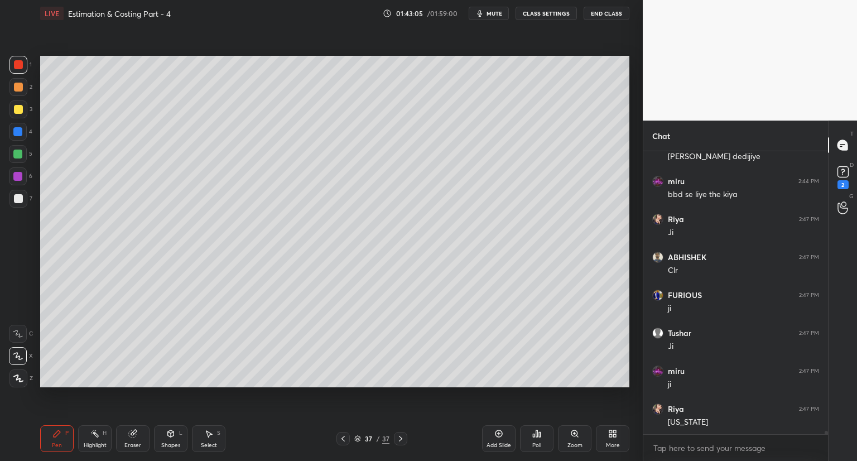
click at [18, 105] on div at bounding box center [18, 109] width 9 height 9
click at [136, 439] on div "Eraser" at bounding box center [132, 438] width 33 height 27
click at [60, 434] on div "Pen P" at bounding box center [56, 438] width 33 height 27
click at [18, 200] on div at bounding box center [18, 198] width 9 height 9
click at [20, 69] on div at bounding box center [18, 65] width 18 height 18
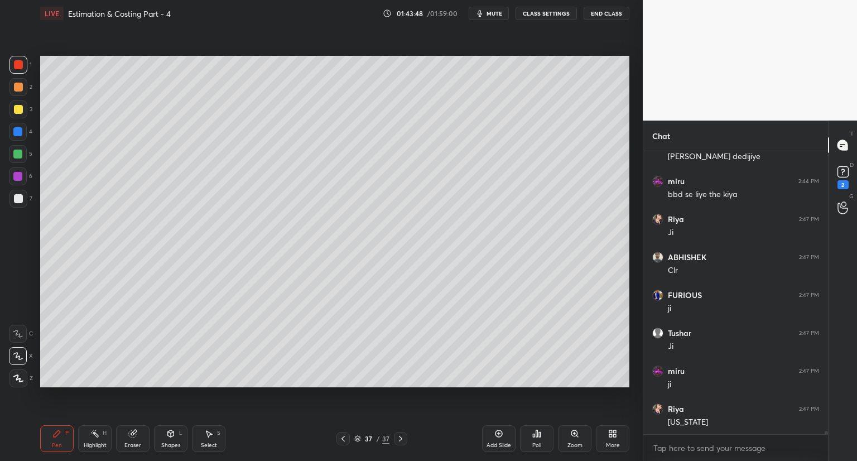
click at [18, 108] on div at bounding box center [18, 109] width 9 height 9
click at [21, 201] on div at bounding box center [18, 198] width 9 height 9
click at [24, 62] on div at bounding box center [18, 65] width 18 height 18
click at [18, 109] on div at bounding box center [18, 109] width 9 height 9
click at [166, 437] on icon at bounding box center [170, 433] width 9 height 9
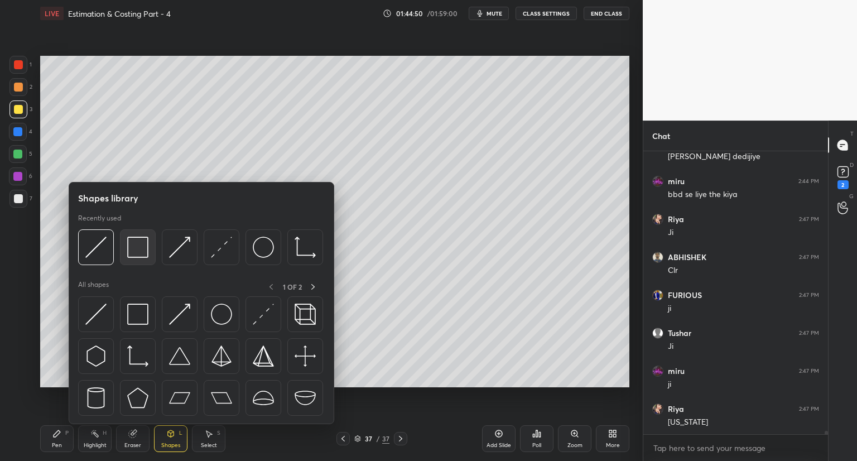
click at [136, 253] on img at bounding box center [137, 247] width 21 height 21
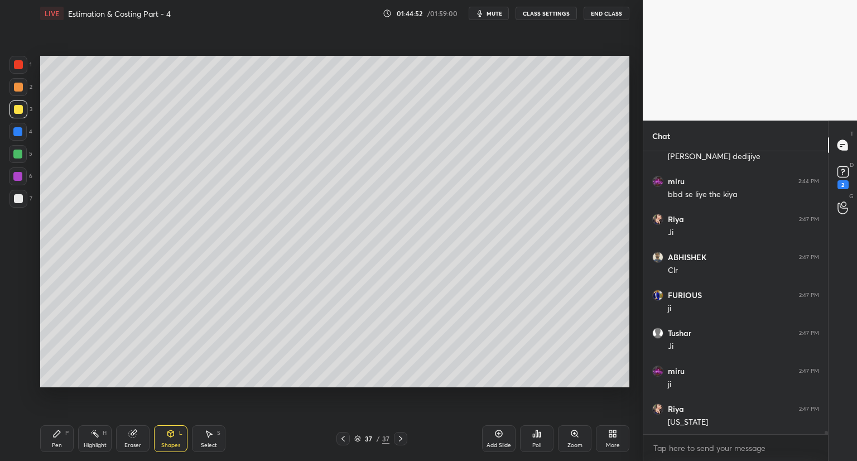
click at [17, 62] on div at bounding box center [18, 64] width 9 height 9
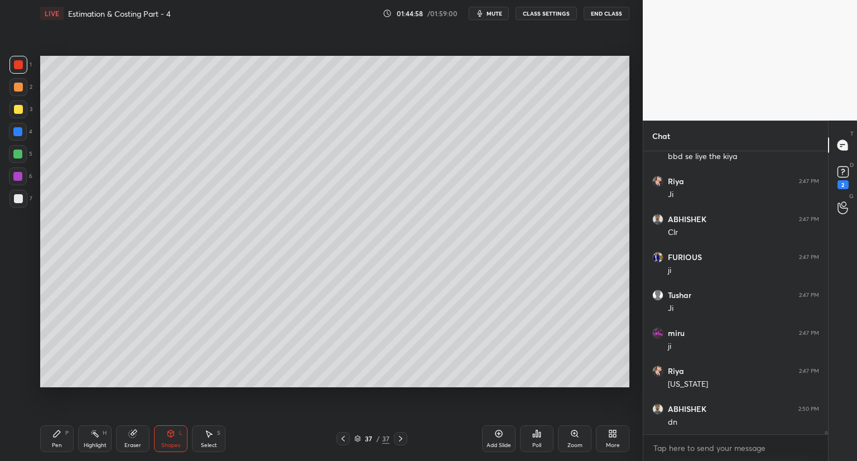
scroll to position [22138, 0]
click at [57, 442] on div "Pen" at bounding box center [57, 445] width 10 height 6
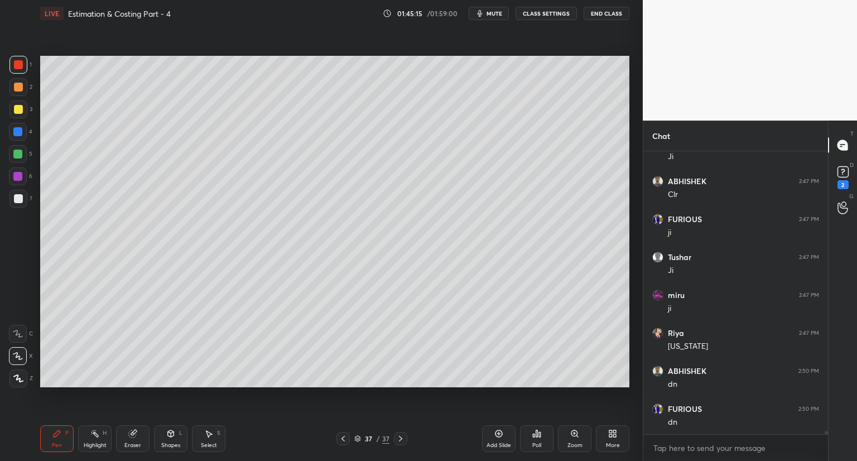
drag, startPoint x: 20, startPoint y: 203, endPoint x: 36, endPoint y: 192, distance: 18.6
click at [21, 202] on div at bounding box center [18, 198] width 9 height 9
drag, startPoint x: 17, startPoint y: 110, endPoint x: 26, endPoint y: 130, distance: 21.8
click at [19, 110] on div at bounding box center [18, 109] width 9 height 9
click at [500, 435] on icon at bounding box center [498, 433] width 9 height 9
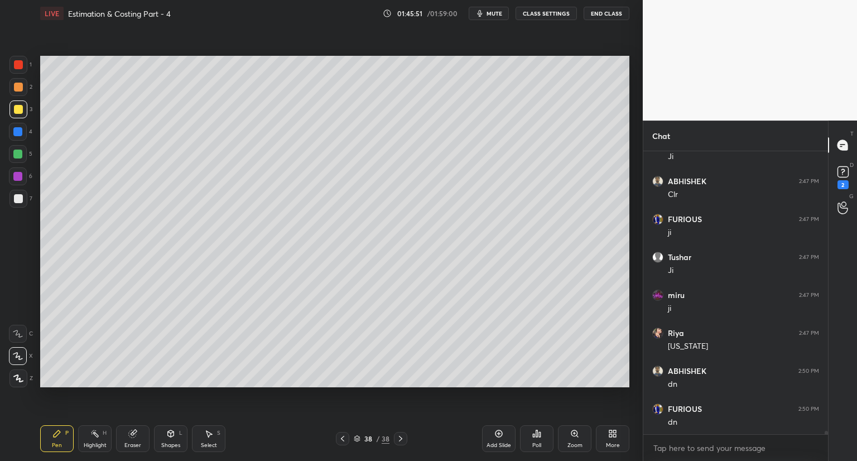
click at [18, 196] on div at bounding box center [18, 198] width 9 height 9
click at [18, 111] on div at bounding box center [18, 109] width 9 height 9
click at [20, 199] on div at bounding box center [18, 198] width 9 height 9
click at [15, 112] on div at bounding box center [18, 109] width 9 height 9
click at [20, 195] on div at bounding box center [18, 198] width 9 height 9
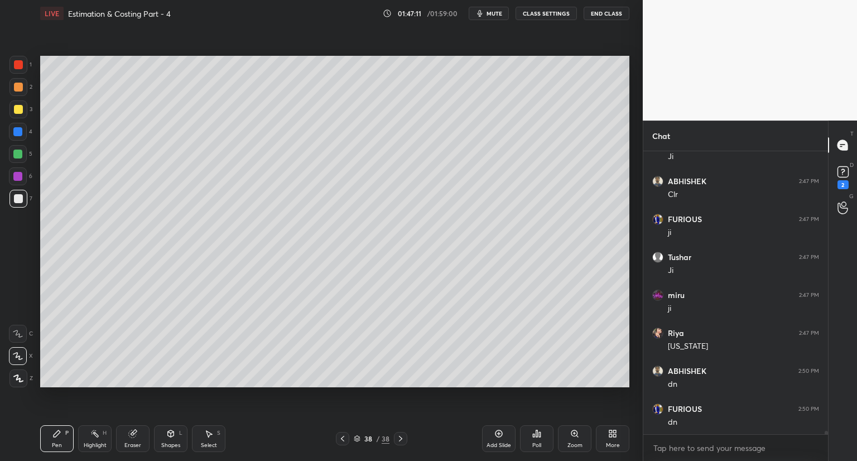
scroll to position [22176, 0]
click at [17, 67] on div at bounding box center [18, 64] width 9 height 9
click at [169, 442] on div "Shapes" at bounding box center [170, 445] width 19 height 6
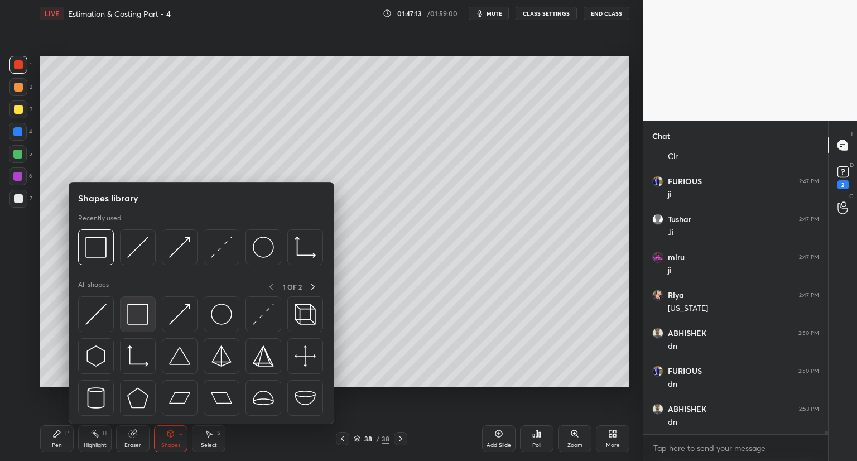
scroll to position [22214, 0]
click at [139, 314] on img at bounding box center [137, 314] width 21 height 21
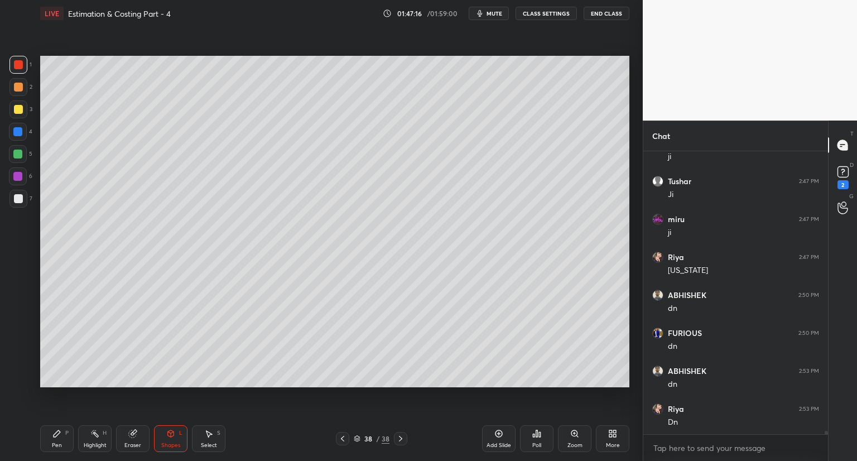
scroll to position [22252, 0]
click at [58, 437] on icon at bounding box center [56, 433] width 9 height 9
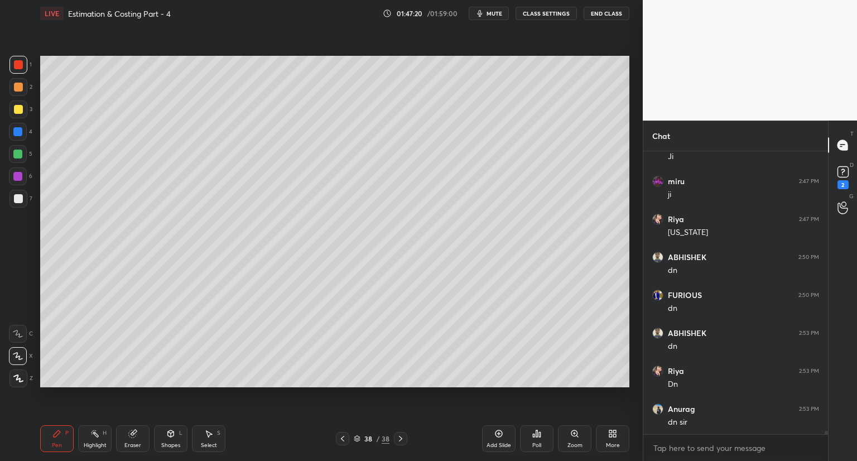
click at [20, 112] on div at bounding box center [18, 109] width 9 height 9
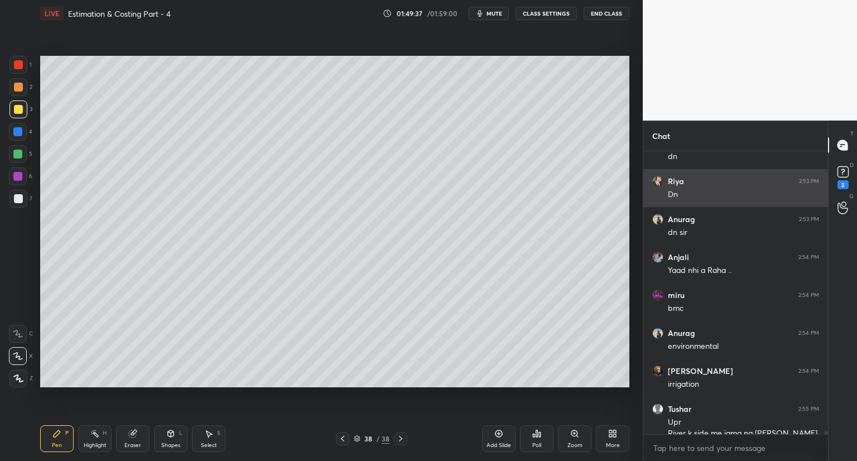
scroll to position [22453, 0]
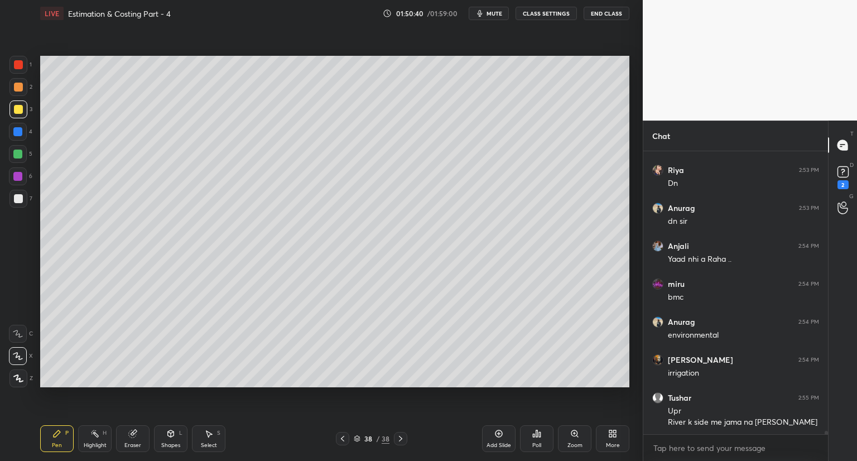
drag, startPoint x: 129, startPoint y: 441, endPoint x: 139, endPoint y: 423, distance: 20.5
click at [129, 440] on div "Eraser" at bounding box center [132, 438] width 33 height 27
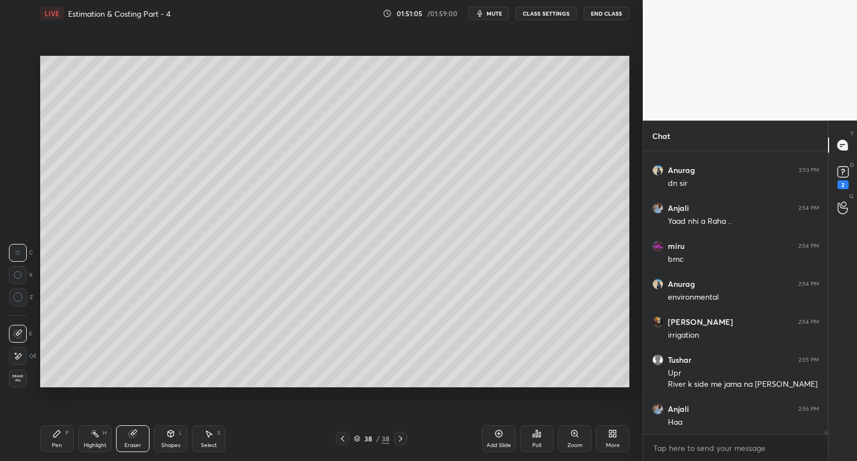
scroll to position [22529, 0]
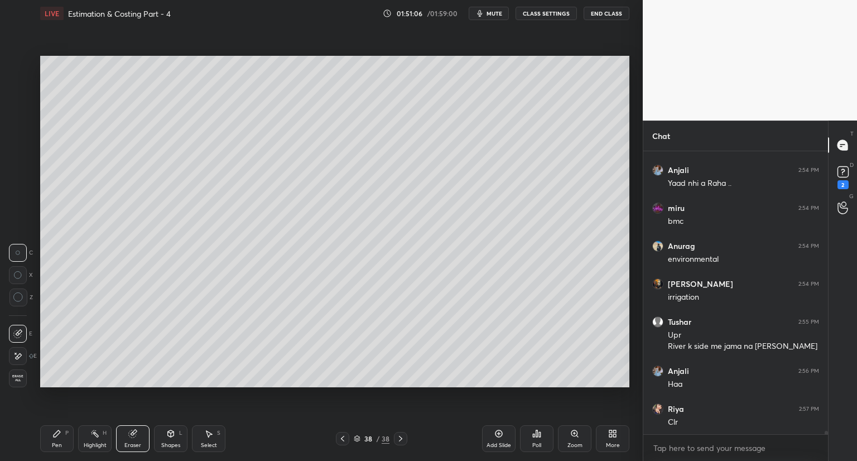
click at [56, 446] on div "Pen" at bounding box center [57, 445] width 10 height 6
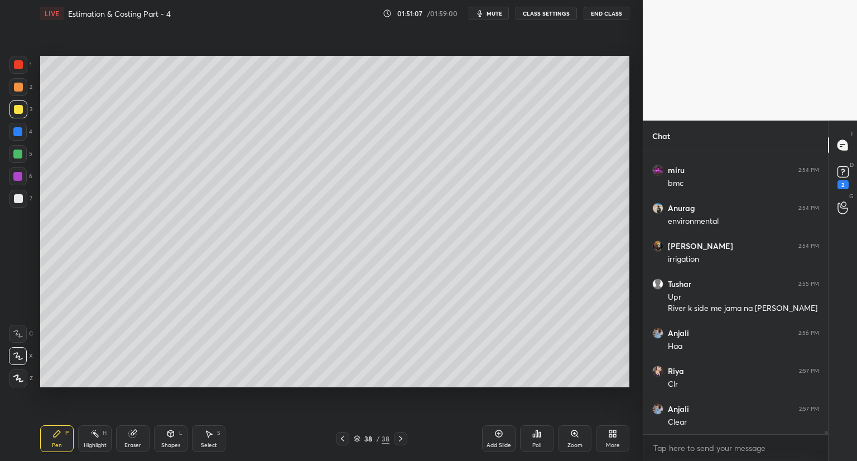
scroll to position [22605, 0]
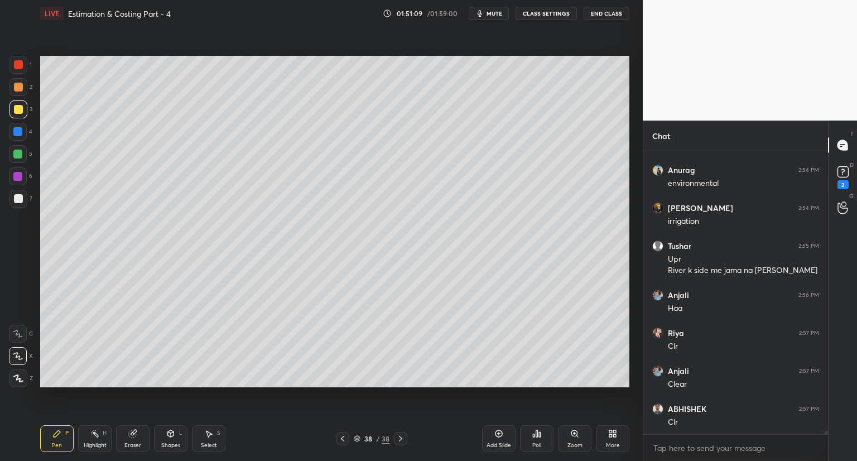
drag, startPoint x: 20, startPoint y: 198, endPoint x: 23, endPoint y: 206, distance: 8.8
click at [19, 198] on div at bounding box center [18, 198] width 9 height 9
click at [18, 64] on div at bounding box center [18, 64] width 9 height 9
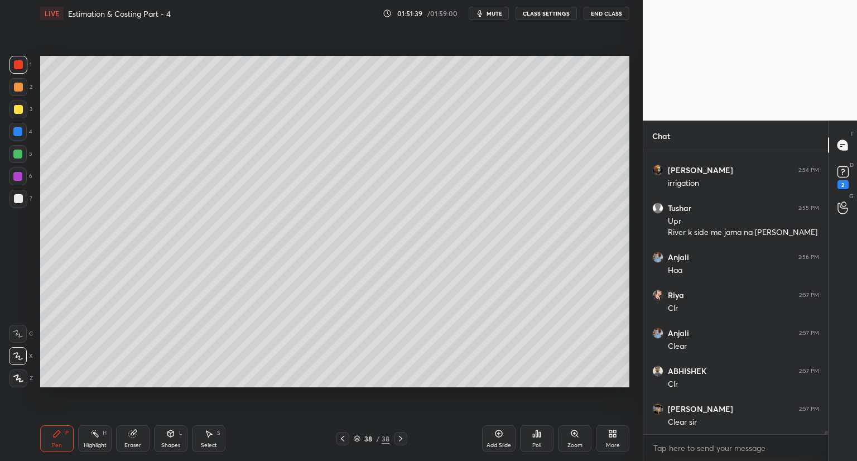
drag, startPoint x: 20, startPoint y: 199, endPoint x: 31, endPoint y: 216, distance: 21.1
click at [20, 199] on div at bounding box center [18, 198] width 9 height 9
click at [20, 65] on div at bounding box center [18, 64] width 9 height 9
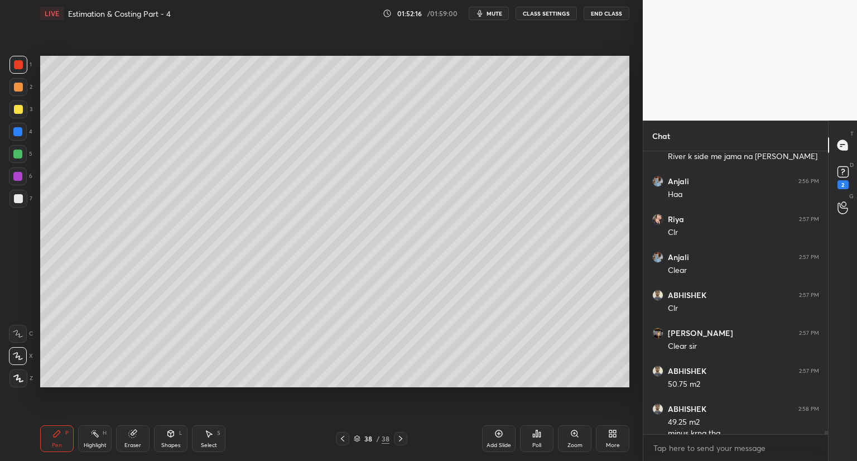
scroll to position [22730, 0]
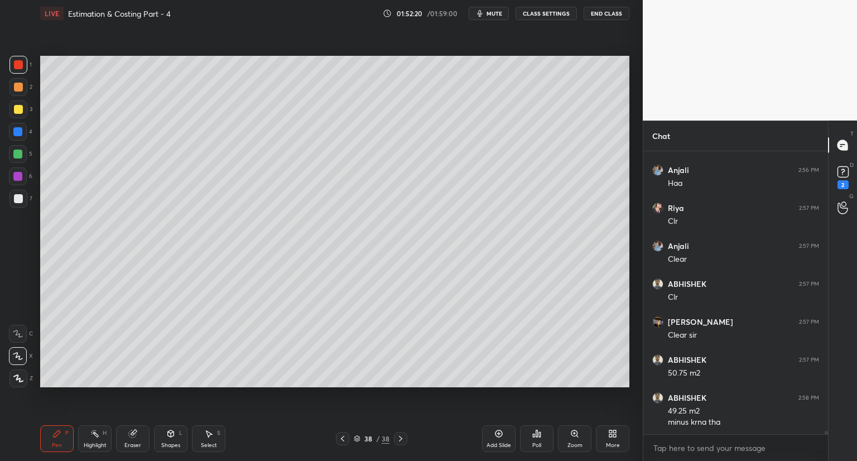
click at [19, 109] on div at bounding box center [18, 109] width 9 height 9
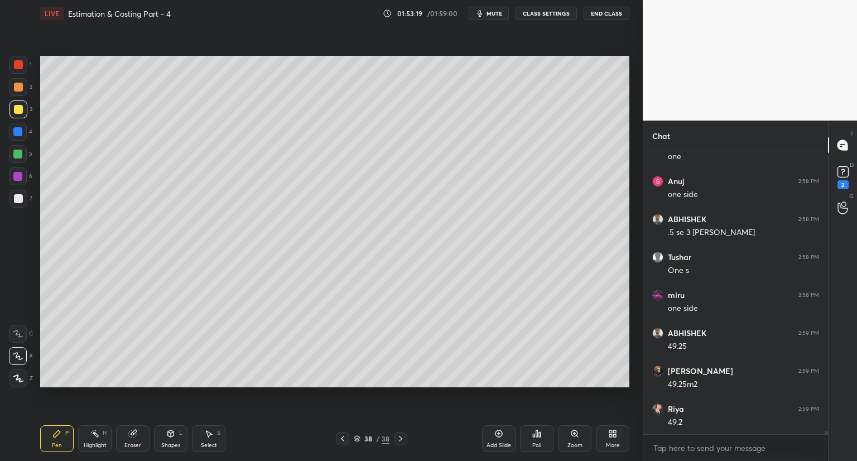
scroll to position [23397, 0]
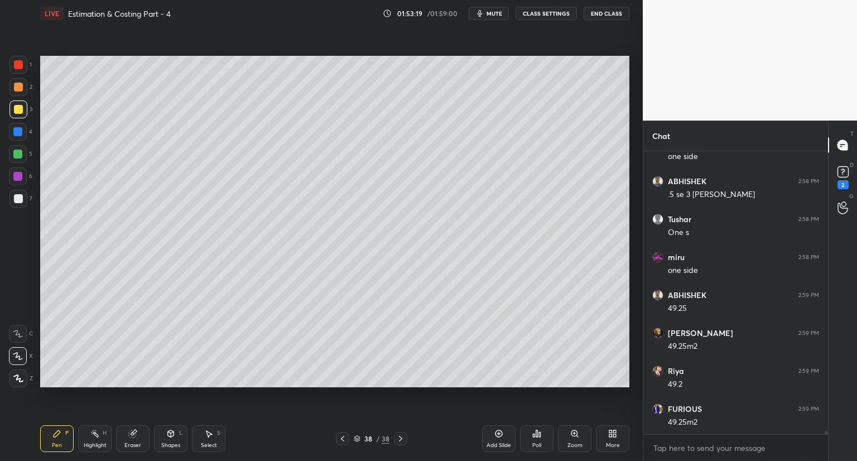
click at [22, 198] on div at bounding box center [18, 199] width 18 height 18
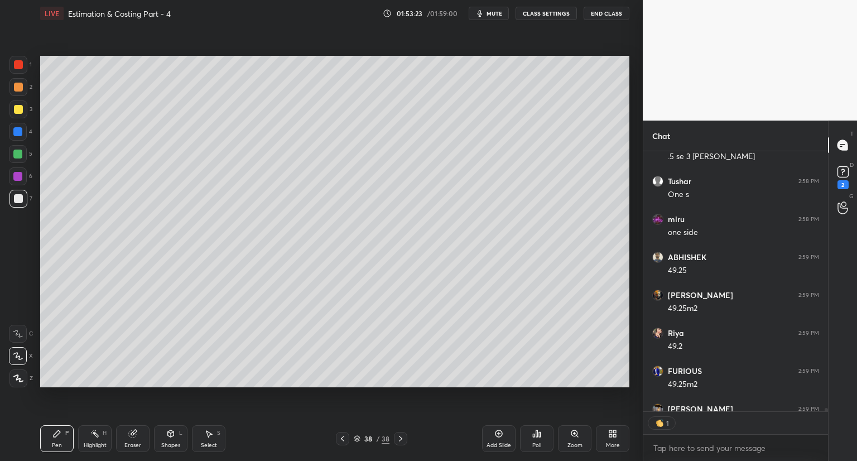
scroll to position [23469, 0]
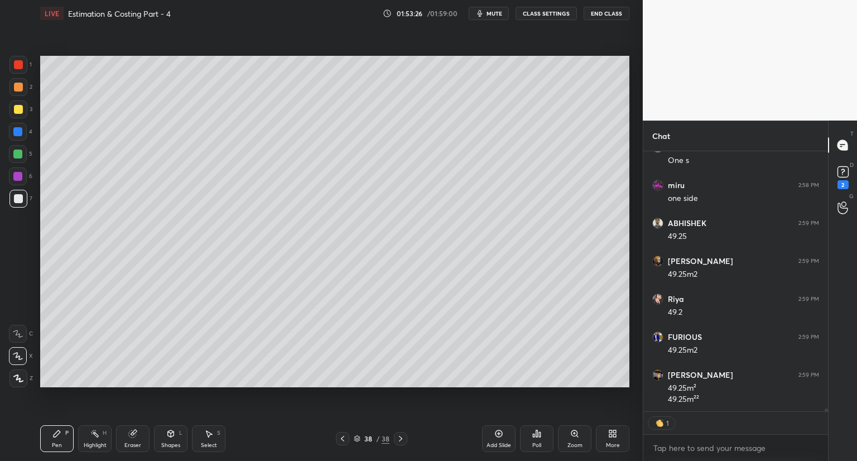
click at [131, 442] on div "Eraser" at bounding box center [132, 445] width 17 height 6
click at [60, 444] on div "Pen" at bounding box center [57, 445] width 10 height 6
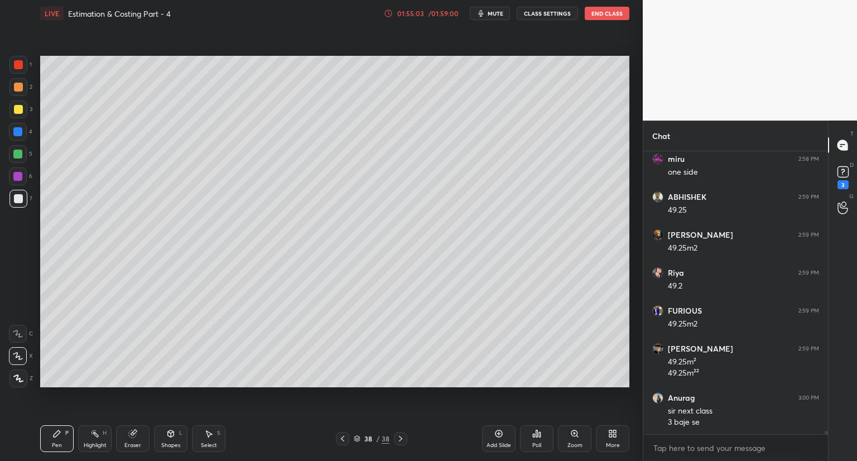
scroll to position [23543, 0]
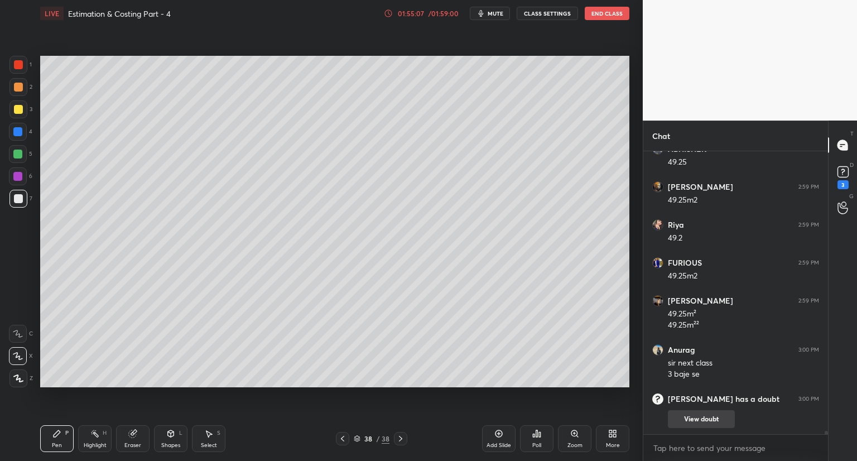
click at [719, 417] on button "View doubt" at bounding box center [701, 419] width 67 height 18
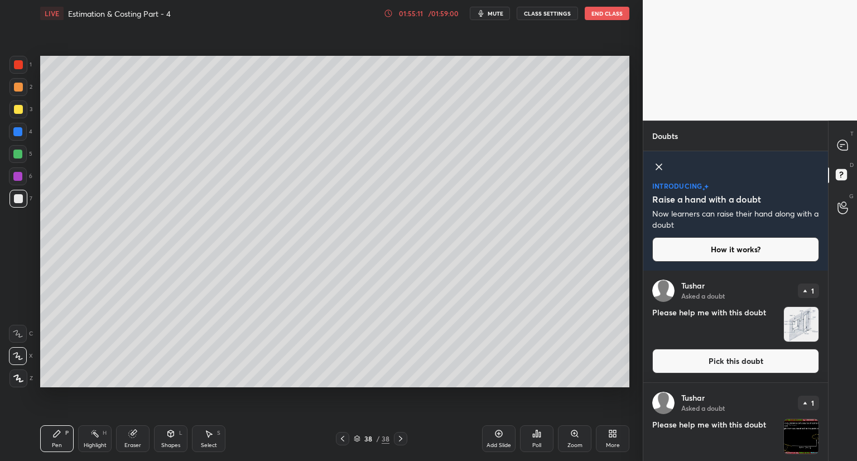
click at [711, 367] on button "Pick this doubt" at bounding box center [735, 361] width 167 height 25
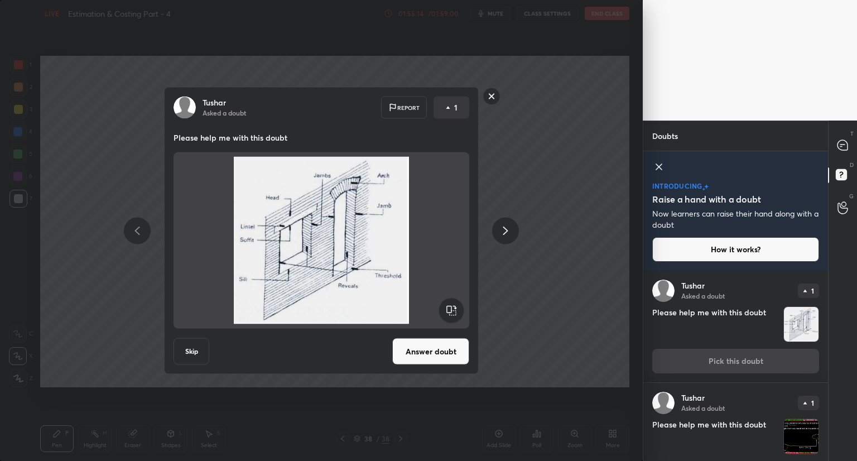
click at [440, 356] on button "Answer doubt" at bounding box center [430, 351] width 77 height 27
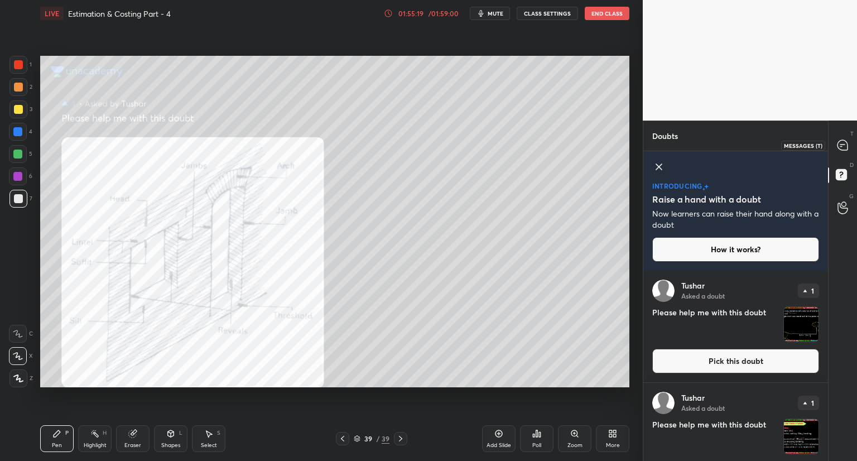
click at [848, 146] on icon at bounding box center [843, 145] width 12 height 12
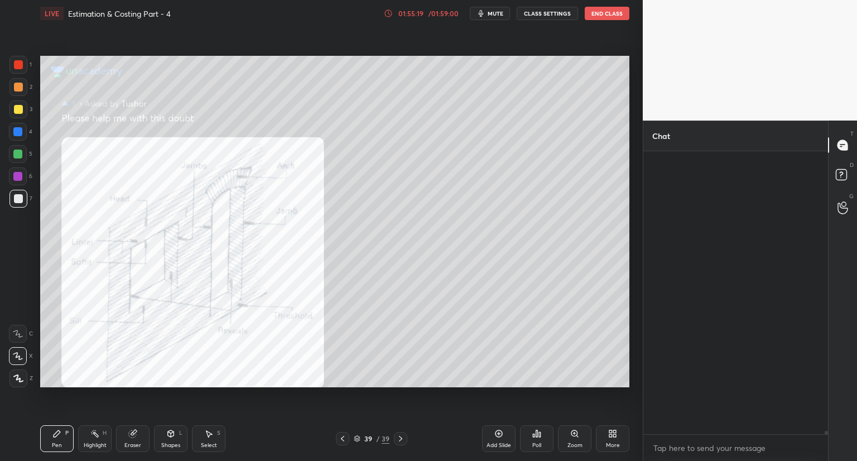
scroll to position [280, 181]
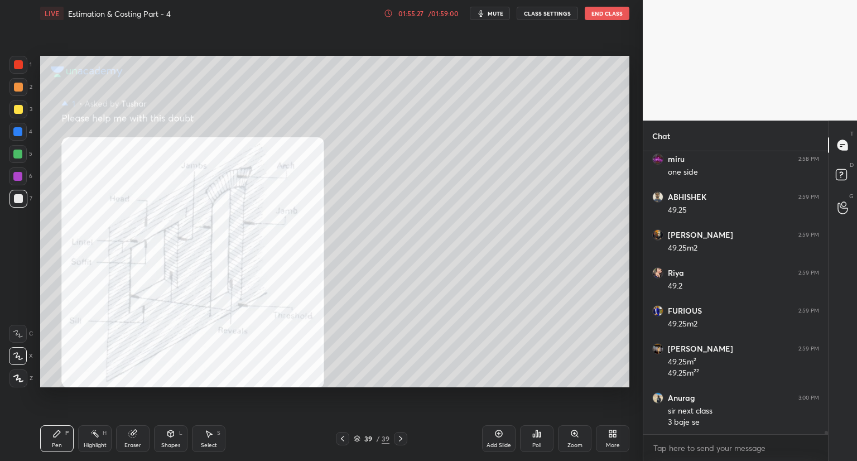
click at [22, 65] on div at bounding box center [18, 64] width 9 height 9
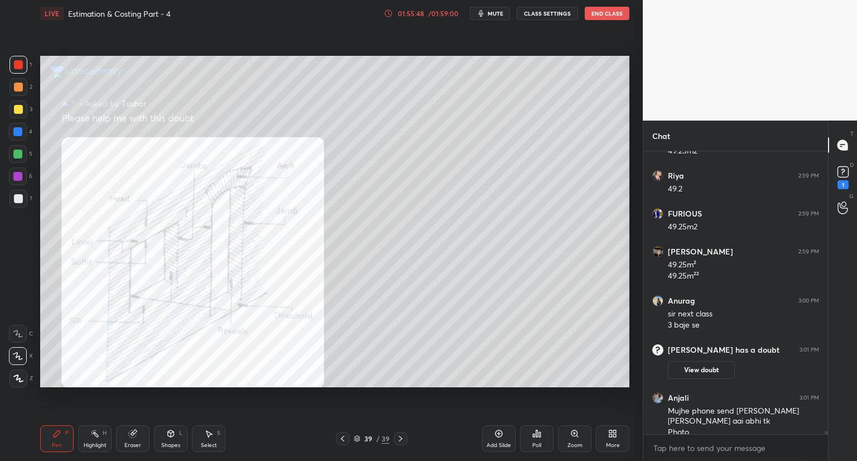
scroll to position [22756, 0]
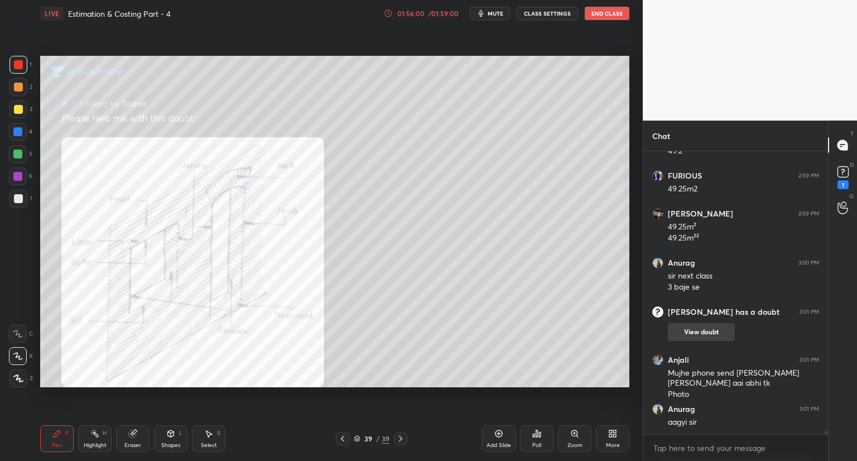
click at [682, 329] on button "View doubt" at bounding box center [701, 332] width 67 height 18
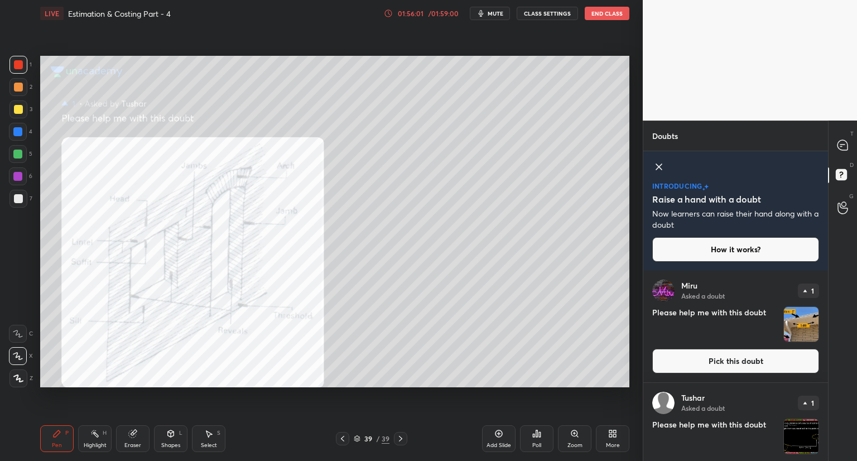
click at [694, 358] on button "Pick this doubt" at bounding box center [735, 361] width 167 height 25
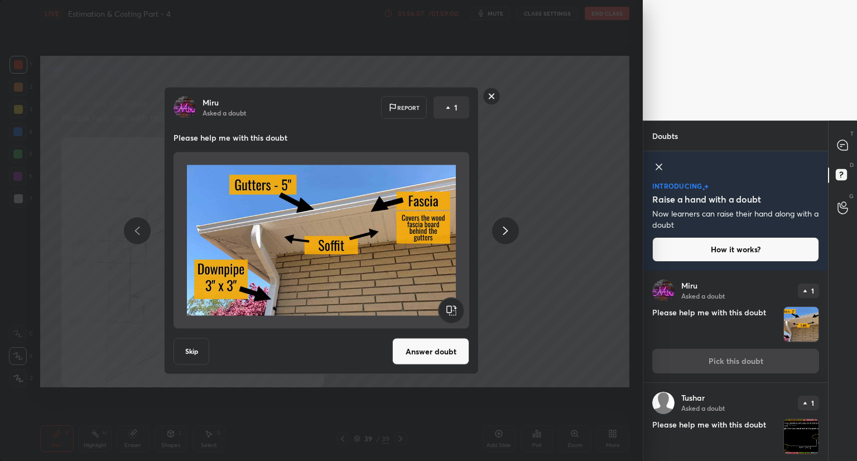
click at [422, 351] on button "Answer doubt" at bounding box center [430, 351] width 77 height 27
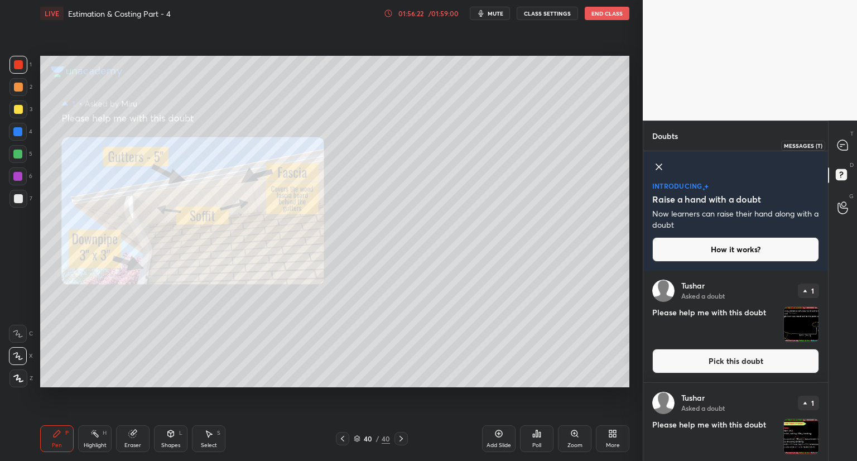
click at [846, 142] on icon at bounding box center [842, 145] width 10 height 10
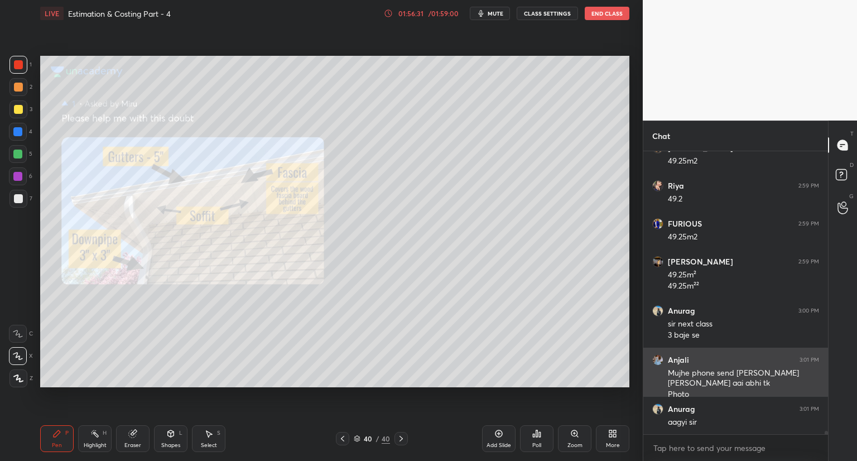
scroll to position [23003, 0]
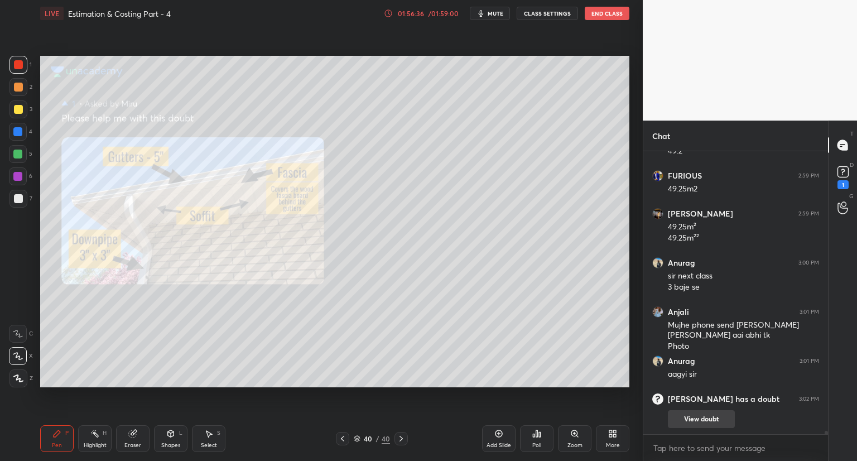
click at [694, 411] on button "View doubt" at bounding box center [701, 419] width 67 height 18
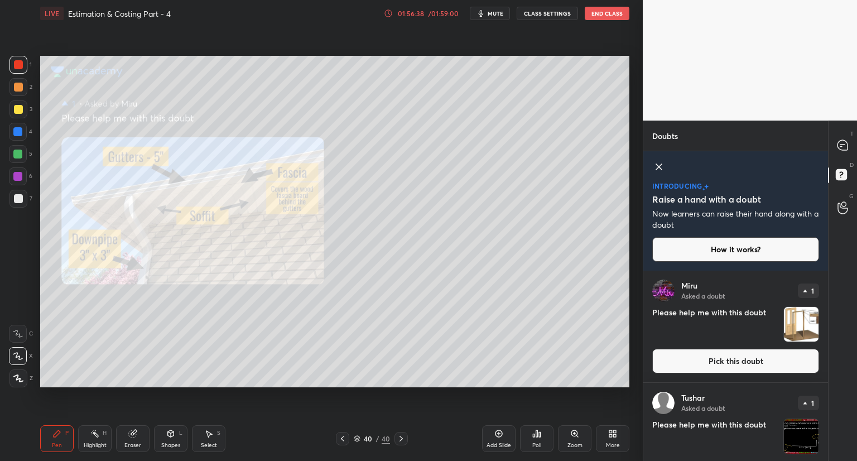
click at [724, 364] on button "Pick this doubt" at bounding box center [735, 361] width 167 height 25
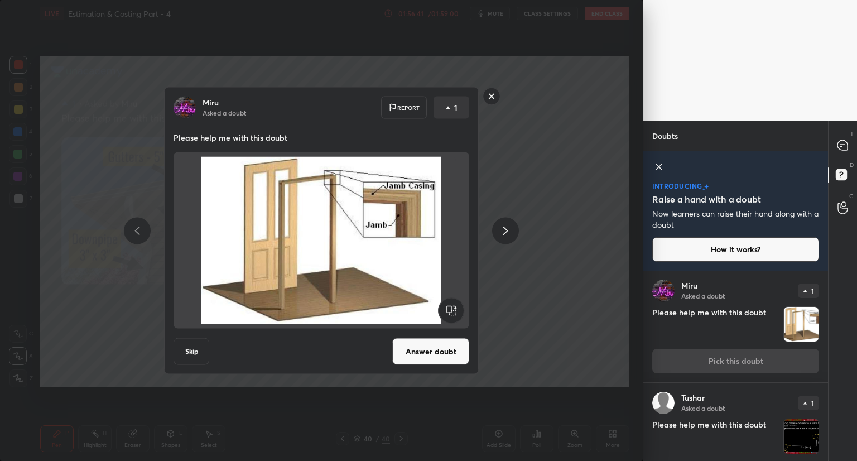
click at [445, 346] on button "Answer doubt" at bounding box center [430, 351] width 77 height 27
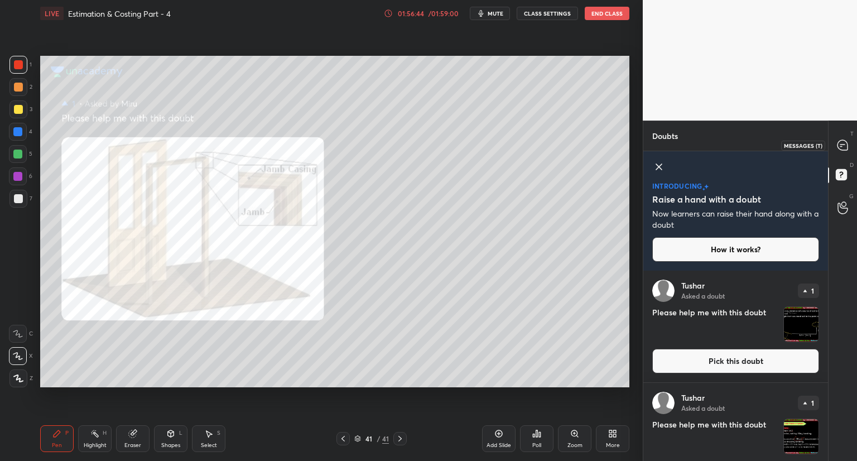
click at [844, 145] on icon at bounding box center [842, 145] width 4 height 0
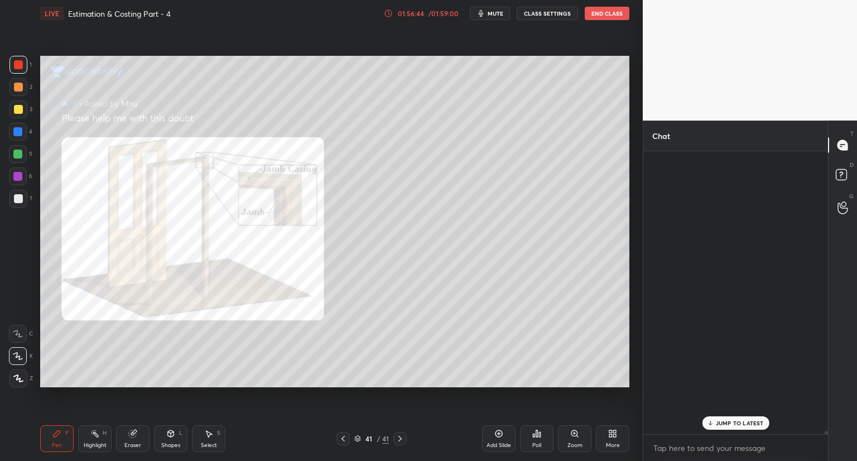
scroll to position [280, 181]
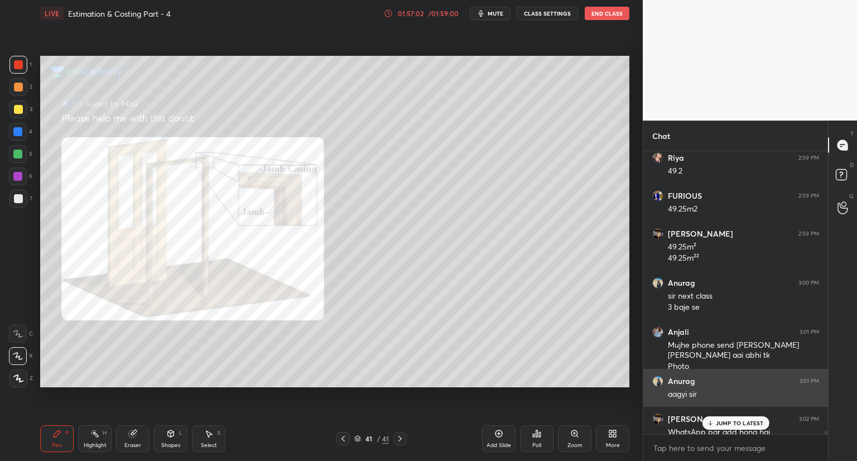
click at [821, 382] on div "Chat [PERSON_NAME] 2:59 PM 49.25m2 [PERSON_NAME] 2:59 PM 49.2 FURIOUS 2:59 PM 4…" at bounding box center [750, 291] width 214 height 340
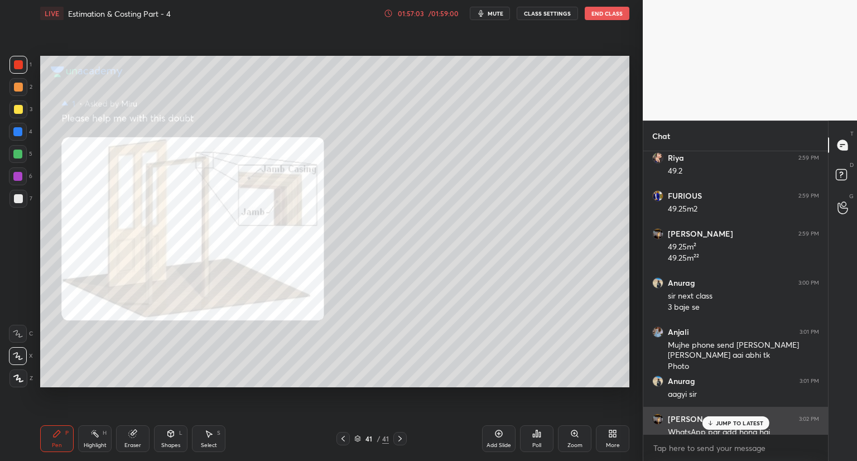
click at [736, 421] on p "JUMP TO LATEST" at bounding box center [740, 423] width 48 height 7
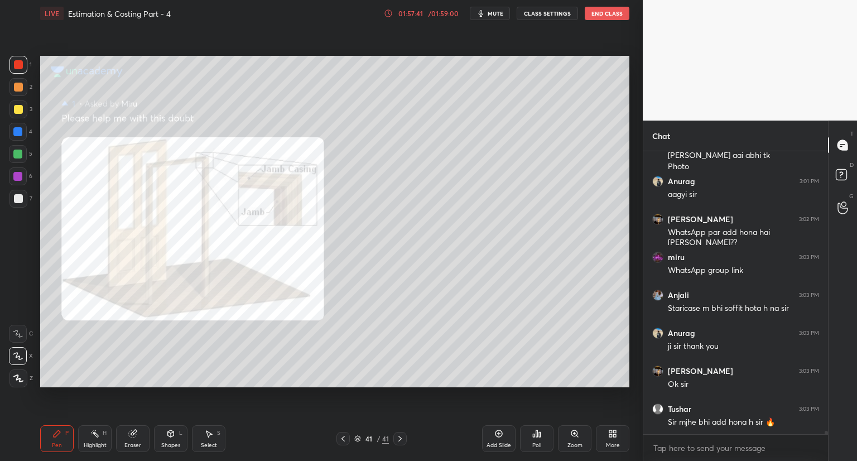
scroll to position [23150, 0]
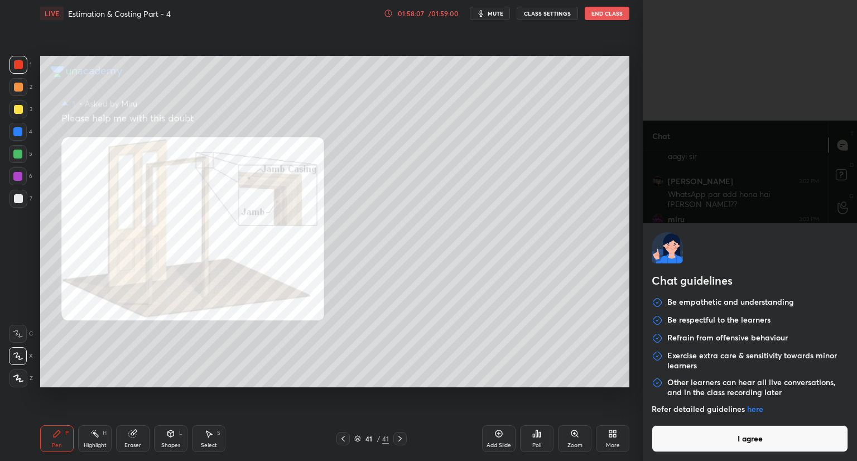
click at [667, 445] on body "1 2 3 4 5 6 7 C X Z C X Z E E Erase all H H LIVE Estimation & Costing Part - 4 …" at bounding box center [428, 230] width 857 height 461
click at [685, 438] on button "I agree" at bounding box center [750, 438] width 196 height 27
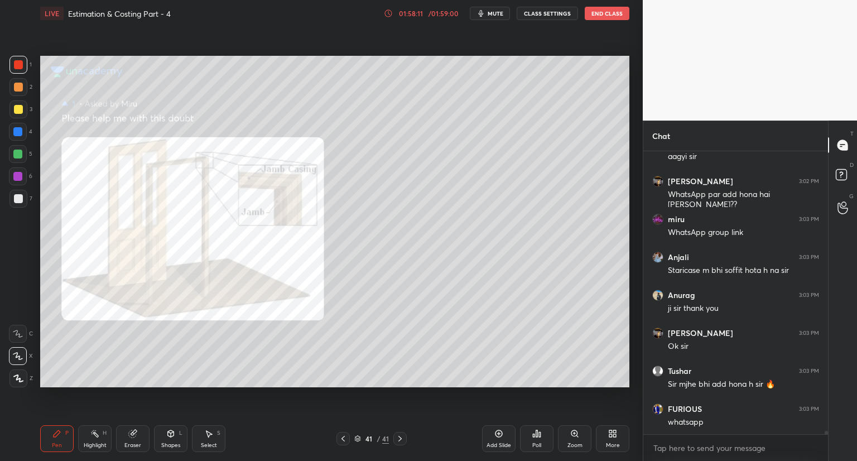
click at [685, 438] on div "x" at bounding box center [735, 448] width 185 height 26
paste textarea "[URL][DOMAIN_NAME]"
type textarea "[URL][DOMAIN_NAME]"
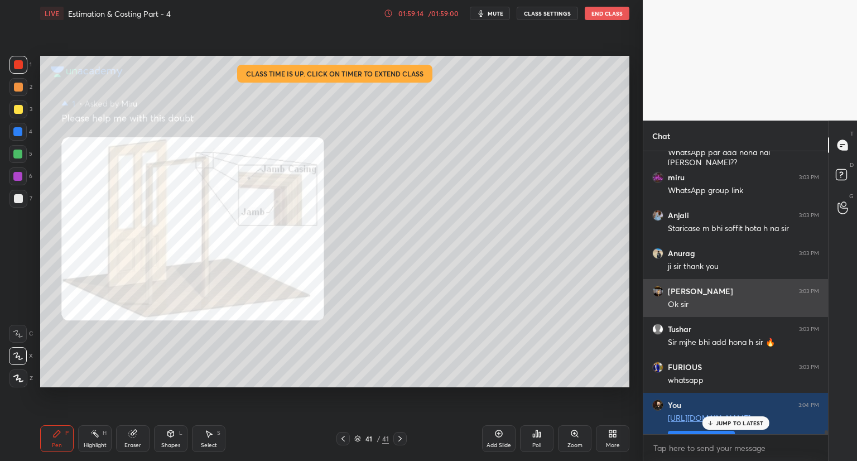
scroll to position [23189, 0]
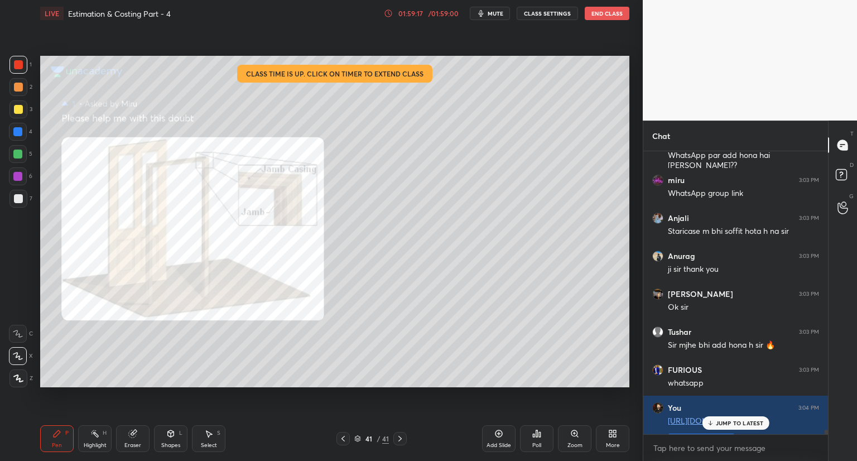
click at [721, 422] on p "JUMP TO LATEST" at bounding box center [740, 423] width 48 height 7
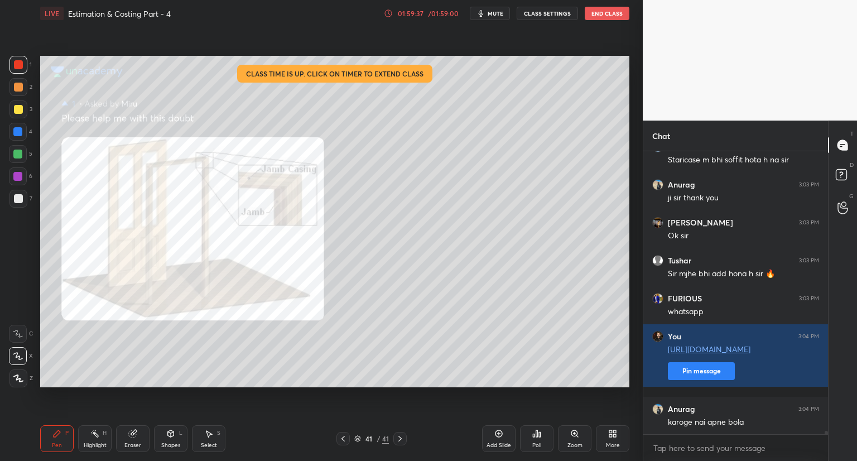
scroll to position [23310, 0]
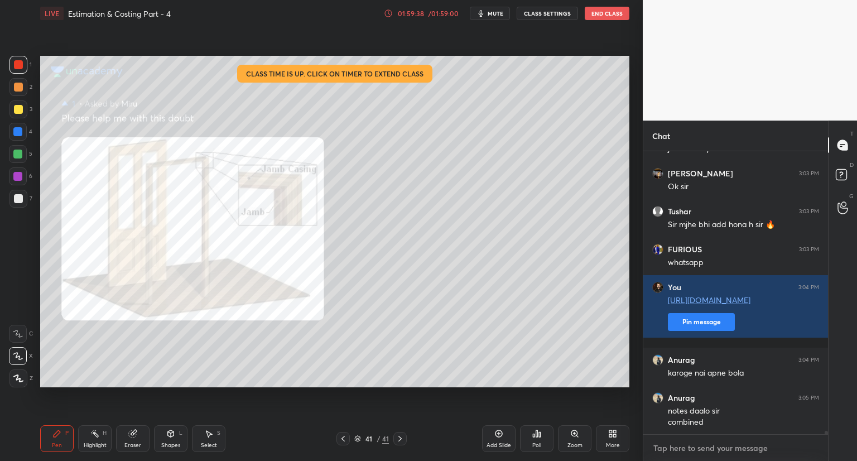
click at [663, 451] on textarea at bounding box center [735, 448] width 167 height 18
paste textarea "[URL][DOMAIN_NAME]"
type textarea "[URL][DOMAIN_NAME]"
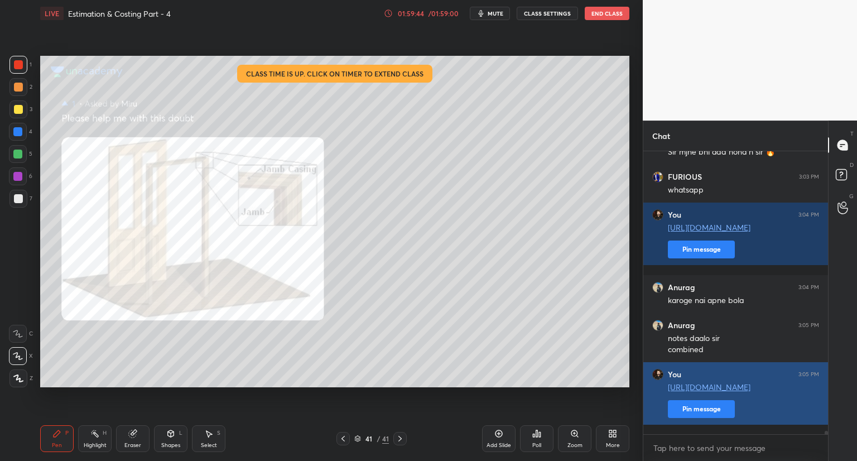
scroll to position [23420, 0]
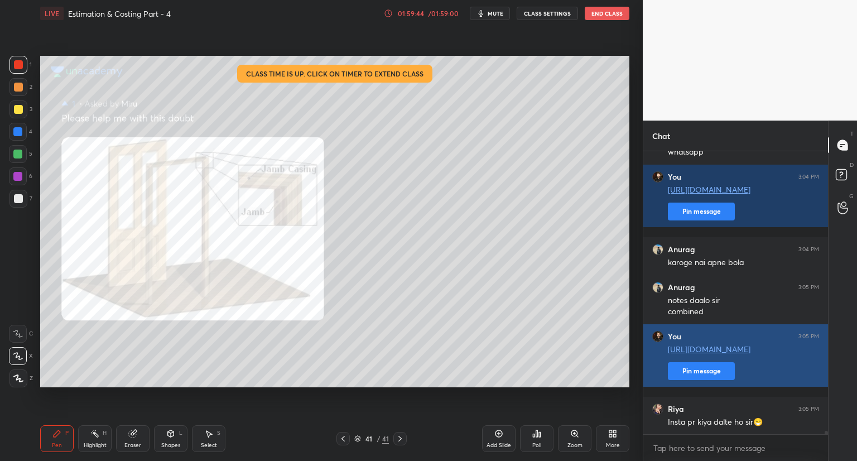
click at [703, 417] on div "Insta pr kiya dalte ho sir😁" at bounding box center [743, 422] width 151 height 11
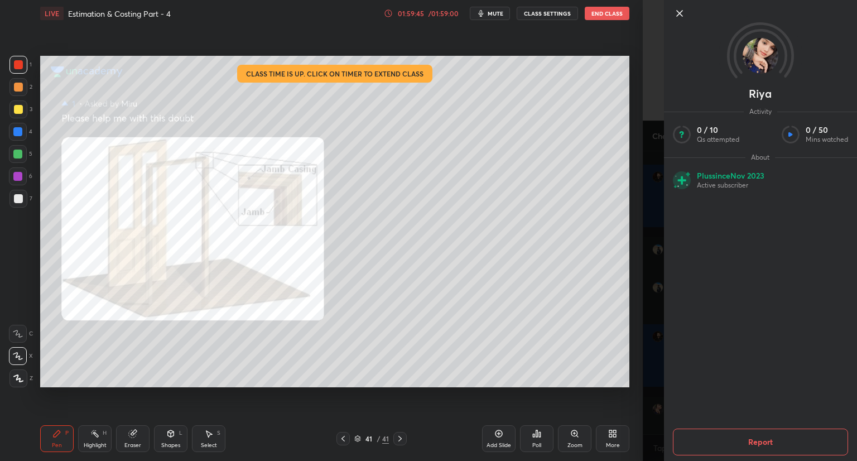
click at [636, 386] on div "1 2 3 4 5 6 7 C X Z C X Z E E Erase all H H LIVE Estimation & Costing Part - 4 …" at bounding box center [321, 230] width 643 height 461
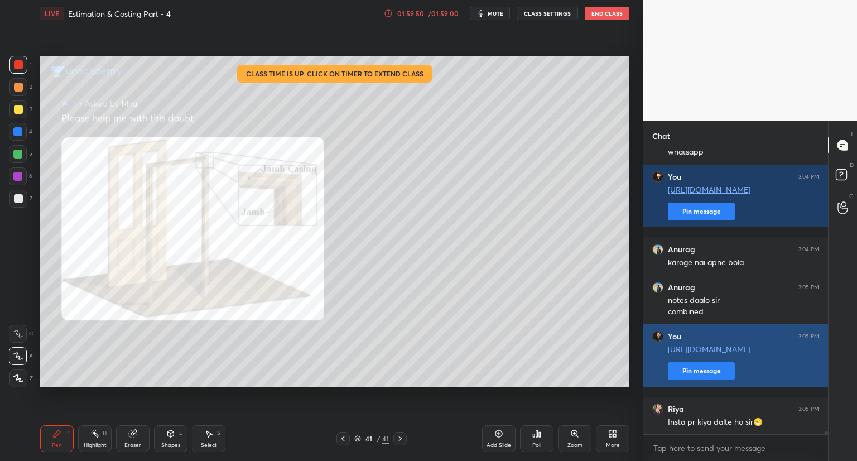
click at [708, 380] on button "Pin message" at bounding box center [701, 371] width 67 height 18
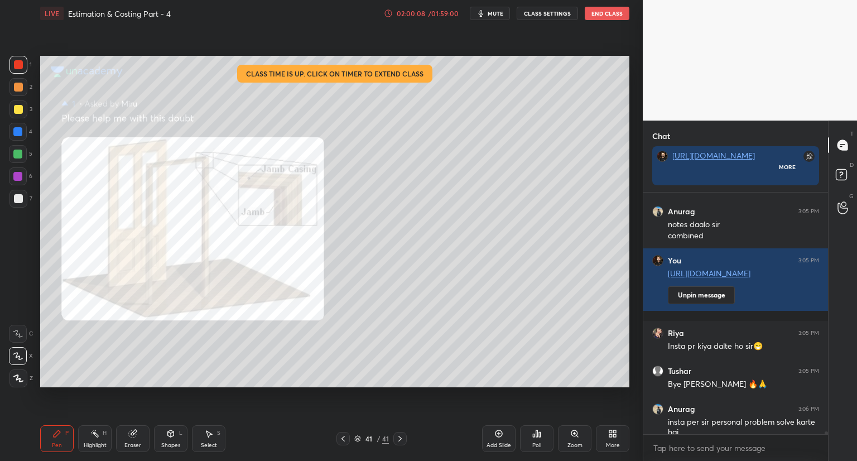
scroll to position [0, 0]
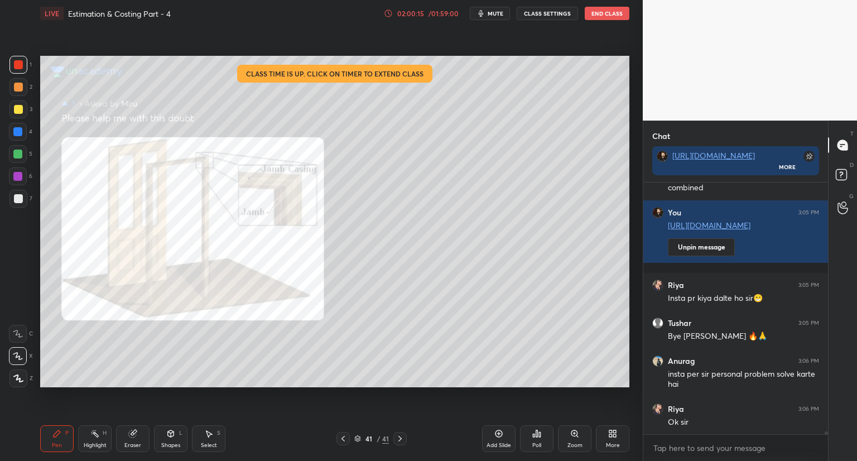
click at [355, 437] on icon at bounding box center [358, 437] width 6 height 3
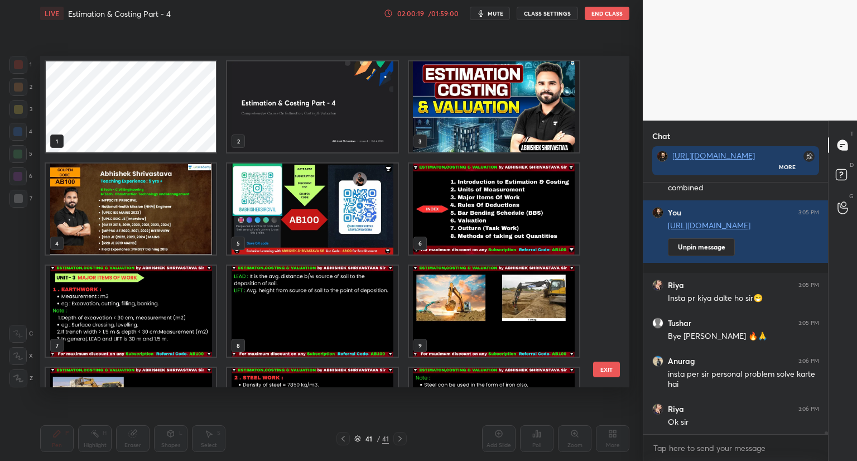
click at [321, 198] on img "grid" at bounding box center [312, 208] width 170 height 91
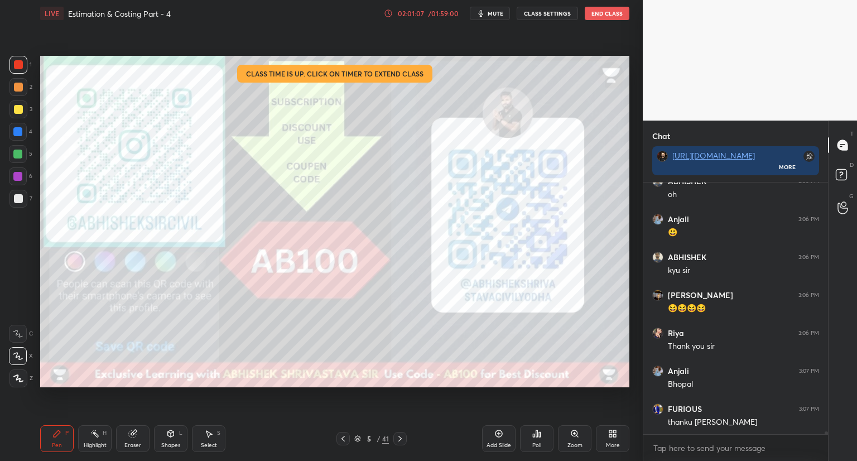
scroll to position [24069, 0]
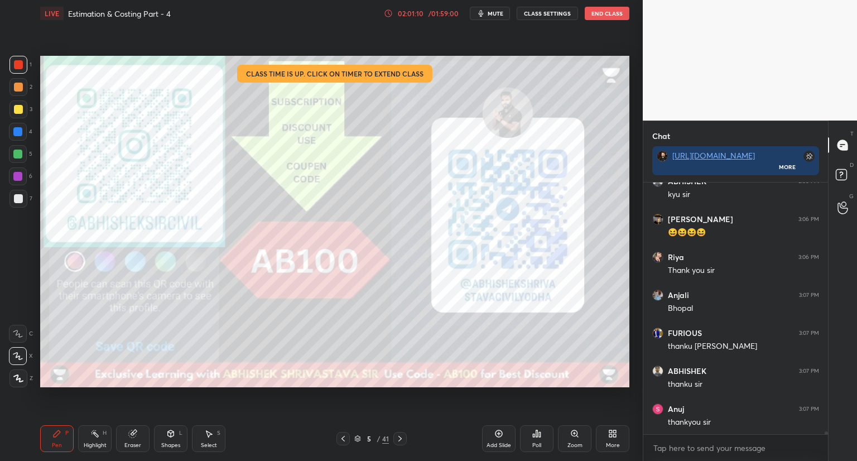
click at [609, 7] on button "End Class" at bounding box center [607, 13] width 45 height 13
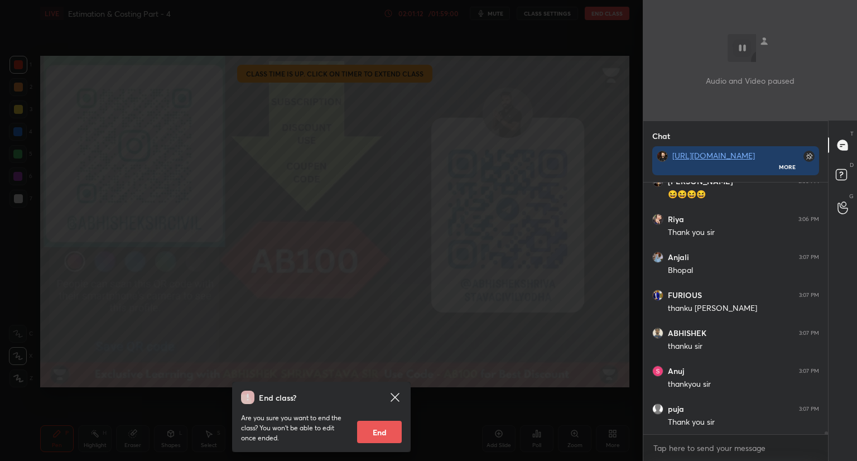
scroll to position [4, 3]
click at [373, 436] on button "End" at bounding box center [379, 432] width 45 height 22
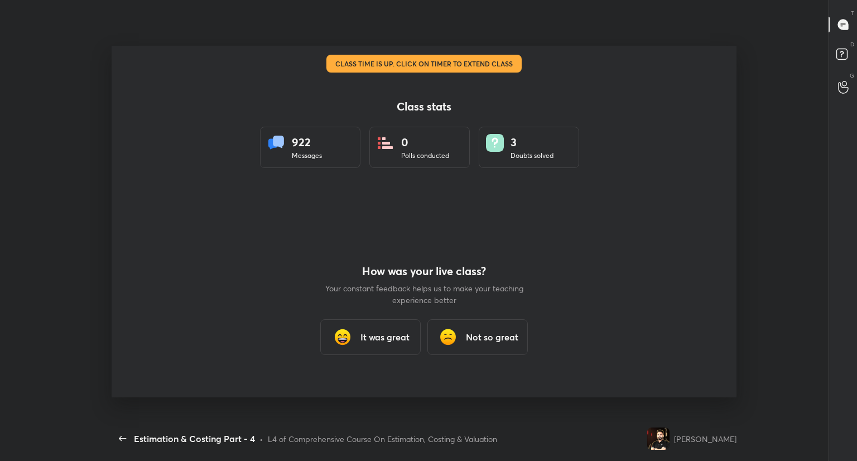
scroll to position [55405, 55017]
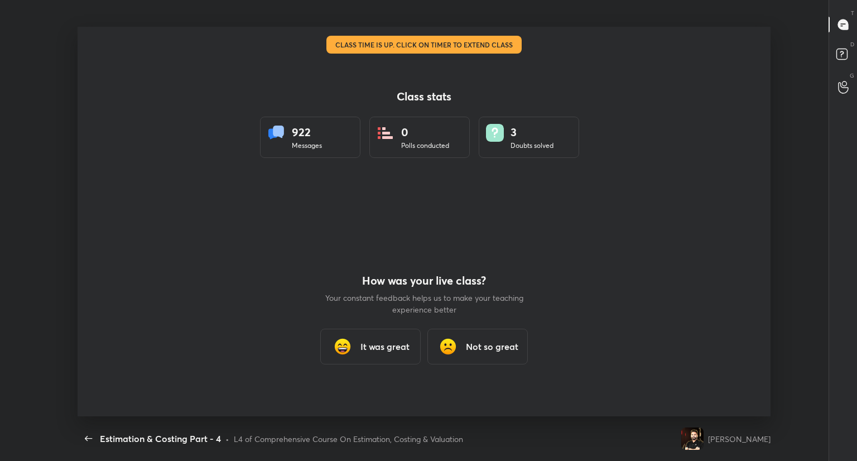
click at [344, 351] on img at bounding box center [342, 346] width 22 height 22
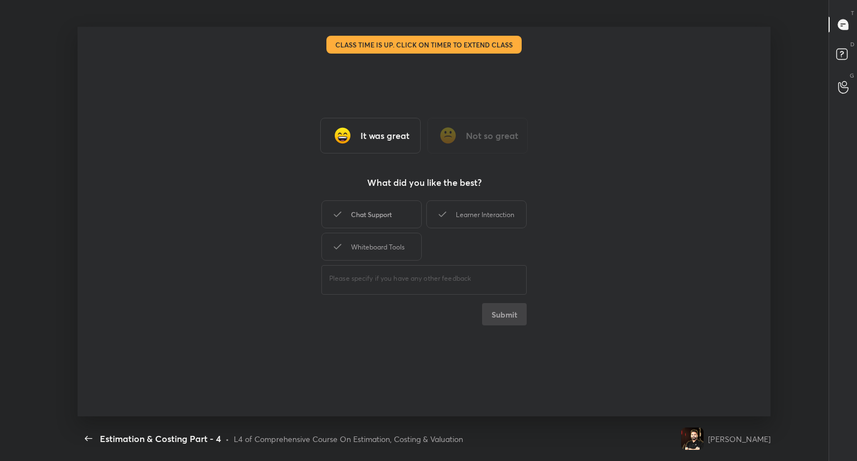
click at [382, 216] on div "Chat Support" at bounding box center [371, 214] width 100 height 28
drag, startPoint x: 374, startPoint y: 244, endPoint x: 462, endPoint y: 208, distance: 94.6
click at [462, 208] on div "Chat Support Learner Interaction Whiteboard Tools" at bounding box center [423, 230] width 205 height 65
click at [462, 208] on div "Learner Interaction" at bounding box center [476, 214] width 100 height 28
click at [405, 243] on div "Whiteboard Tools" at bounding box center [371, 247] width 100 height 28
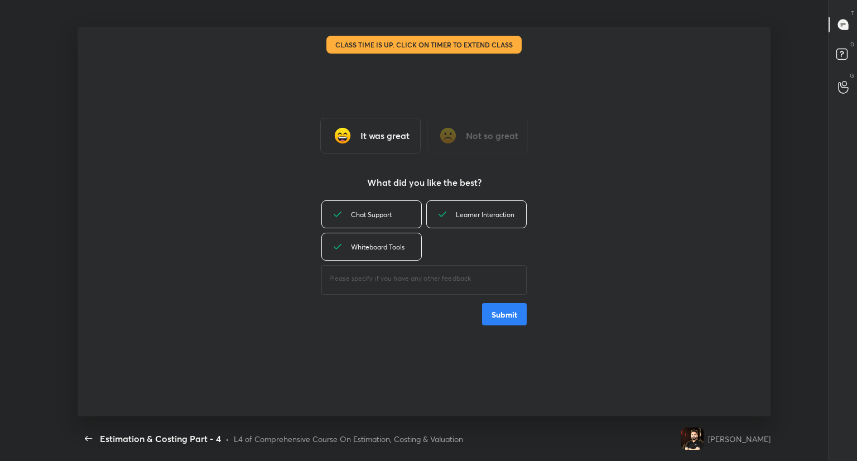
click at [494, 319] on button "Submit" at bounding box center [504, 314] width 45 height 22
